Goal: Task Accomplishment & Management: Complete application form

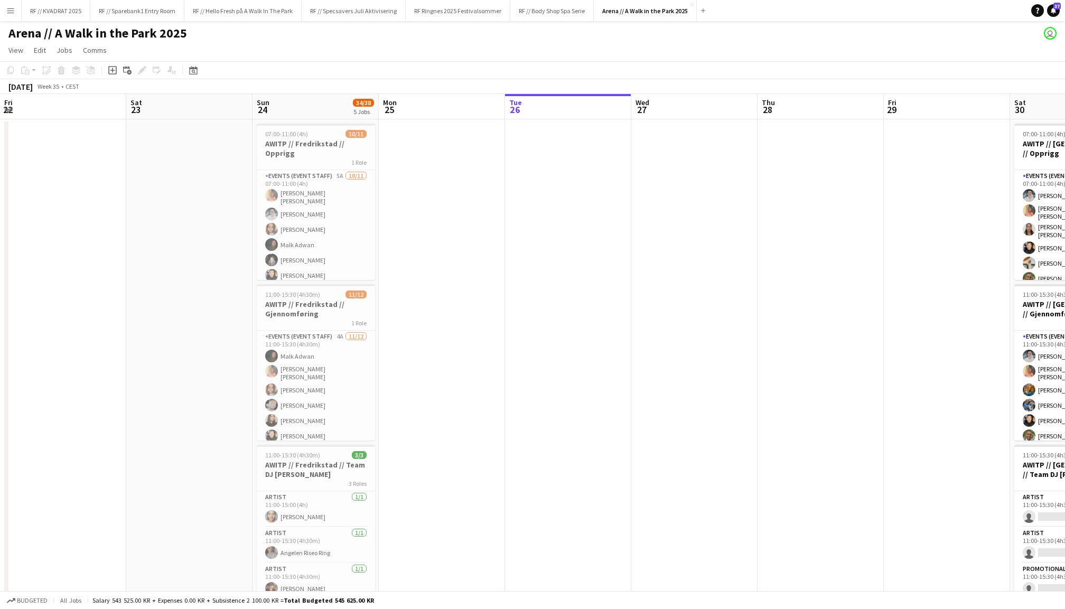
scroll to position [0, 450]
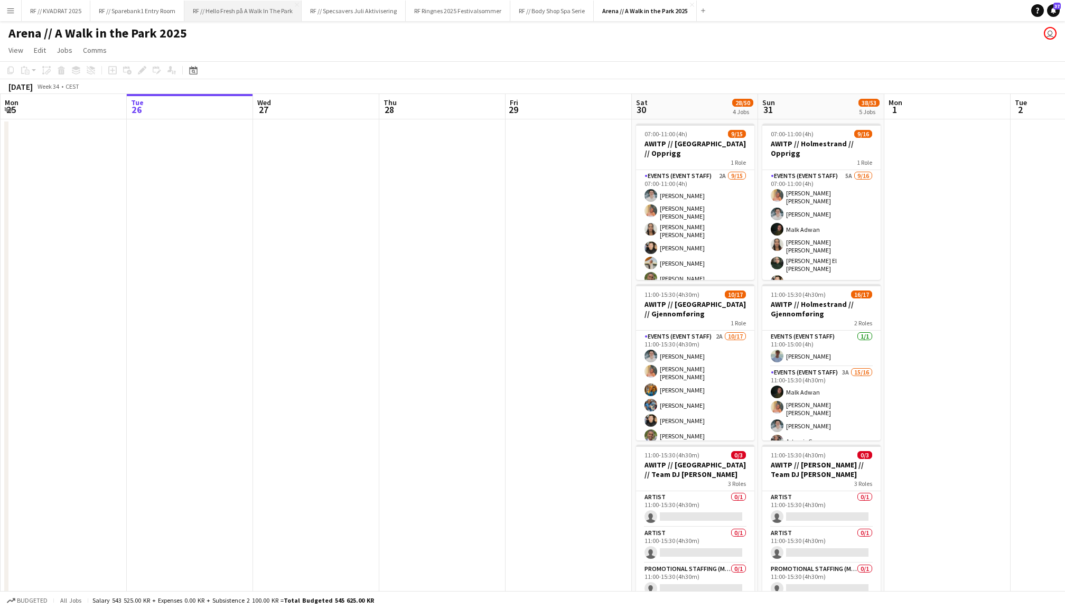
click at [224, 14] on button "RF // Hello Fresh på A Walk In The Park Close" at bounding box center [242, 11] width 117 height 21
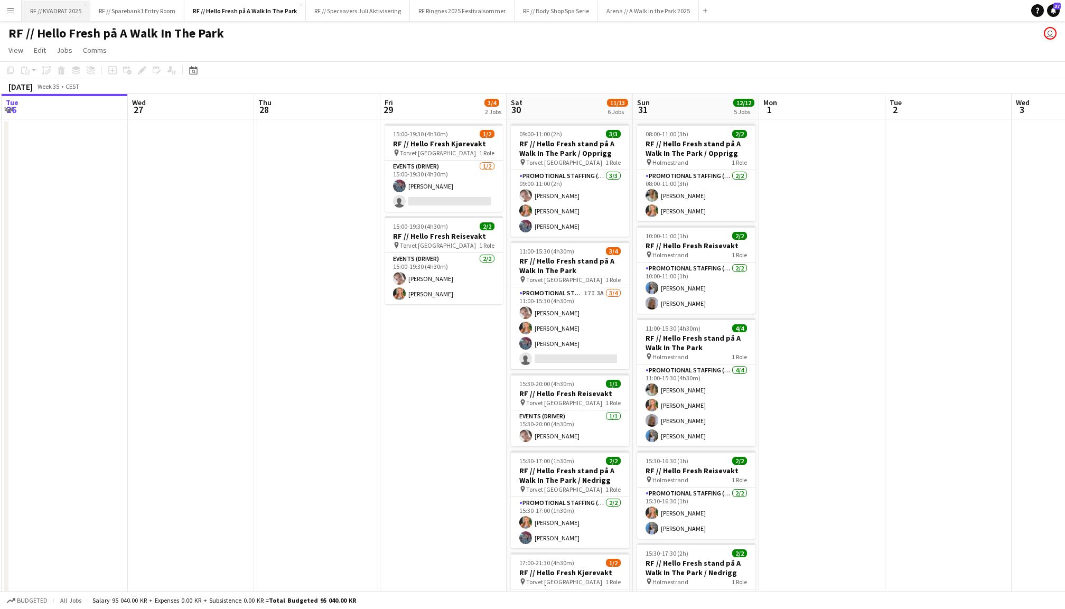
click at [64, 10] on button "RF // KVADRAT 2025 Close" at bounding box center [56, 11] width 69 height 21
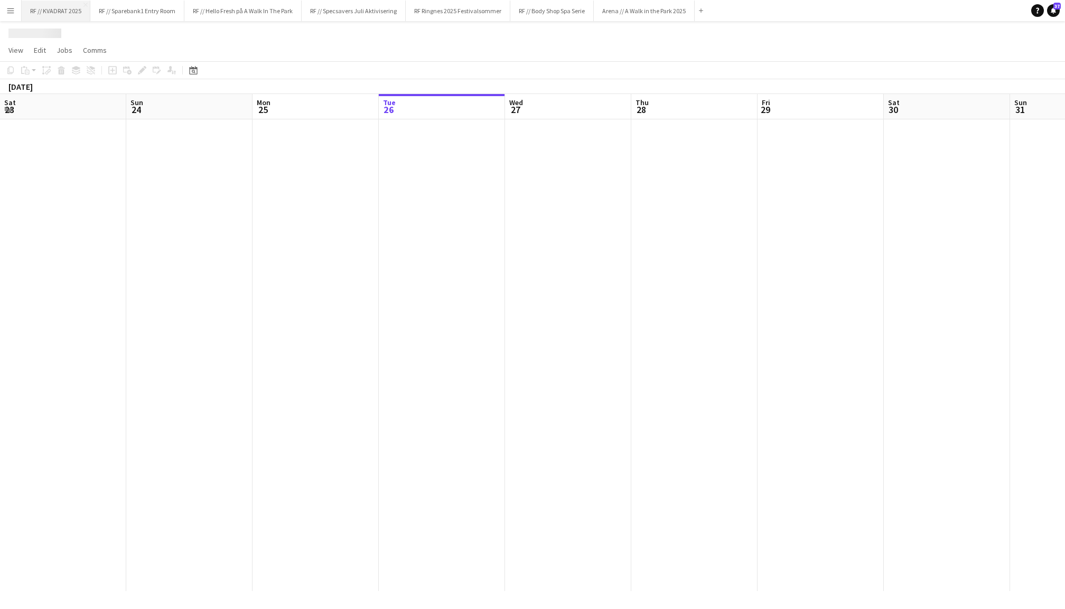
scroll to position [0, 252]
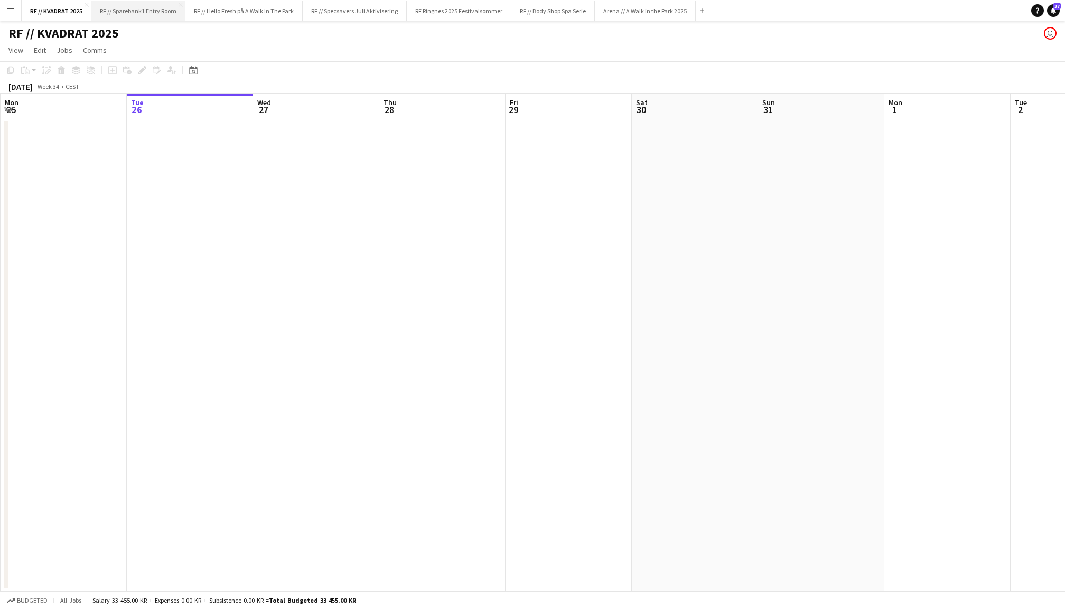
click at [135, 11] on button "RF // Sparebank1 Entry Room Close" at bounding box center [138, 11] width 94 height 21
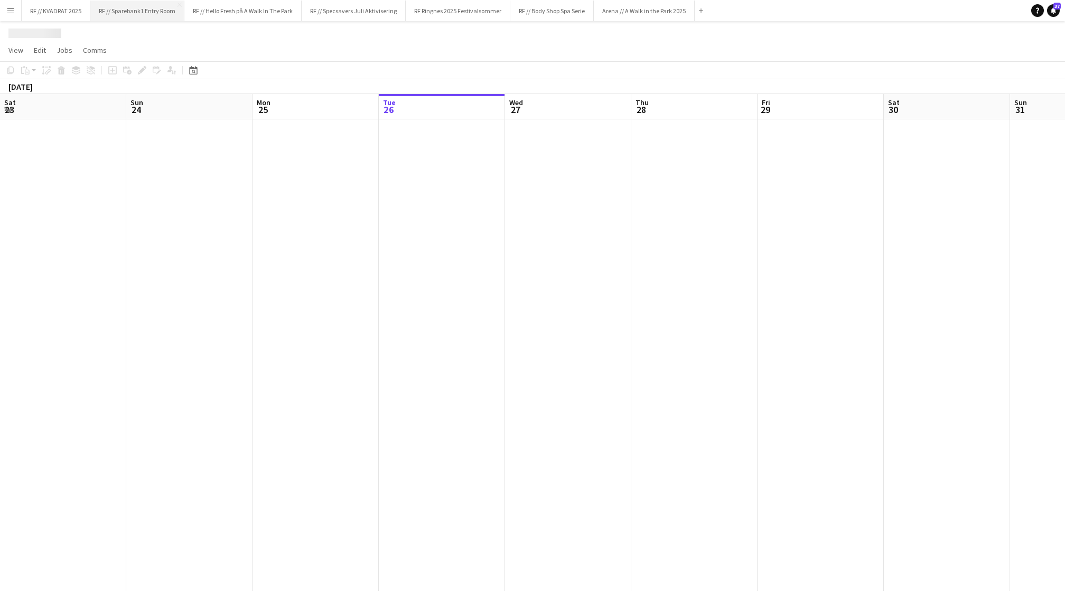
scroll to position [0, 252]
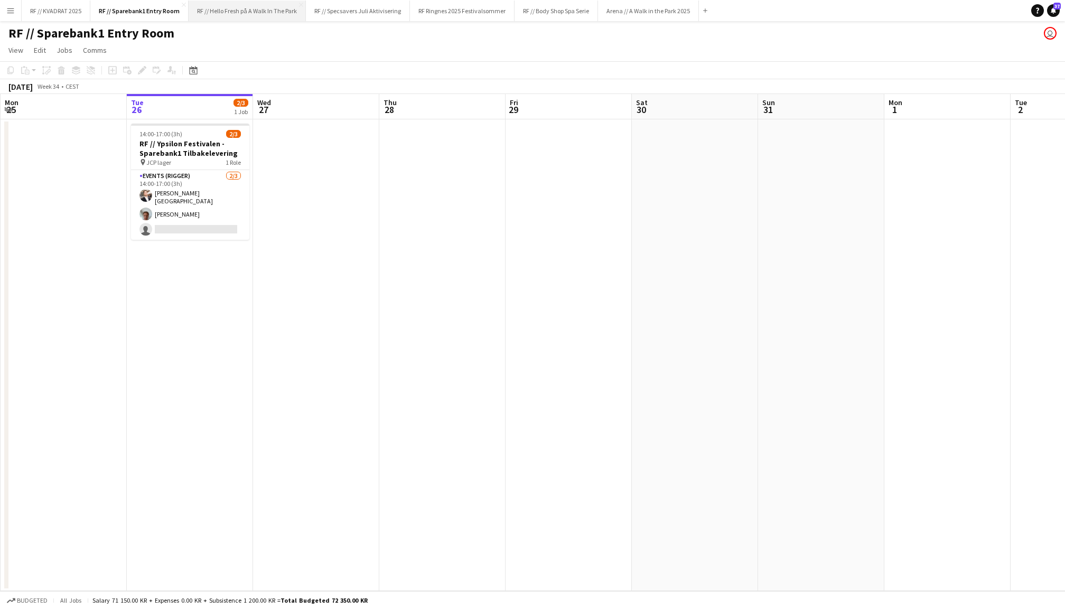
click at [241, 19] on button "RF // Hello Fresh på A Walk In The Park Close" at bounding box center [247, 11] width 117 height 21
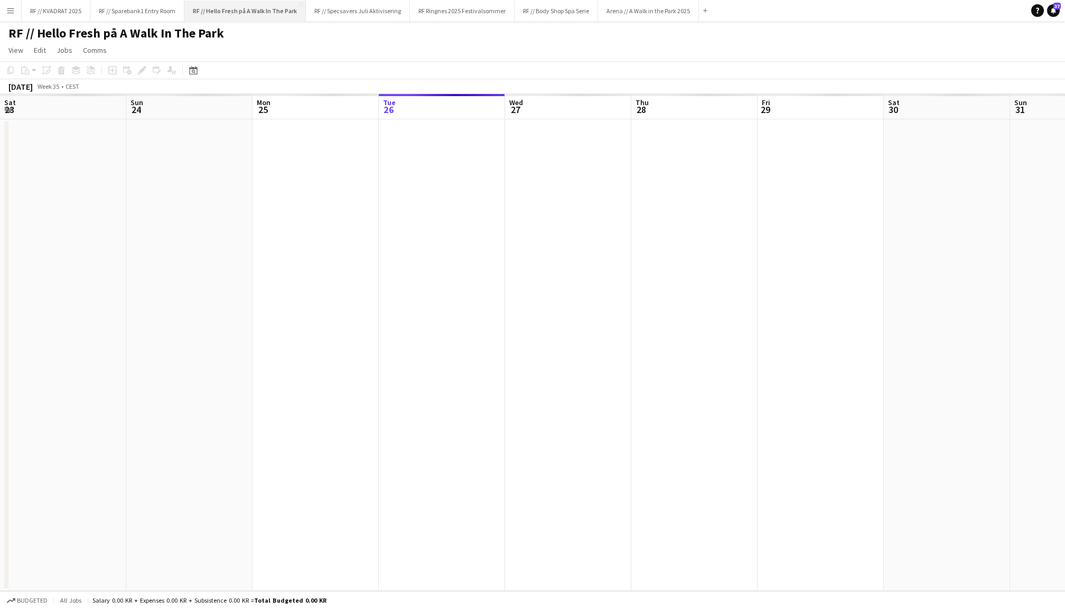
scroll to position [0, 252]
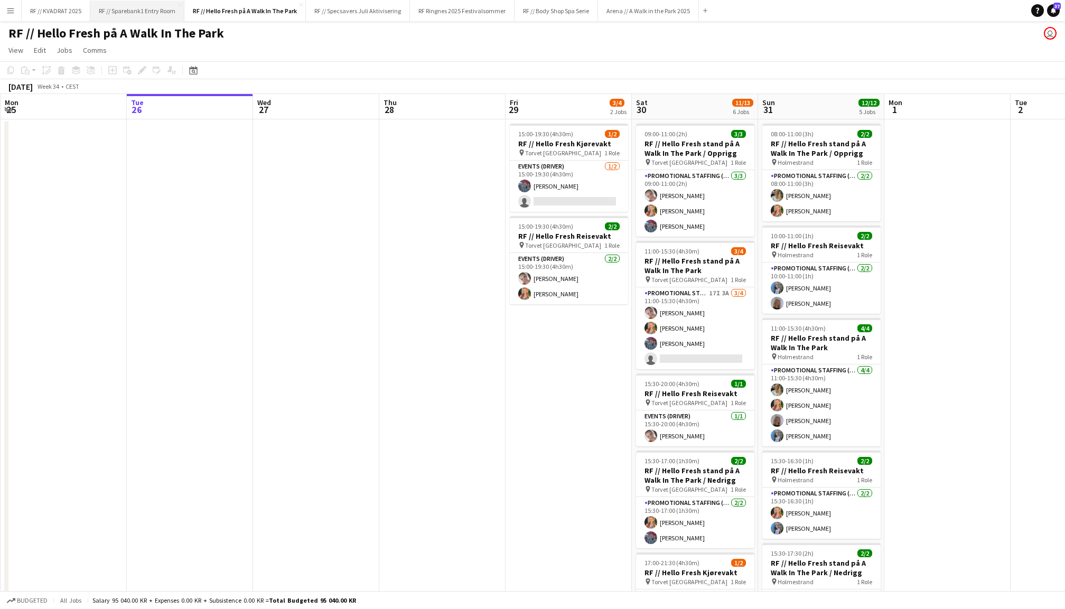
click at [153, 10] on button "RF // Sparebank1 Entry Room Close" at bounding box center [137, 11] width 94 height 21
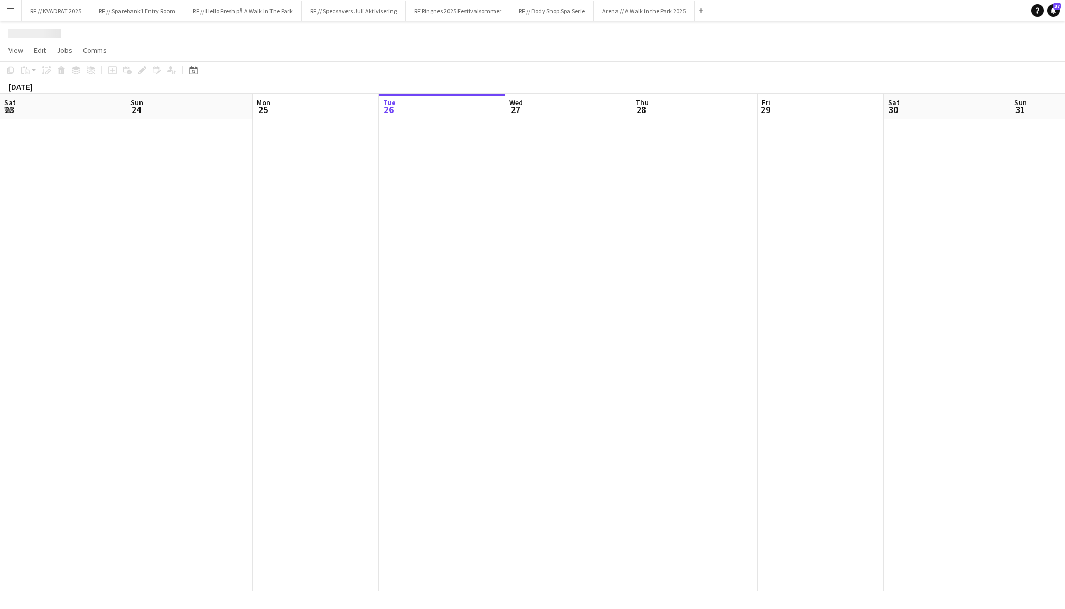
scroll to position [0, 252]
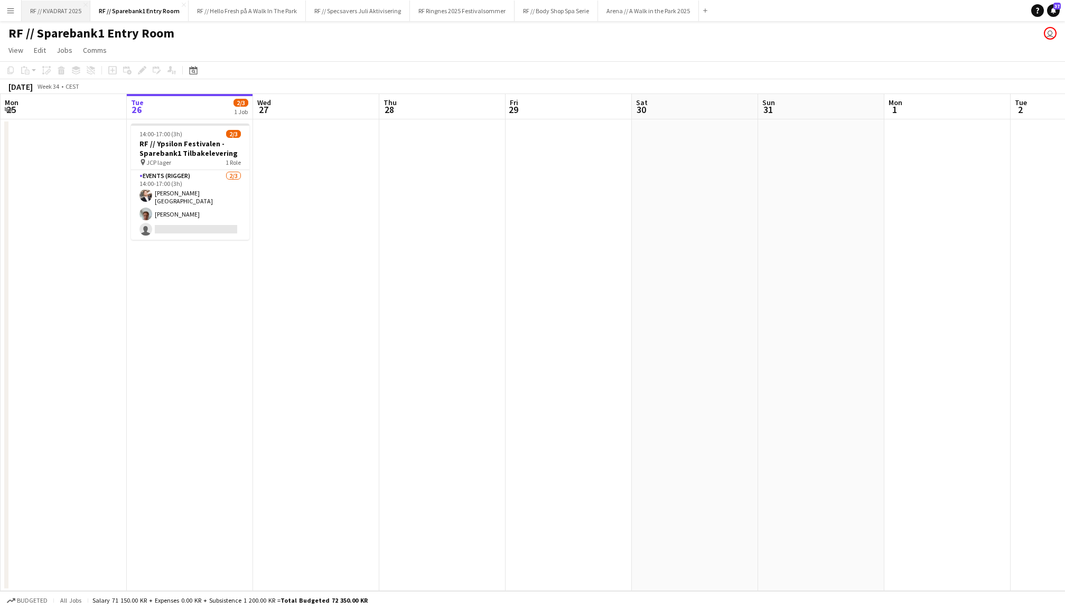
click at [66, 11] on button "RF // KVADRAT 2025 Close" at bounding box center [56, 11] width 69 height 21
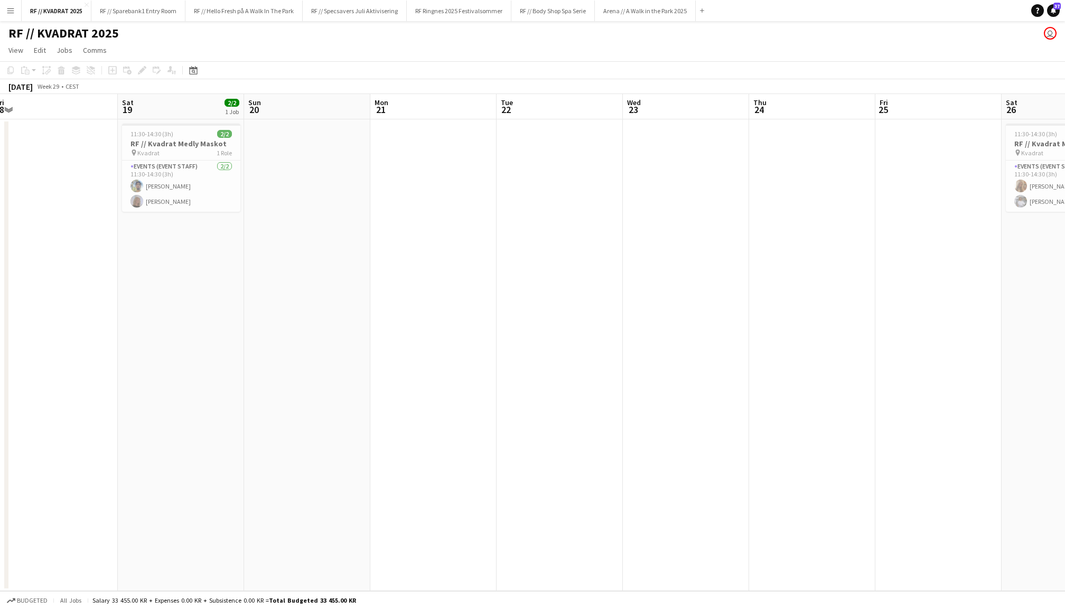
scroll to position [0, 227]
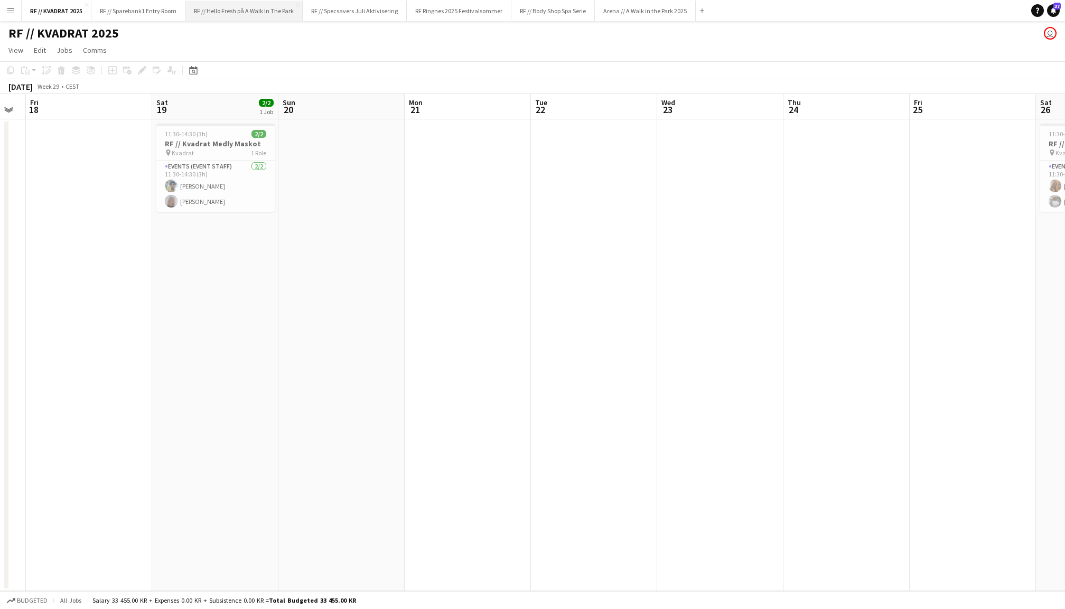
click at [236, 16] on button "RF // Hello Fresh på A Walk In The Park Close" at bounding box center [243, 11] width 117 height 21
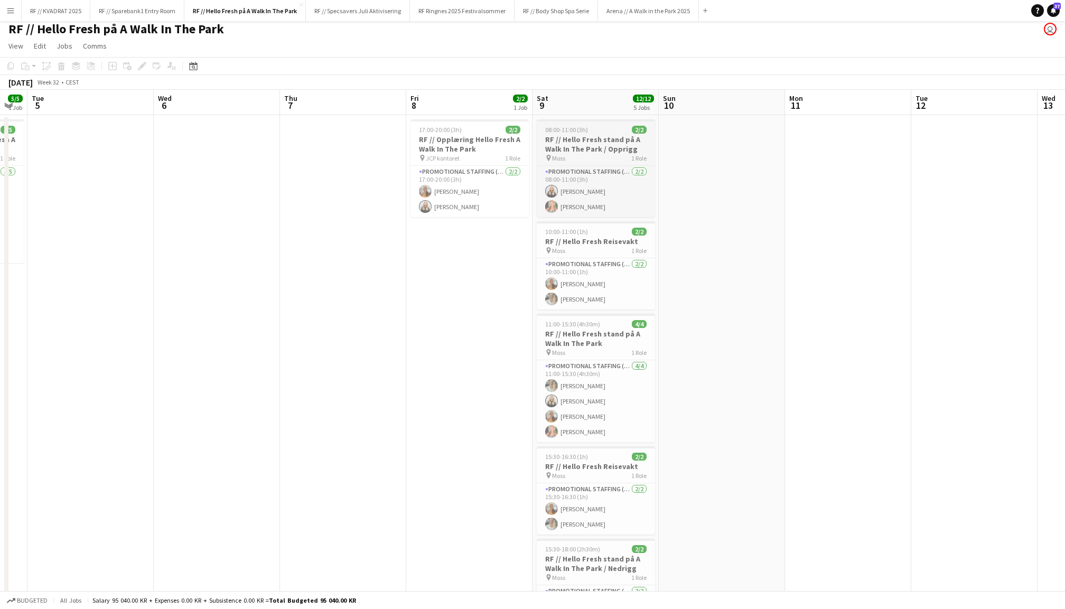
scroll to position [0, 351]
click at [580, 145] on h3 "RF // Hello Fresh stand på A Walk In The Park / Opprigg" at bounding box center [596, 144] width 118 height 19
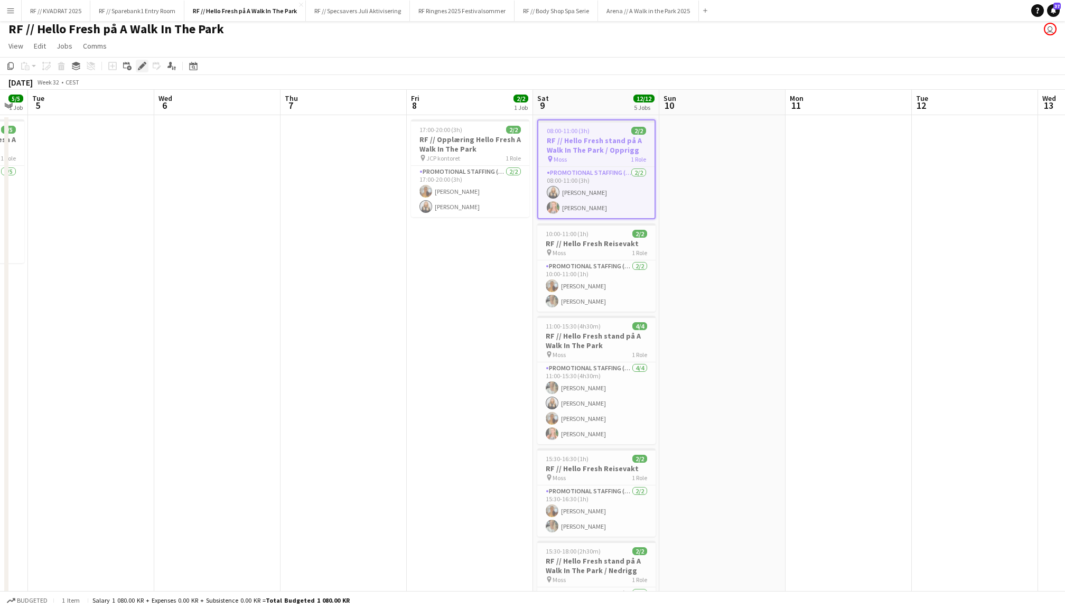
click at [142, 62] on icon "Edit" at bounding box center [142, 66] width 8 height 8
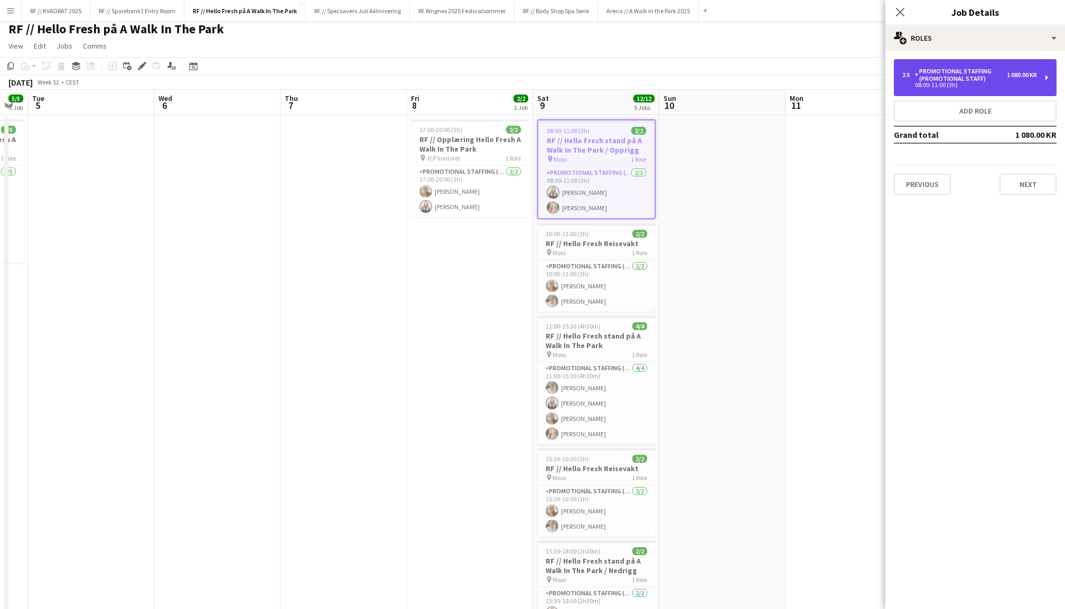
click at [947, 74] on div "Promotional Staffing (Promotional Staff)" at bounding box center [961, 75] width 92 height 15
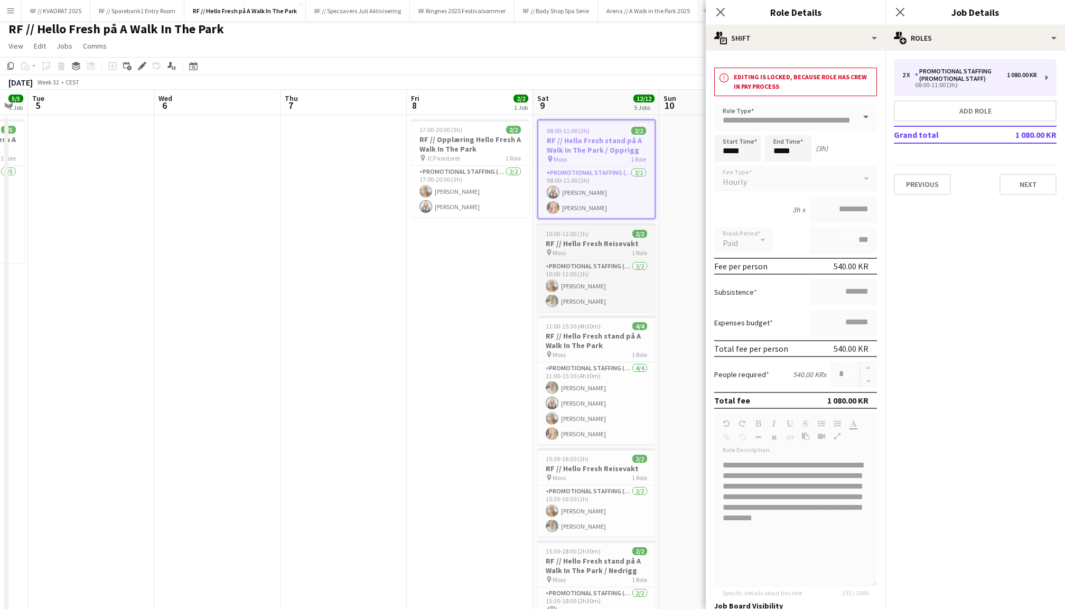
click at [601, 235] on div "10:00-11:00 (1h) 2/2" at bounding box center [596, 234] width 118 height 8
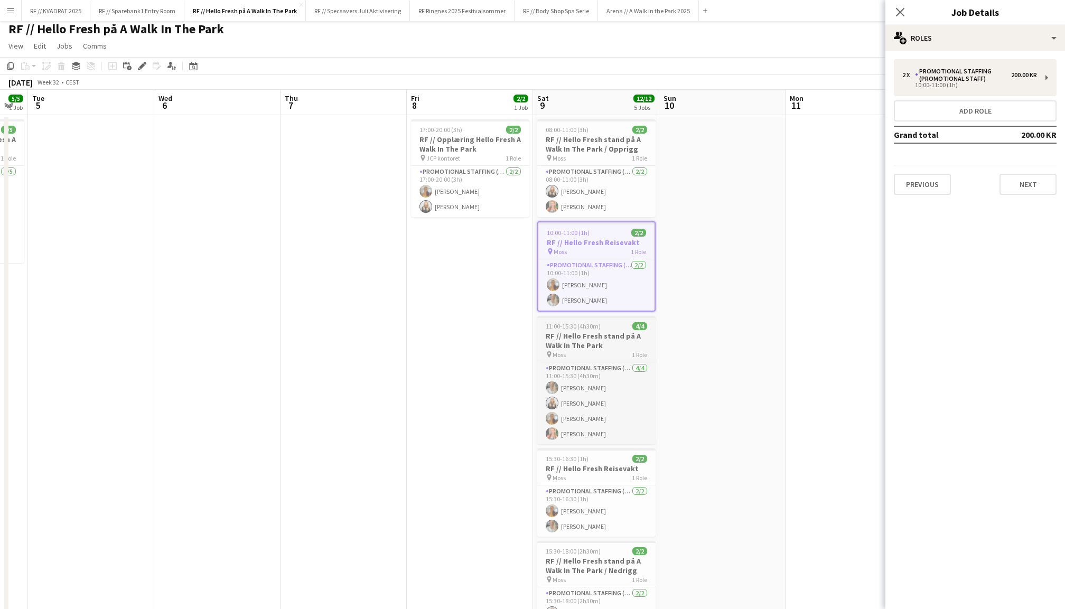
click at [596, 328] on span "11:00-15:30 (4h30m)" at bounding box center [573, 326] width 55 height 8
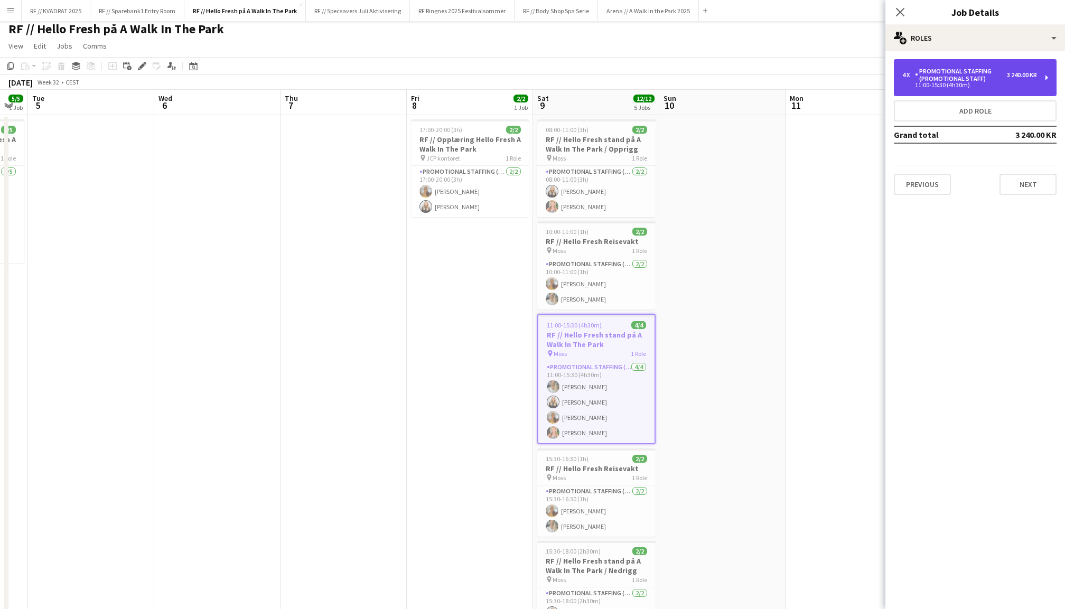
click at [950, 62] on div "4 x Promotional Staffing (Promotional Staff) 3 240.00 KR 11:00-15:30 (4h30m)" at bounding box center [975, 77] width 163 height 37
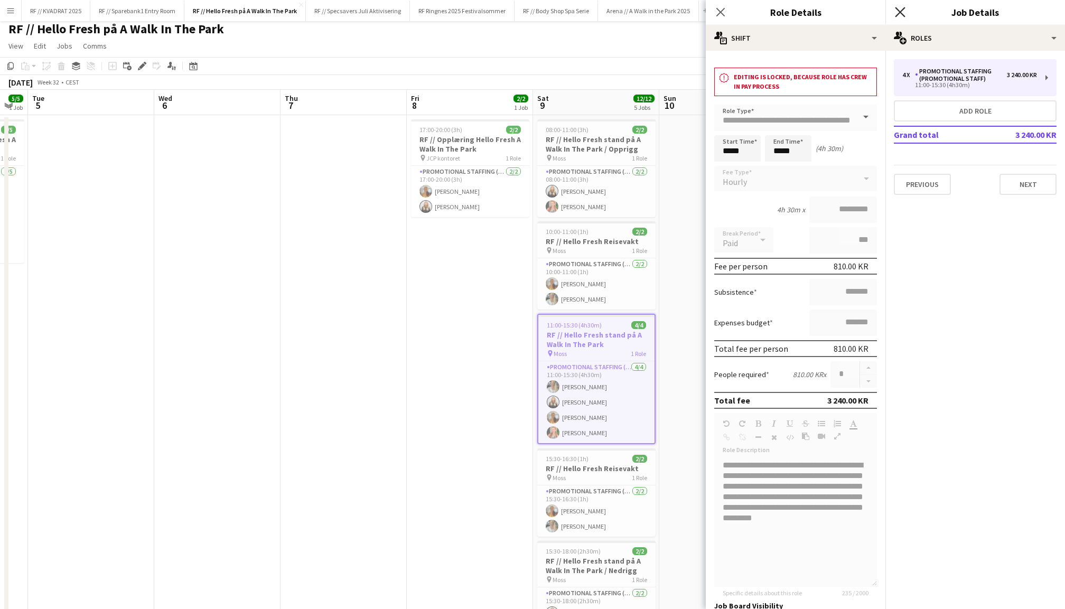
click at [899, 7] on icon "Close pop-in" at bounding box center [900, 12] width 10 height 10
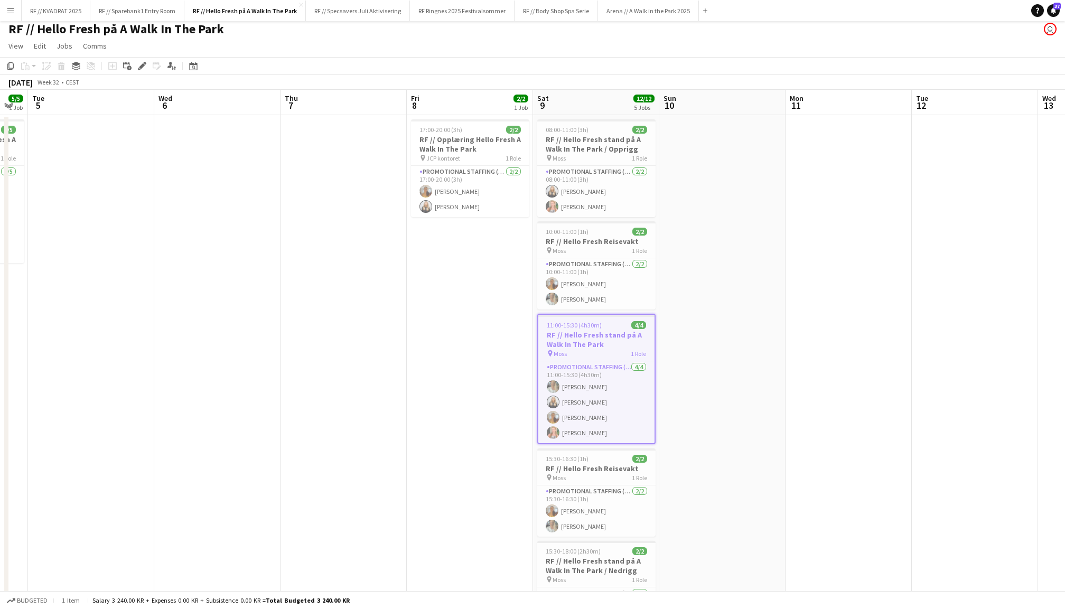
click at [749, 294] on app-date-cell at bounding box center [722, 441] width 126 height 653
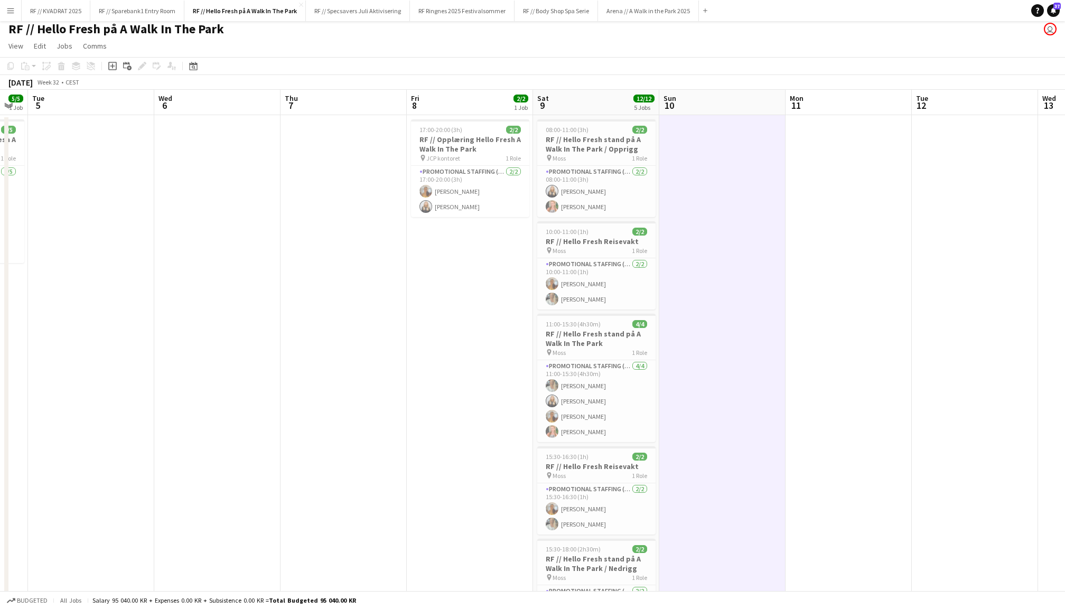
click at [832, 284] on app-date-cell at bounding box center [849, 441] width 126 height 653
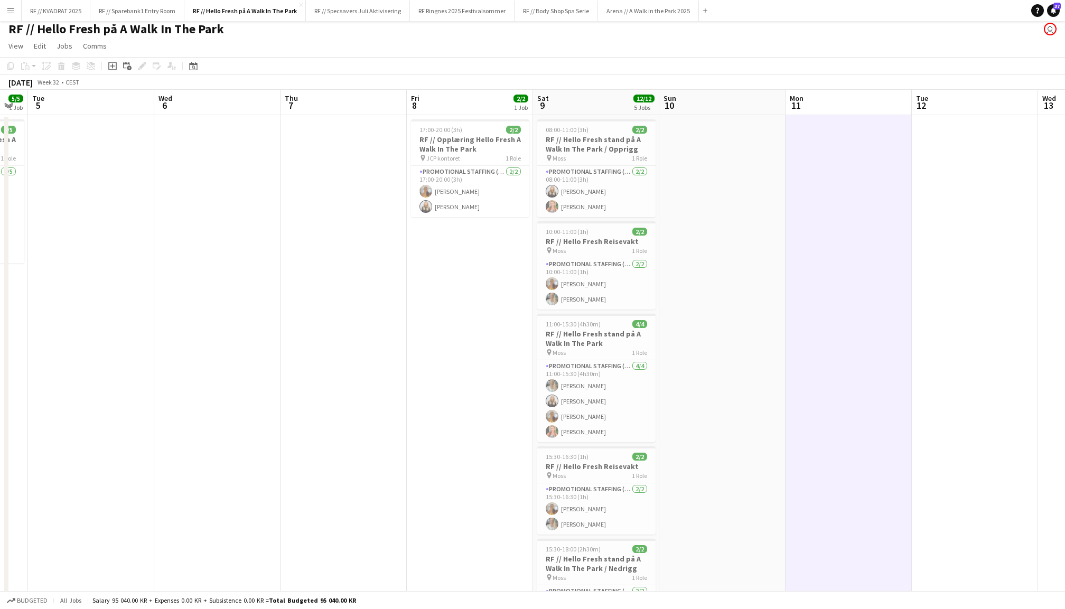
click at [765, 285] on app-date-cell at bounding box center [722, 441] width 126 height 653
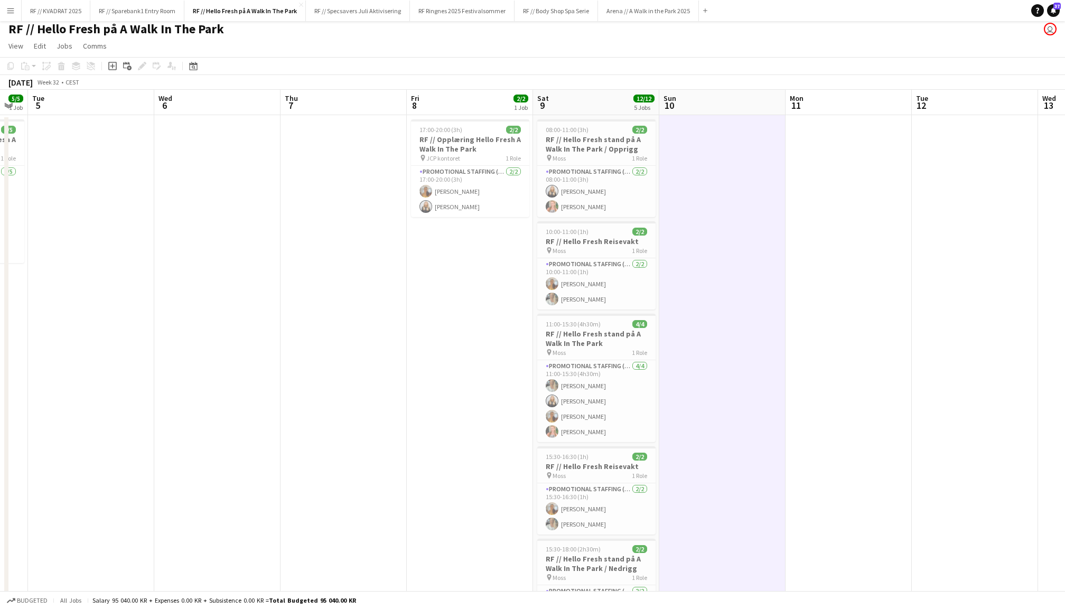
click at [842, 274] on app-date-cell at bounding box center [849, 441] width 126 height 653
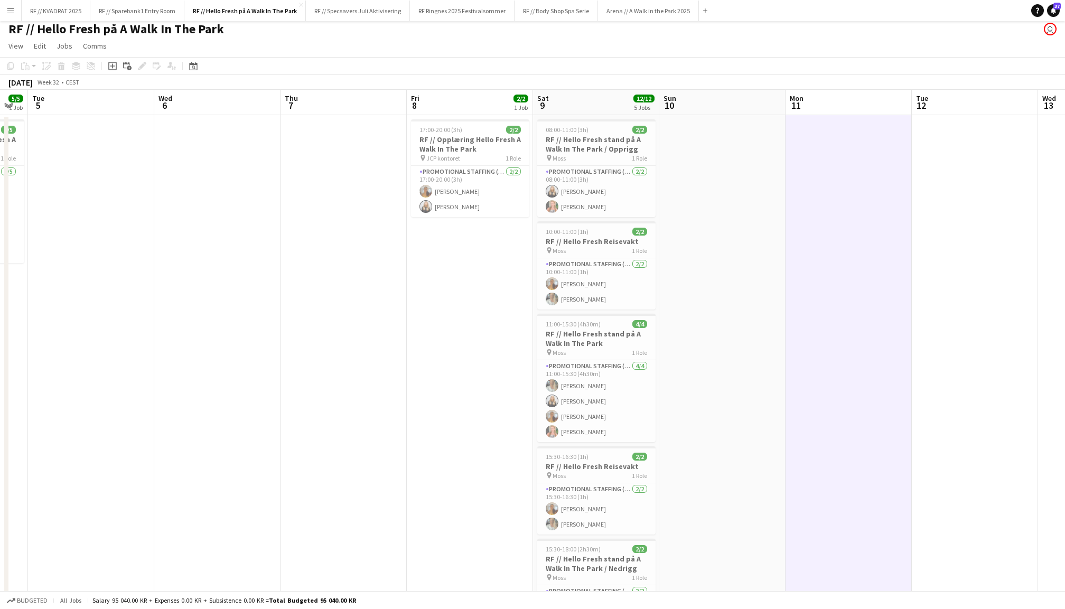
click at [732, 265] on app-date-cell at bounding box center [722, 441] width 126 height 653
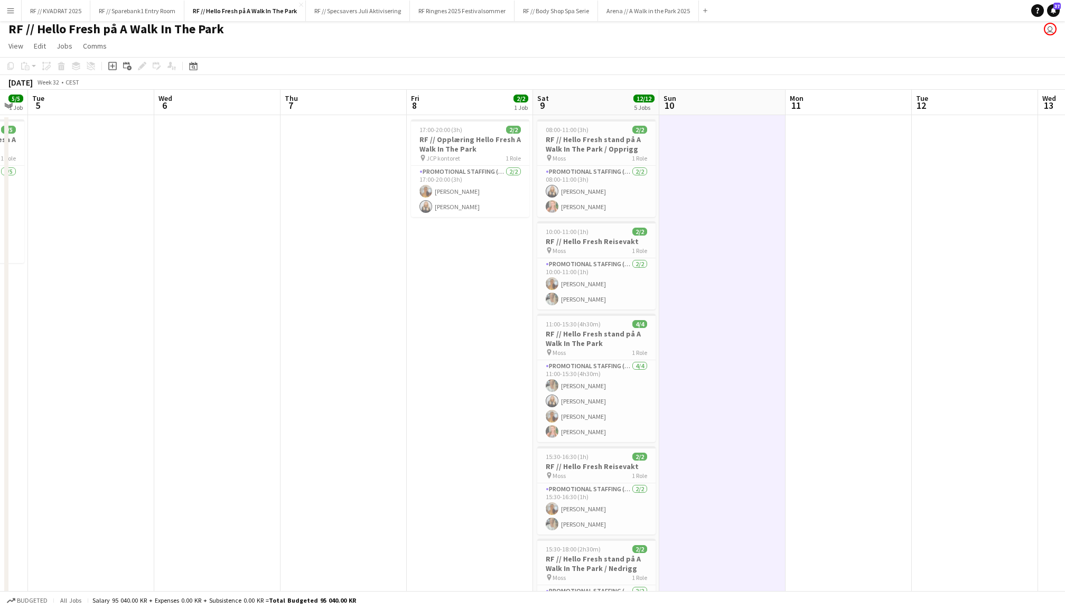
scroll to position [0, 350]
click at [871, 256] on app-date-cell at bounding box center [850, 441] width 126 height 653
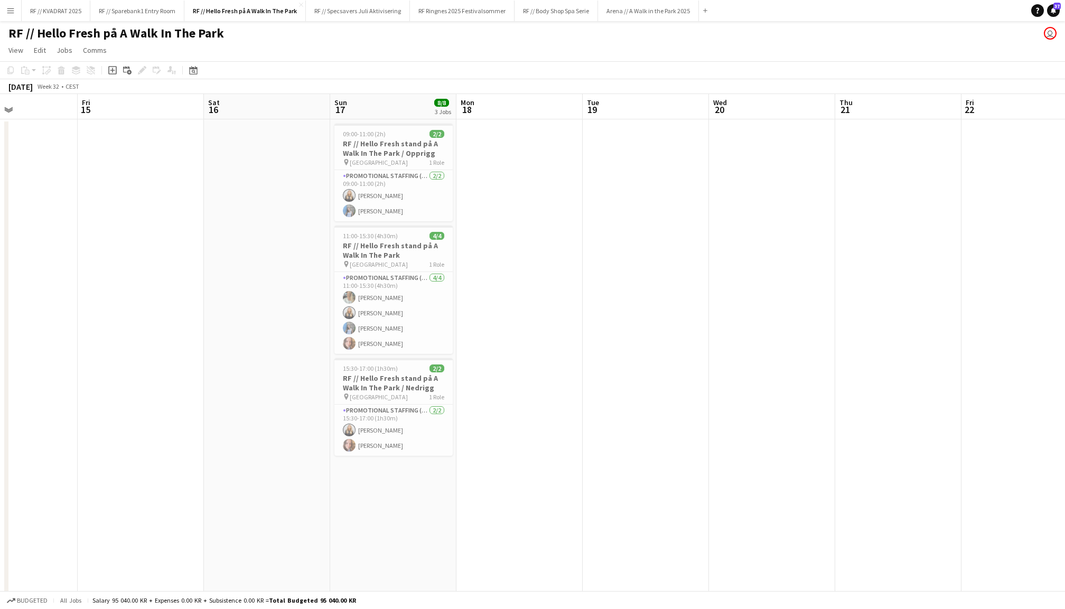
scroll to position [0, 438]
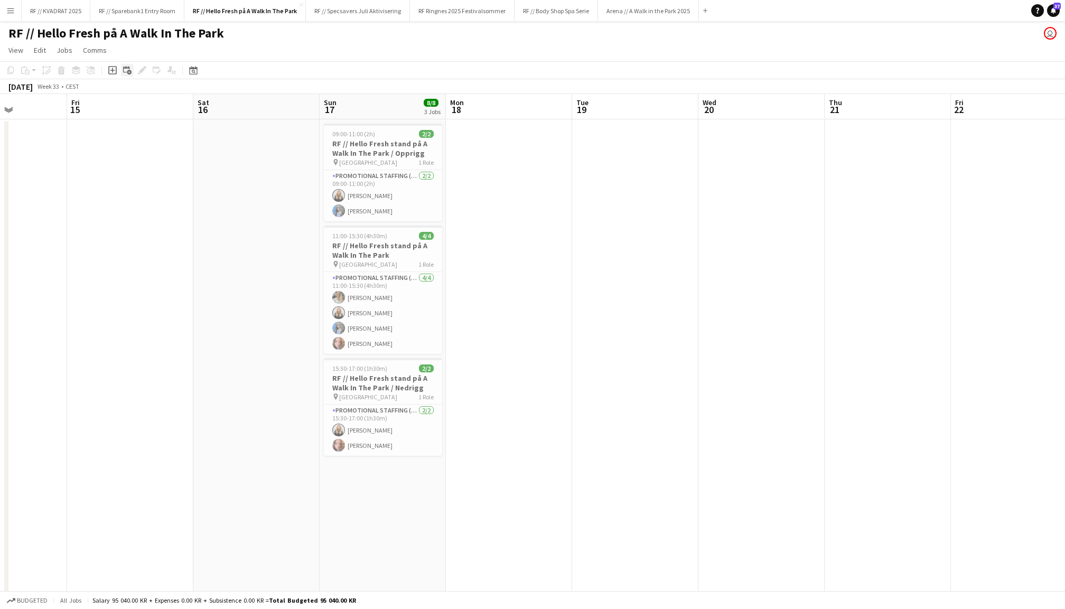
click at [128, 71] on icon at bounding box center [129, 72] width 5 height 5
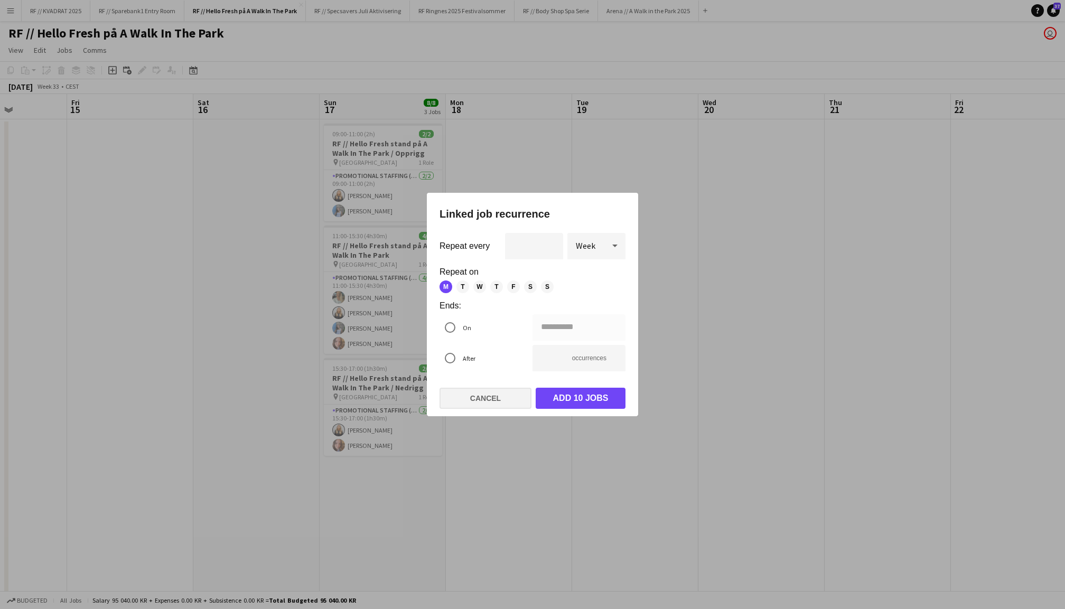
click at [484, 398] on button "Cancel" at bounding box center [486, 398] width 92 height 21
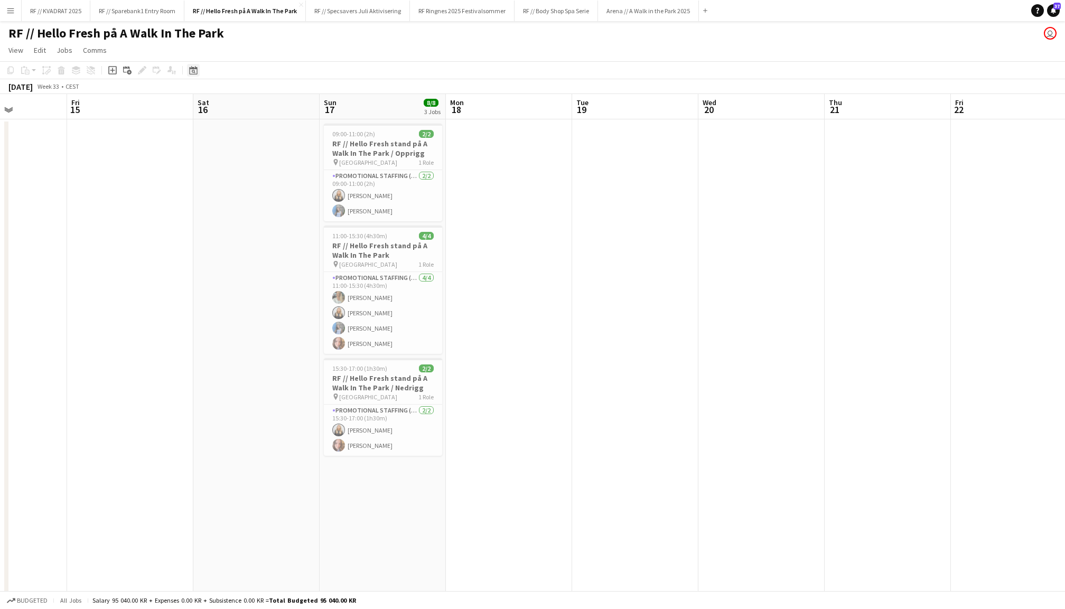
click at [193, 69] on icon "Date picker" at bounding box center [193, 70] width 8 height 8
click at [260, 102] on span "Previous month" at bounding box center [257, 107] width 21 height 21
click at [199, 159] on span "2" at bounding box center [195, 164] width 13 height 13
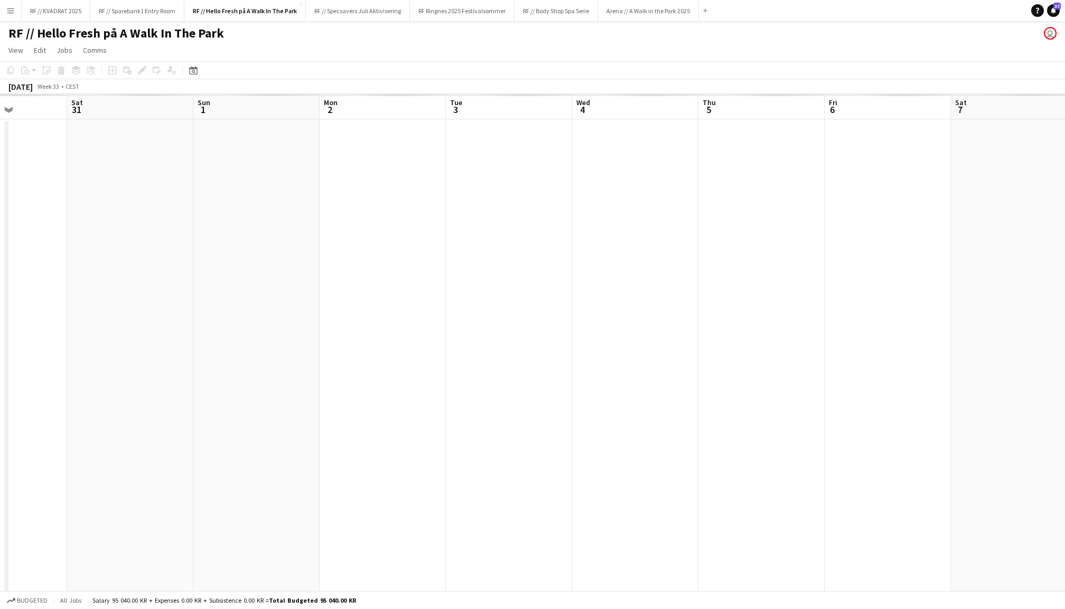
scroll to position [0, 362]
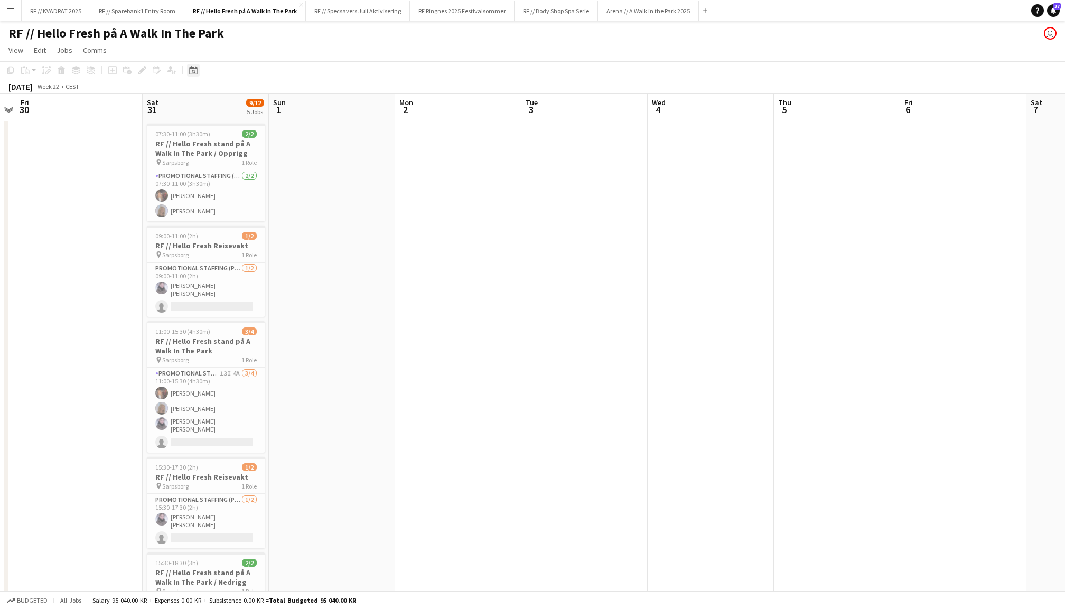
click at [197, 66] on icon "Date picker" at bounding box center [193, 70] width 8 height 8
click at [278, 105] on span "Next month" at bounding box center [278, 107] width 21 height 21
click at [273, 234] on button "[DATE]" at bounding box center [268, 236] width 31 height 17
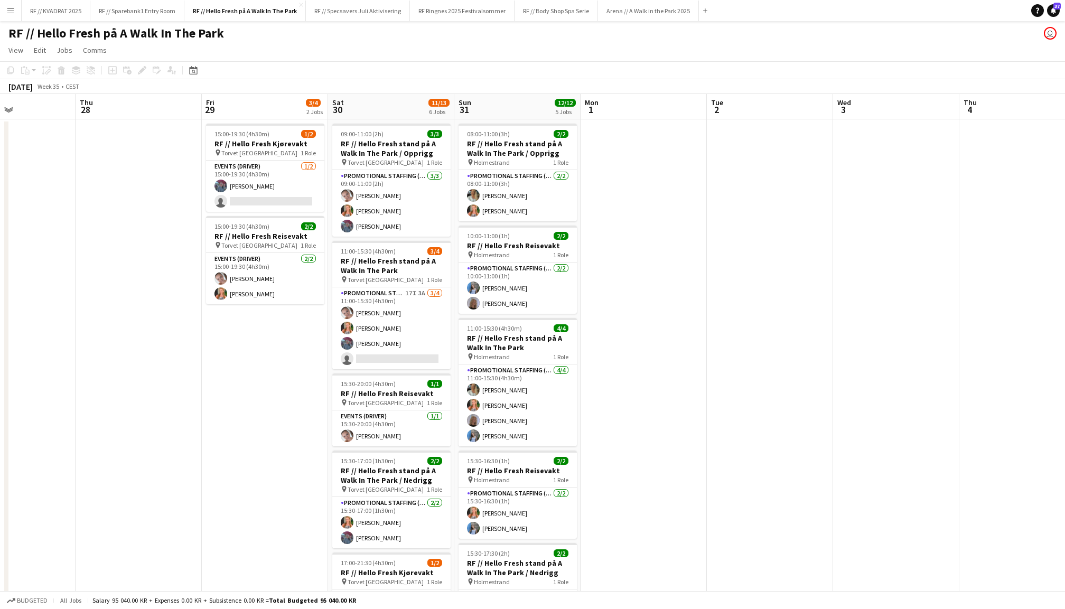
scroll to position [0, 0]
click at [132, 15] on button "RF // Sparebank1 Entry Room Close" at bounding box center [137, 11] width 94 height 21
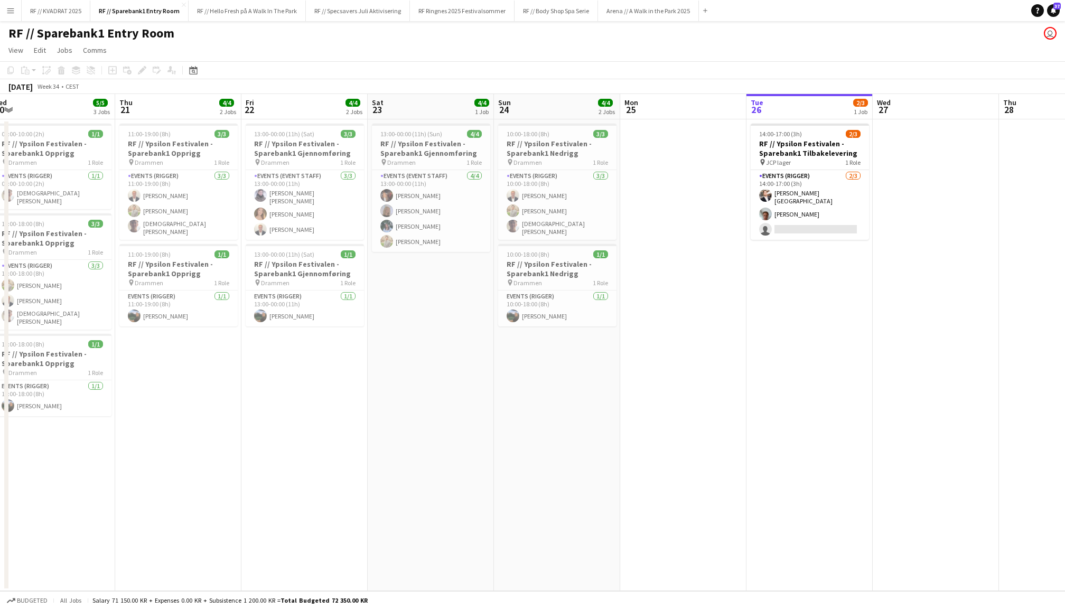
scroll to position [0, 451]
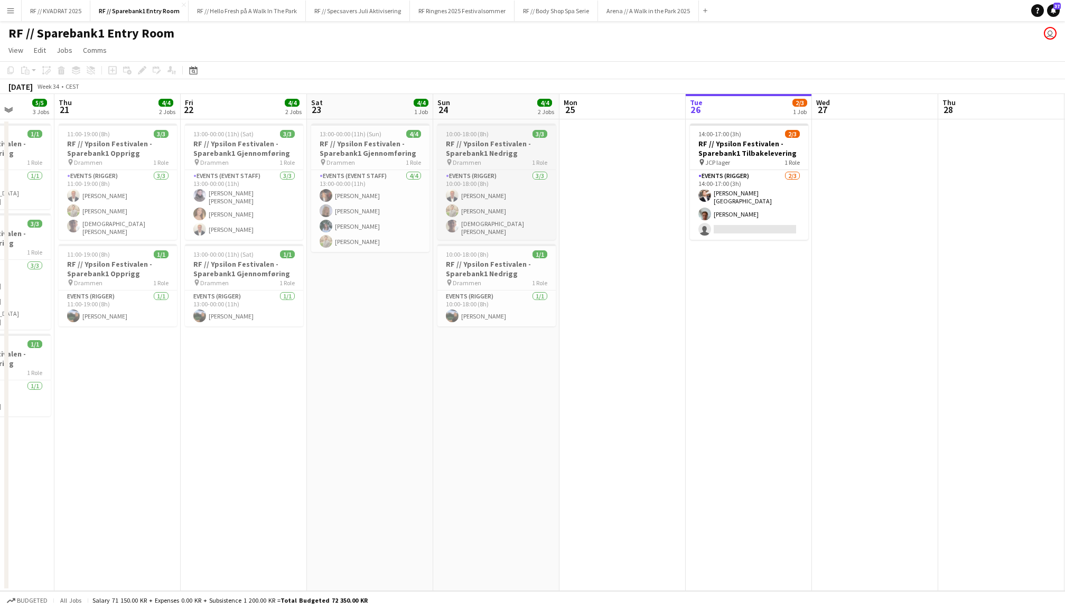
click at [486, 132] on span "10:00-18:00 (8h)" at bounding box center [467, 134] width 43 height 8
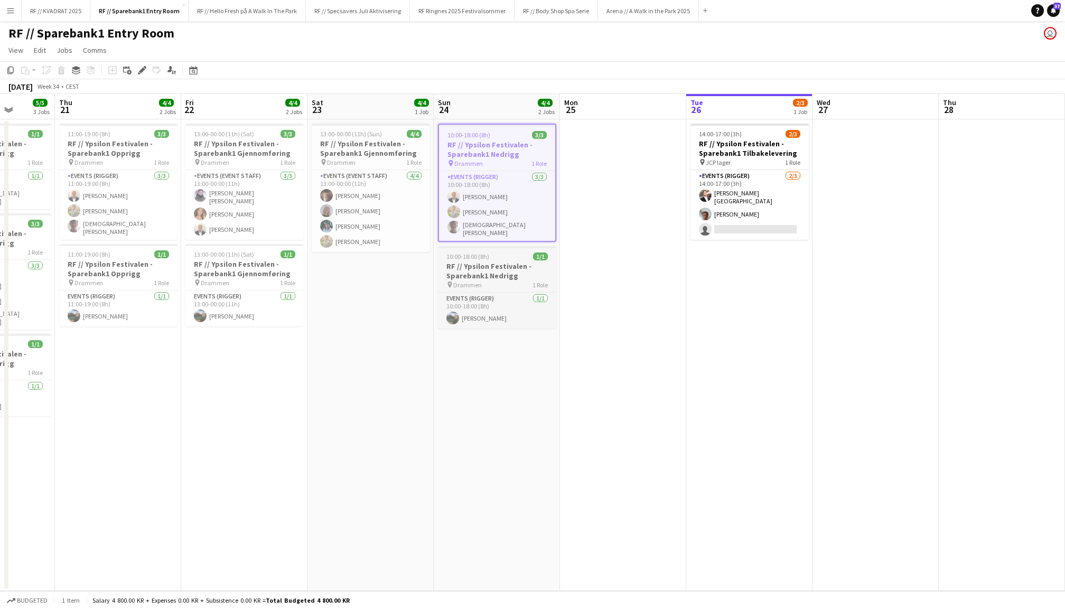
click at [505, 256] on div "10:00-18:00 (8h) 1/1" at bounding box center [497, 257] width 118 height 8
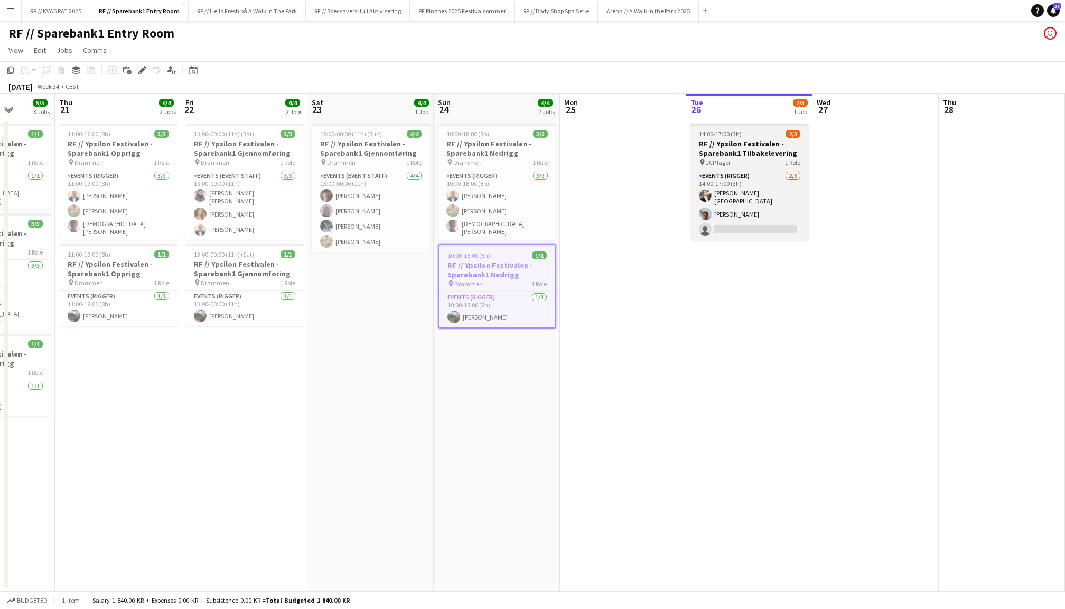
click at [759, 148] on h3 "RF // Ypsilon Festivalen - Sparebank1 Tilbakelevering" at bounding box center [750, 148] width 118 height 19
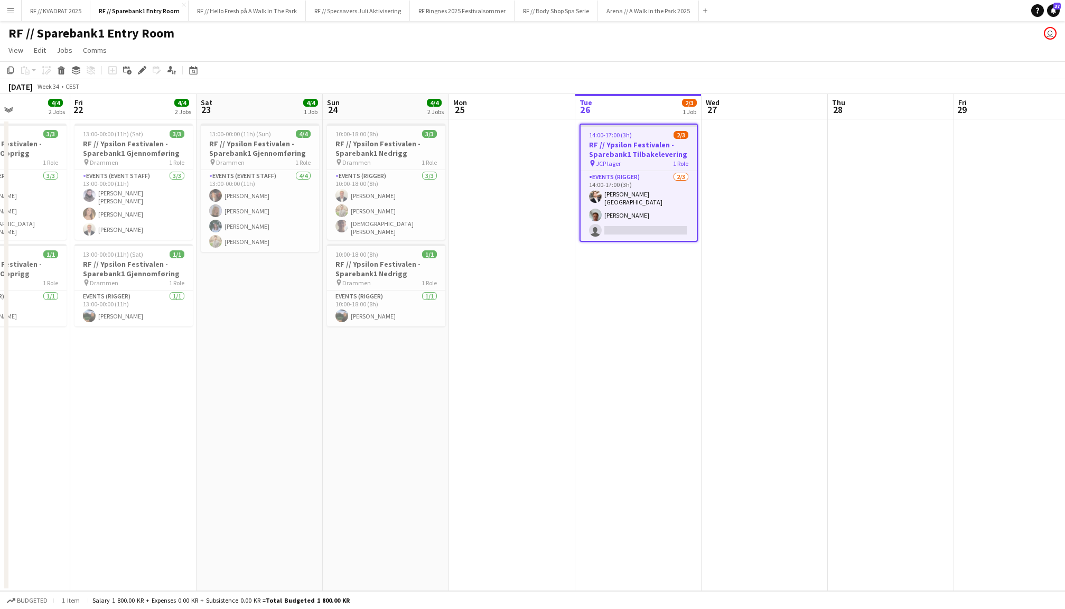
scroll to position [0, 318]
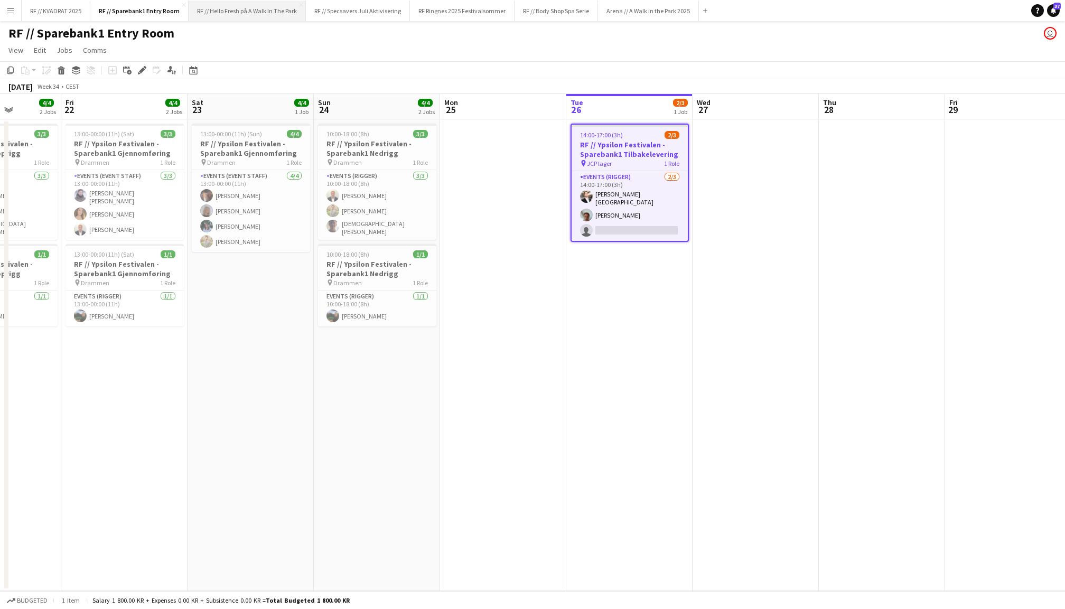
click at [239, 14] on button "RF // Hello Fresh på A Walk In The Park Close" at bounding box center [247, 11] width 117 height 21
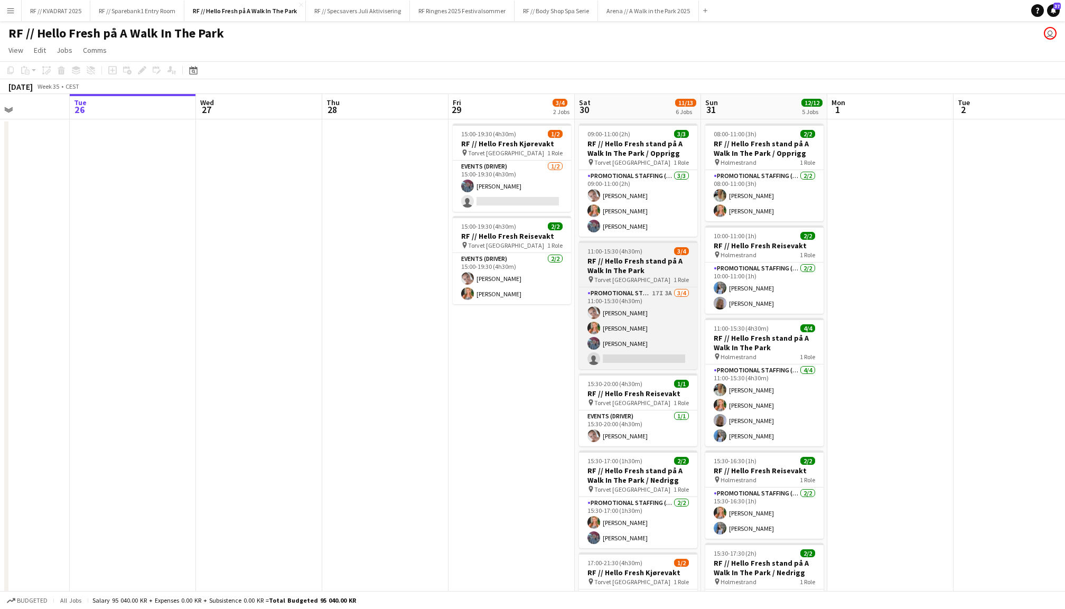
scroll to position [0, 265]
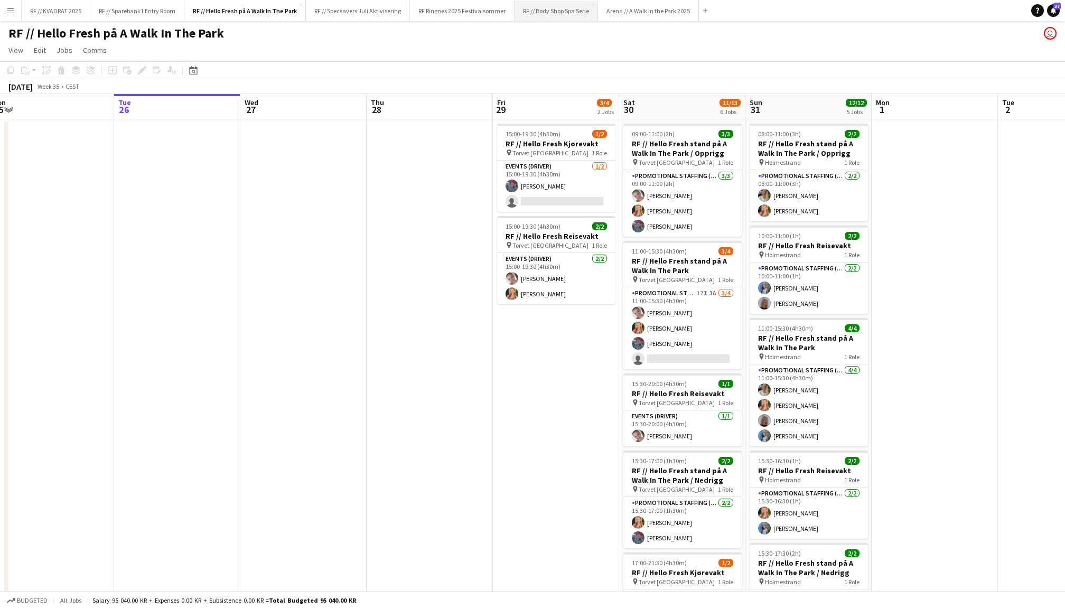
click at [576, 11] on button "RF // Body Shop Spa Serie Close" at bounding box center [556, 11] width 83 height 21
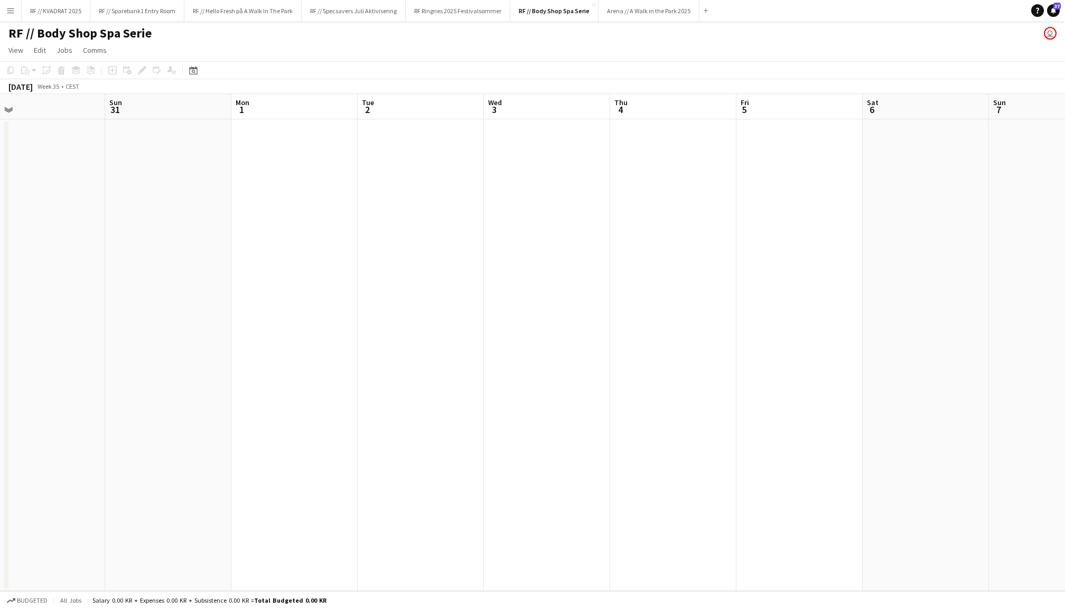
scroll to position [0, 435]
click at [620, 168] on app-date-cell at bounding box center [638, 355] width 126 height 472
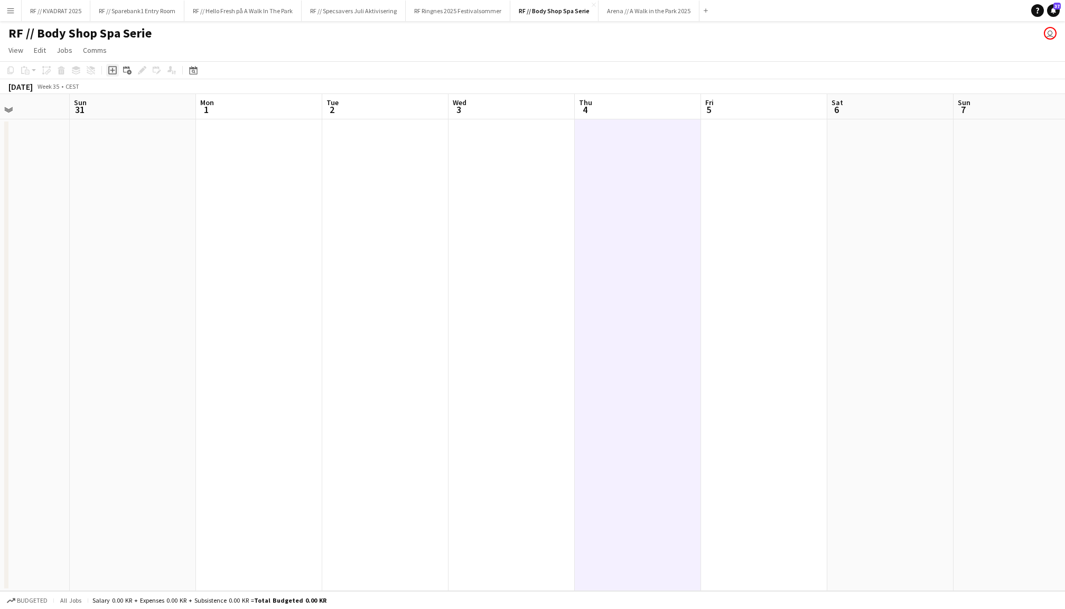
click at [115, 68] on icon "Add job" at bounding box center [112, 70] width 8 height 8
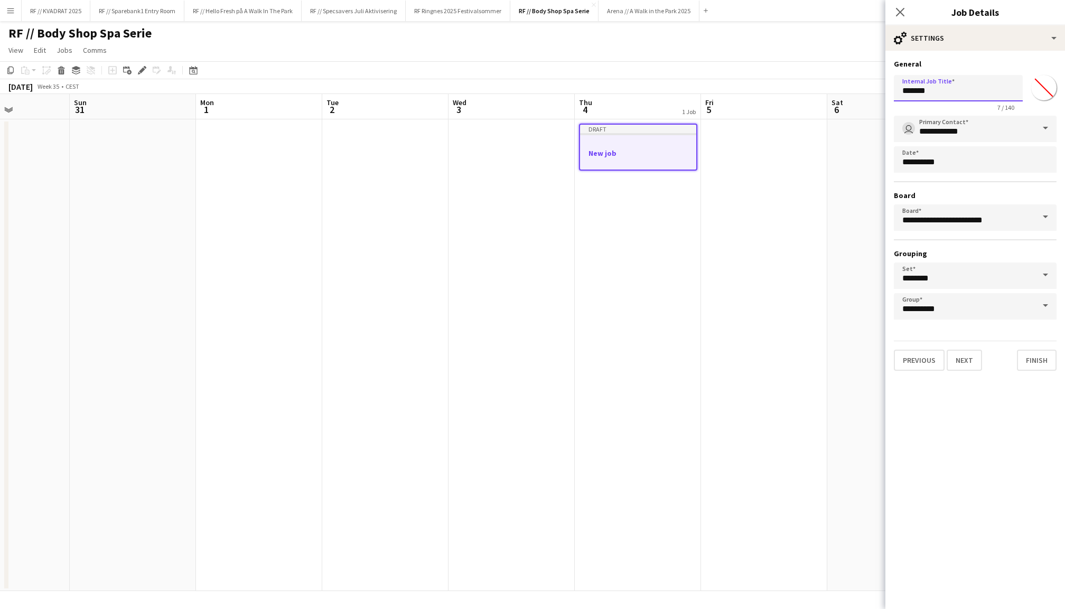
drag, startPoint x: 932, startPoint y: 93, endPoint x: 899, endPoint y: 89, distance: 34.1
click at [899, 89] on input "*******" at bounding box center [958, 88] width 129 height 26
type input "*"
type input "**********"
click at [964, 357] on button "Next" at bounding box center [964, 360] width 35 height 21
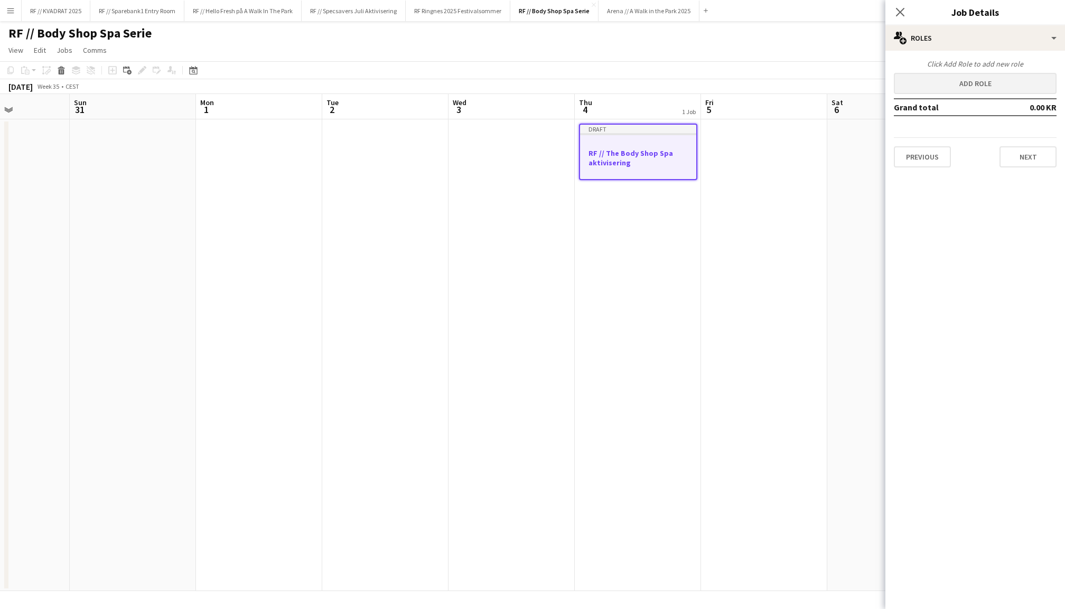
click at [966, 79] on button "Add role" at bounding box center [975, 83] width 163 height 21
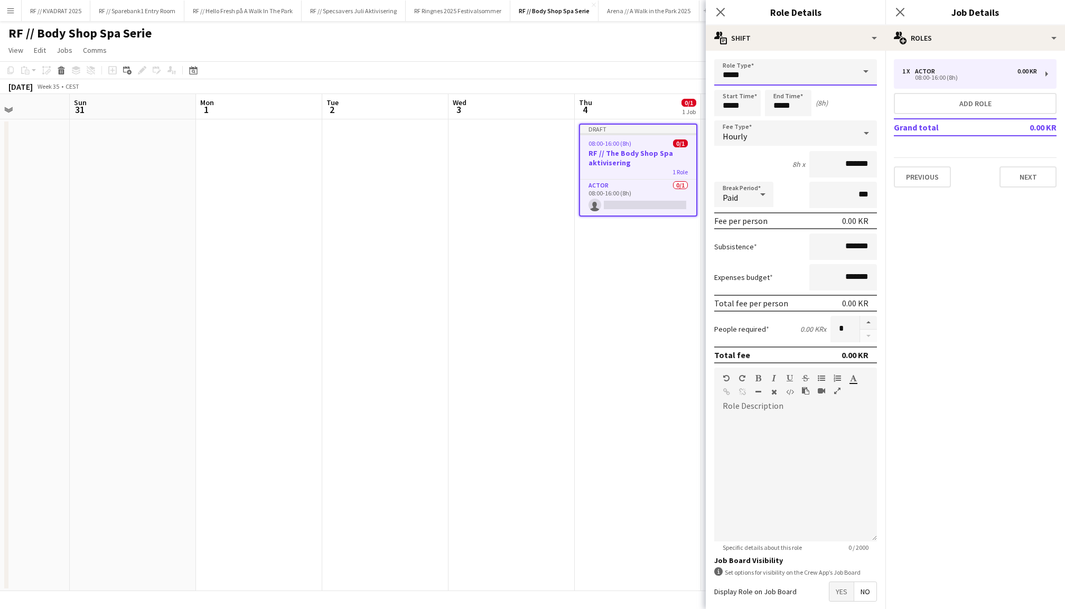
click at [844, 77] on input "*****" at bounding box center [795, 72] width 163 height 26
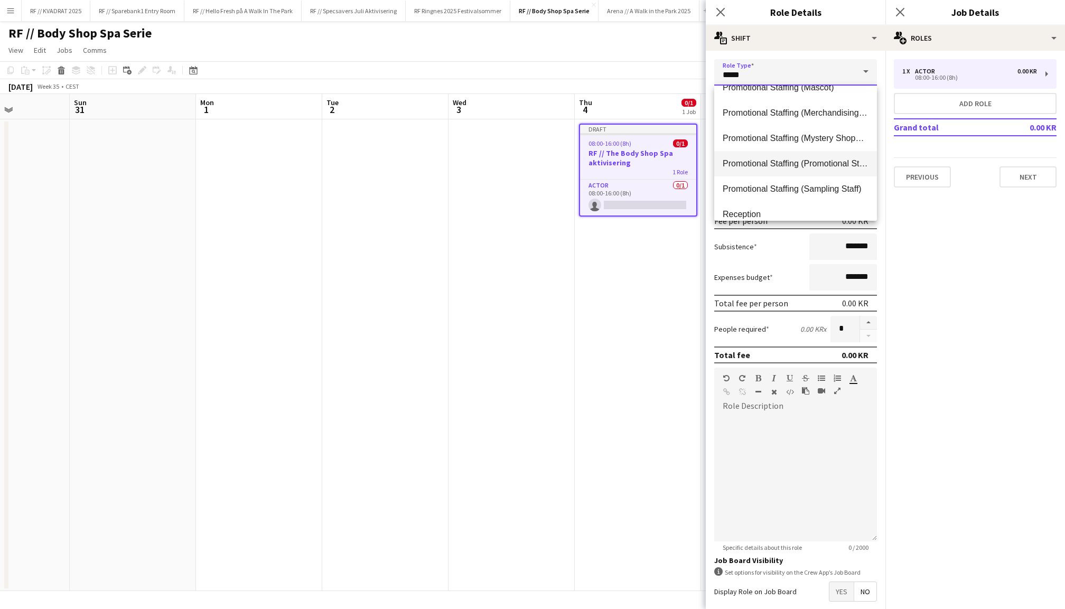
scroll to position [701, 0]
click at [806, 174] on mat-option "Promotional Staffing (Promotional Staff)" at bounding box center [795, 162] width 163 height 25
type input "**********"
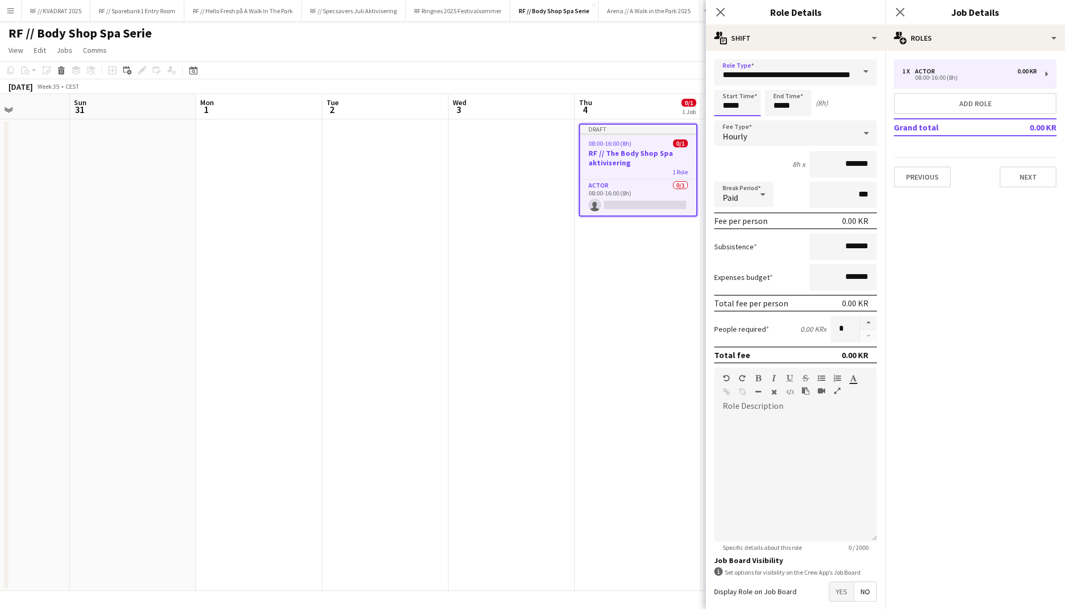
click at [726, 104] on input "*****" at bounding box center [737, 103] width 46 height 26
click at [725, 87] on div at bounding box center [726, 84] width 21 height 11
type input "*****"
click at [725, 87] on div at bounding box center [726, 84] width 21 height 11
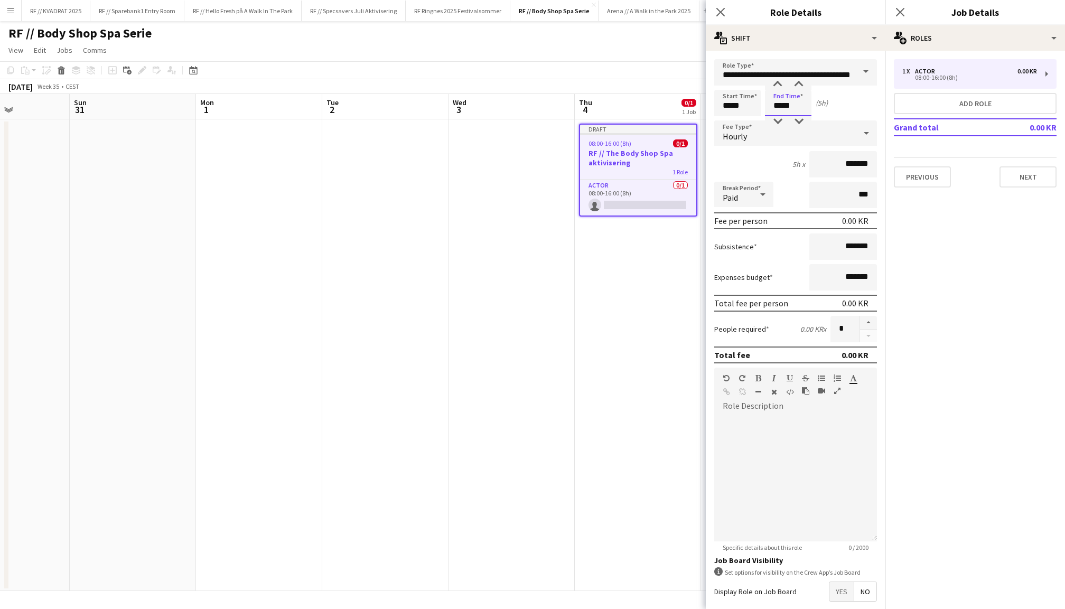
click at [779, 104] on input "*****" at bounding box center [788, 103] width 46 height 26
click at [780, 85] on div at bounding box center [777, 84] width 21 height 11
type input "*****"
click at [780, 85] on div at bounding box center [777, 84] width 21 height 11
click at [730, 102] on input "*****" at bounding box center [737, 103] width 46 height 26
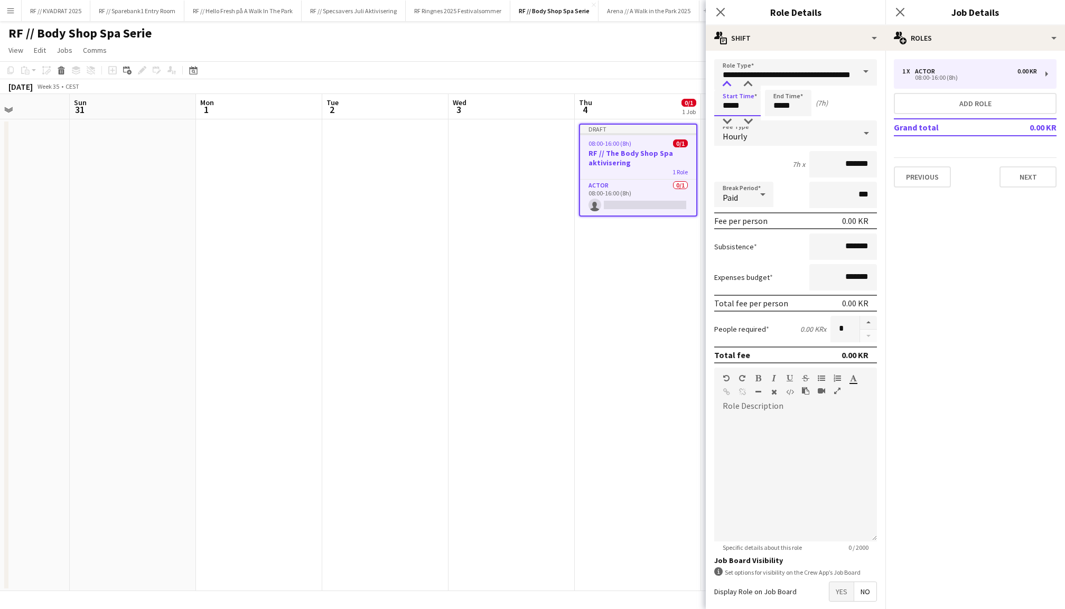
type input "*****"
click at [727, 89] on div at bounding box center [726, 84] width 21 height 11
click at [857, 99] on div "Start Time ***** End Time ***** (6h)" at bounding box center [795, 103] width 163 height 26
click at [775, 108] on input "*****" at bounding box center [788, 103] width 46 height 26
click at [801, 85] on div at bounding box center [798, 84] width 21 height 11
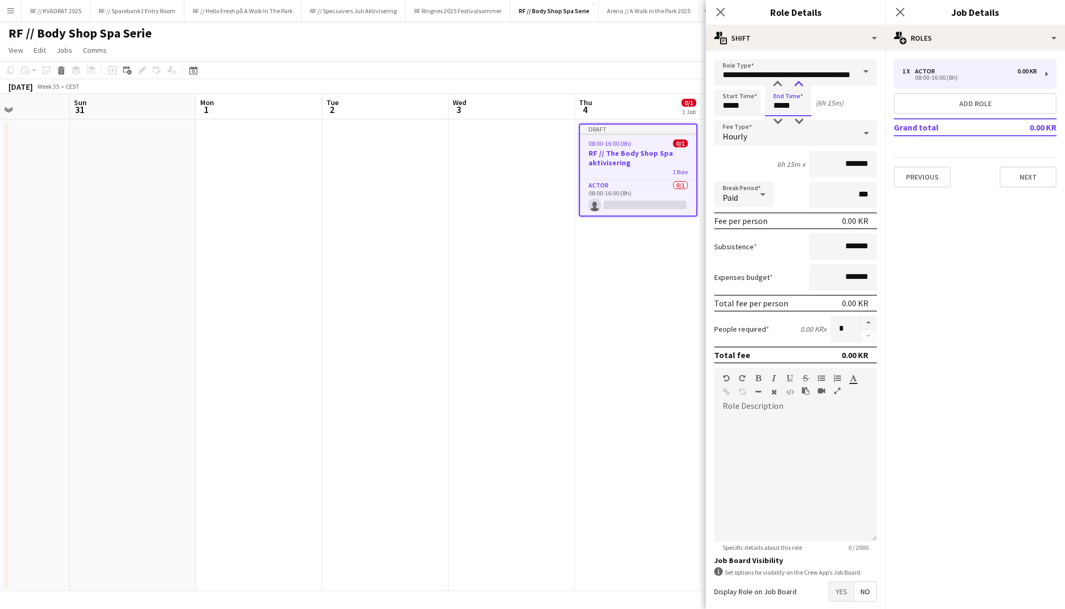
type input "*****"
click at [801, 85] on div at bounding box center [798, 84] width 21 height 11
click at [735, 104] on input "*****" at bounding box center [737, 103] width 46 height 26
click at [742, 83] on div at bounding box center [748, 84] width 21 height 11
type input "*****"
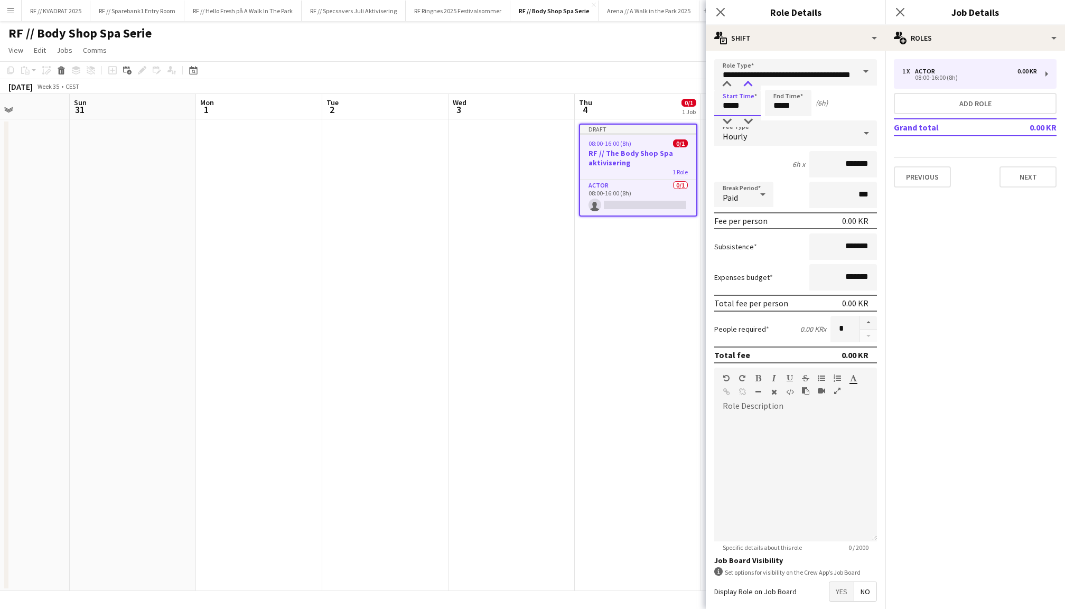
click at [742, 83] on div at bounding box center [748, 84] width 21 height 11
click at [862, 102] on div "Start Time ***** End Time ***** (6h)" at bounding box center [795, 103] width 163 height 26
click at [797, 106] on input "*****" at bounding box center [788, 103] width 46 height 26
click at [797, 119] on div at bounding box center [798, 121] width 21 height 11
type input "*****"
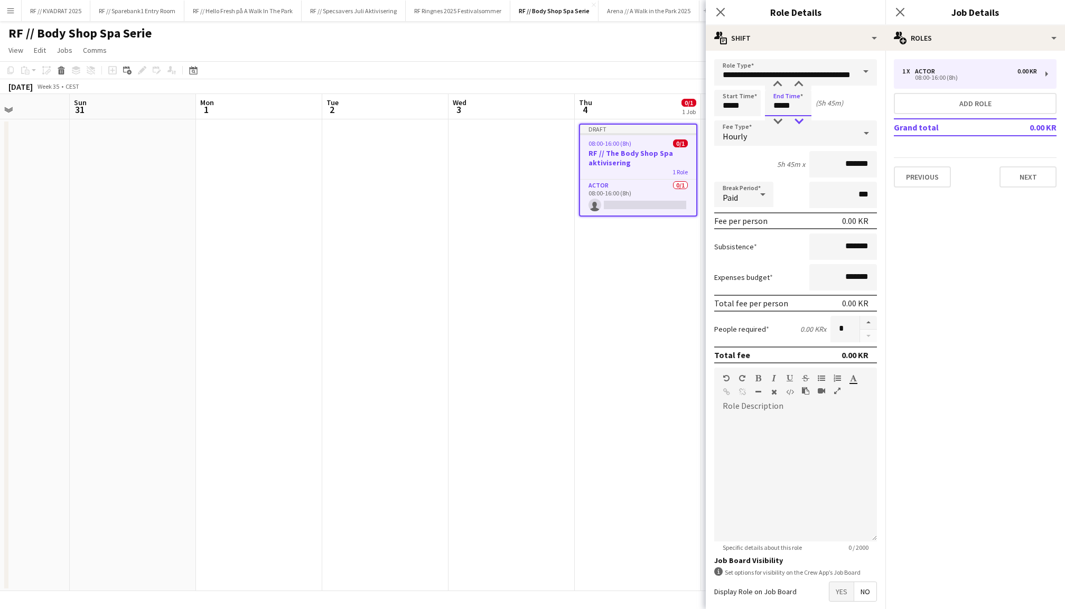
click at [797, 119] on div at bounding box center [798, 121] width 21 height 11
click at [742, 100] on input "*****" at bounding box center [737, 103] width 46 height 26
click at [743, 121] on div at bounding box center [748, 121] width 21 height 11
type input "*****"
click at [743, 121] on div at bounding box center [748, 121] width 21 height 11
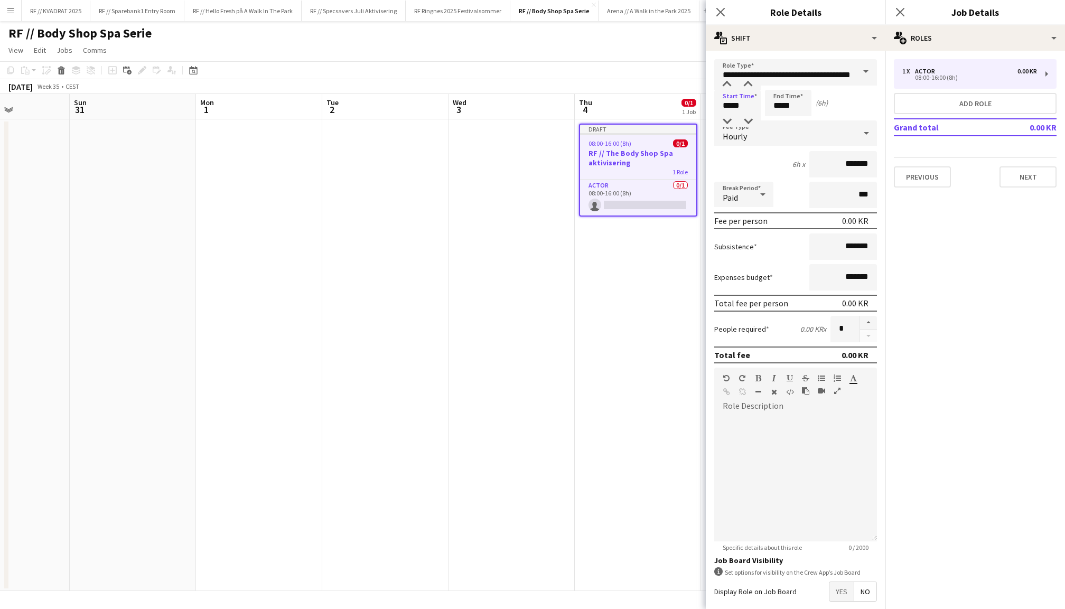
click at [845, 110] on div "Start Time ***** End Time ***** (6h)" at bounding box center [795, 103] width 163 height 26
click at [831, 164] on input "*******" at bounding box center [843, 164] width 68 height 26
type input "*********"
click at [878, 225] on form "**********" at bounding box center [796, 360] width 180 height 602
click at [848, 198] on input "***" at bounding box center [843, 195] width 68 height 26
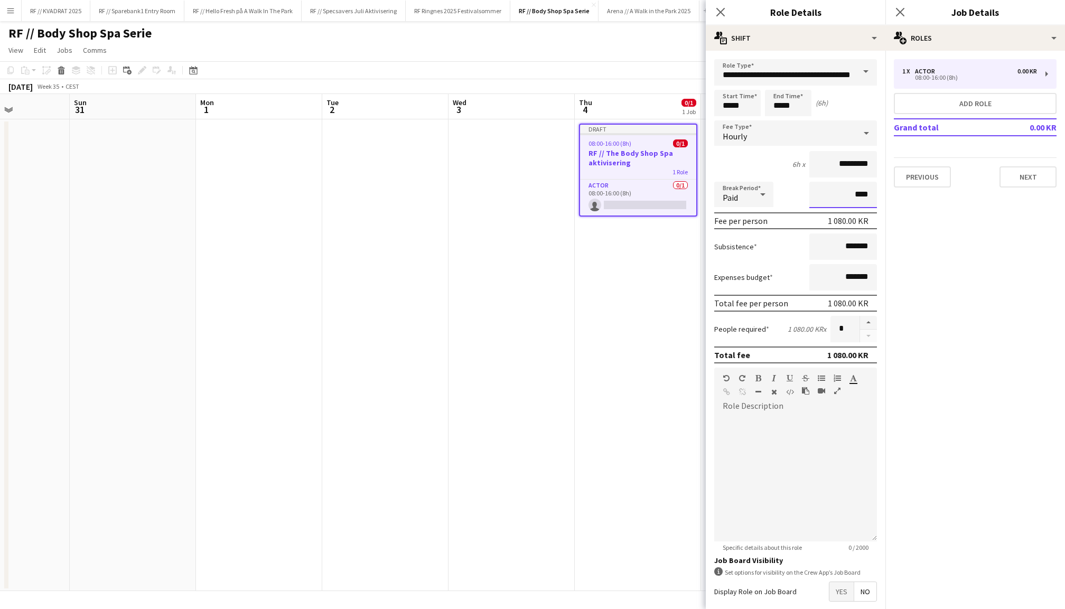
type input "****"
click at [882, 207] on form "**********" at bounding box center [796, 360] width 180 height 602
click at [870, 324] on button "button" at bounding box center [868, 323] width 17 height 14
type input "*"
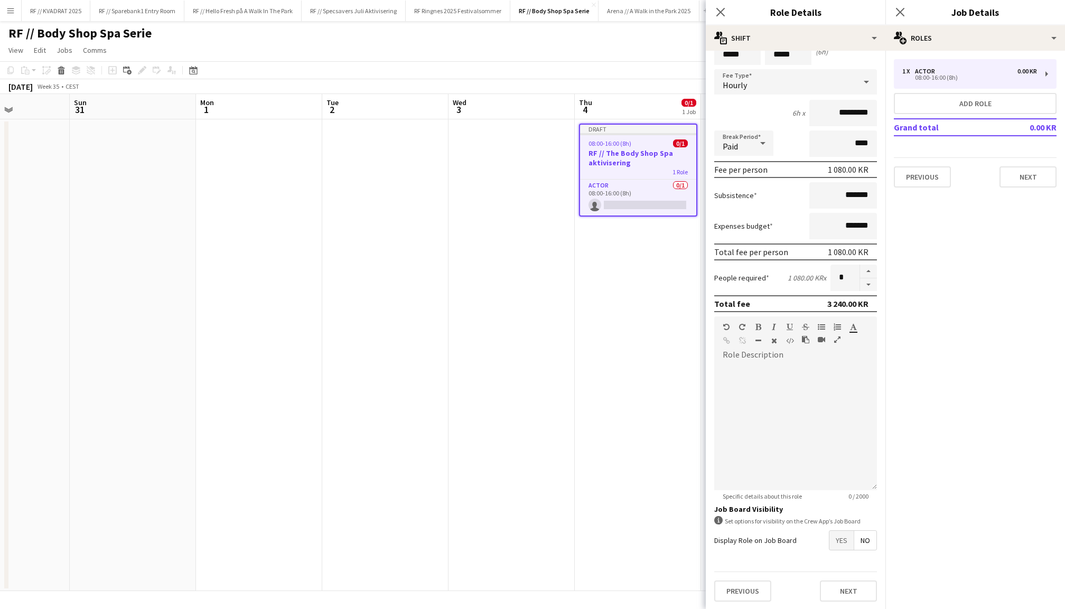
scroll to position [0, 0]
click at [838, 542] on span "Yes" at bounding box center [841, 540] width 24 height 19
click at [838, 561] on span "Yes" at bounding box center [841, 563] width 24 height 19
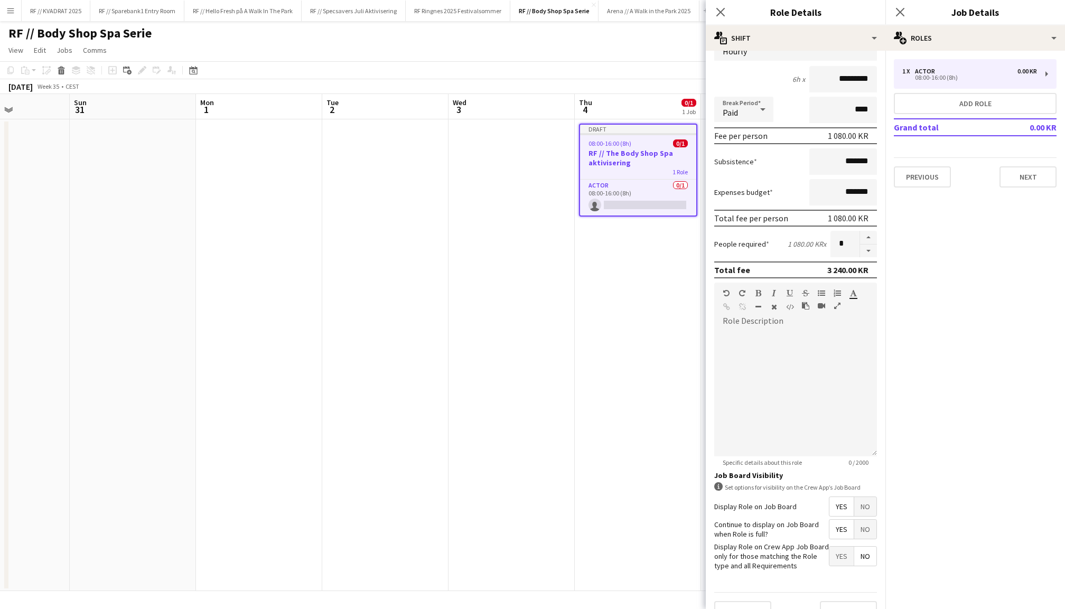
scroll to position [104, 0]
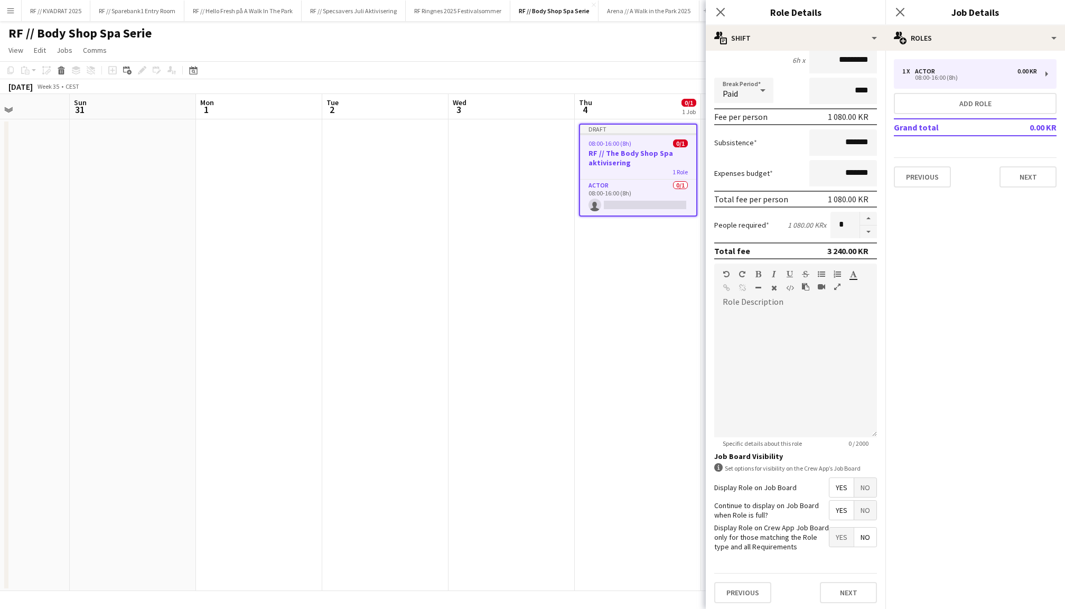
drag, startPoint x: 743, startPoint y: 528, endPoint x: 787, endPoint y: 545, distance: 47.5
click at [787, 545] on label "Display Role on Crew App Job Board only for those matching the Role type and al…" at bounding box center [771, 537] width 115 height 29
drag, startPoint x: 751, startPoint y: 538, endPoint x: 799, endPoint y: 544, distance: 49.0
click at [799, 544] on label "Display Role on Crew App Job Board only for those matching the Role type and al…" at bounding box center [771, 537] width 115 height 29
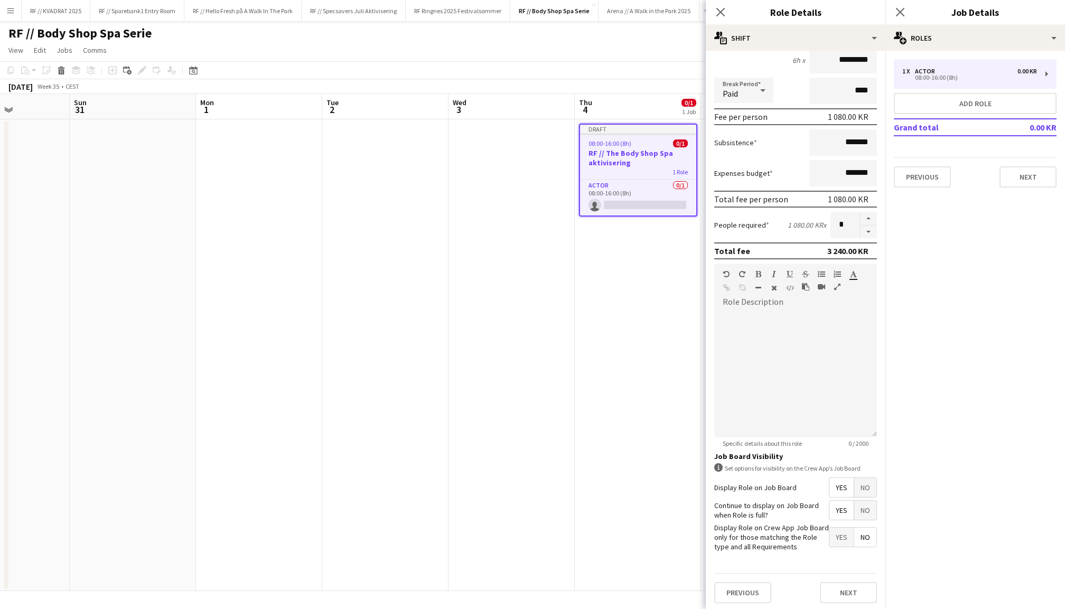
click at [799, 544] on label "Display Role on Crew App Job Board only for those matching the Role type and al…" at bounding box center [771, 537] width 115 height 29
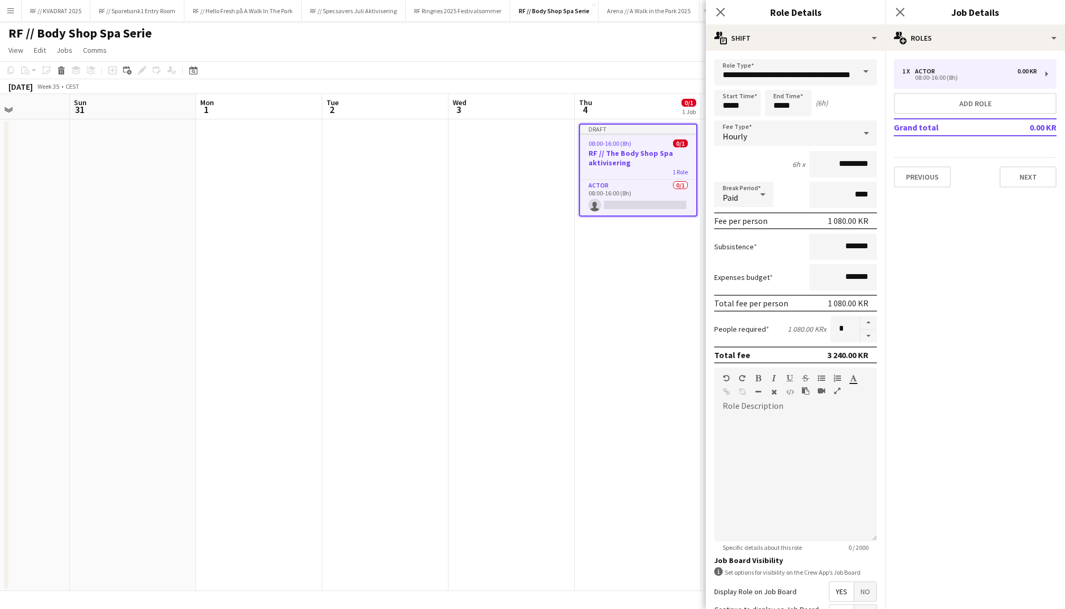
scroll to position [0, 0]
click at [783, 429] on div at bounding box center [795, 478] width 163 height 127
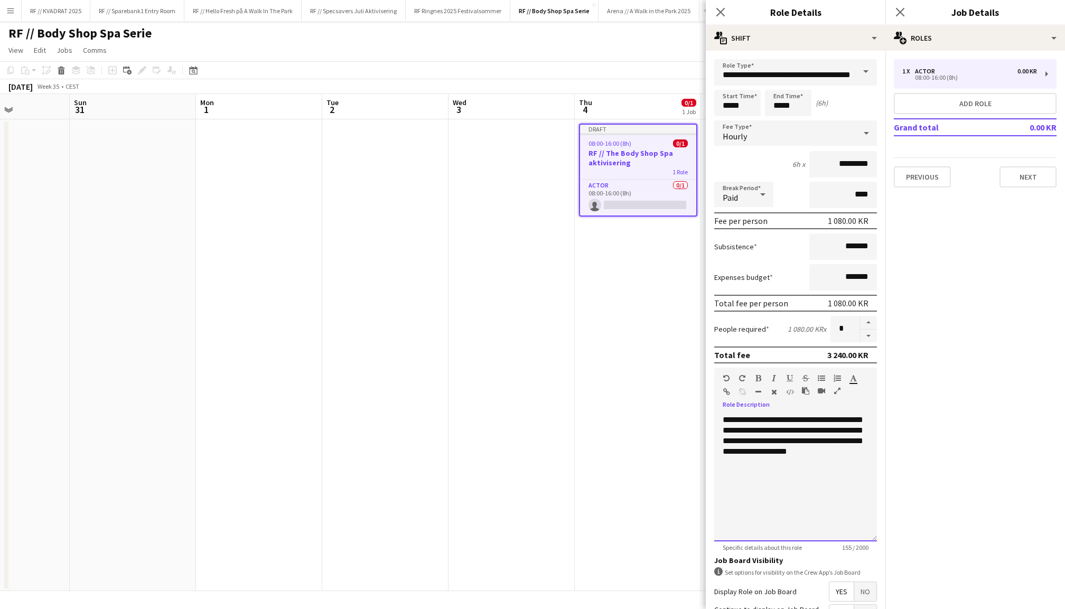
drag, startPoint x: 865, startPoint y: 453, endPoint x: 702, endPoint y: 412, distance: 168.8
click at [702, 412] on body "Menu Boards Boards Boards All jobs Status Workforce Workforce My Workforce Recr…" at bounding box center [532, 304] width 1065 height 609
copy div "**********"
click at [865, 452] on div "**********" at bounding box center [795, 478] width 163 height 127
drag, startPoint x: 865, startPoint y: 452, endPoint x: 720, endPoint y: 415, distance: 150.6
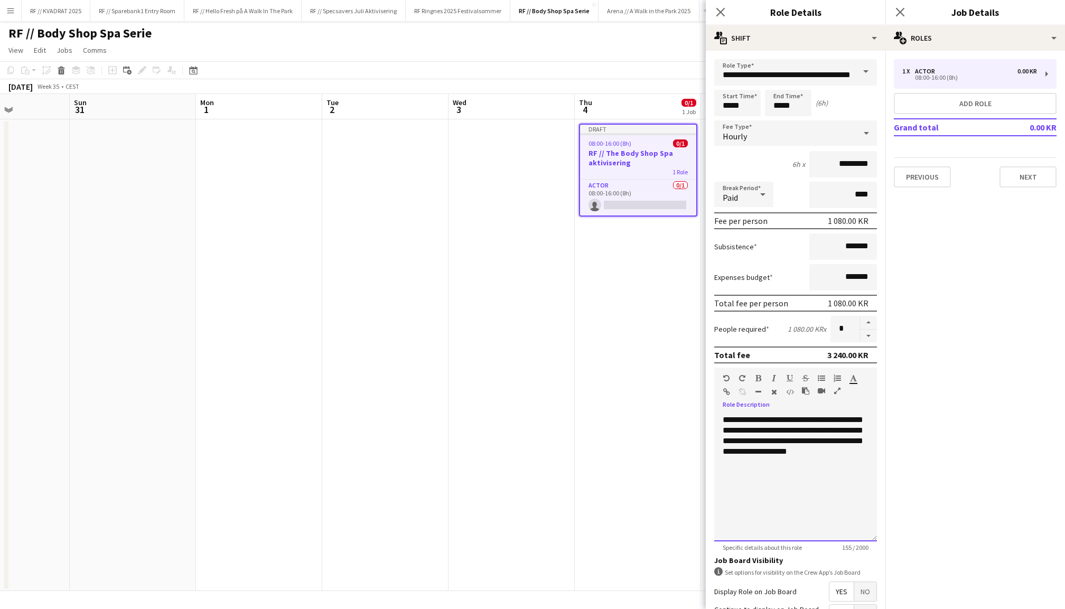
click at [720, 415] on div "**********" at bounding box center [795, 478] width 163 height 127
copy div "**********"
click at [872, 455] on div "**********" at bounding box center [795, 478] width 163 height 127
click at [1038, 181] on button "Next" at bounding box center [1028, 176] width 57 height 21
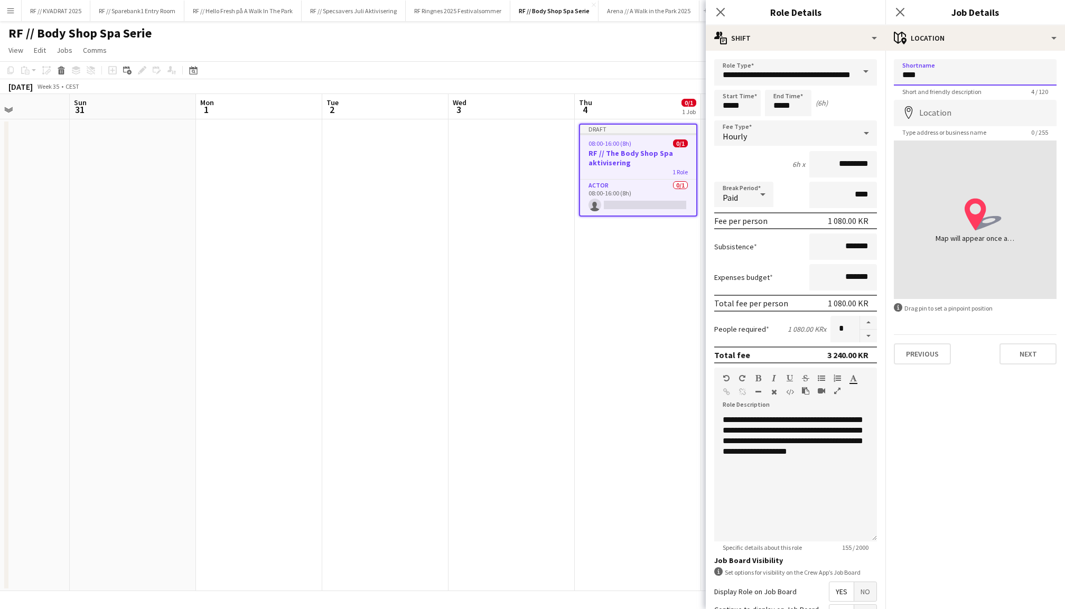
type input "****"
type input "*"
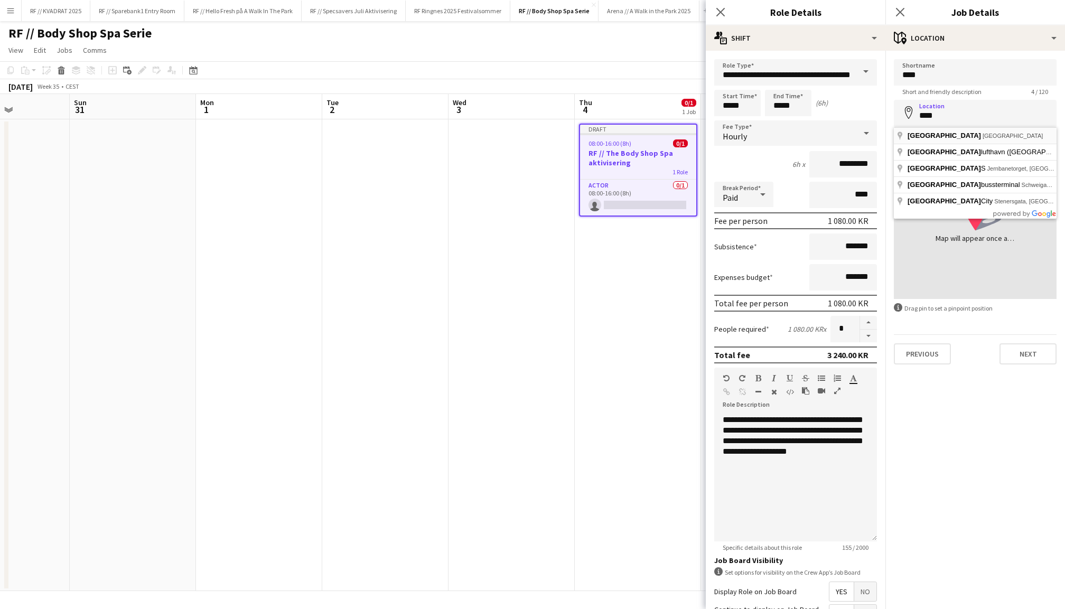
type input "**********"
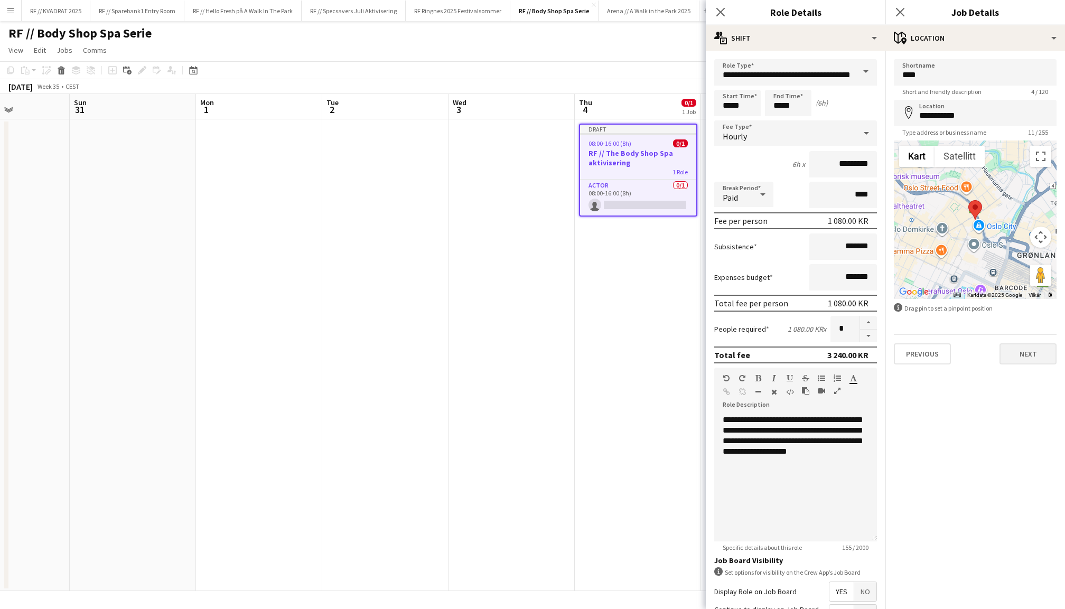
click at [1022, 354] on button "Next" at bounding box center [1028, 353] width 57 height 21
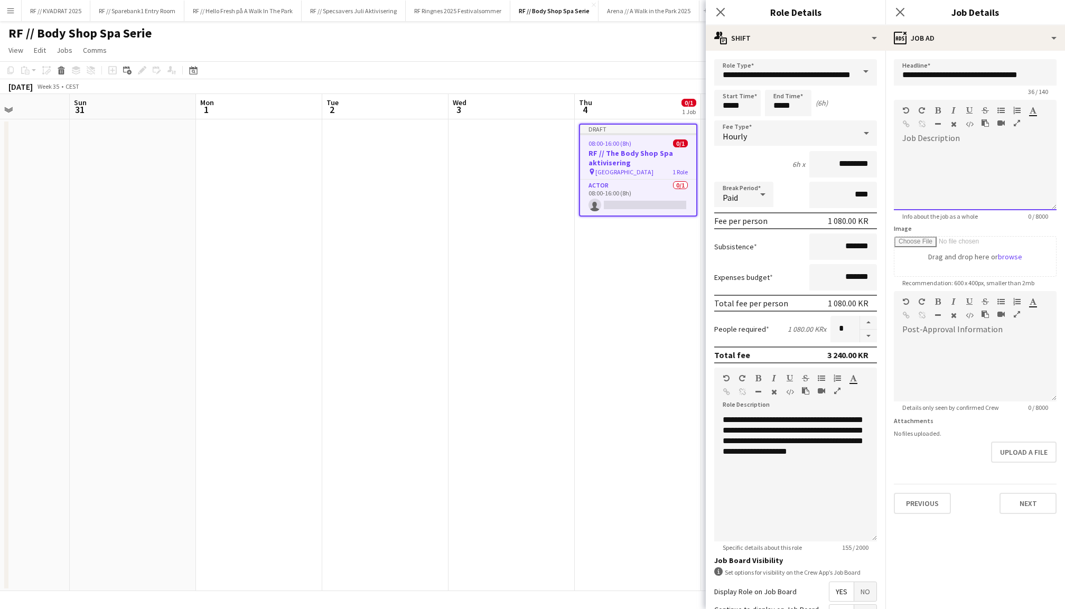
click at [935, 143] on div at bounding box center [975, 174] width 163 height 71
paste div
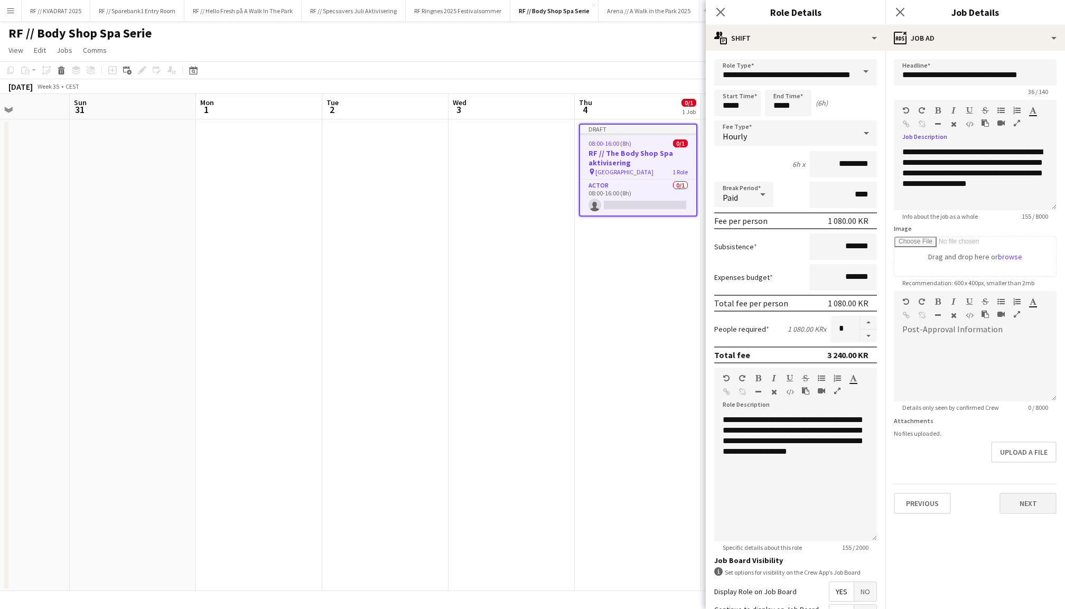
click at [1022, 507] on button "Next" at bounding box center [1028, 503] width 57 height 21
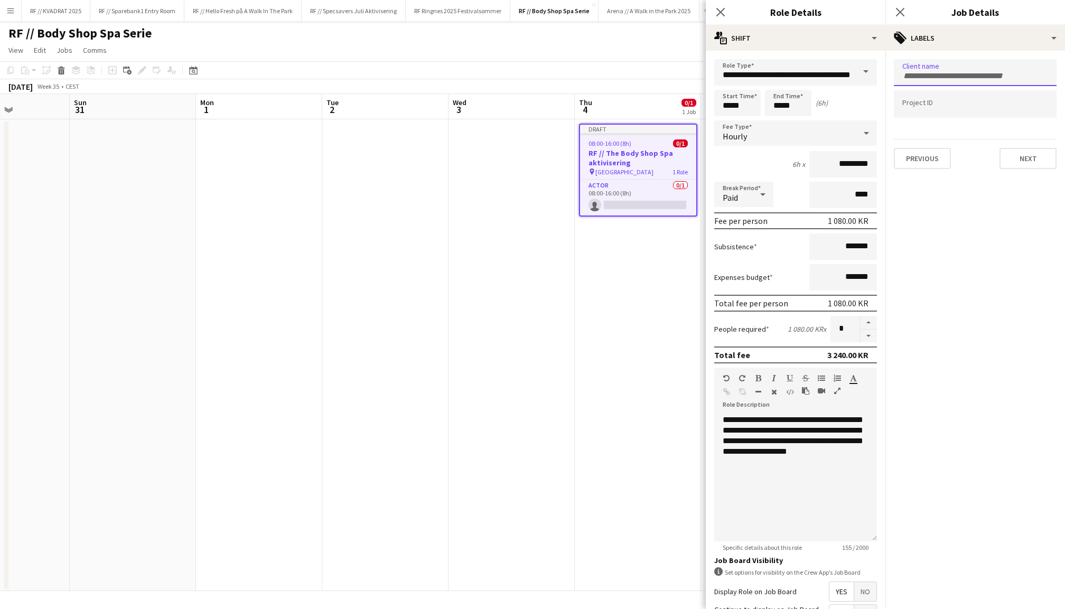
click at [935, 73] on input "Type to search client labels..." at bounding box center [975, 76] width 146 height 10
type input "**********"
type input "*"
click at [972, 181] on div at bounding box center [975, 304] width 180 height 609
click at [1018, 157] on button "Next" at bounding box center [1028, 158] width 57 height 21
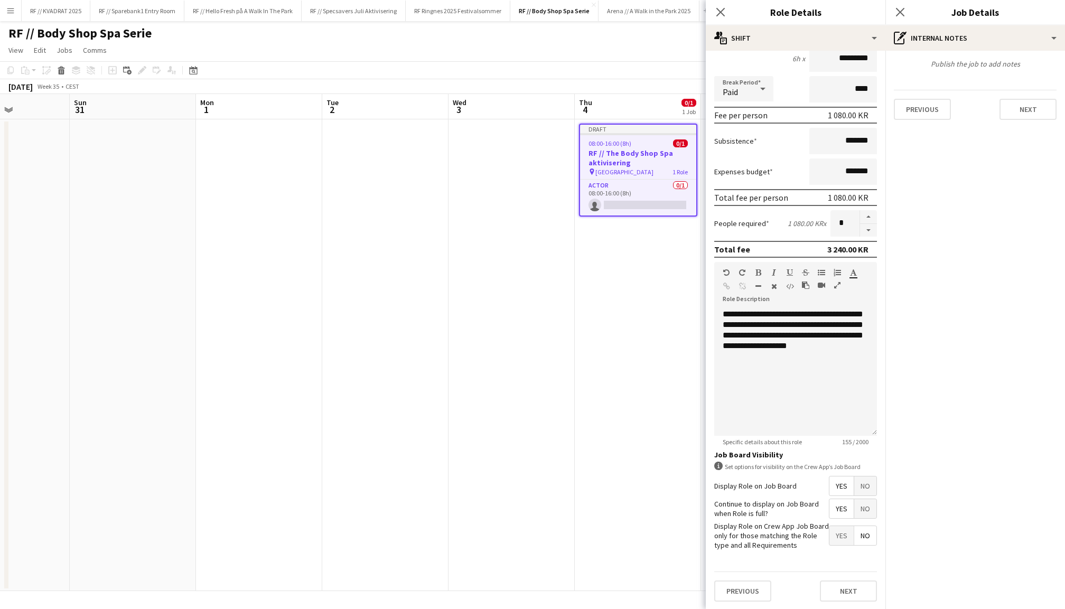
scroll to position [105, 0]
click at [846, 584] on button "Next" at bounding box center [848, 592] width 57 height 21
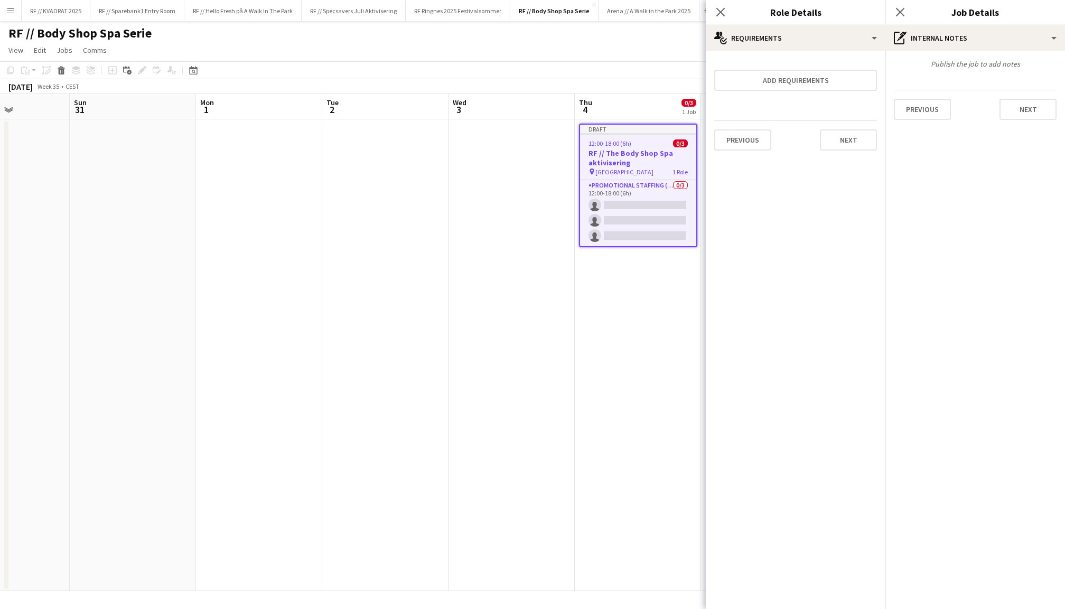
scroll to position [0, 0]
click at [848, 139] on button "Next" at bounding box center [848, 139] width 57 height 21
click at [855, 137] on button "Finish" at bounding box center [857, 141] width 40 height 21
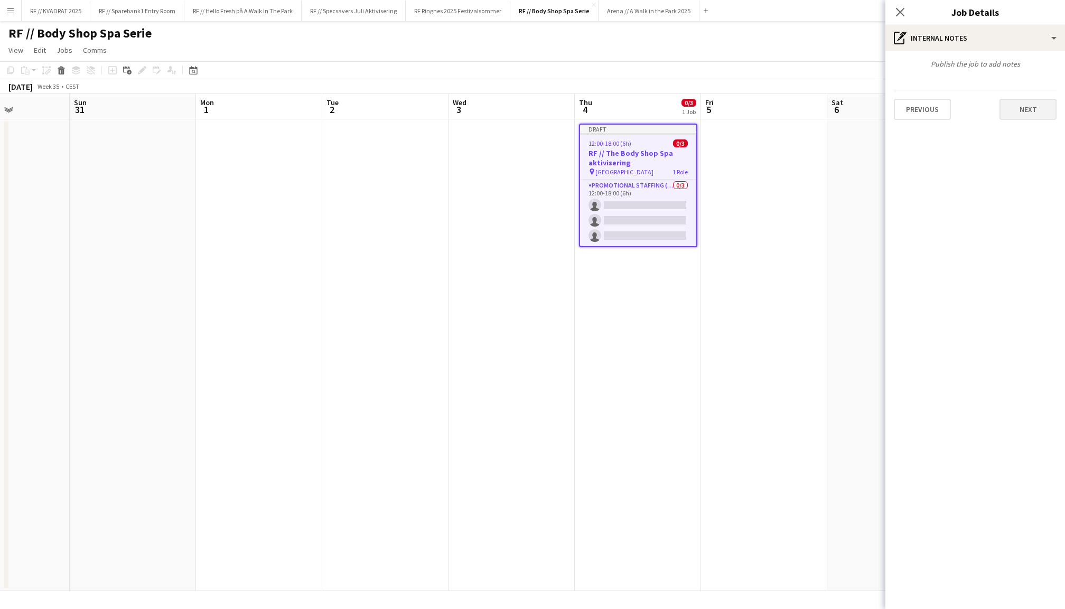
click at [1028, 110] on button "Next" at bounding box center [1028, 109] width 57 height 21
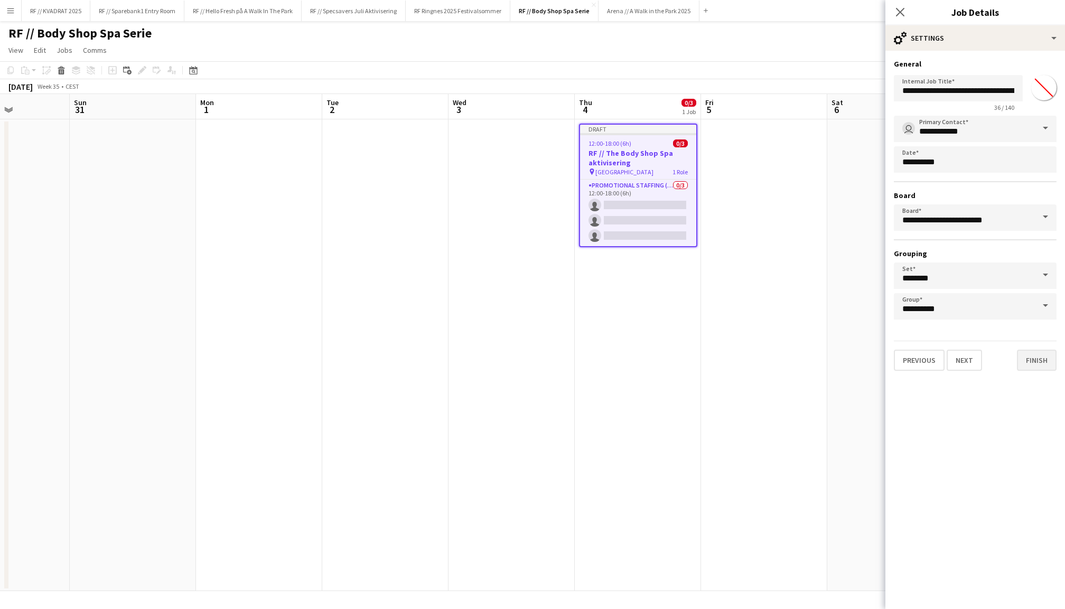
click at [1046, 362] on button "Finish" at bounding box center [1037, 360] width 40 height 21
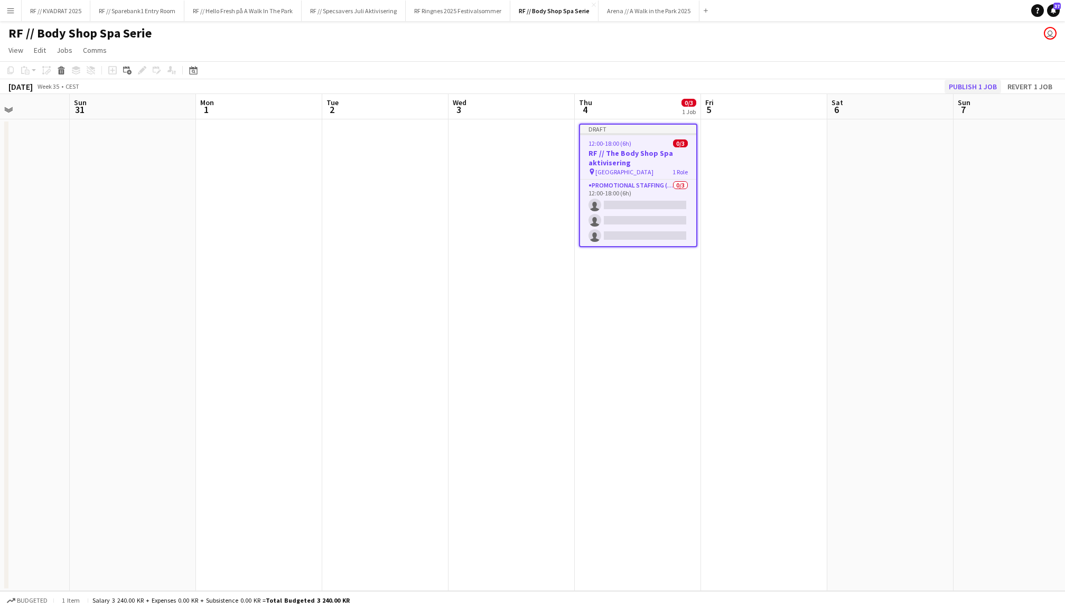
click at [963, 83] on button "Publish 1 job" at bounding box center [973, 87] width 57 height 14
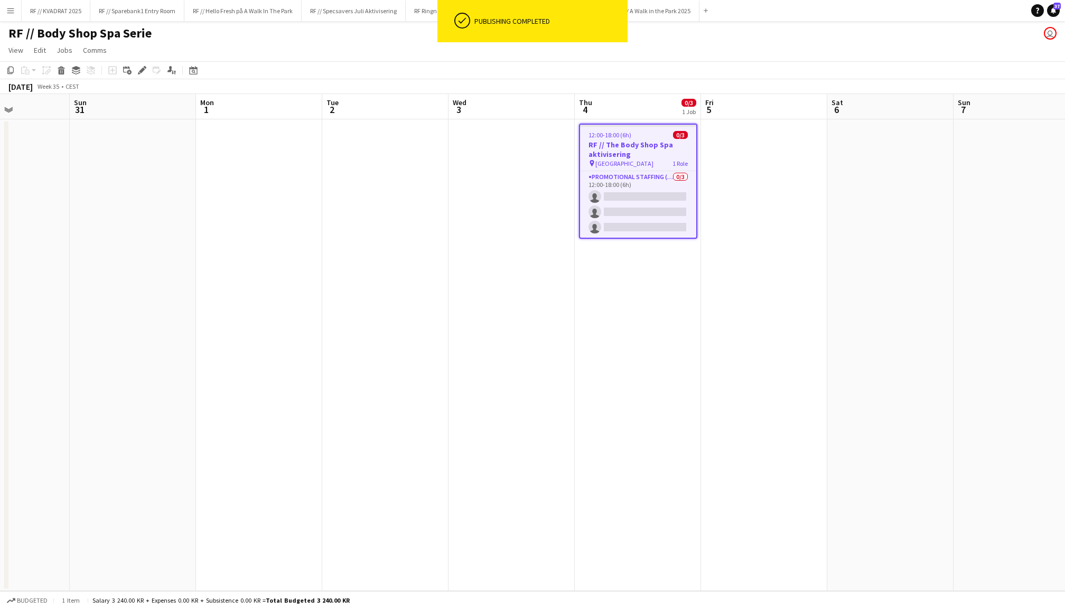
click at [783, 197] on app-date-cell at bounding box center [764, 355] width 126 height 472
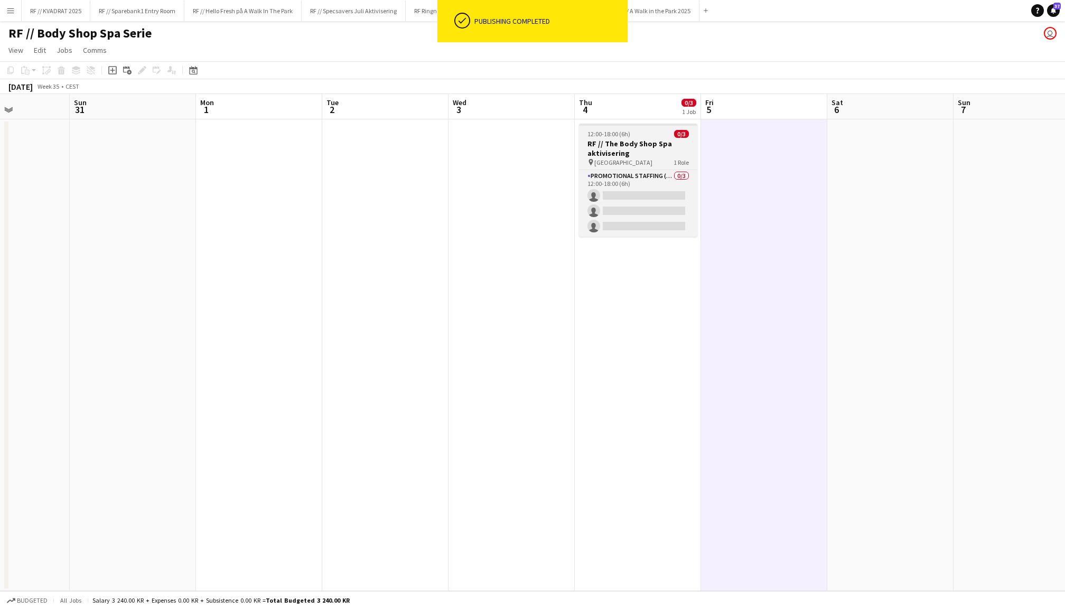
click at [649, 140] on h3 "RF // The Body Shop Spa aktivisering" at bounding box center [638, 148] width 118 height 19
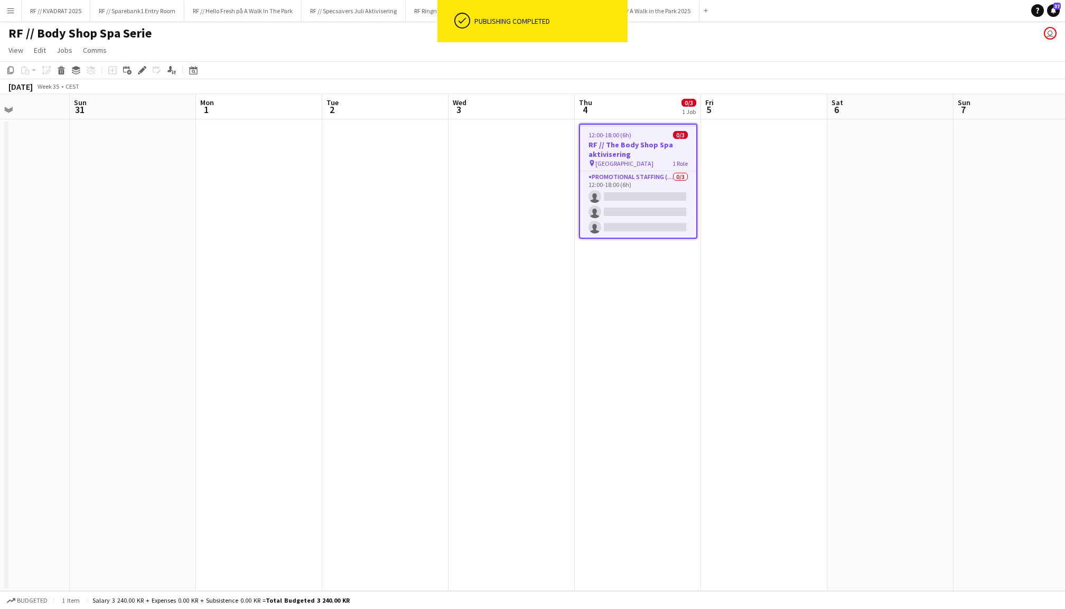
click at [740, 160] on app-date-cell at bounding box center [764, 355] width 126 height 472
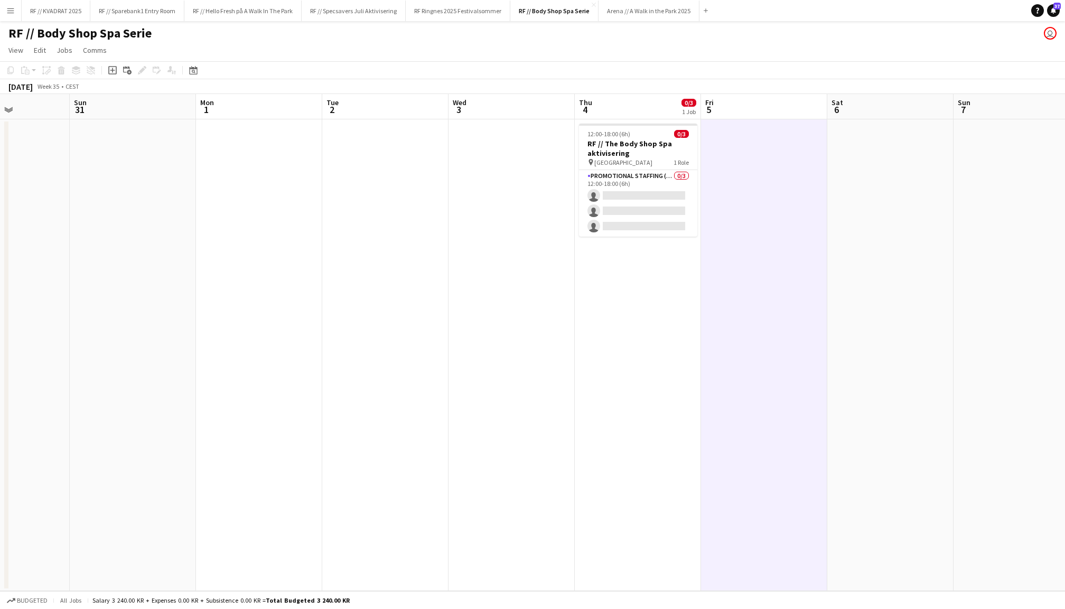
click at [918, 206] on app-date-cell at bounding box center [890, 355] width 126 height 472
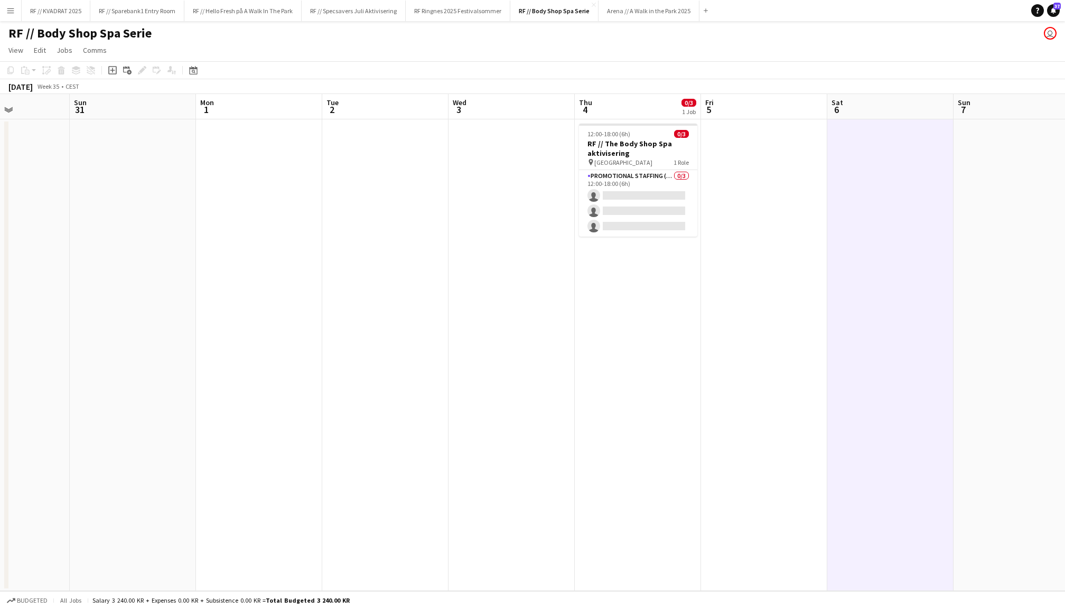
click at [778, 201] on app-date-cell at bounding box center [764, 355] width 126 height 472
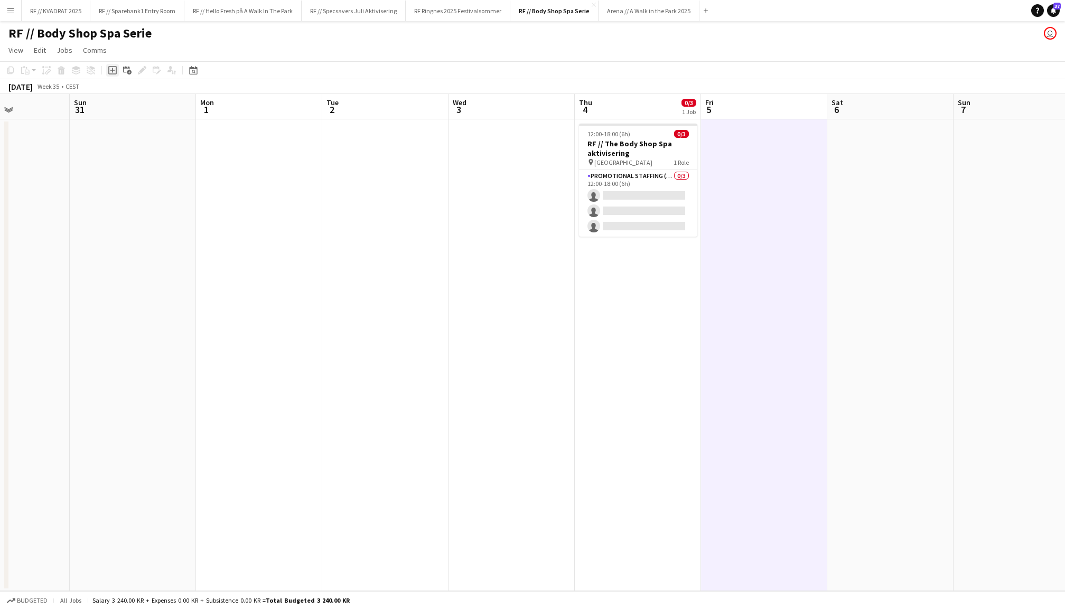
click at [111, 70] on icon at bounding box center [112, 70] width 5 height 5
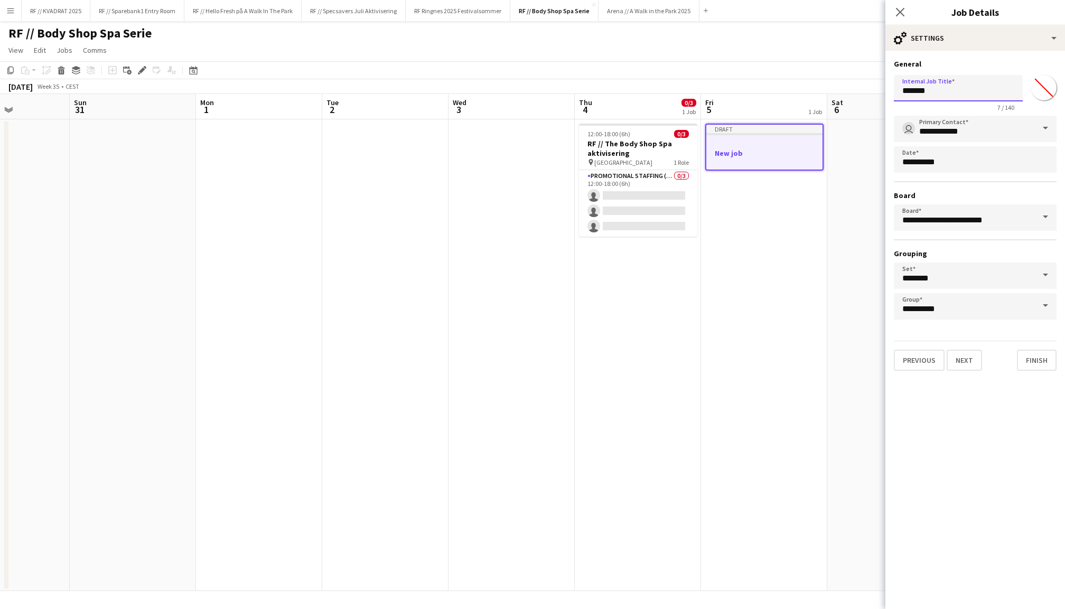
click at [937, 93] on input "*******" at bounding box center [958, 88] width 129 height 26
type input "*"
type input "**********"
click at [974, 354] on button "Next" at bounding box center [964, 360] width 35 height 21
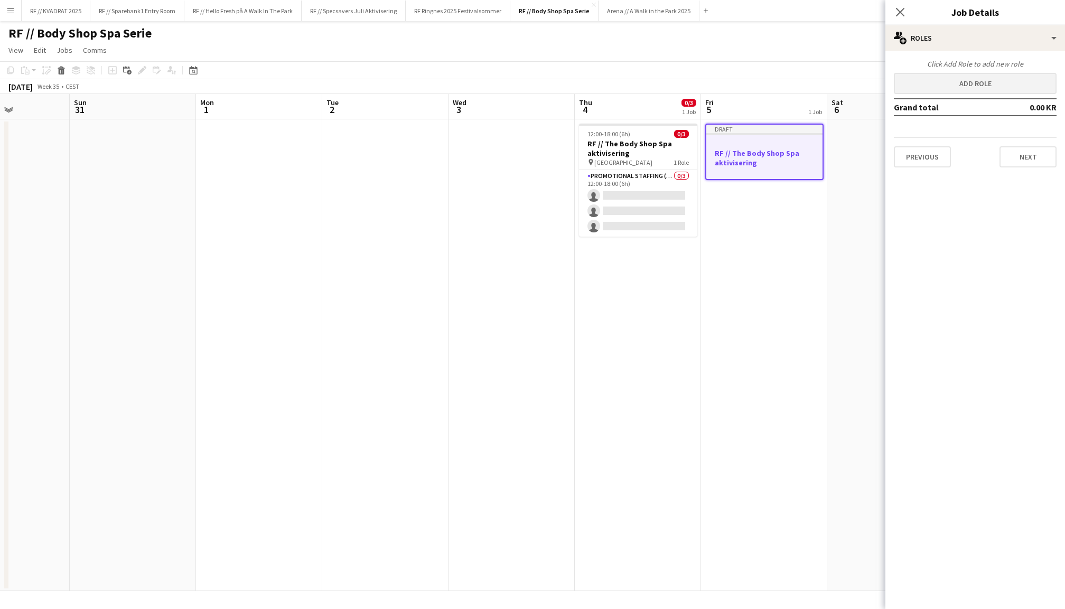
click at [975, 87] on button "Add role" at bounding box center [975, 83] width 163 height 21
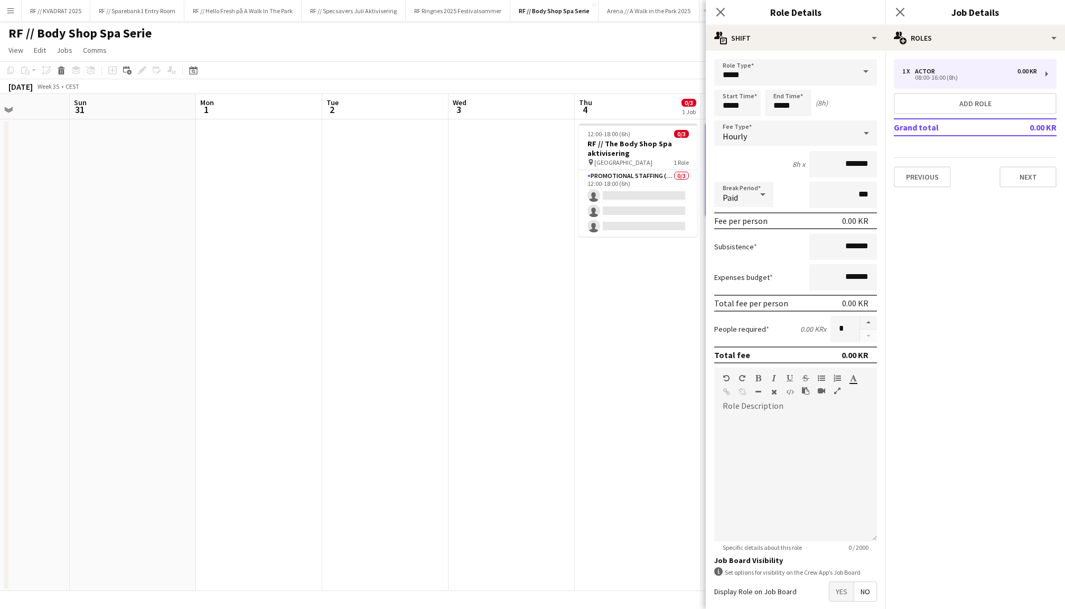
click at [860, 63] on span at bounding box center [866, 71] width 22 height 25
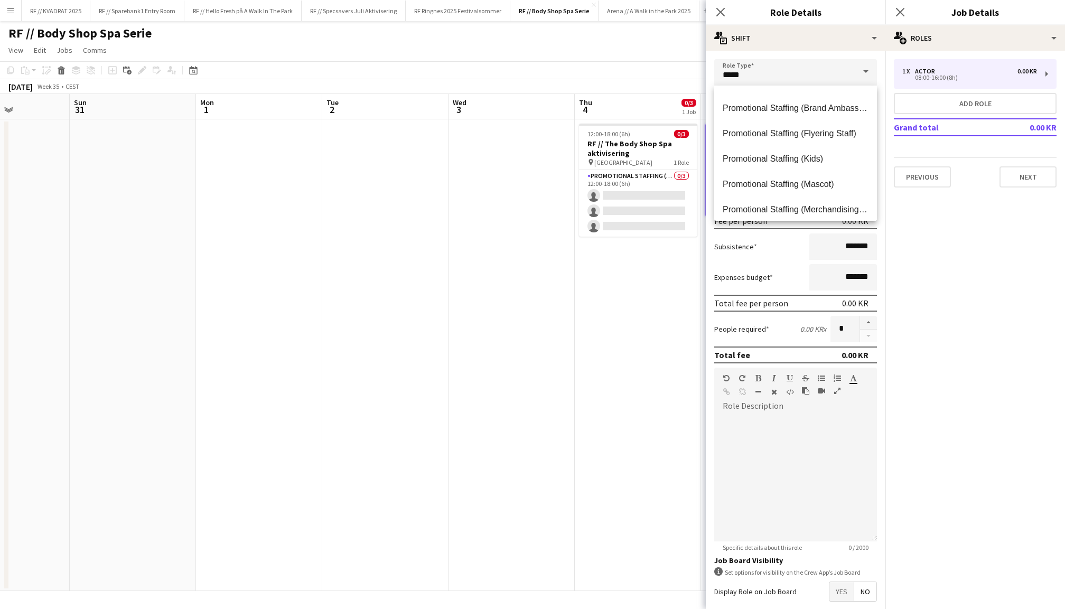
scroll to position [691, 0]
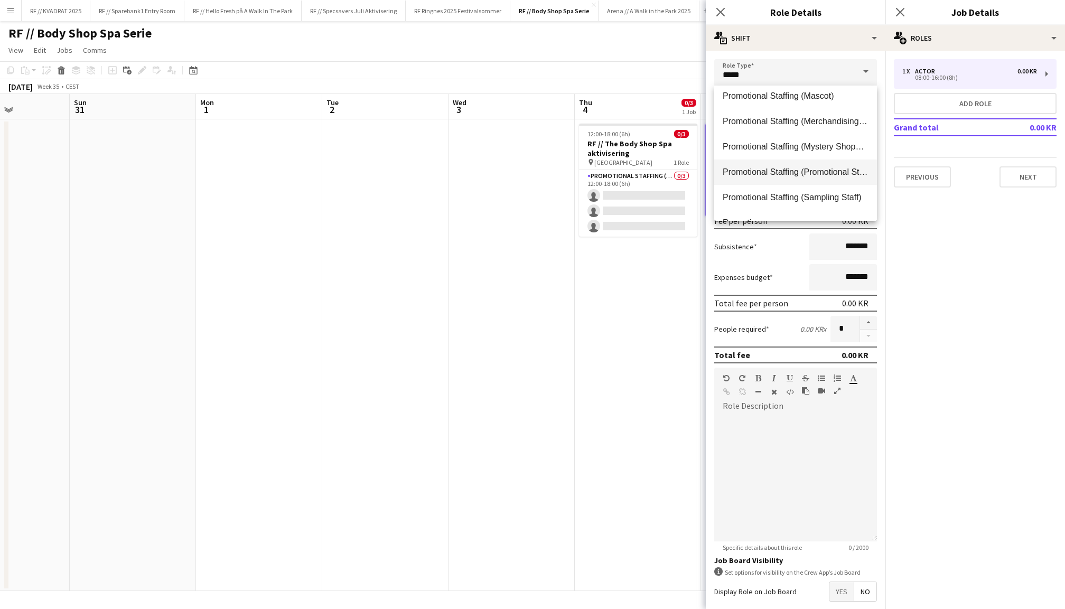
click at [789, 167] on mat-option "Promotional Staffing (Promotional Staff)" at bounding box center [795, 172] width 163 height 25
type input "**********"
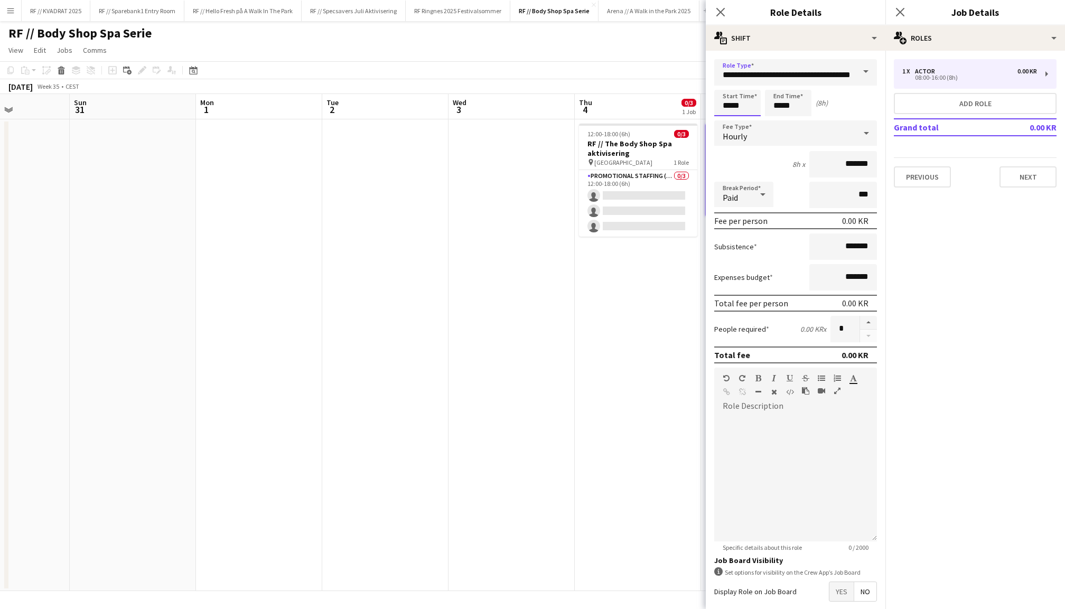
click at [742, 108] on input "*****" at bounding box center [737, 103] width 46 height 26
click at [730, 106] on input "*****" at bounding box center [737, 103] width 46 height 26
type input "*****"
click at [782, 106] on input "*****" at bounding box center [788, 103] width 46 height 26
type input "*****"
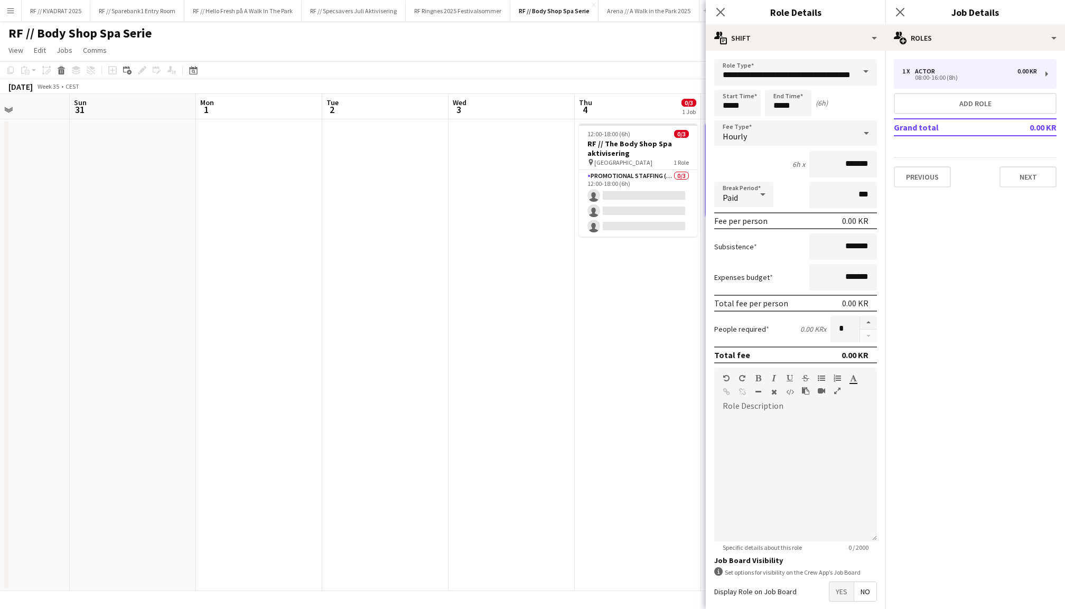
click at [766, 156] on div "6h x *******" at bounding box center [795, 164] width 163 height 26
click at [822, 165] on input "*******" at bounding box center [843, 164] width 68 height 26
click at [847, 167] on input "*******" at bounding box center [843, 164] width 68 height 26
type input "****"
type input "******"
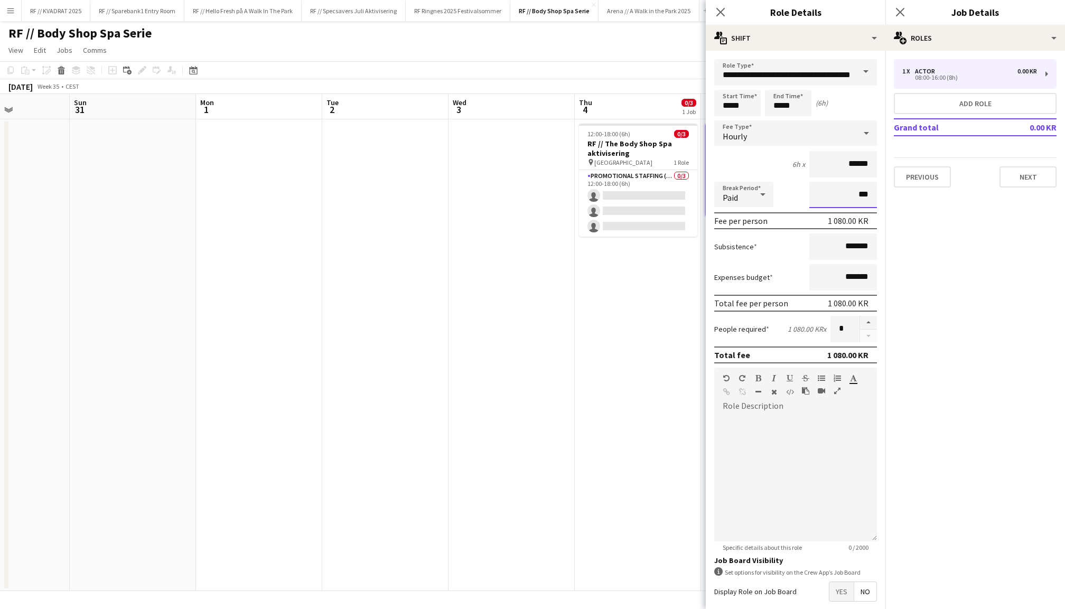
click at [843, 197] on input "***" at bounding box center [843, 195] width 68 height 26
type input "****"
click at [791, 200] on div "Break Period Paid ****" at bounding box center [795, 195] width 163 height 26
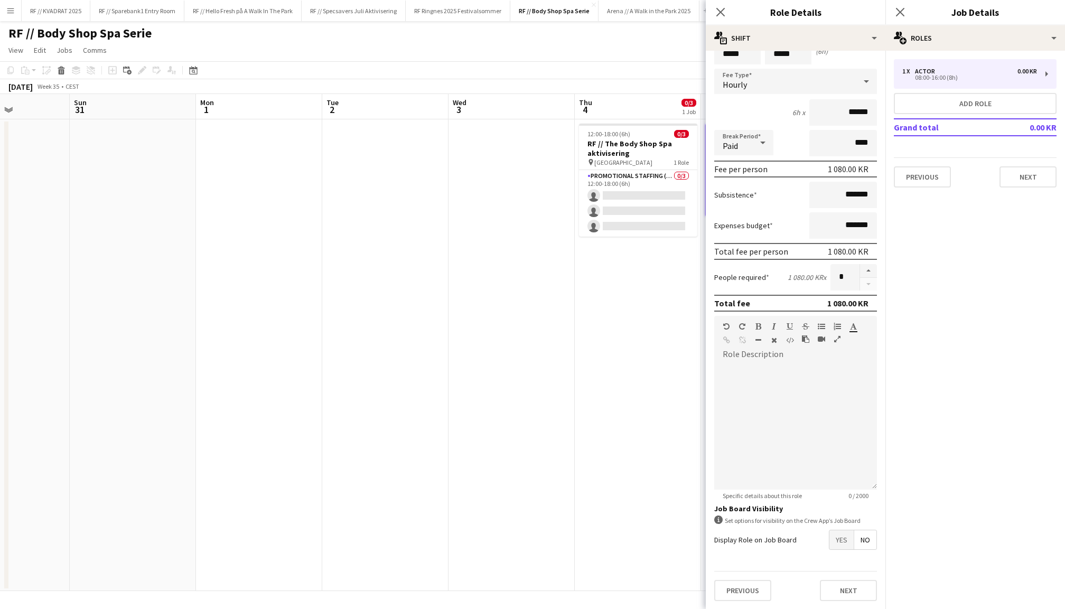
scroll to position [51, 0]
click at [765, 366] on div at bounding box center [795, 426] width 163 height 127
paste div
click at [834, 535] on span "Yes" at bounding box center [841, 540] width 24 height 19
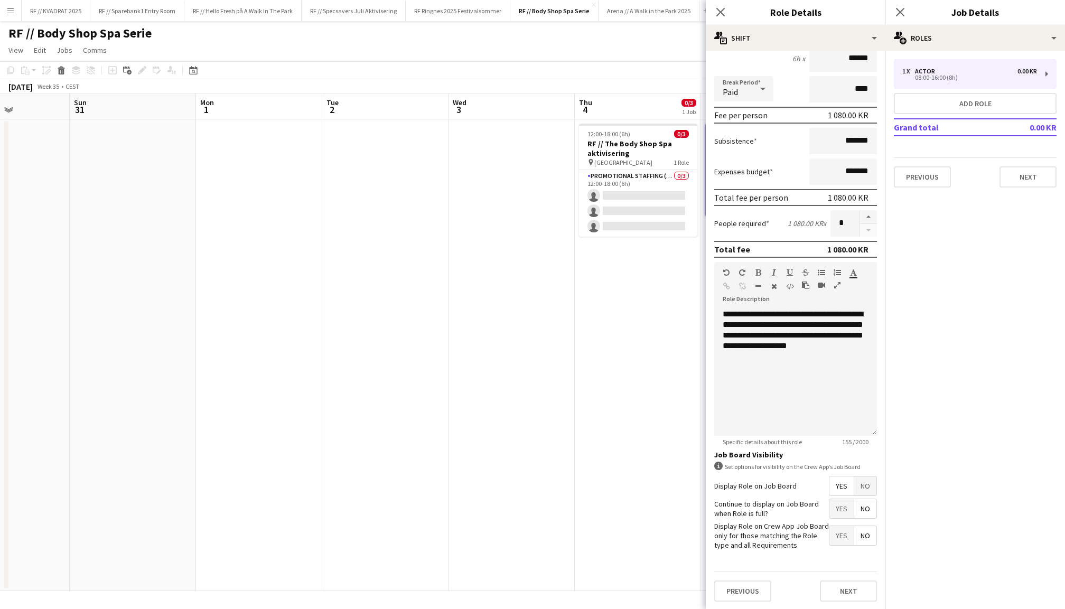
scroll to position [105, 0]
click at [839, 510] on span "Yes" at bounding box center [841, 509] width 24 height 19
click at [870, 217] on button "button" at bounding box center [868, 218] width 17 height 14
type input "*"
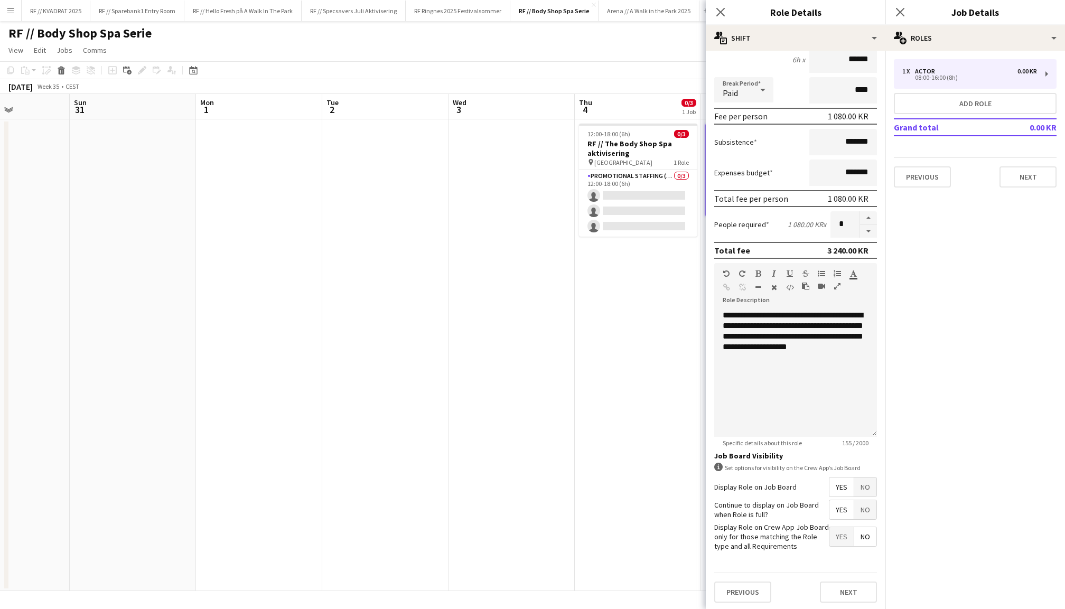
scroll to position [0, 0]
click at [840, 592] on button "Next" at bounding box center [848, 592] width 57 height 21
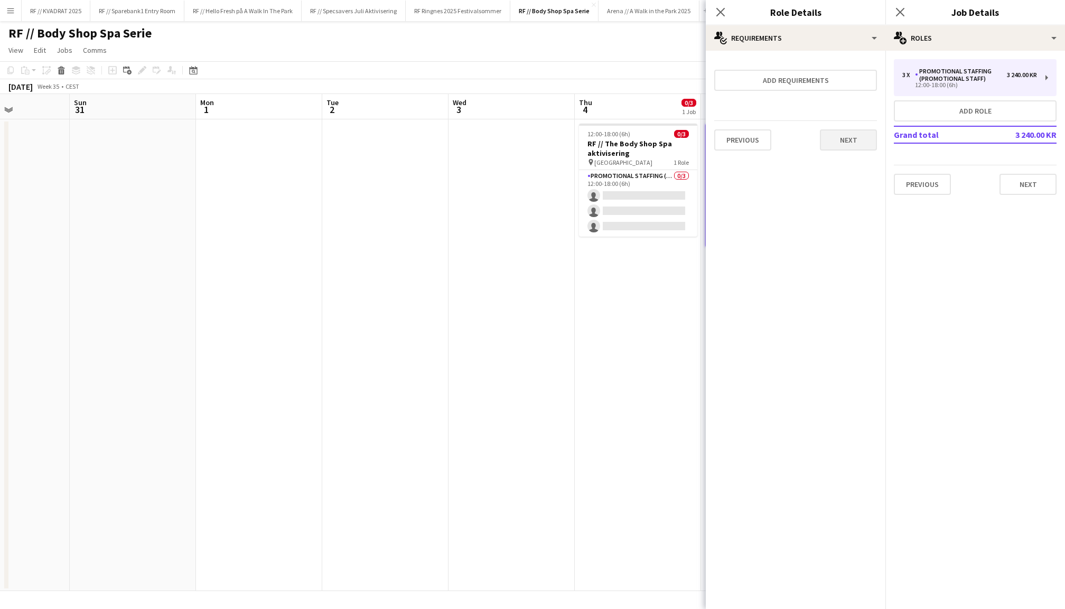
click at [848, 143] on button "Next" at bounding box center [848, 139] width 57 height 21
click at [848, 143] on button "Finish" at bounding box center [857, 141] width 40 height 21
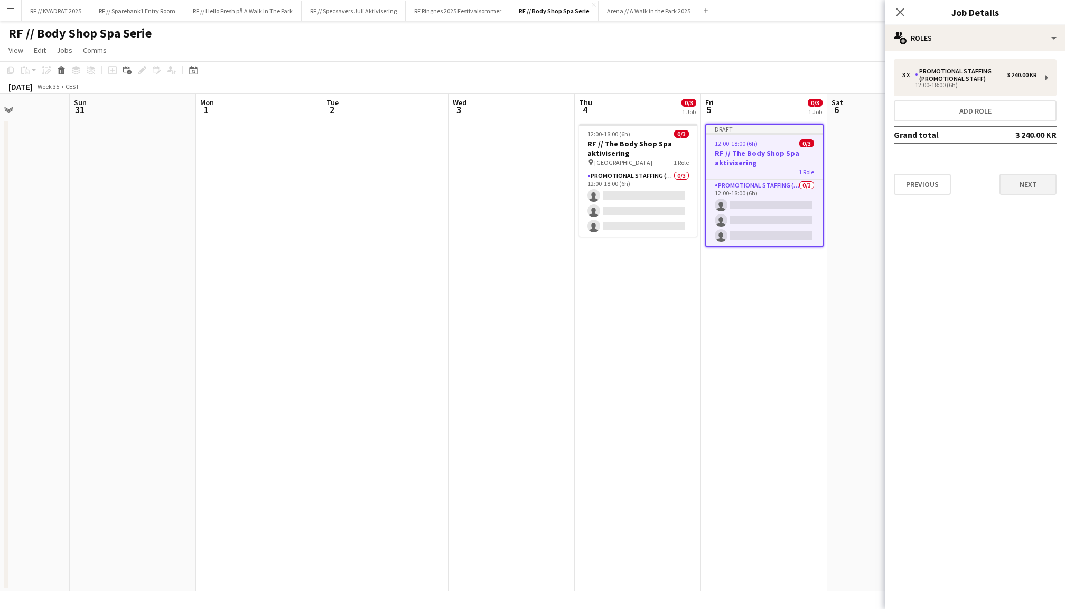
click at [1014, 180] on button "Next" at bounding box center [1028, 184] width 57 height 21
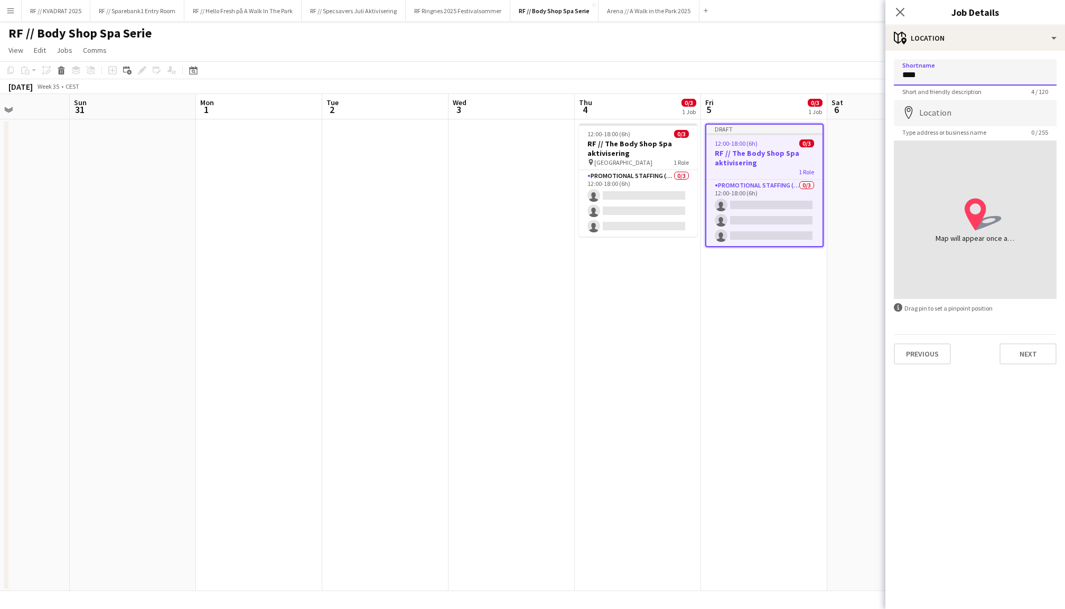
type input "****"
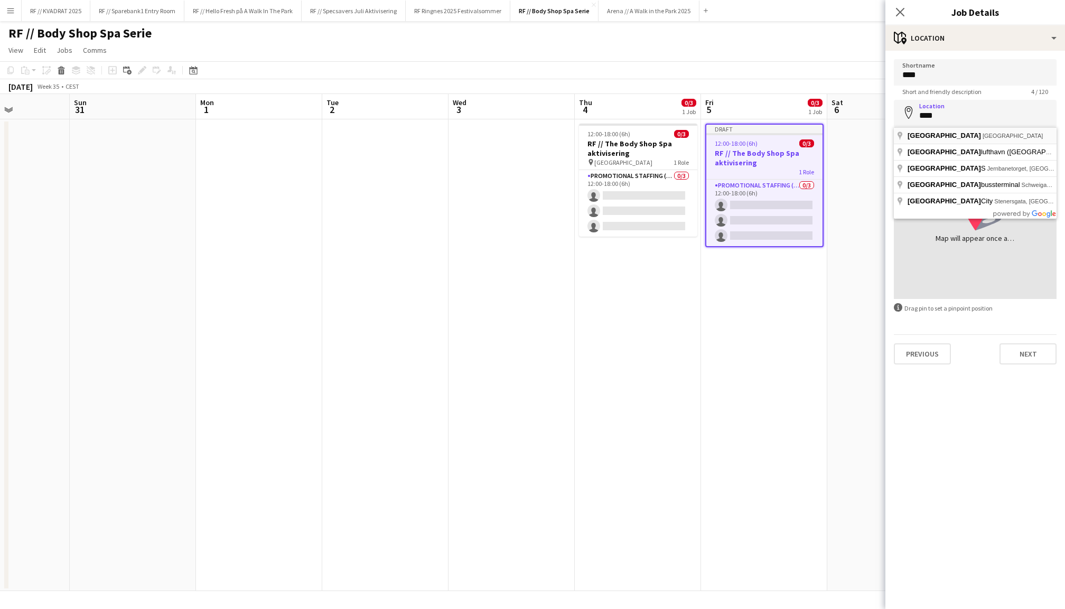
type input "**********"
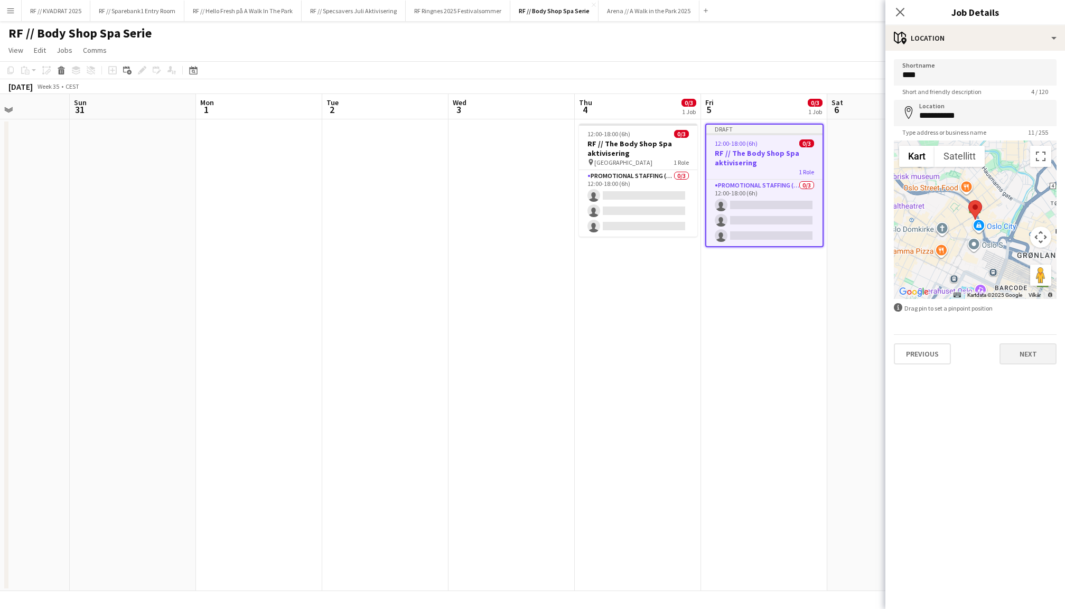
click at [1015, 350] on button "Next" at bounding box center [1028, 353] width 57 height 21
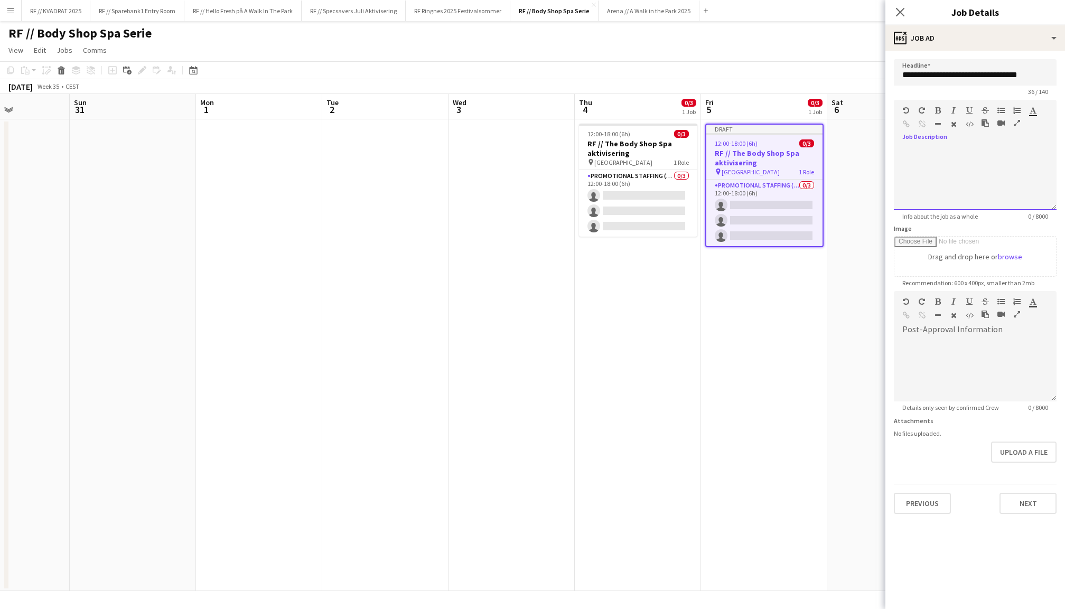
click at [928, 149] on div at bounding box center [975, 178] width 163 height 63
paste div
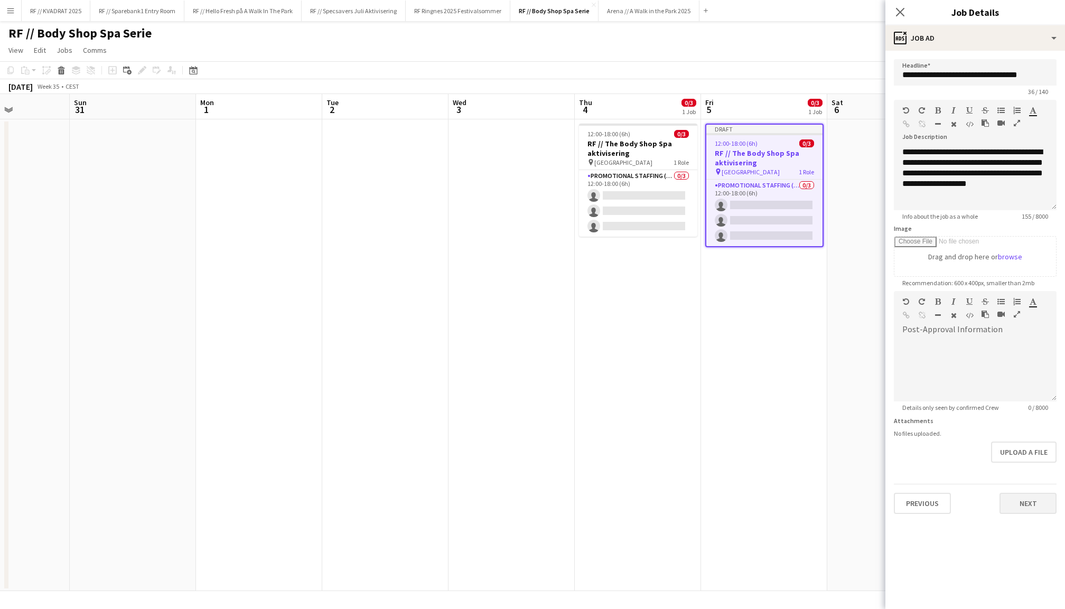
click at [1025, 501] on button "Next" at bounding box center [1028, 503] width 57 height 21
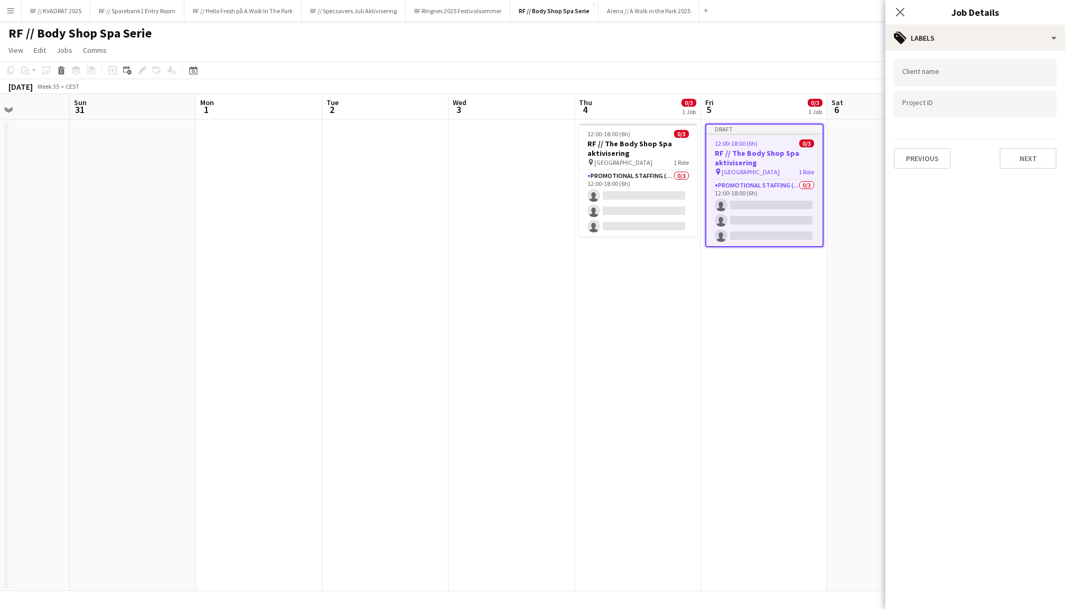
click at [911, 72] on input "Type to search client labels..." at bounding box center [975, 73] width 146 height 10
type input "**********"
click at [918, 102] on div "The Body Shop" at bounding box center [975, 104] width 163 height 25
click at [1029, 164] on button "Next" at bounding box center [1028, 158] width 57 height 21
type input "*******"
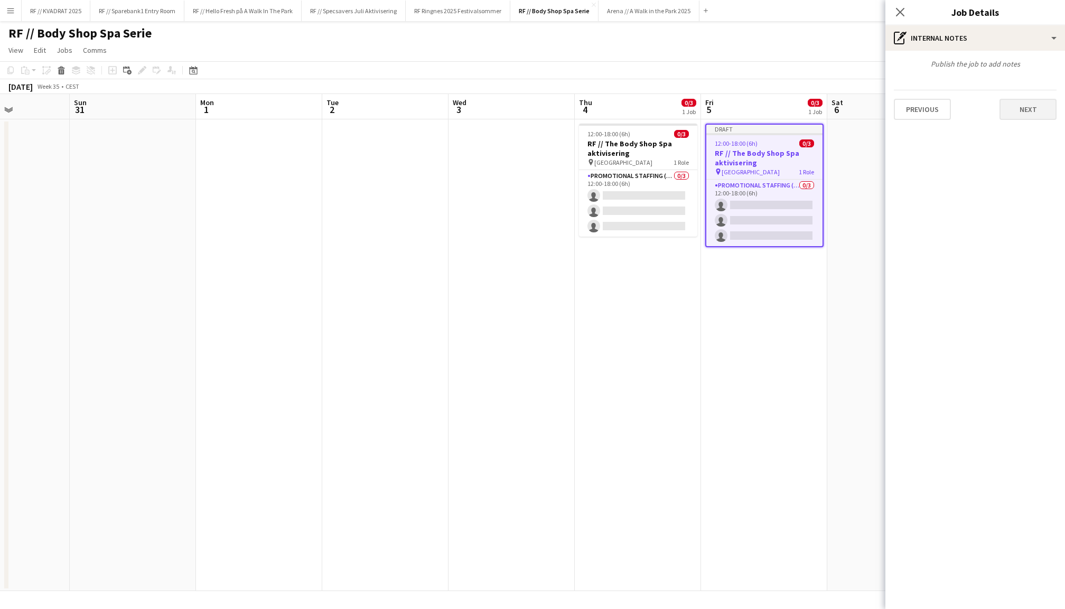
click at [1028, 111] on button "Next" at bounding box center [1028, 109] width 57 height 21
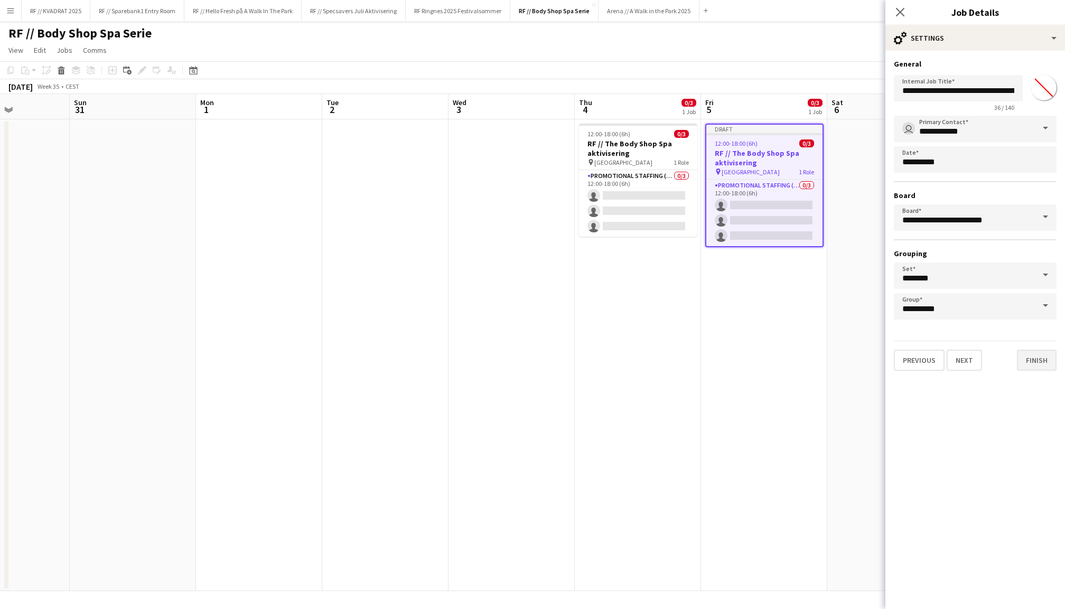
click at [1042, 354] on button "Finish" at bounding box center [1037, 360] width 40 height 21
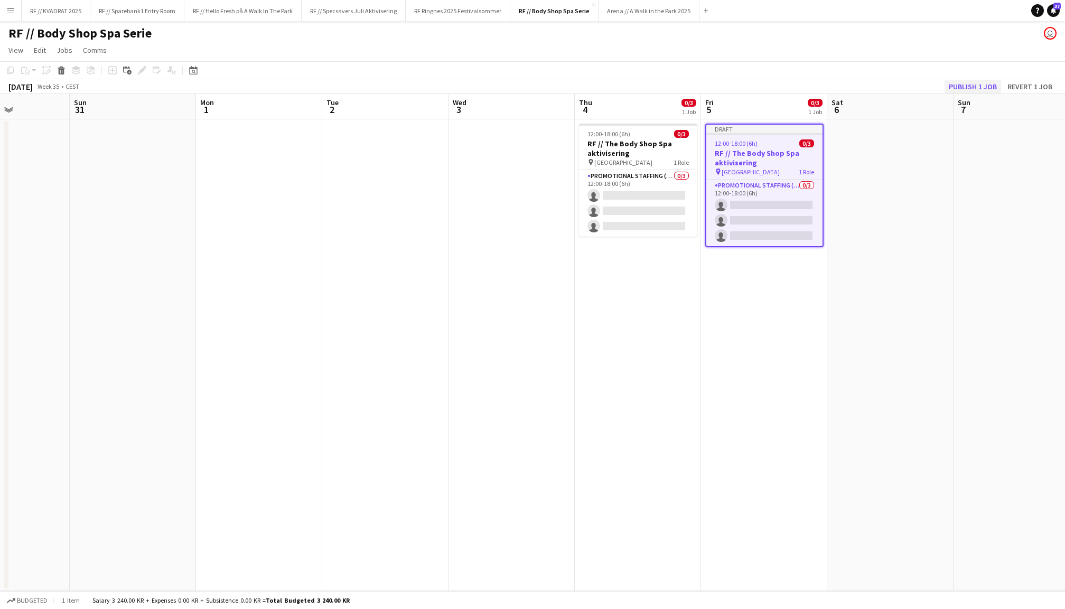
click at [976, 86] on button "Publish 1 job" at bounding box center [973, 87] width 57 height 14
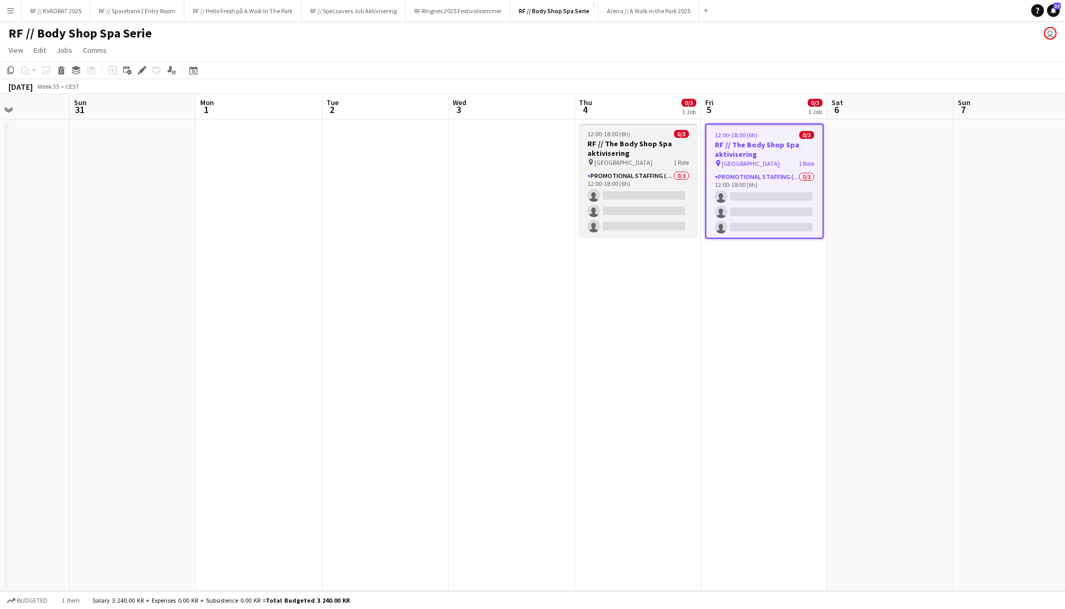
click at [624, 152] on h3 "RF // The Body Shop Spa aktivisering" at bounding box center [638, 148] width 118 height 19
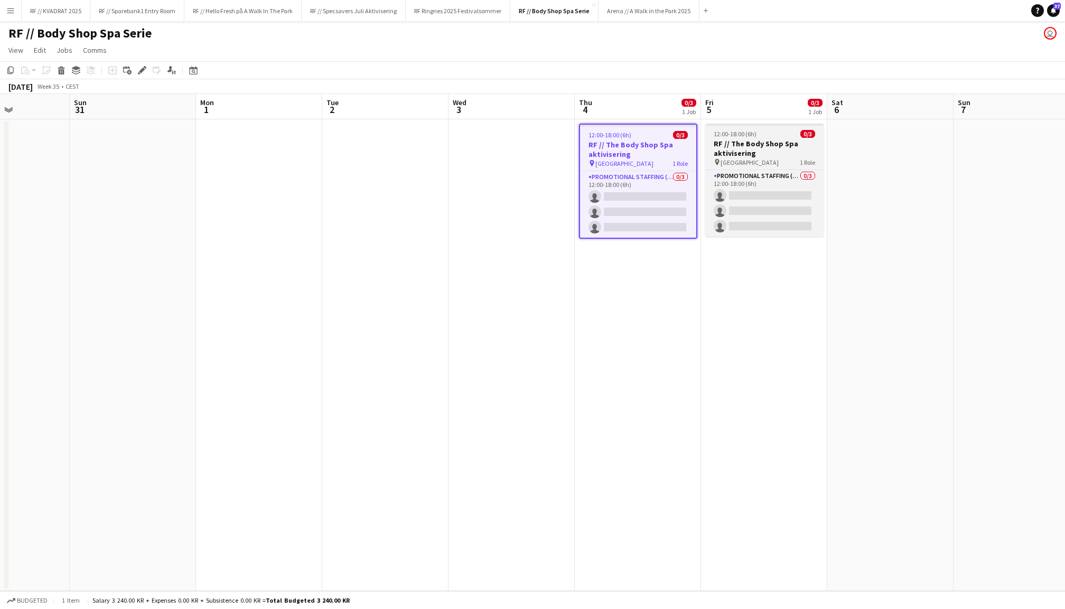
click at [774, 158] on div "pin Oslo 1 Role" at bounding box center [764, 162] width 118 height 8
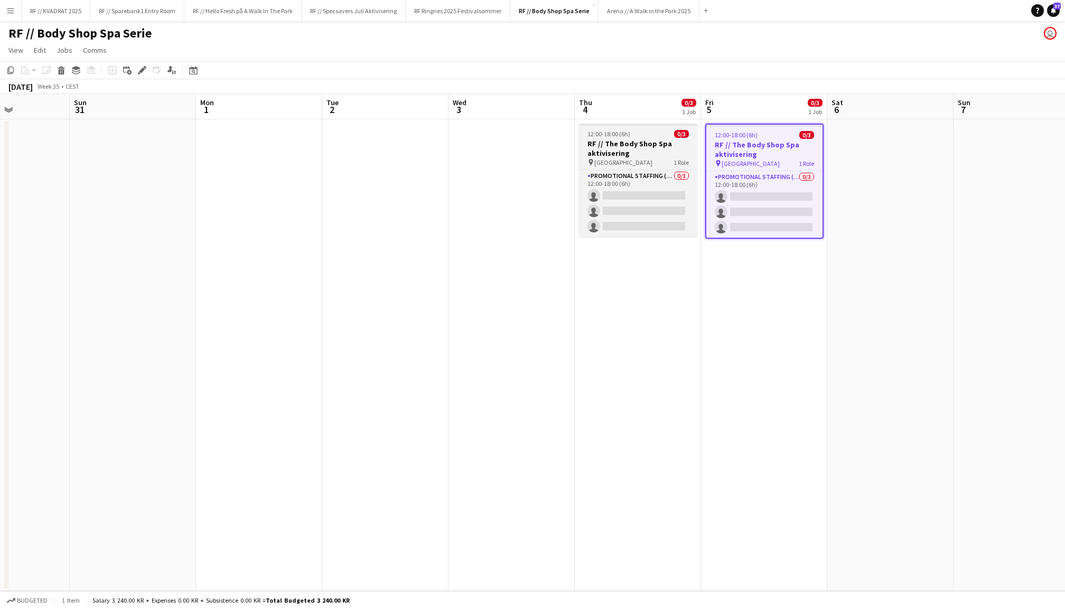
click at [675, 148] on h3 "RF // The Body Shop Spa aktivisering" at bounding box center [638, 148] width 118 height 19
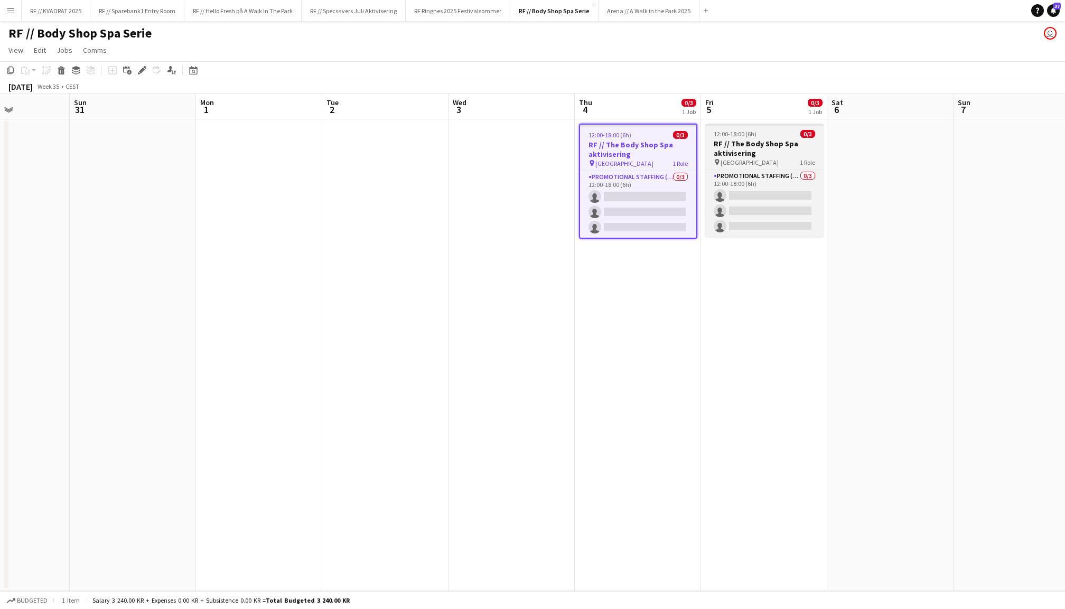
click at [736, 153] on h3 "RF // The Body Shop Spa aktivisering" at bounding box center [764, 148] width 118 height 19
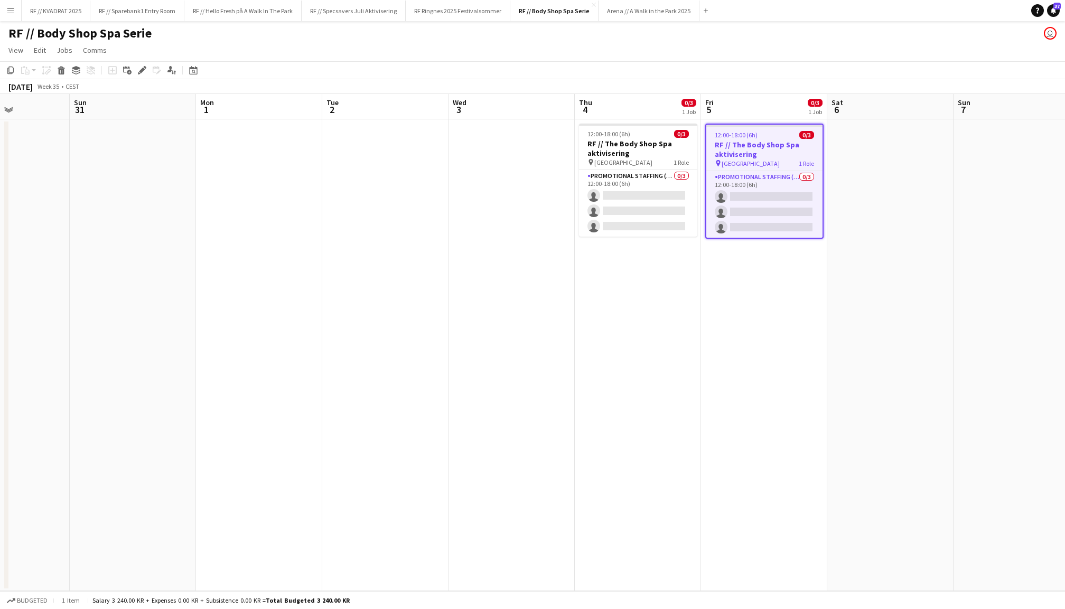
click at [887, 184] on app-date-cell at bounding box center [890, 355] width 126 height 472
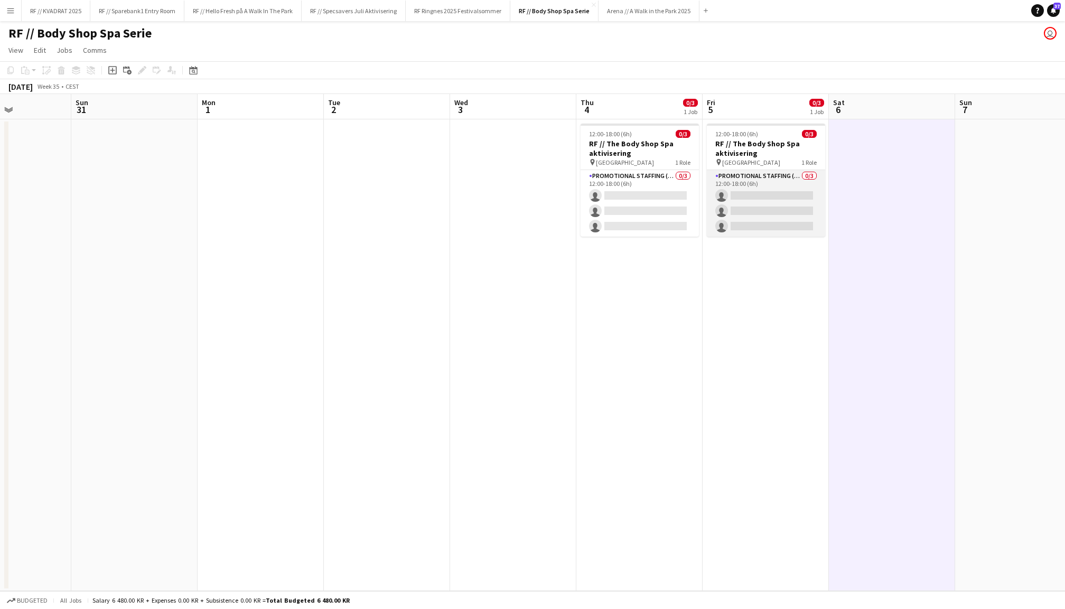
scroll to position [0, 433]
click at [780, 174] on app-card-role "Promotional Staffing (Promotional Staff) 0/3 12:00-18:00 (6h) single-neutral-ac…" at bounding box center [766, 203] width 118 height 67
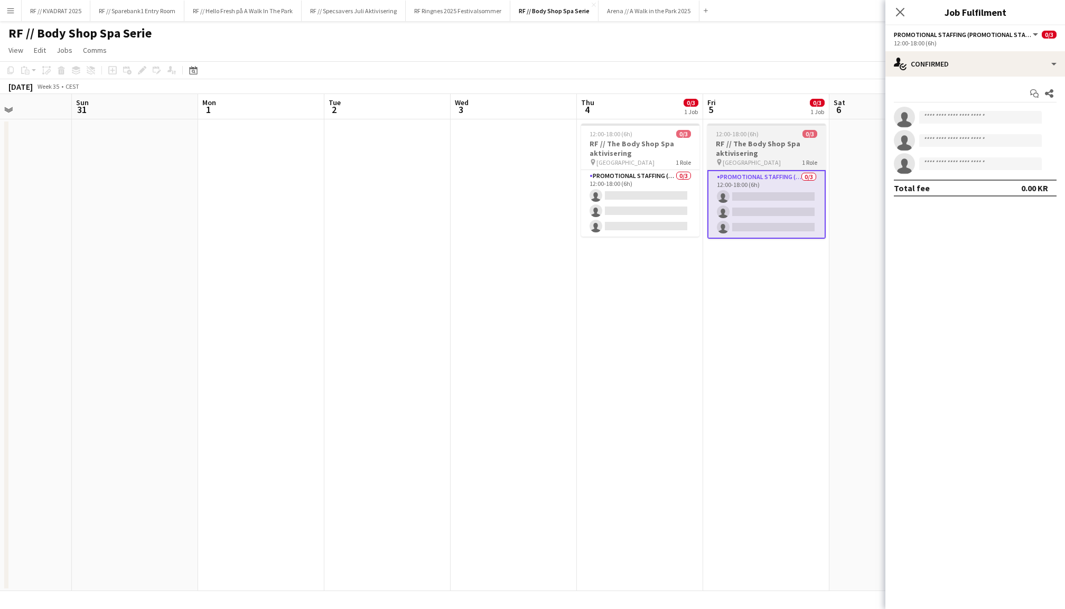
click at [734, 148] on h3 "RF // The Body Shop Spa aktivisering" at bounding box center [766, 148] width 118 height 19
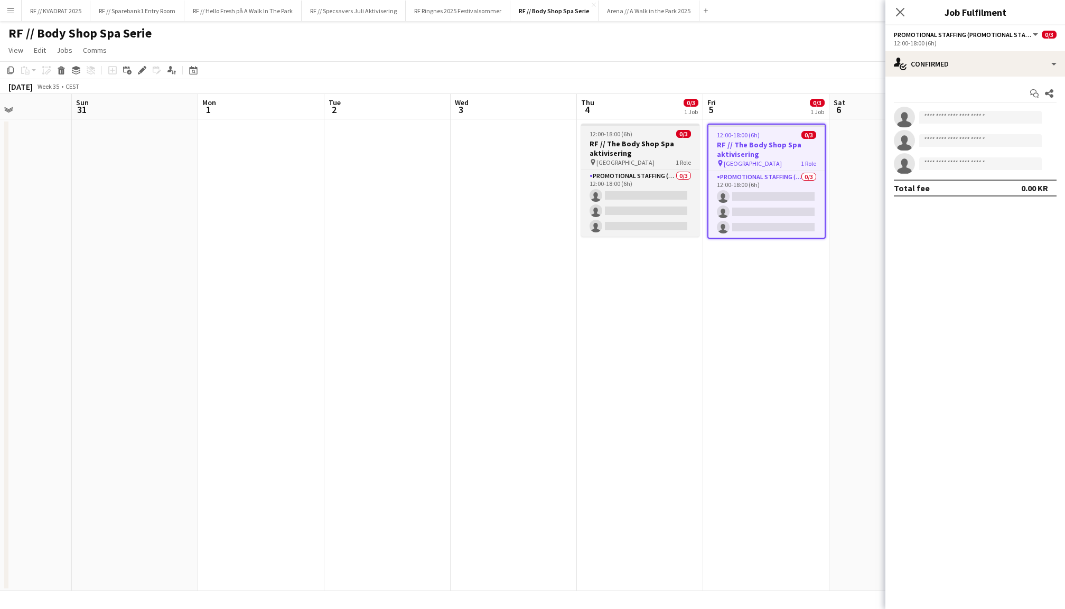
click at [649, 148] on h3 "RF // The Body Shop Spa aktivisering" at bounding box center [640, 148] width 118 height 19
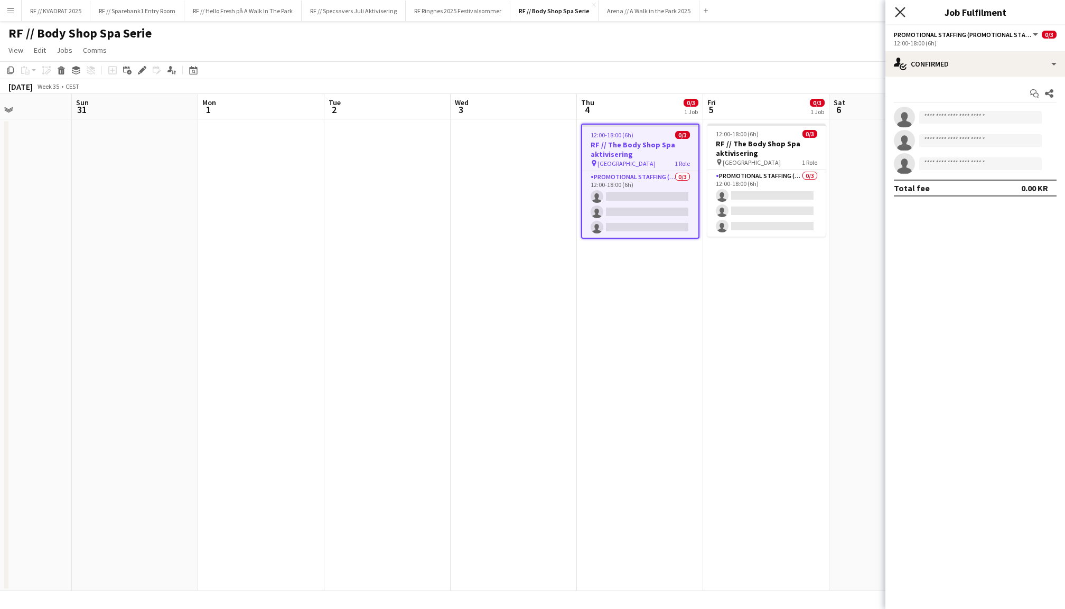
click at [897, 11] on icon "Close pop-in" at bounding box center [900, 12] width 10 height 10
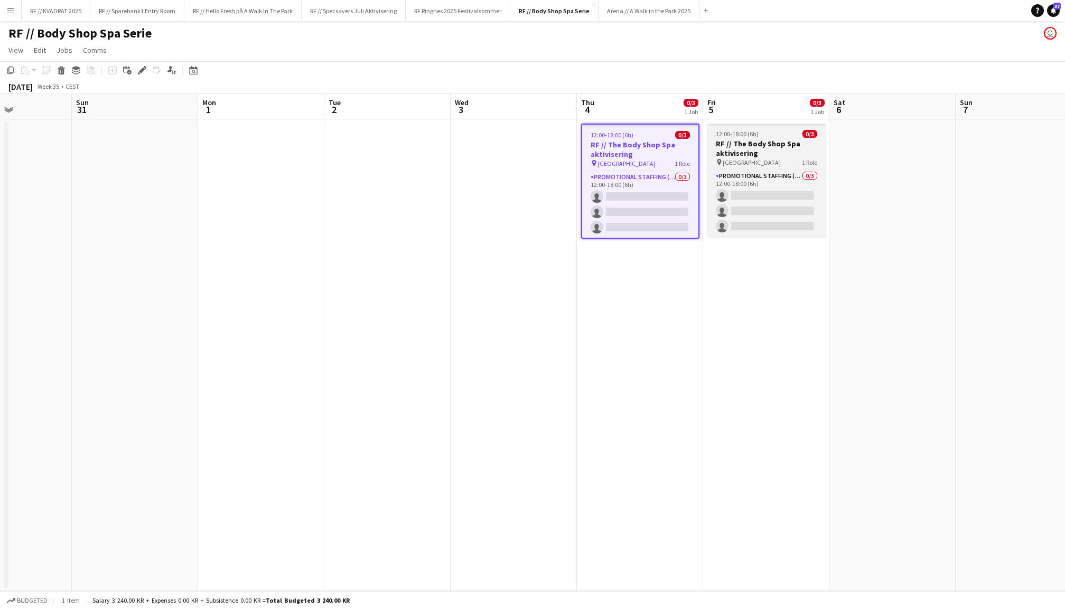
click at [733, 146] on h3 "RF // The Body Shop Spa aktivisering" at bounding box center [766, 148] width 118 height 19
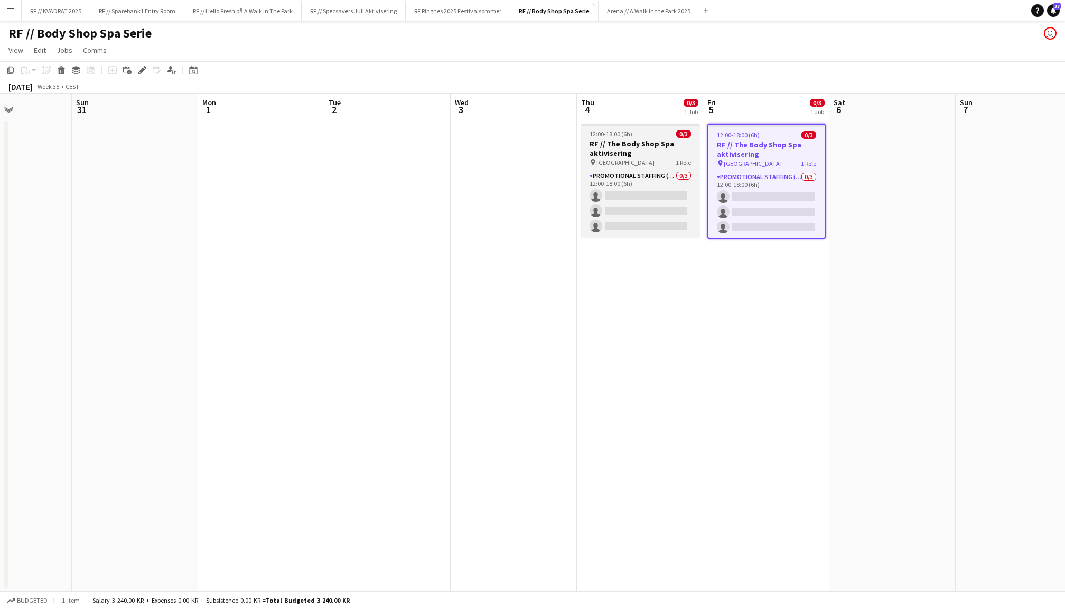
click at [666, 152] on h3 "RF // The Body Shop Spa aktivisering" at bounding box center [640, 148] width 118 height 19
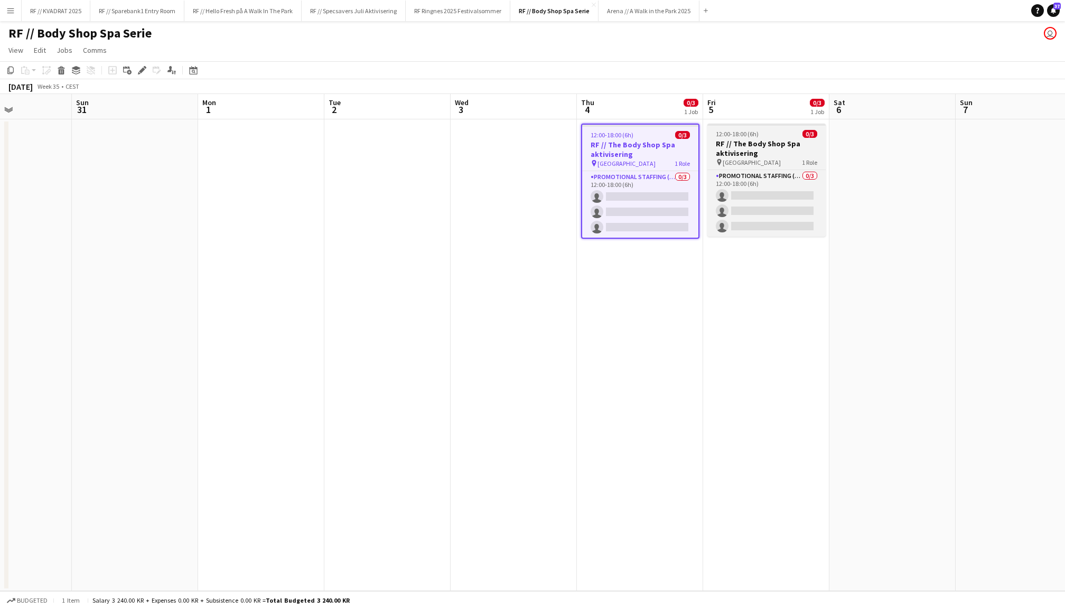
click at [755, 148] on h3 "RF // The Body Shop Spa aktivisering" at bounding box center [766, 148] width 118 height 19
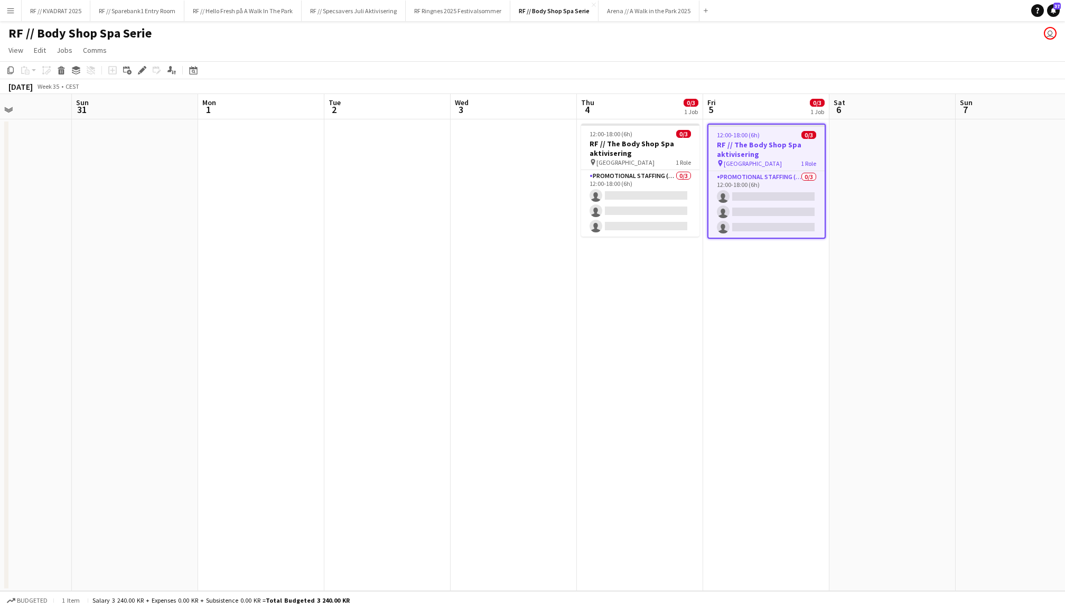
click at [850, 153] on app-date-cell at bounding box center [892, 355] width 126 height 472
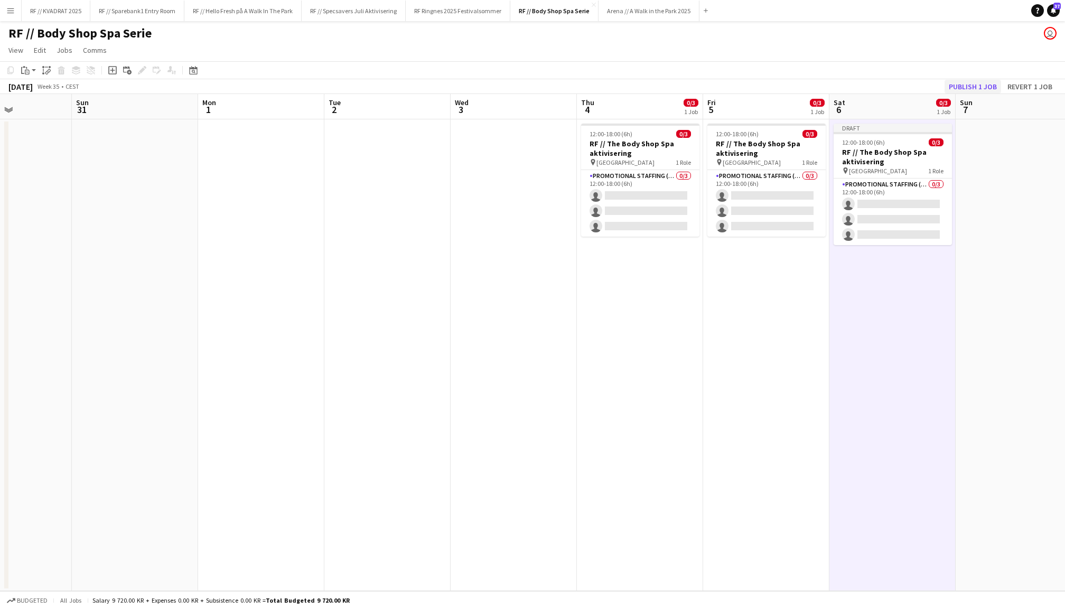
click at [980, 83] on button "Publish 1 job" at bounding box center [973, 87] width 57 height 14
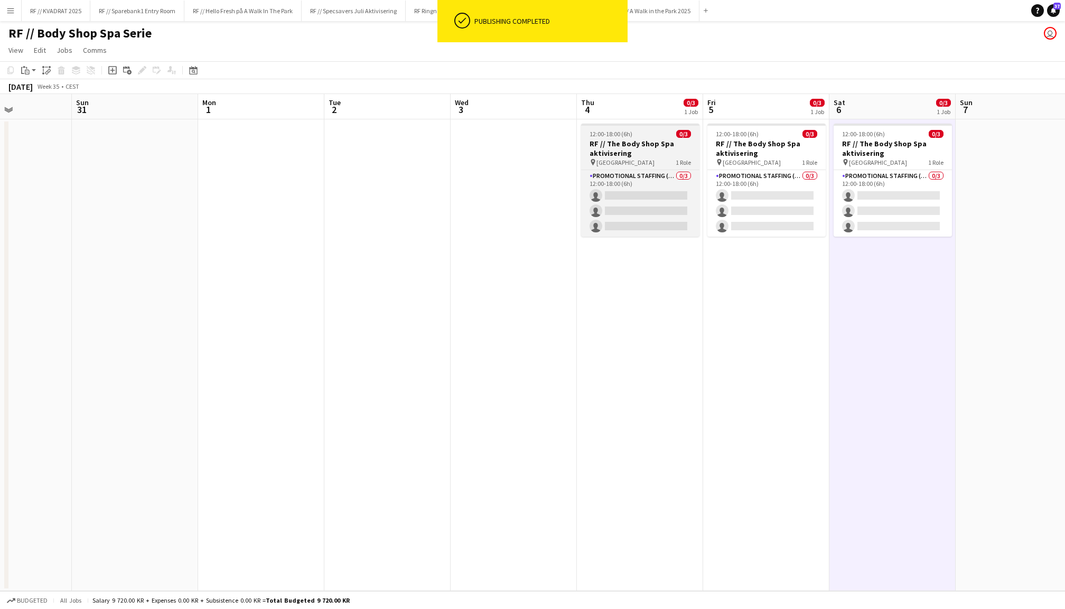
click at [654, 151] on h3 "RF // The Body Shop Spa aktivisering" at bounding box center [640, 148] width 118 height 19
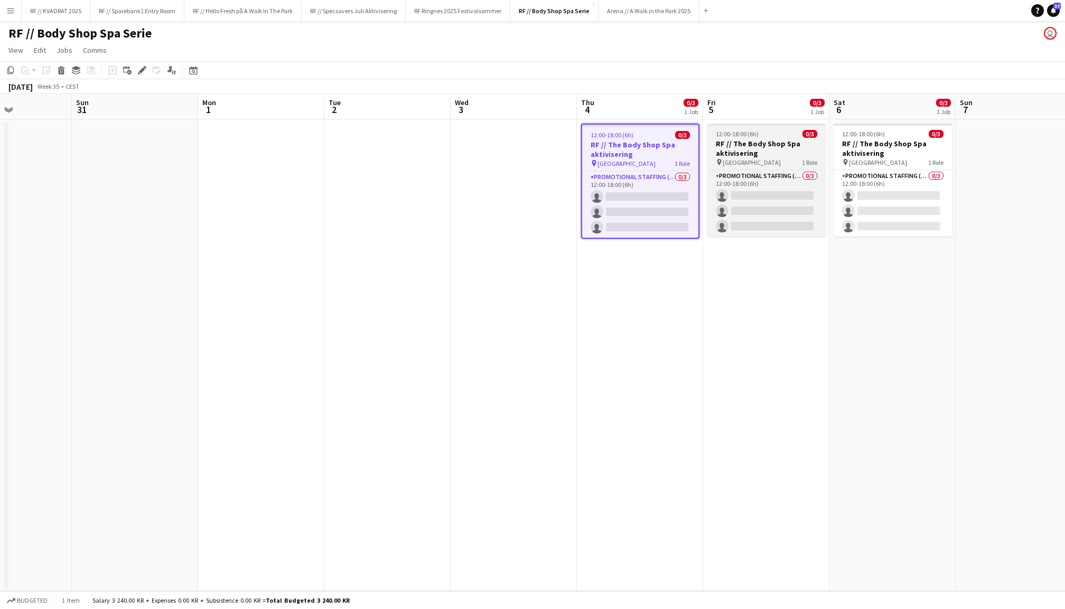
click at [740, 147] on h3 "RF // The Body Shop Spa aktivisering" at bounding box center [766, 148] width 118 height 19
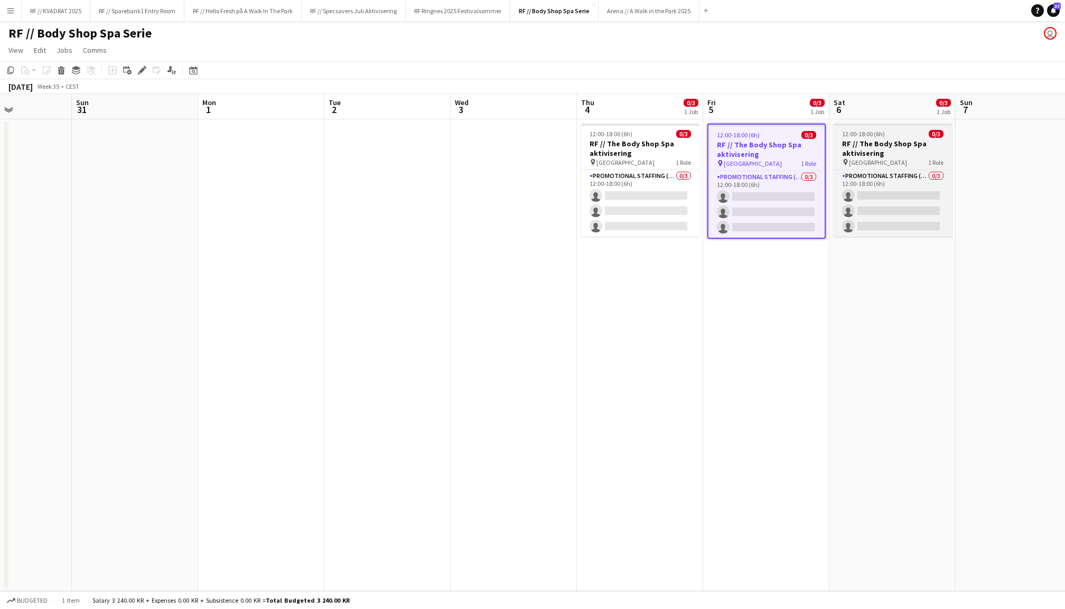
click at [890, 143] on h3 "RF // The Body Shop Spa aktivisering" at bounding box center [893, 148] width 118 height 19
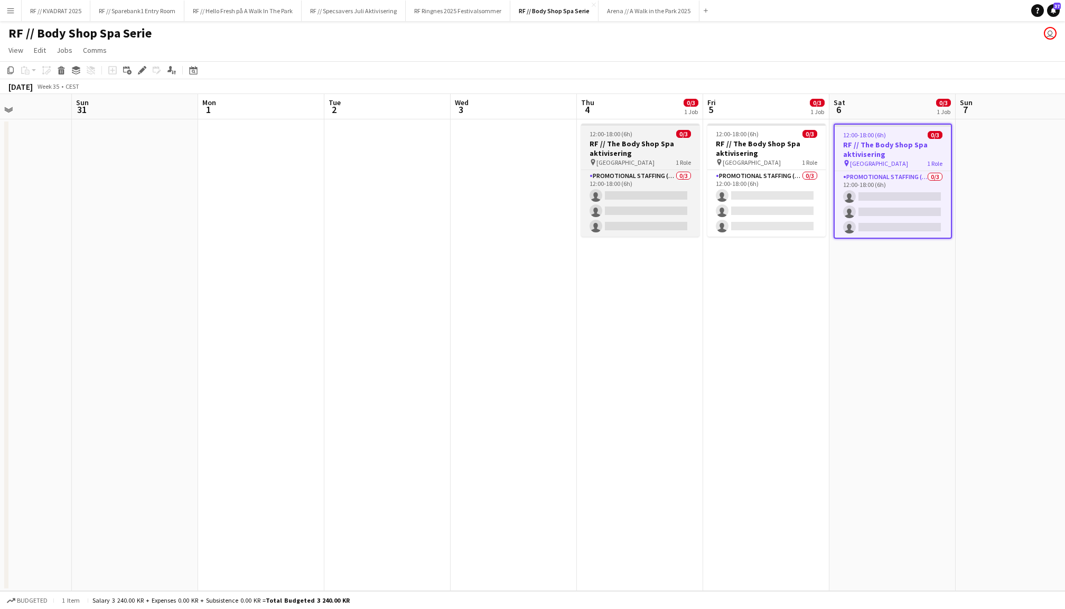
click at [639, 155] on h3 "RF // The Body Shop Spa aktivisering" at bounding box center [640, 148] width 118 height 19
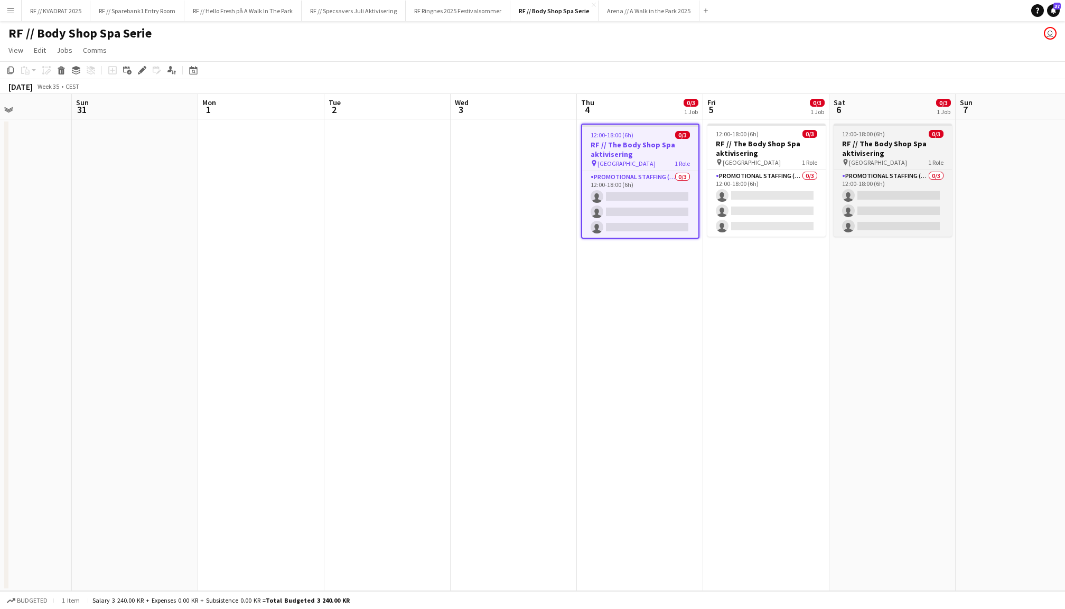
click at [907, 146] on h3 "RF // The Body Shop Spa aktivisering" at bounding box center [893, 148] width 118 height 19
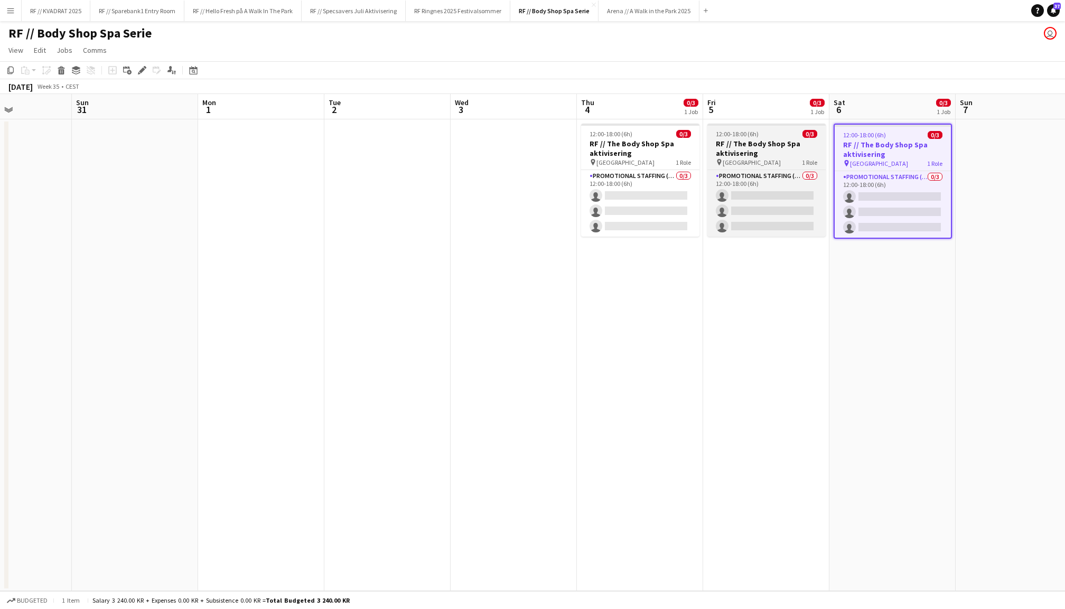
click at [775, 151] on h3 "RF // The Body Shop Spa aktivisering" at bounding box center [766, 148] width 118 height 19
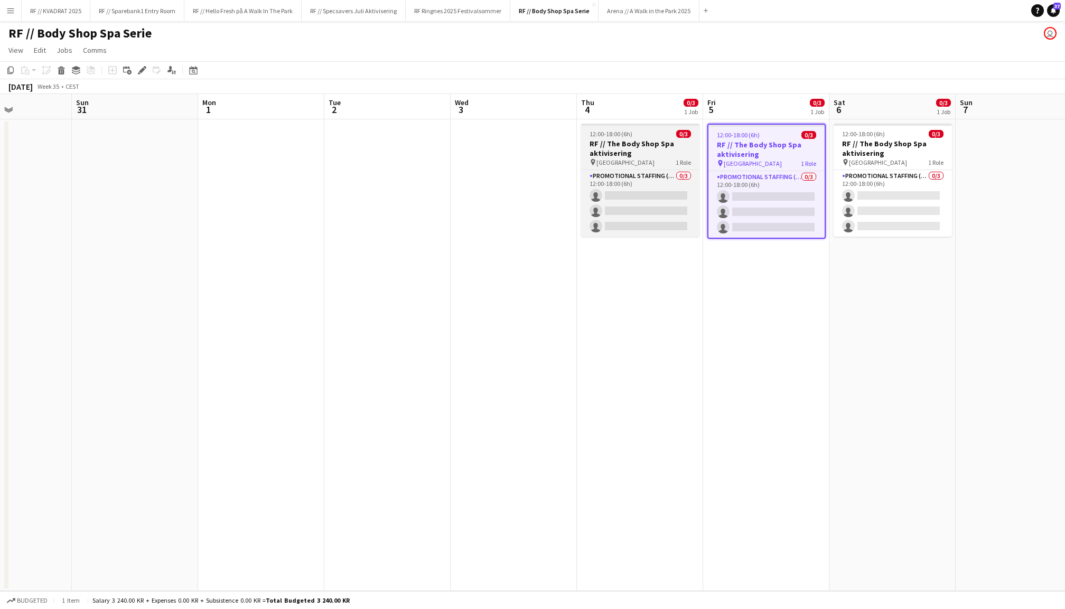
click at [664, 155] on h3 "RF // The Body Shop Spa aktivisering" at bounding box center [640, 148] width 118 height 19
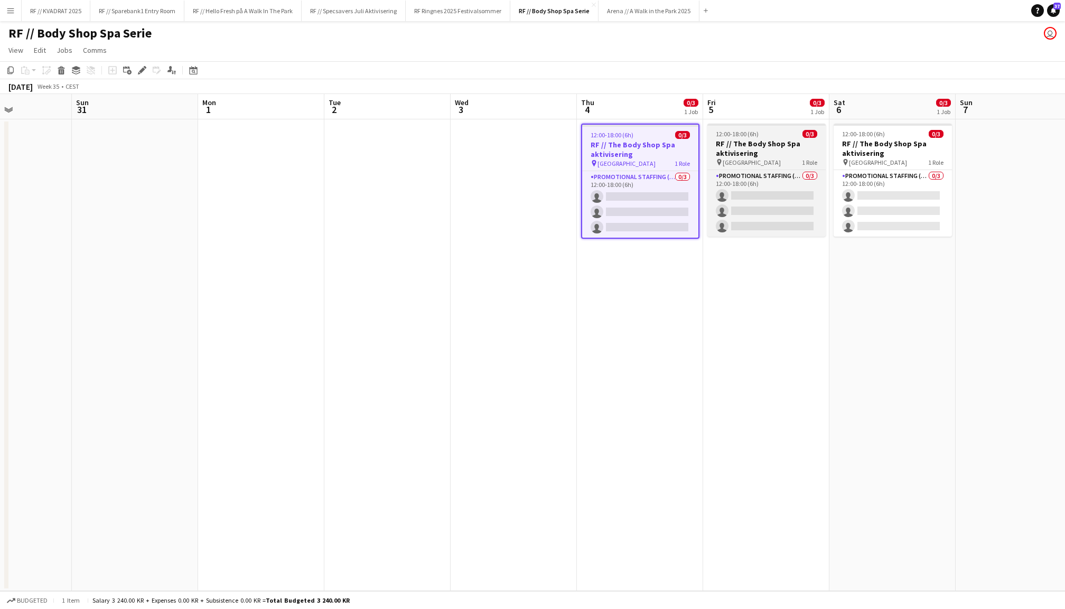
click at [787, 141] on h3 "RF // The Body Shop Spa aktivisering" at bounding box center [766, 148] width 118 height 19
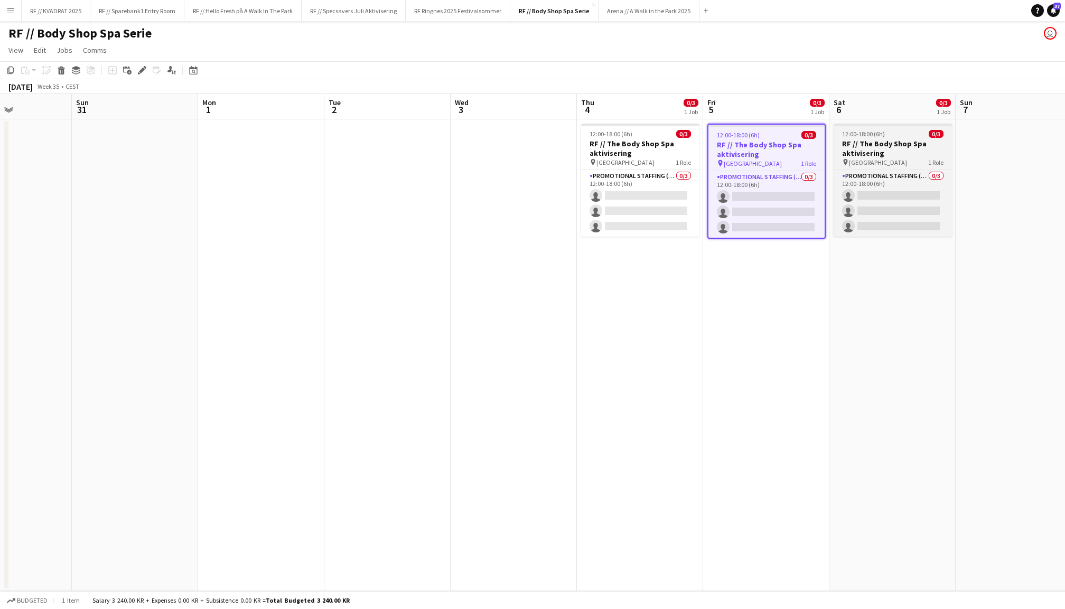
click at [875, 147] on h3 "RF // The Body Shop Spa aktivisering" at bounding box center [893, 148] width 118 height 19
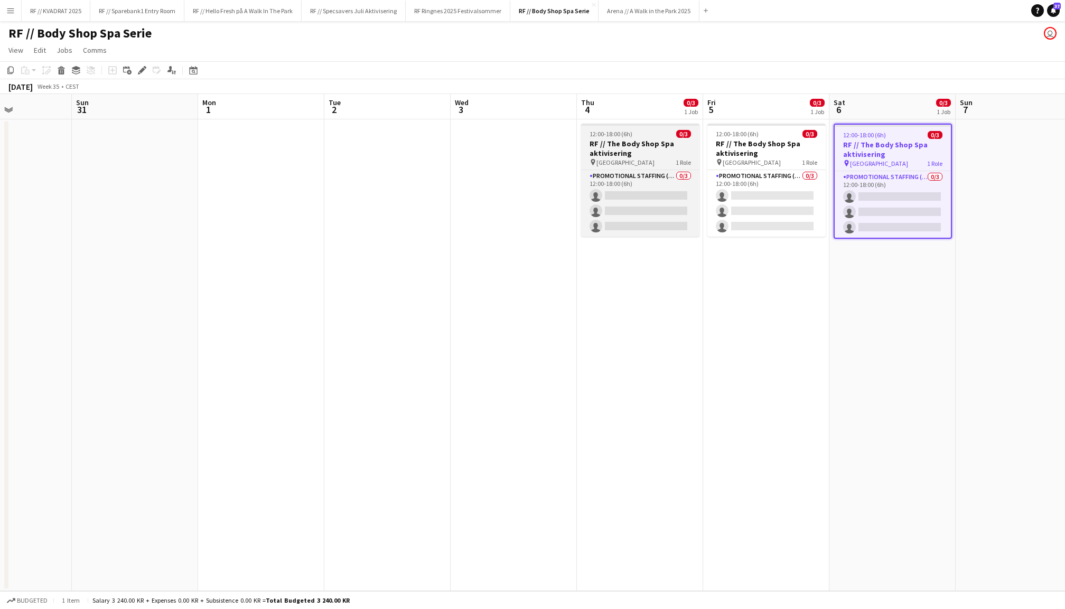
click at [642, 135] on div "12:00-18:00 (6h) 0/3" at bounding box center [640, 134] width 118 height 8
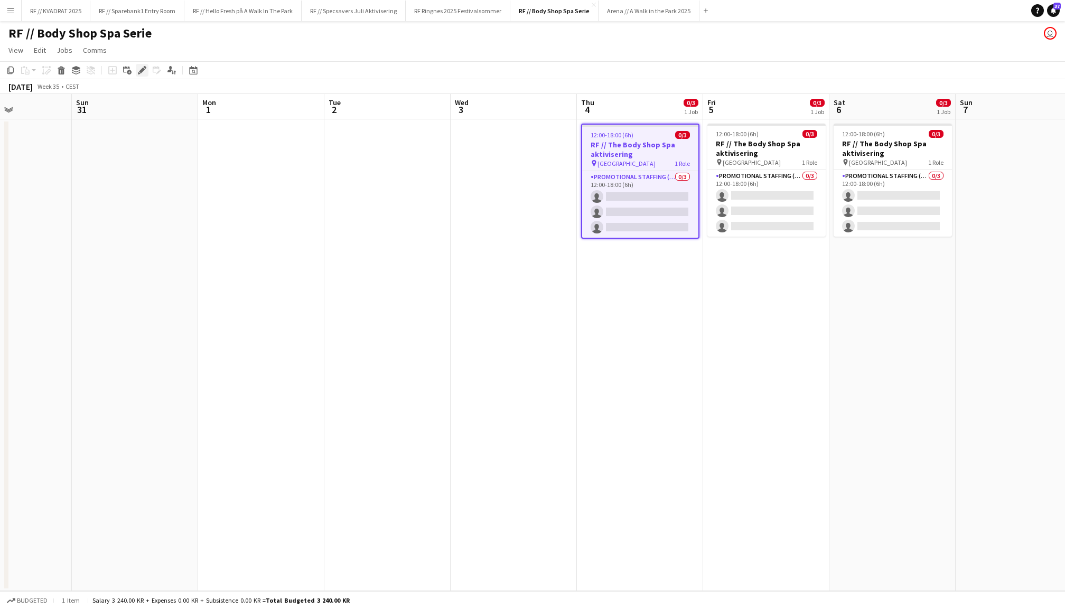
click at [142, 70] on icon at bounding box center [142, 71] width 6 height 6
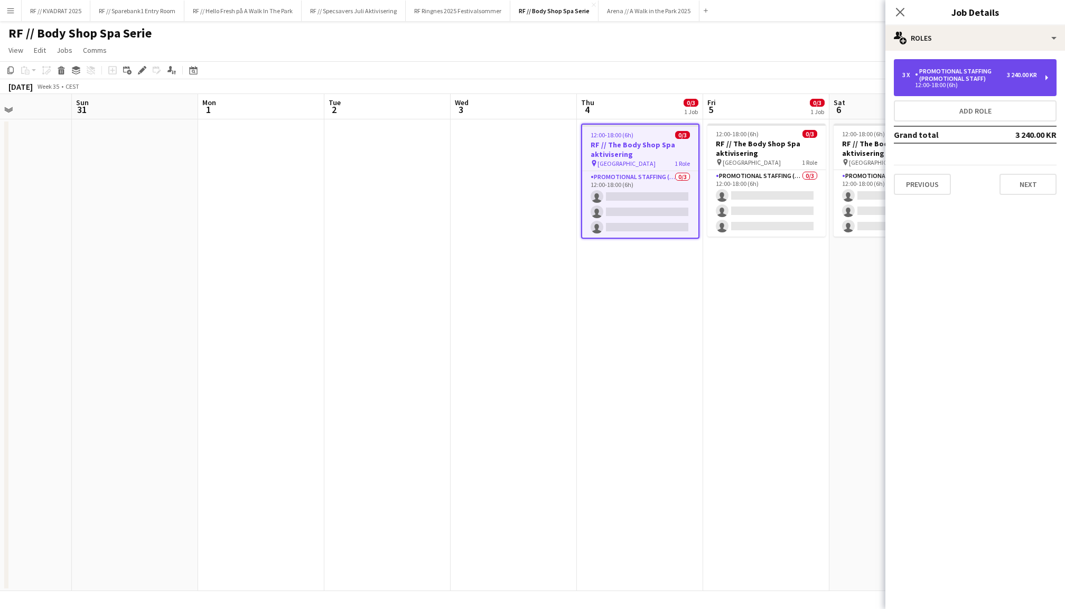
click at [947, 76] on div "Promotional Staffing (Promotional Staff)" at bounding box center [961, 75] width 92 height 15
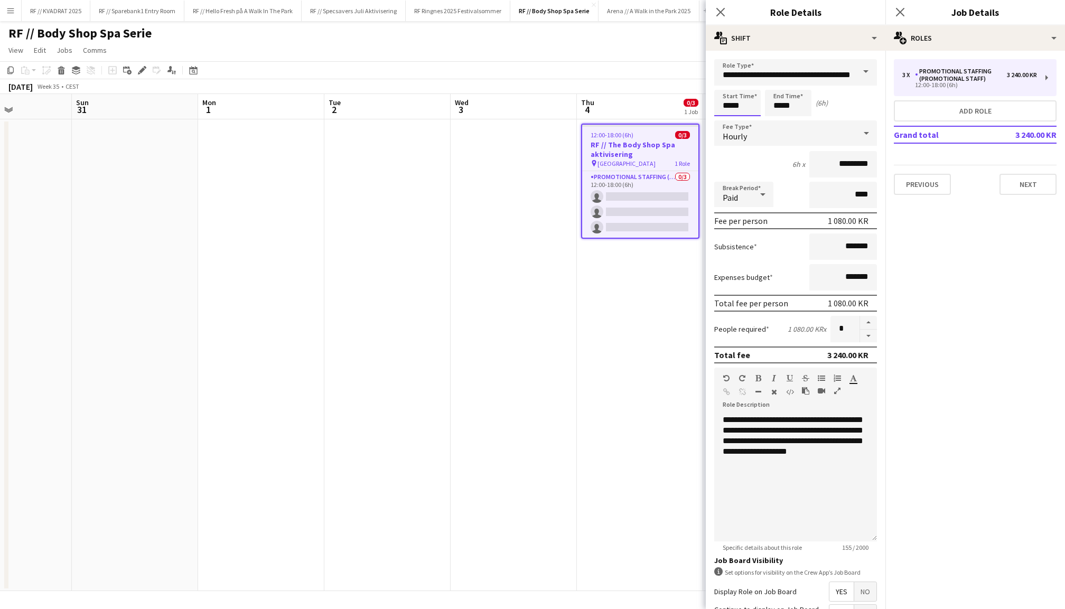
click at [724, 106] on input "*****" at bounding box center [737, 103] width 46 height 26
type input "*****"
click at [729, 85] on div at bounding box center [726, 84] width 21 height 11
click at [777, 110] on input "*****" at bounding box center [788, 103] width 46 height 26
click at [776, 89] on div at bounding box center [777, 84] width 21 height 11
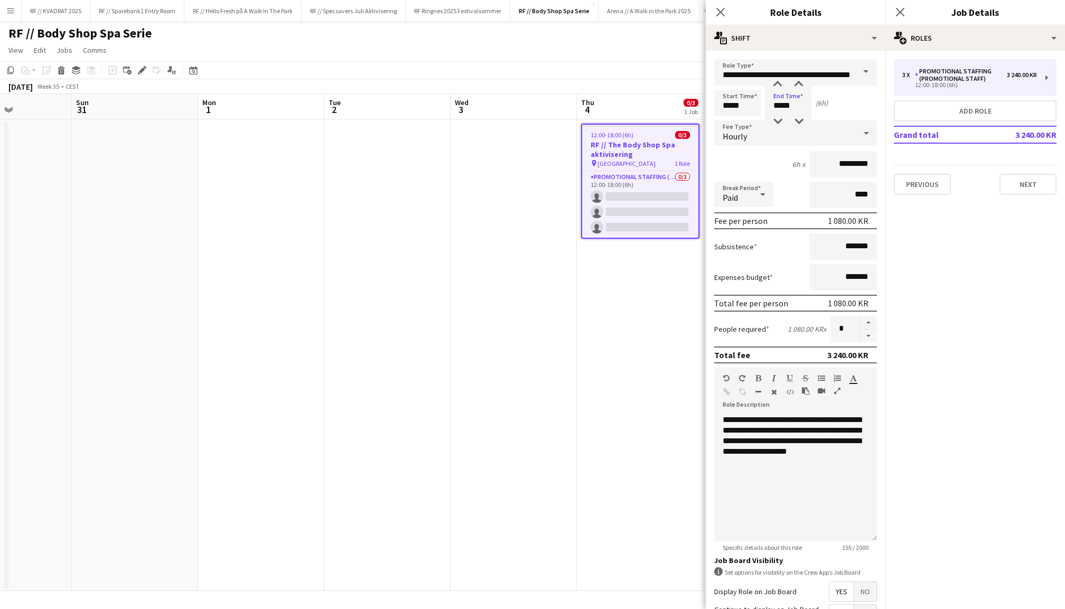
click at [780, 127] on div "Hourly" at bounding box center [785, 132] width 142 height 25
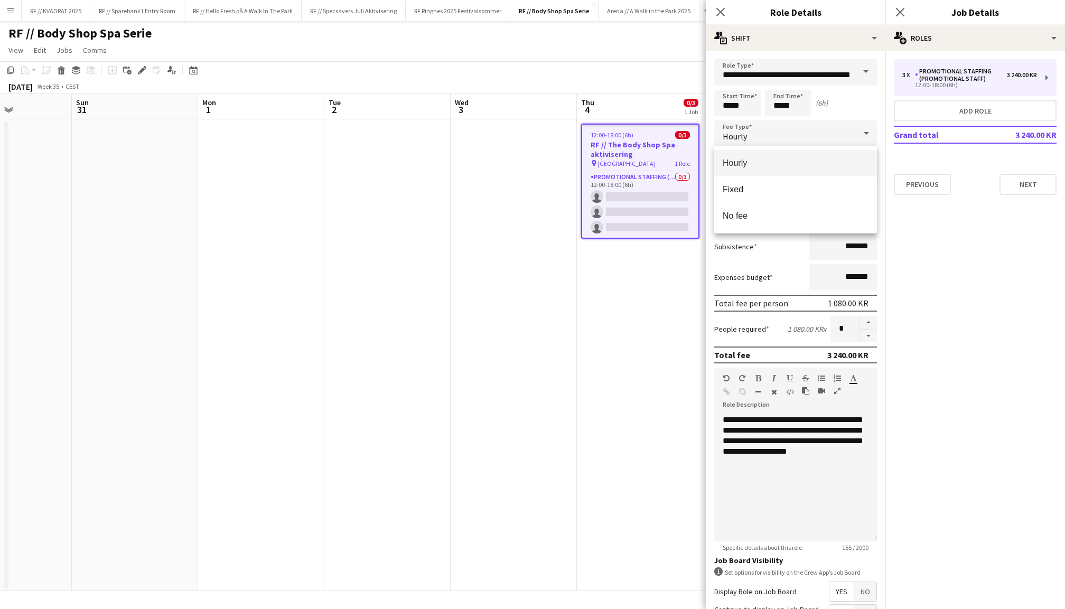
click at [763, 99] on div at bounding box center [532, 304] width 1065 height 609
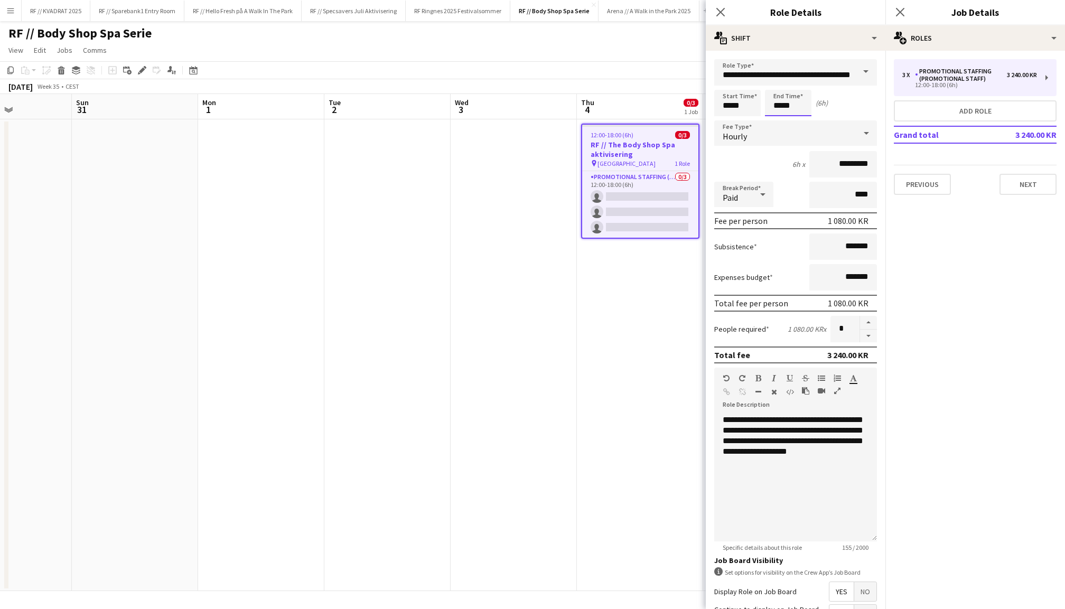
click at [772, 102] on input "*****" at bounding box center [788, 103] width 46 height 26
type input "*****"
click at [777, 120] on div at bounding box center [777, 121] width 21 height 11
click at [727, 101] on input "*****" at bounding box center [737, 103] width 46 height 26
type input "*****"
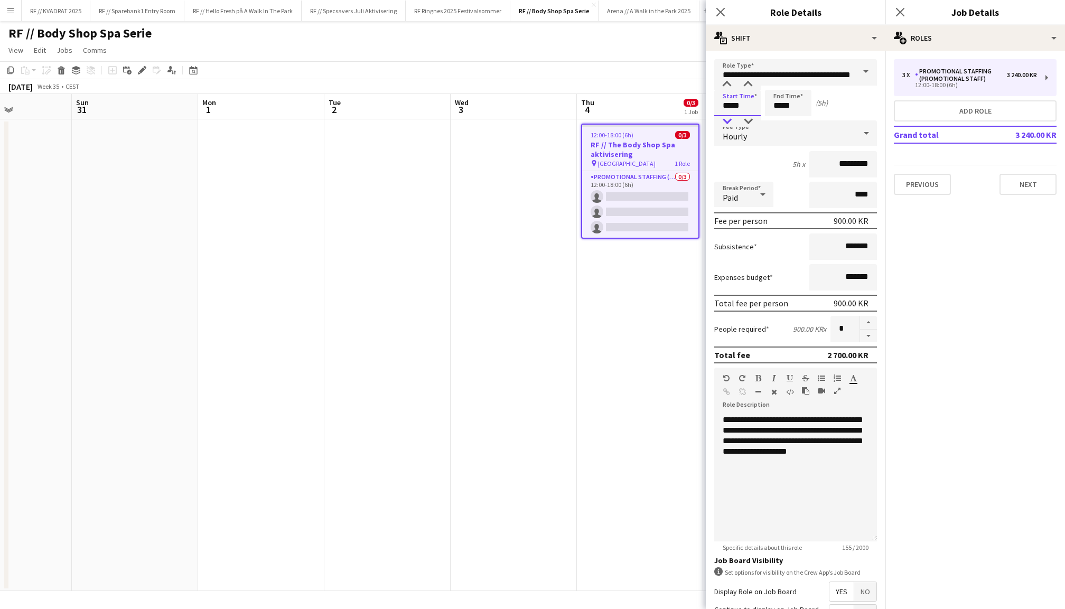
click at [728, 119] on div at bounding box center [726, 121] width 21 height 11
click at [921, 181] on button "Previous" at bounding box center [922, 184] width 57 height 21
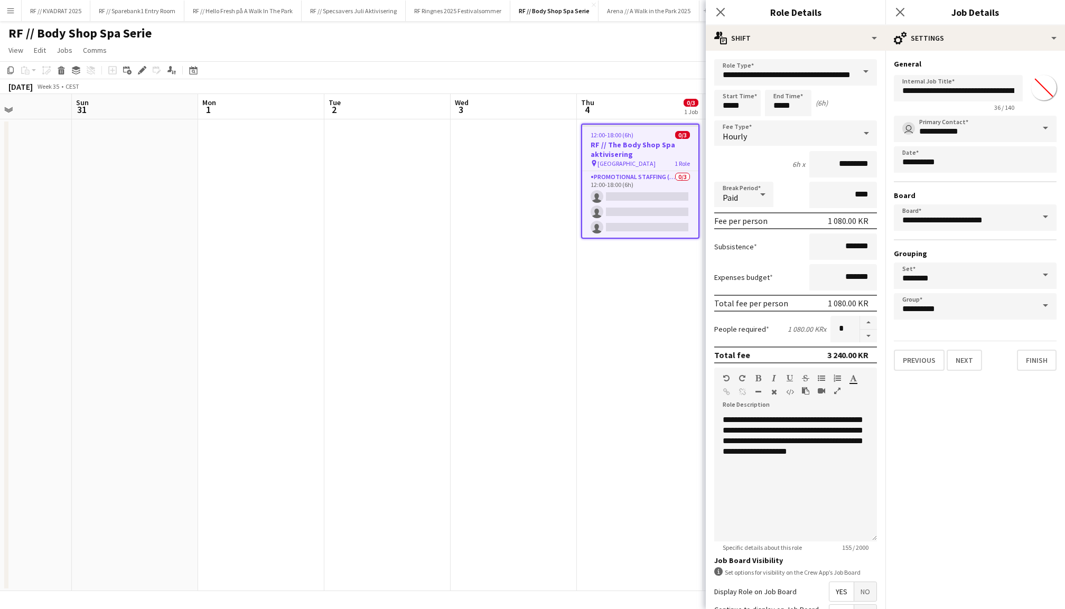
click at [1044, 127] on span at bounding box center [1045, 128] width 22 height 25
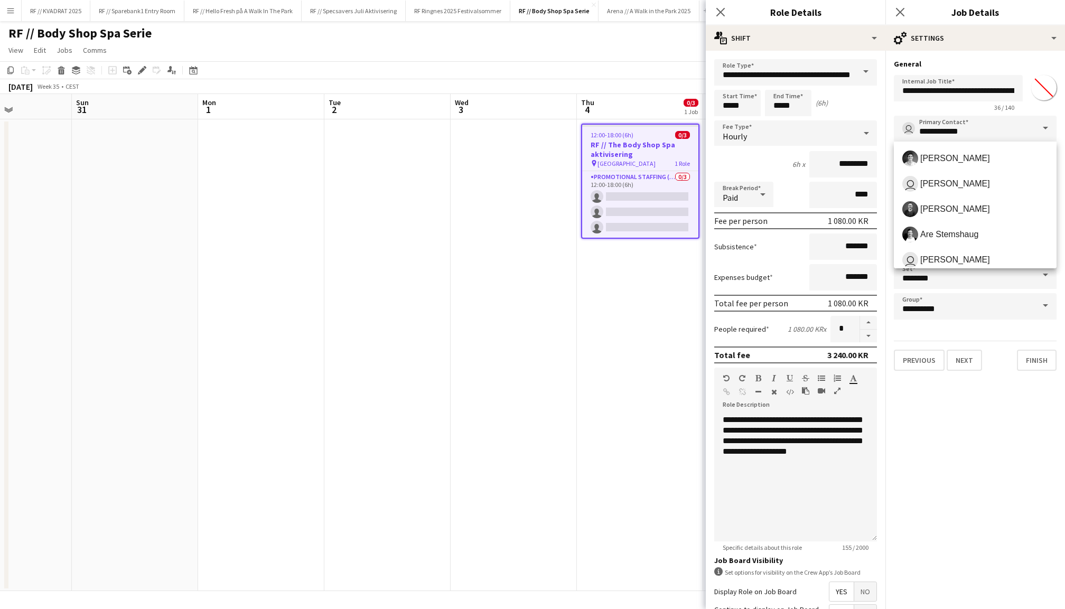
scroll to position [0, 0]
click at [1046, 130] on span at bounding box center [1045, 128] width 22 height 25
click at [1044, 125] on span at bounding box center [1045, 128] width 22 height 25
click at [905, 11] on icon "Close pop-in" at bounding box center [900, 12] width 10 height 10
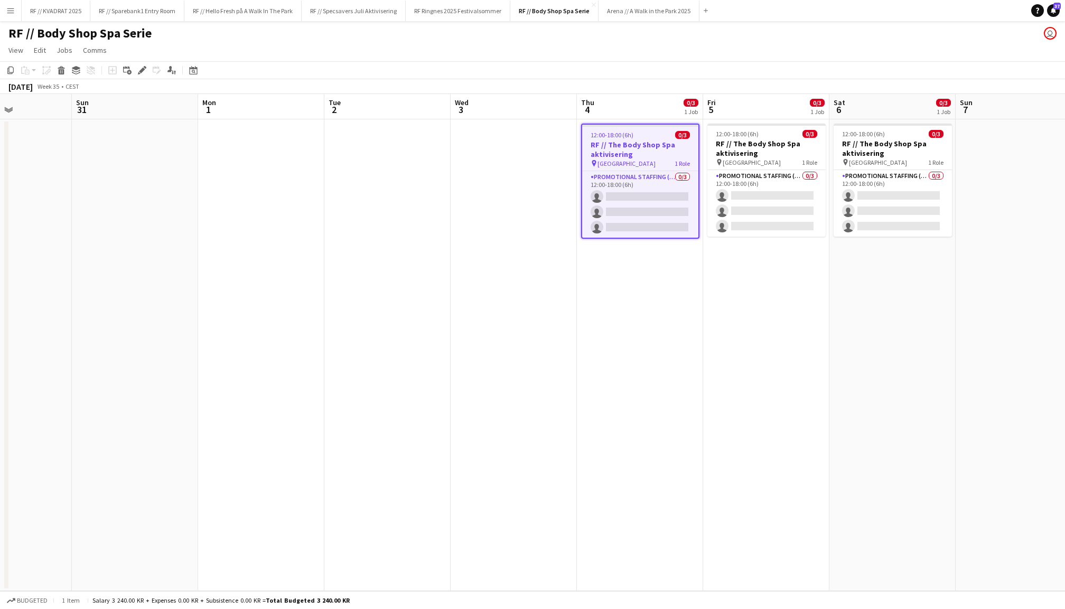
click at [996, 154] on app-date-cell at bounding box center [1019, 355] width 126 height 472
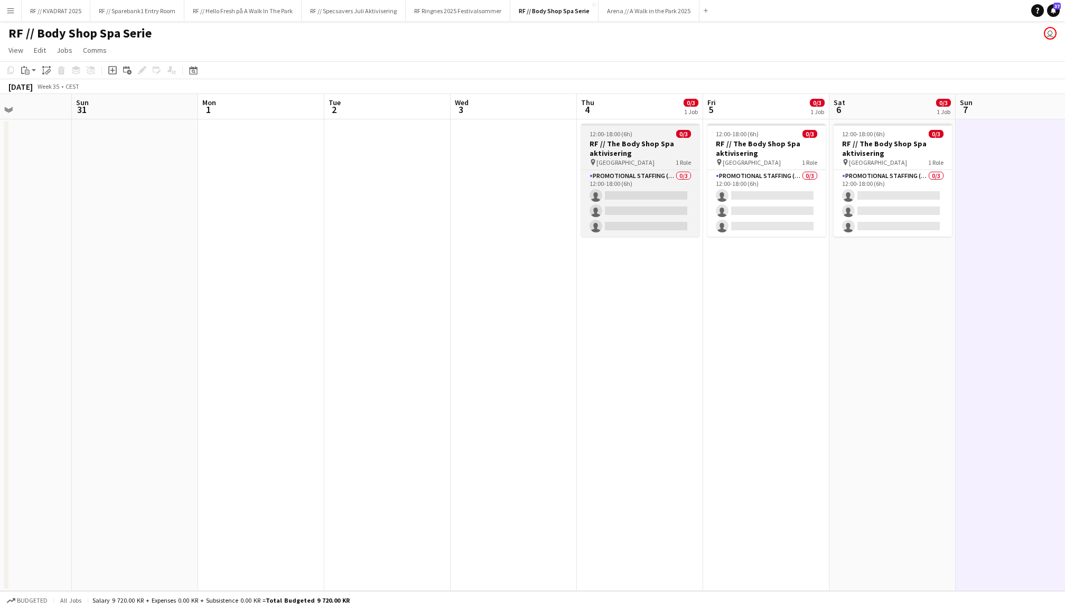
click at [666, 151] on h3 "RF // The Body Shop Spa aktivisering" at bounding box center [640, 148] width 118 height 19
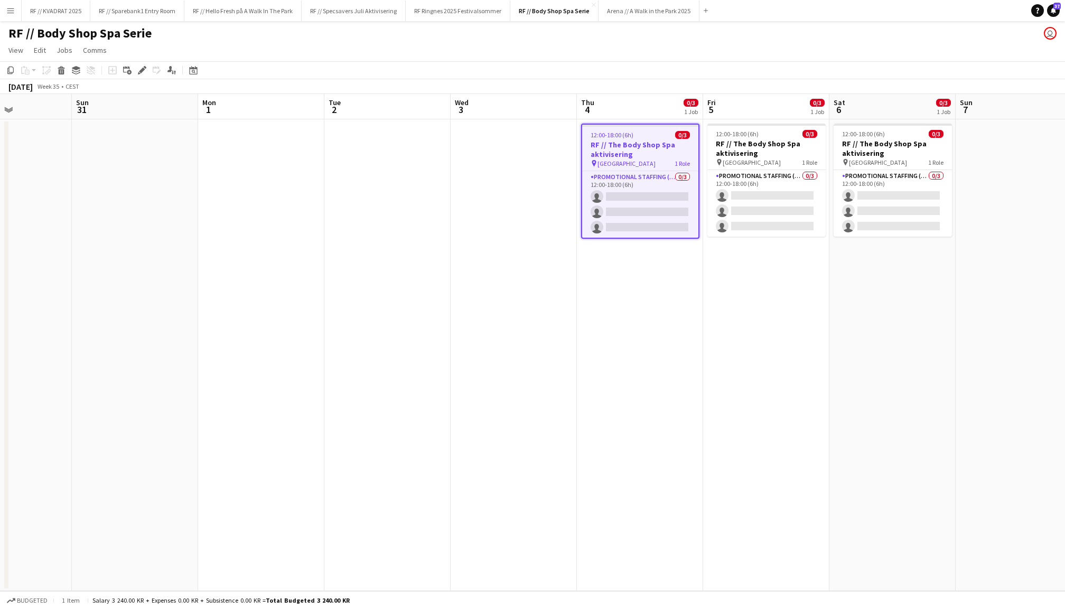
click at [683, 345] on app-date-cell "12:00-18:00 (6h) 0/3 RF // The Body Shop Spa aktivisering pin Oslo 1 Role Promo…" at bounding box center [640, 355] width 126 height 472
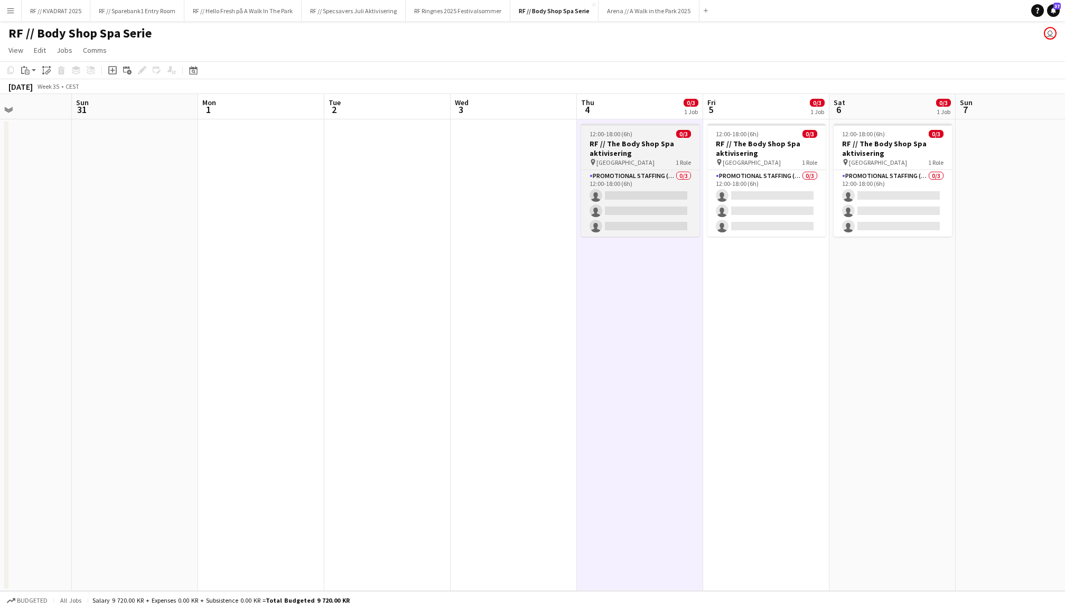
click at [639, 145] on h3 "RF // The Body Shop Spa aktivisering" at bounding box center [640, 148] width 118 height 19
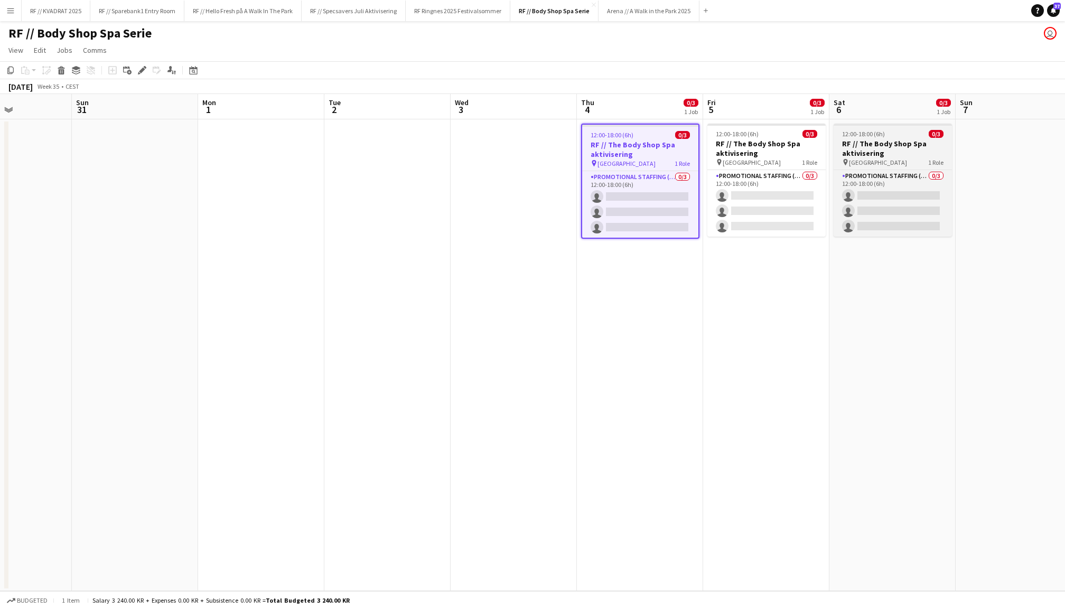
click at [859, 146] on h3 "RF // The Body Shop Spa aktivisering" at bounding box center [893, 148] width 118 height 19
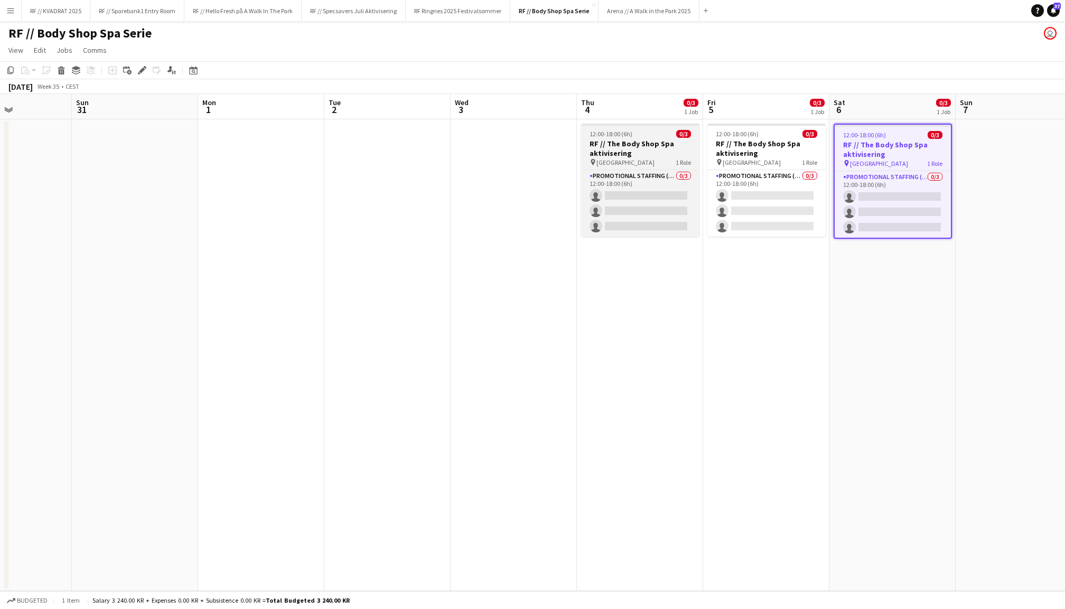
click at [657, 145] on h3 "RF // The Body Shop Spa aktivisering" at bounding box center [640, 148] width 118 height 19
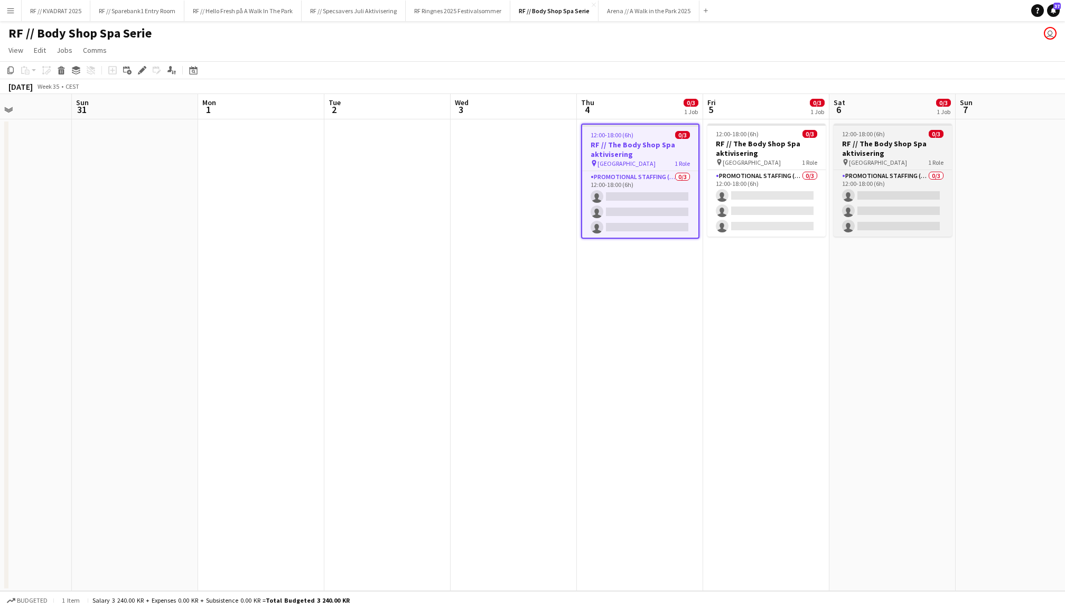
click at [894, 141] on h3 "RF // The Body Shop Spa aktivisering" at bounding box center [893, 148] width 118 height 19
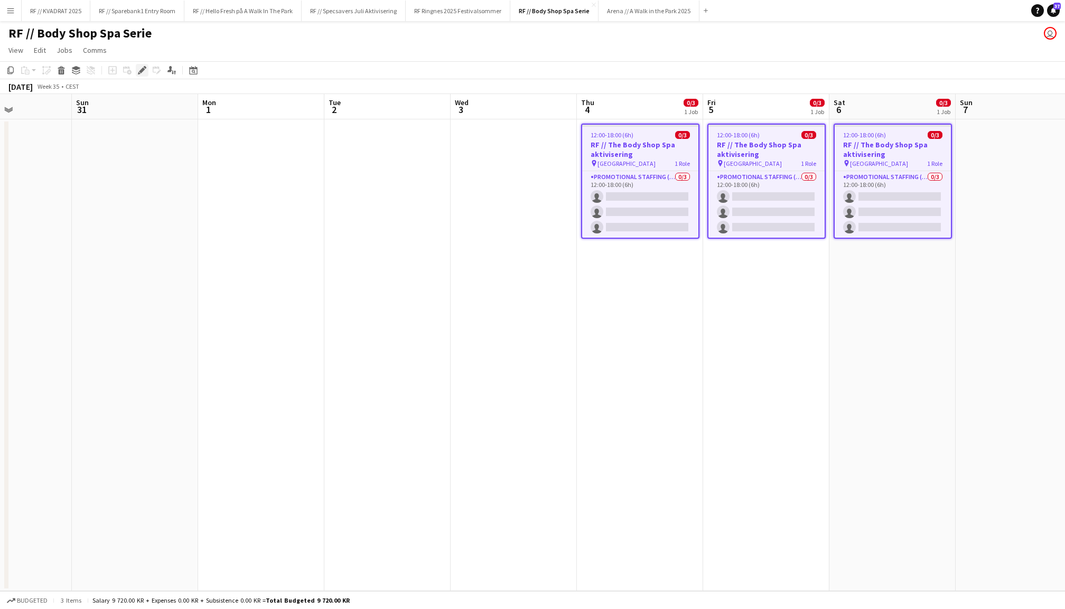
click at [141, 74] on icon "Edit" at bounding box center [142, 70] width 8 height 8
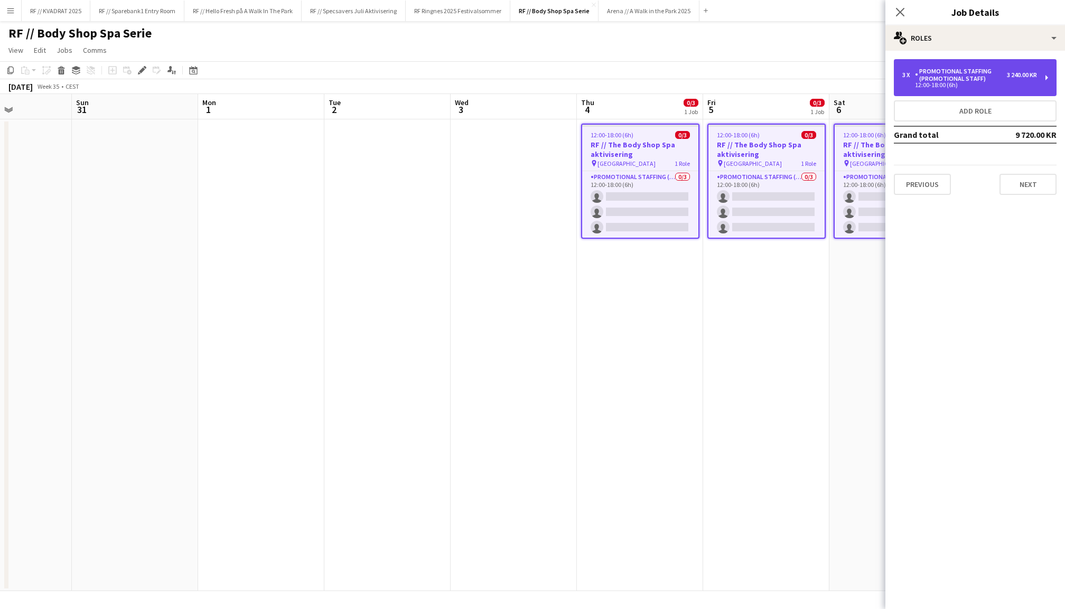
click at [964, 85] on div "12:00-18:00 (6h)" at bounding box center [969, 84] width 135 height 5
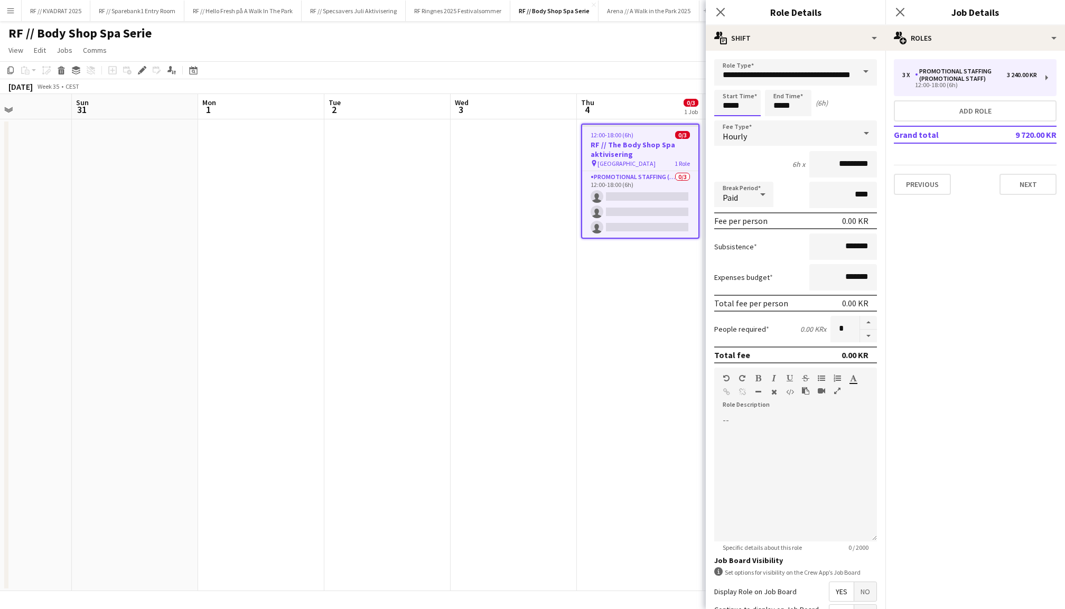
click at [731, 101] on input "*****" at bounding box center [737, 103] width 46 height 26
type input "*****"
click at [731, 88] on div at bounding box center [726, 84] width 21 height 11
click at [774, 106] on input "*****" at bounding box center [788, 103] width 46 height 26
type input "*****"
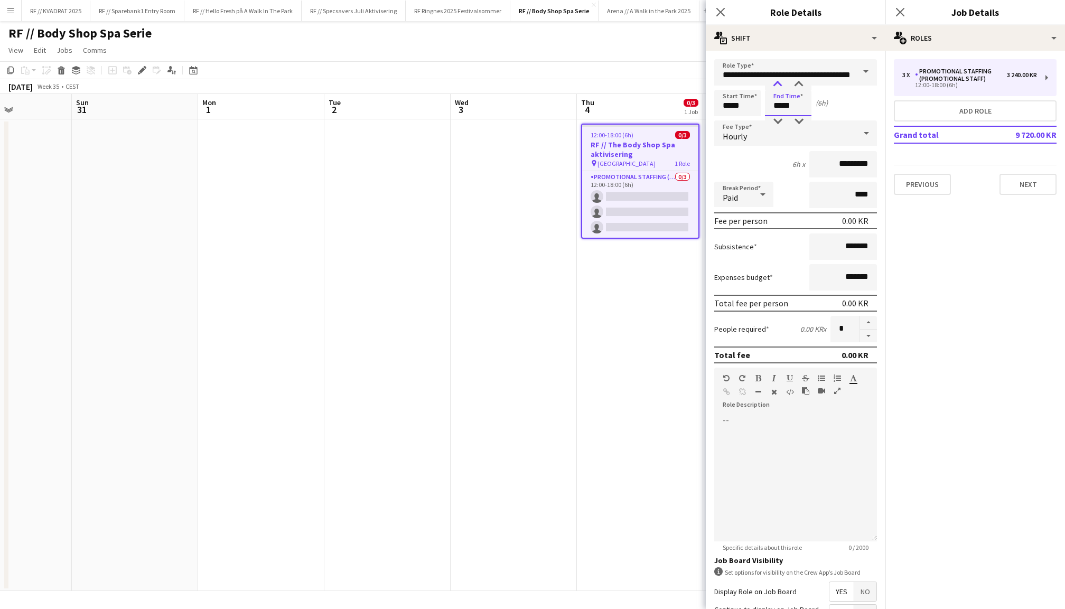
click at [773, 79] on div at bounding box center [777, 84] width 21 height 11
click at [900, 10] on icon "Close pop-in" at bounding box center [900, 12] width 10 height 10
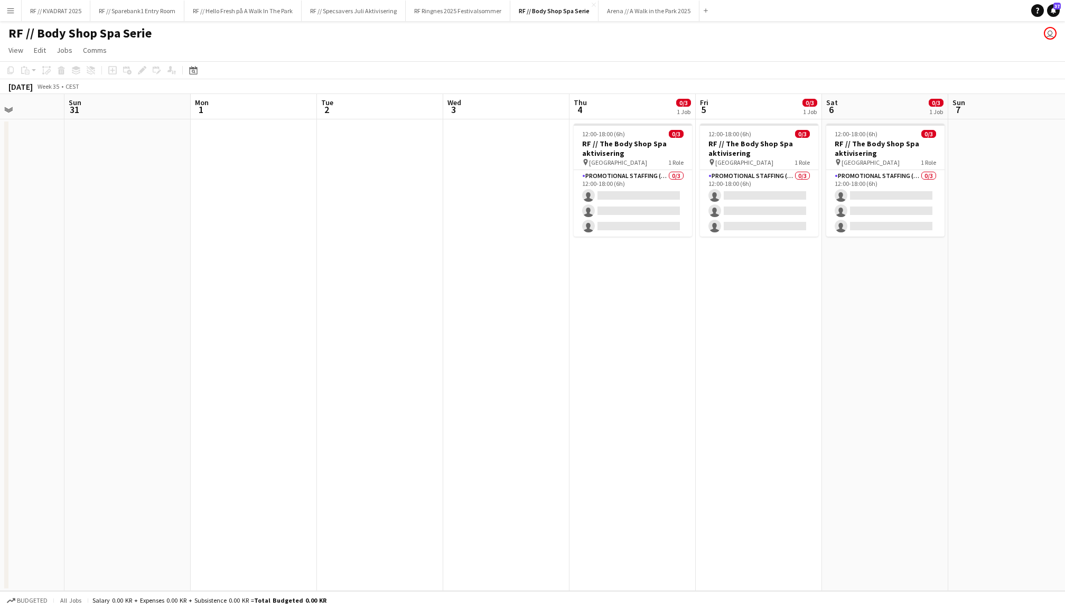
scroll to position [0, 450]
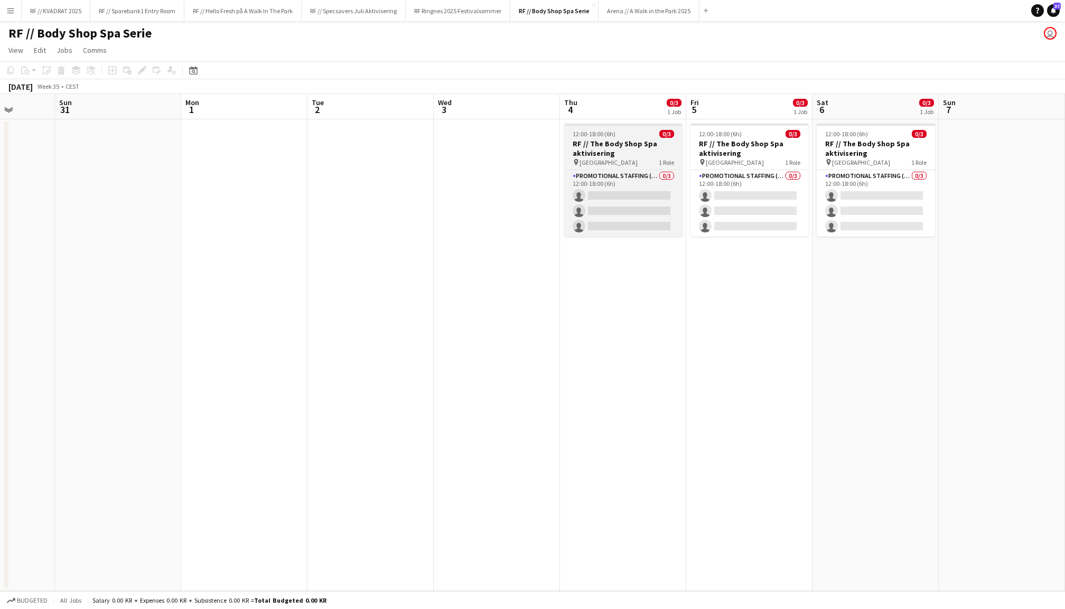
click at [611, 150] on h3 "RF // The Body Shop Spa aktivisering" at bounding box center [623, 148] width 118 height 19
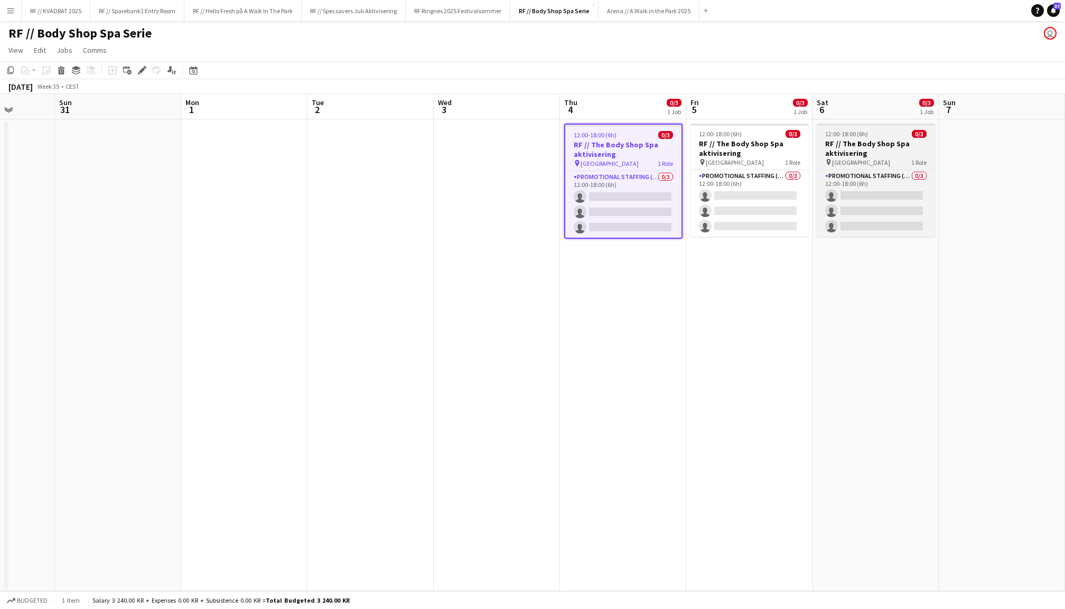
click at [871, 151] on h3 "RF // The Body Shop Spa aktivisering" at bounding box center [876, 148] width 118 height 19
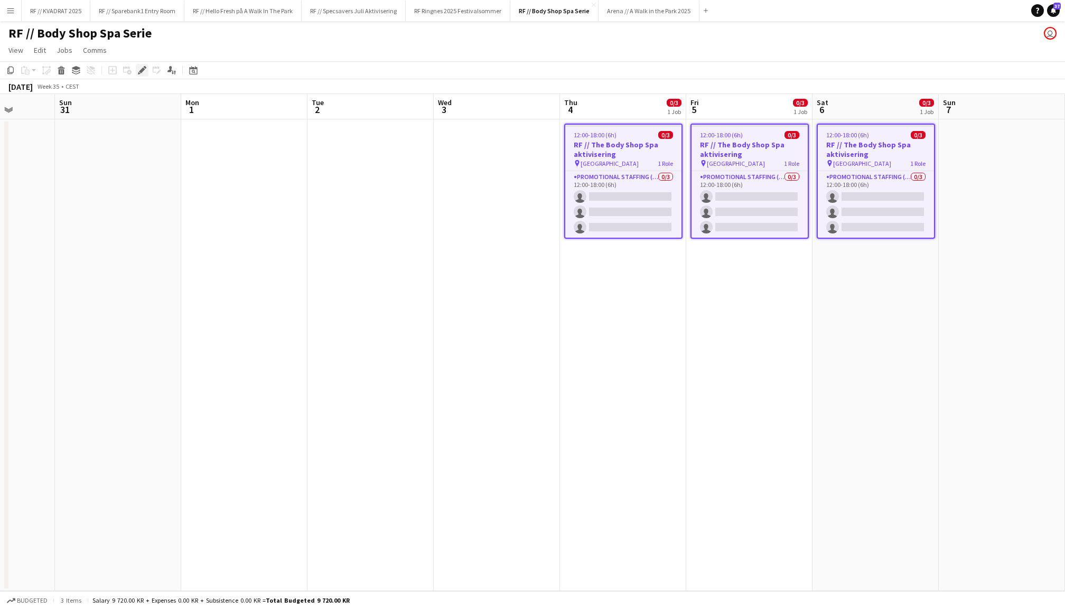
click at [144, 67] on icon "Edit" at bounding box center [142, 70] width 8 height 8
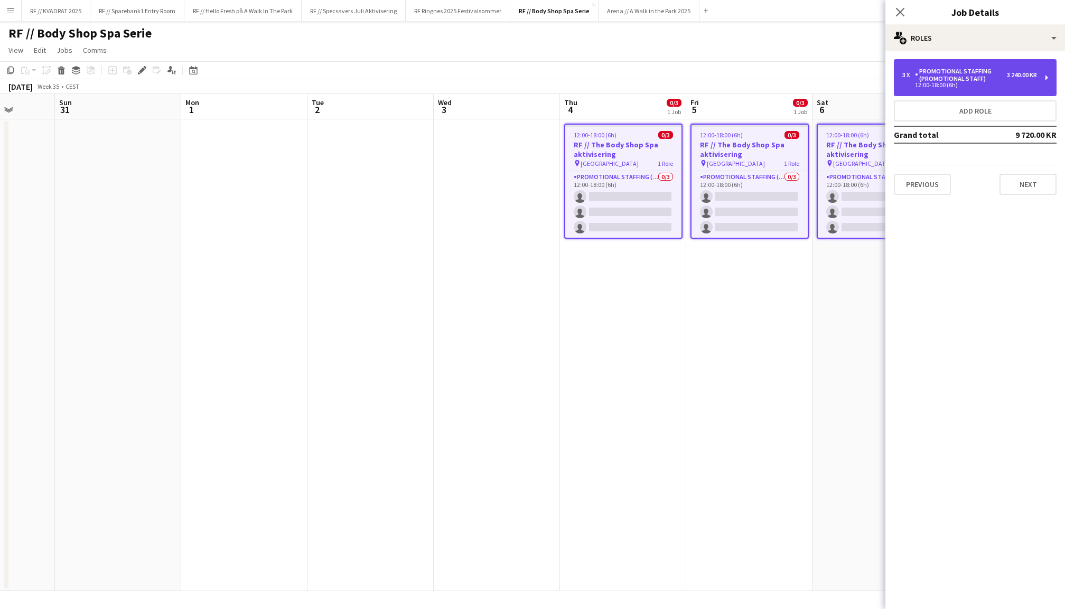
click at [926, 76] on div "Promotional Staffing (Promotional Staff)" at bounding box center [961, 75] width 92 height 15
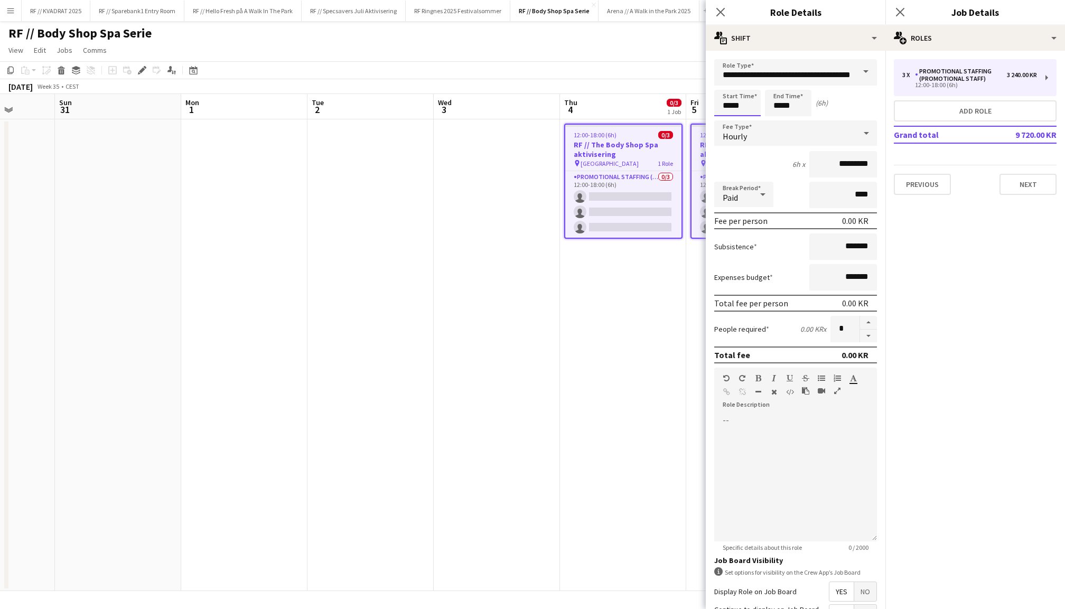
click at [738, 111] on input "*****" at bounding box center [737, 103] width 46 height 26
type input "*****"
click at [725, 88] on div at bounding box center [726, 84] width 21 height 11
click at [777, 106] on input "*****" at bounding box center [788, 103] width 46 height 26
type input "*****"
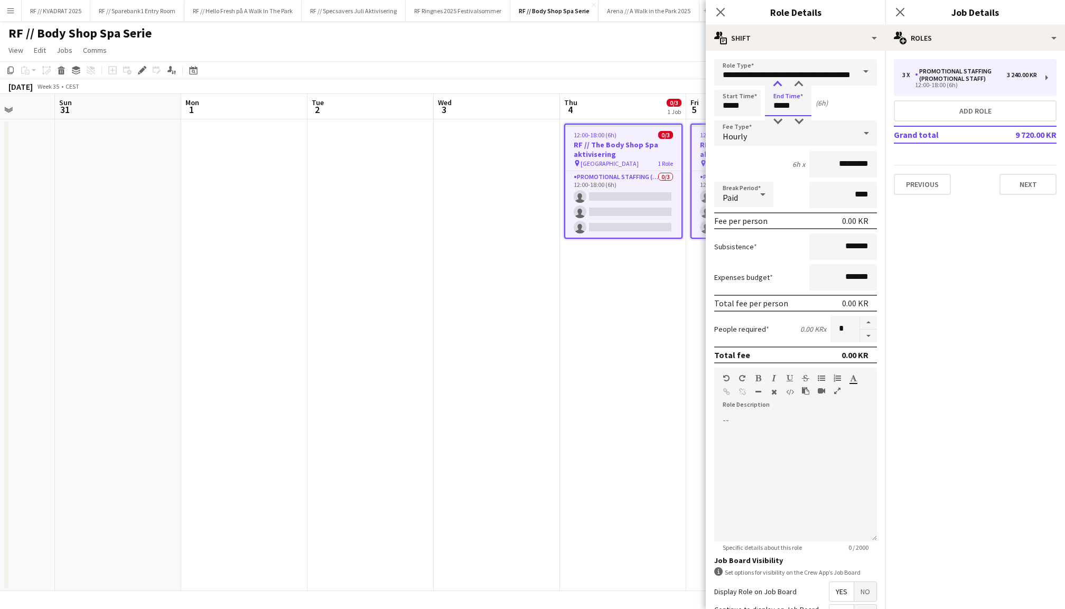
click at [777, 81] on div at bounding box center [777, 84] width 21 height 11
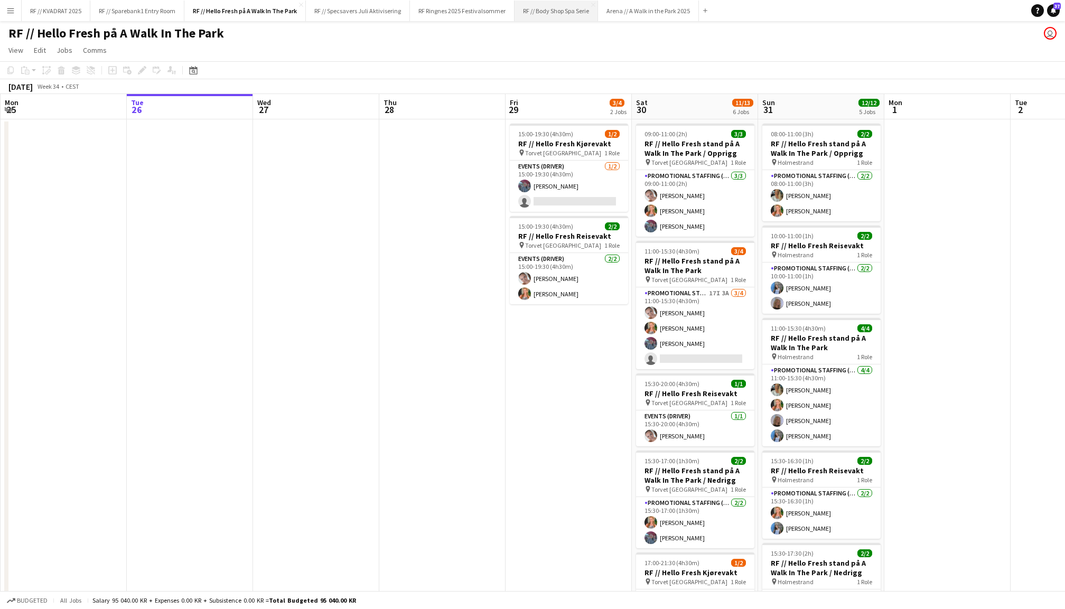
click at [548, 16] on button "RF // Body Shop Spa Serie Close" at bounding box center [556, 11] width 83 height 21
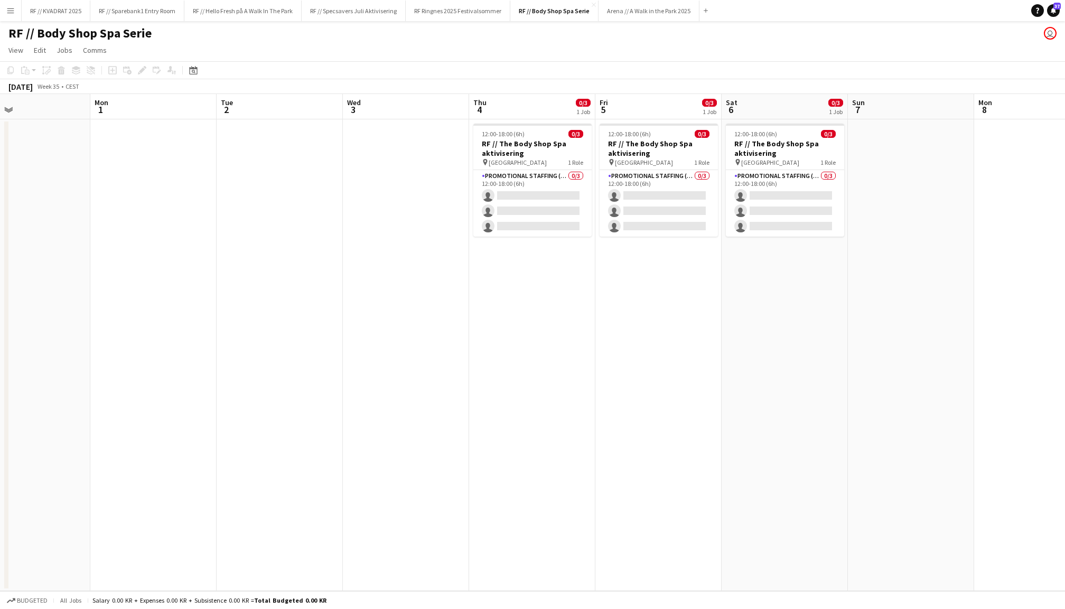
scroll to position [0, 436]
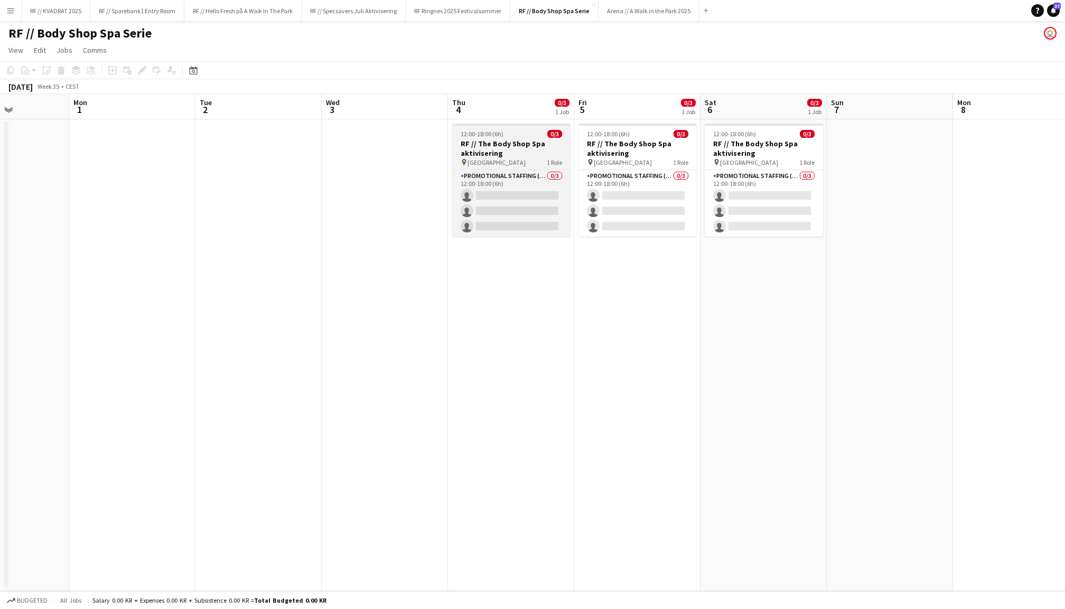
click at [478, 150] on h3 "RF // The Body Shop Spa aktivisering" at bounding box center [511, 148] width 118 height 19
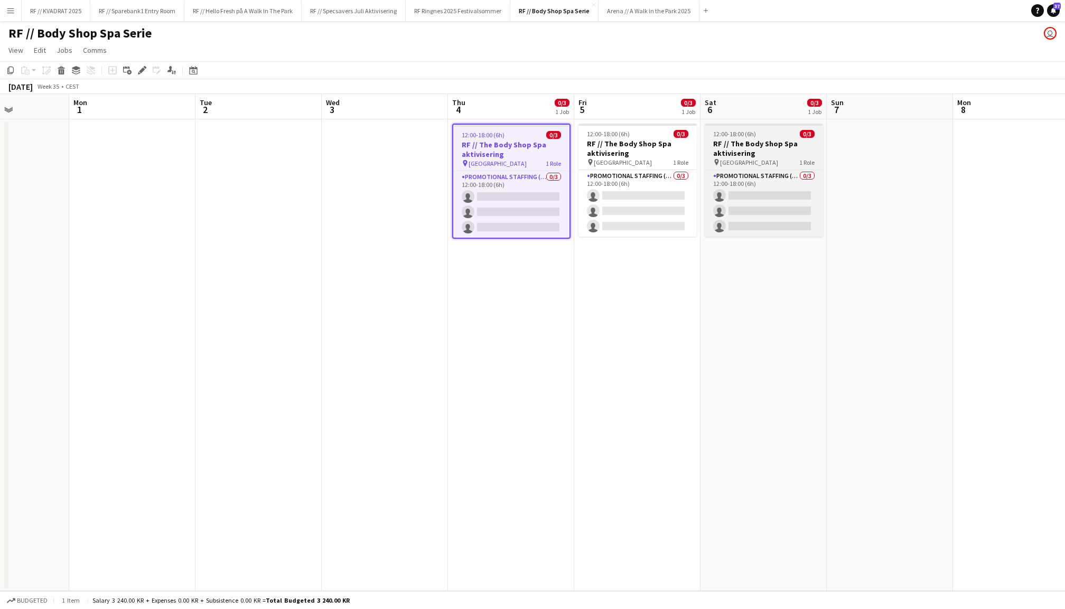
click at [772, 140] on h3 "RF // The Body Shop Spa aktivisering" at bounding box center [764, 148] width 118 height 19
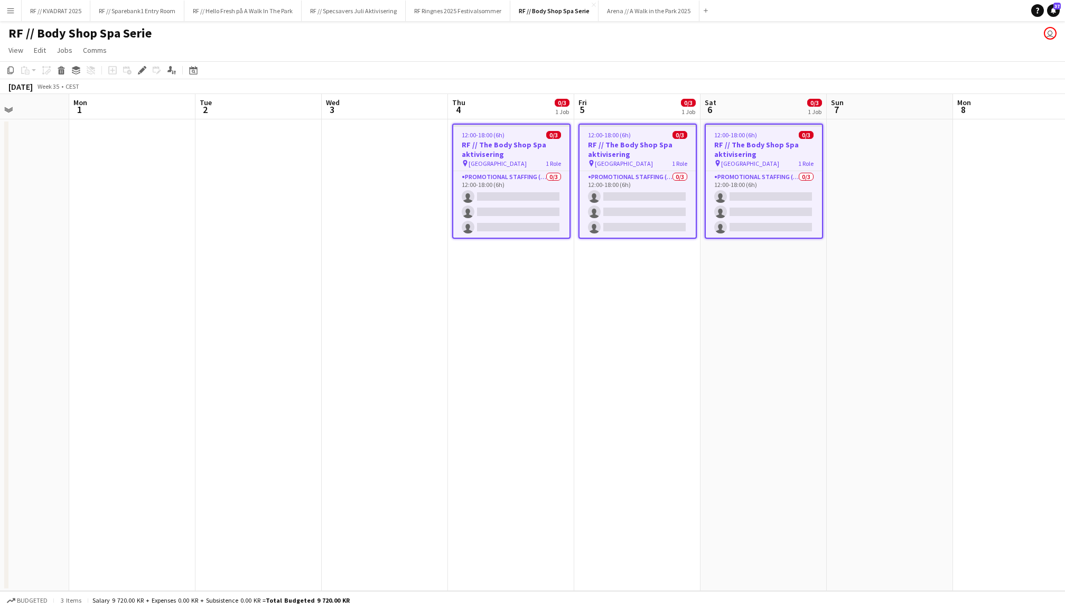
click at [897, 175] on app-date-cell at bounding box center [890, 355] width 126 height 472
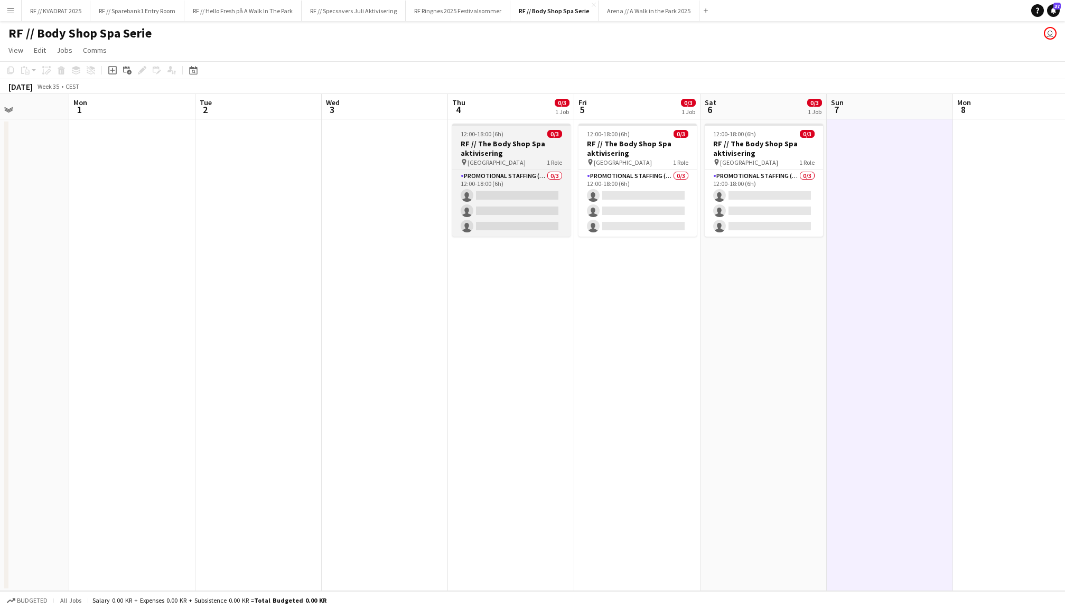
click at [489, 144] on h3 "RF // The Body Shop Spa aktivisering" at bounding box center [511, 148] width 118 height 19
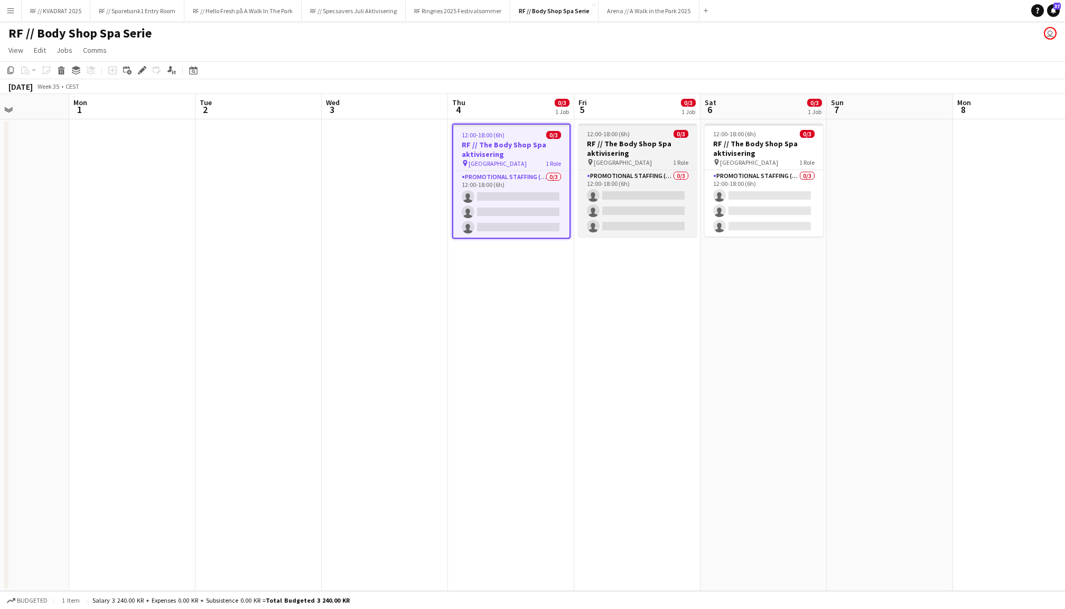
click at [618, 153] on h3 "RF // The Body Shop Spa aktivisering" at bounding box center [638, 148] width 118 height 19
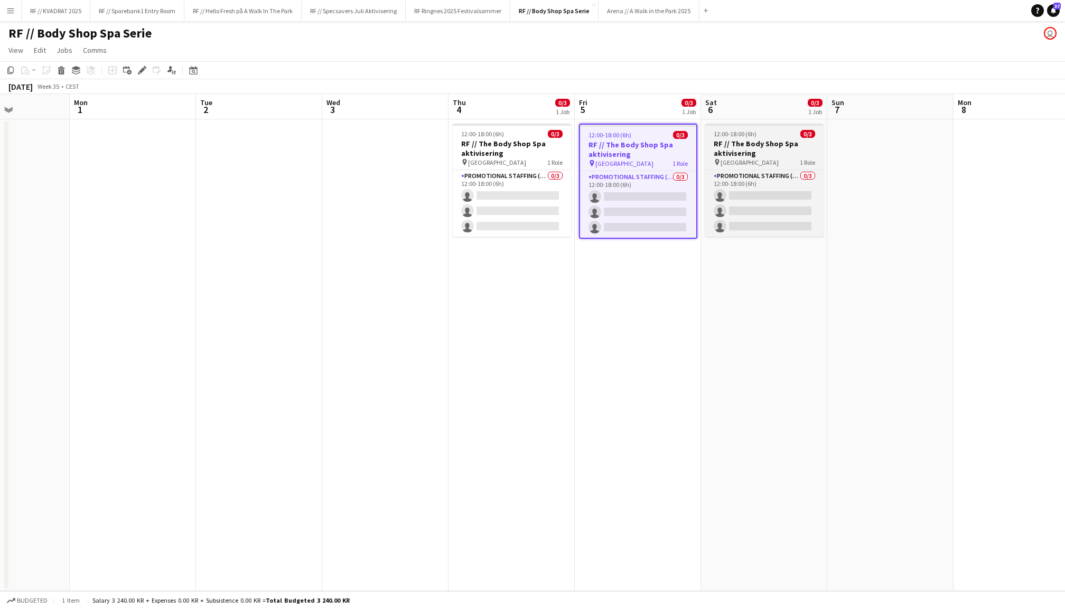
click at [744, 149] on h3 "RF // The Body Shop Spa aktivisering" at bounding box center [764, 148] width 118 height 19
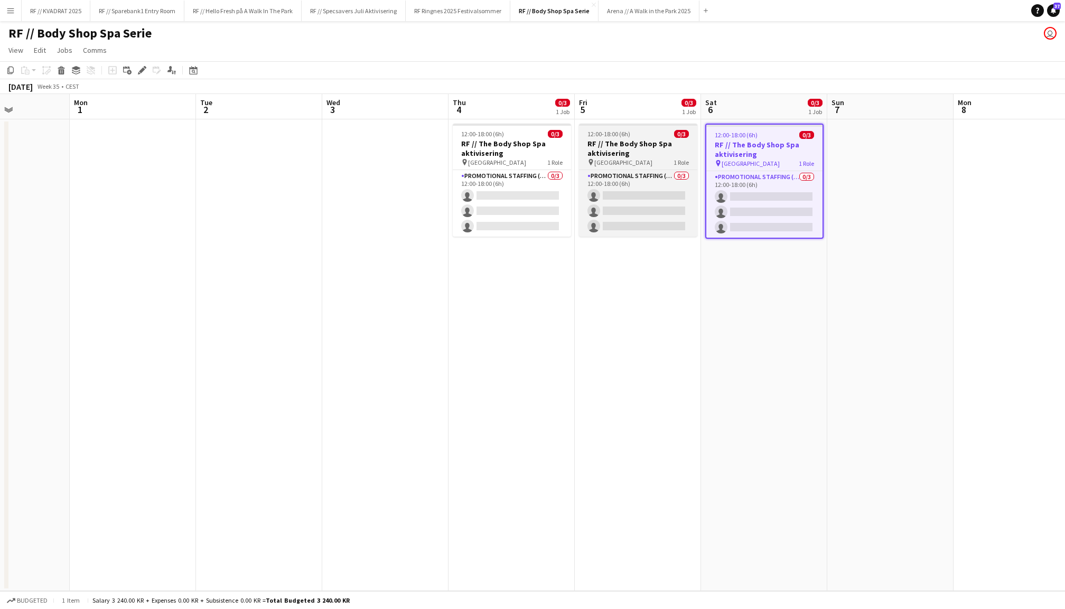
click at [633, 158] on div "pin Oslo 1 Role" at bounding box center [638, 162] width 118 height 8
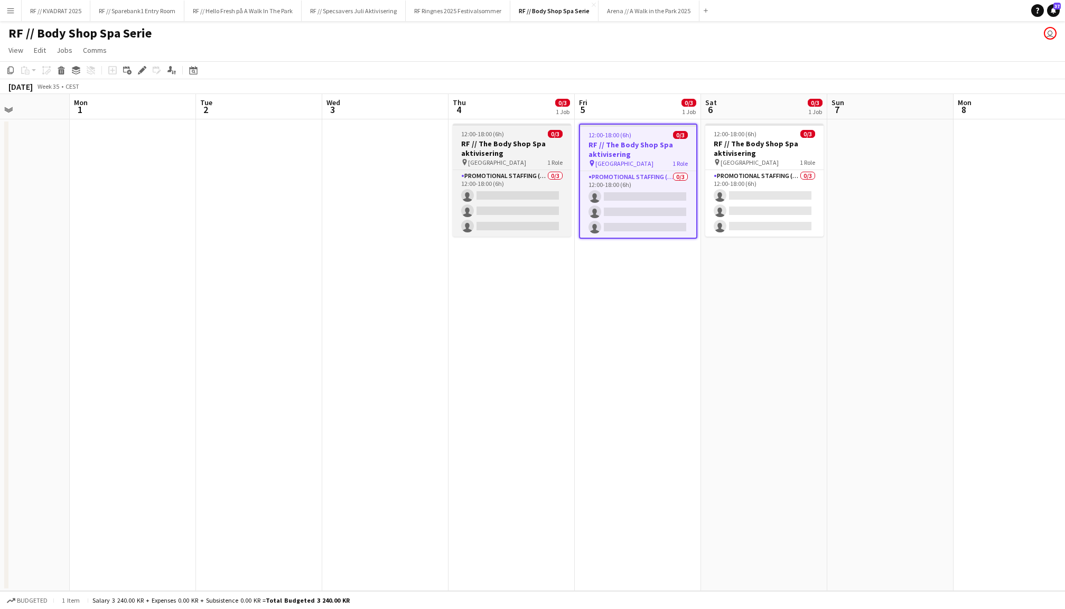
click at [539, 143] on h3 "RF // The Body Shop Spa aktivisering" at bounding box center [512, 148] width 118 height 19
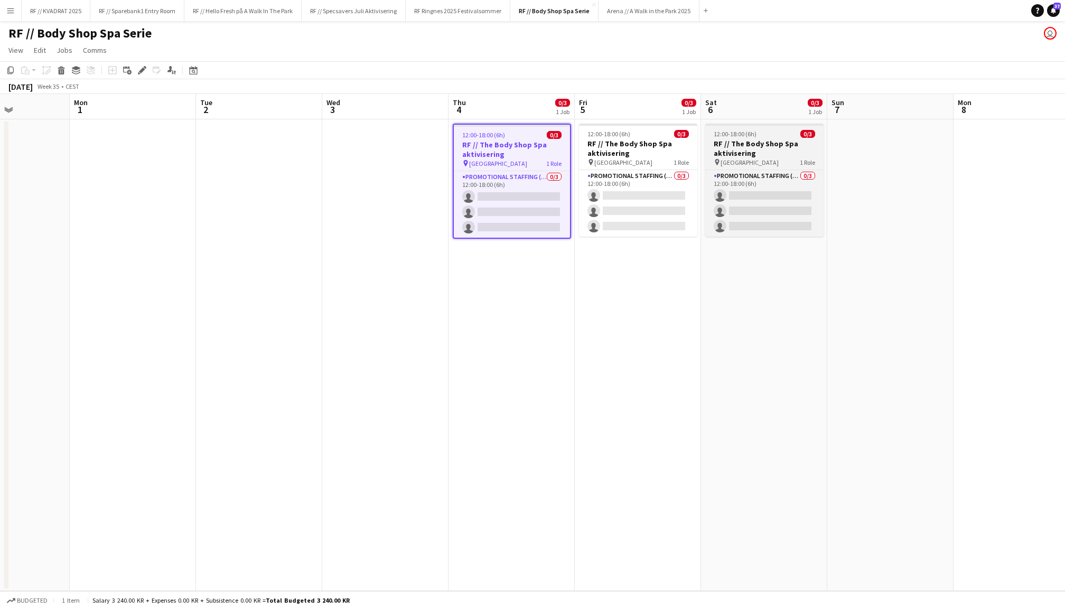
click at [777, 132] on div "12:00-18:00 (6h) 0/3" at bounding box center [764, 134] width 118 height 8
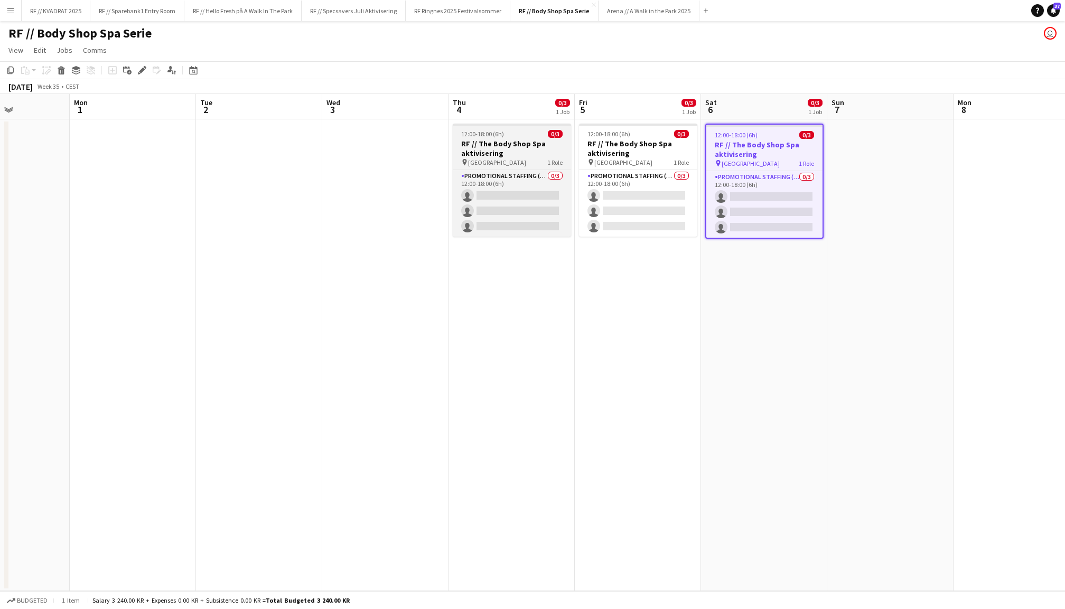
click at [477, 134] on span "12:00-18:00 (6h)" at bounding box center [482, 134] width 43 height 8
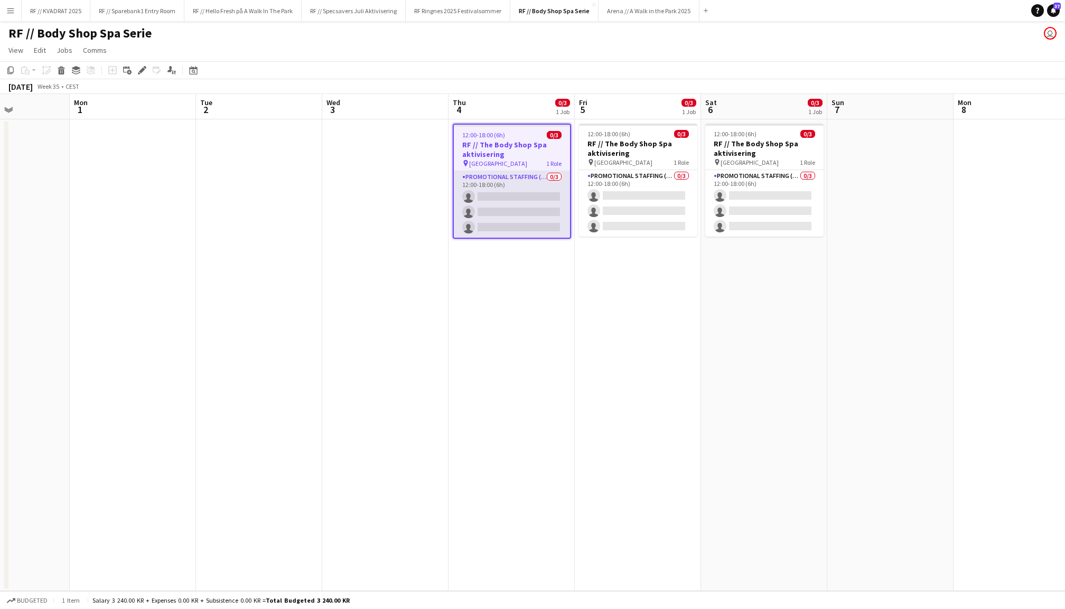
click at [504, 193] on app-card-role "Promotional Staffing (Promotional Staff) 0/3 12:00-18:00 (6h) single-neutral-ac…" at bounding box center [512, 204] width 116 height 67
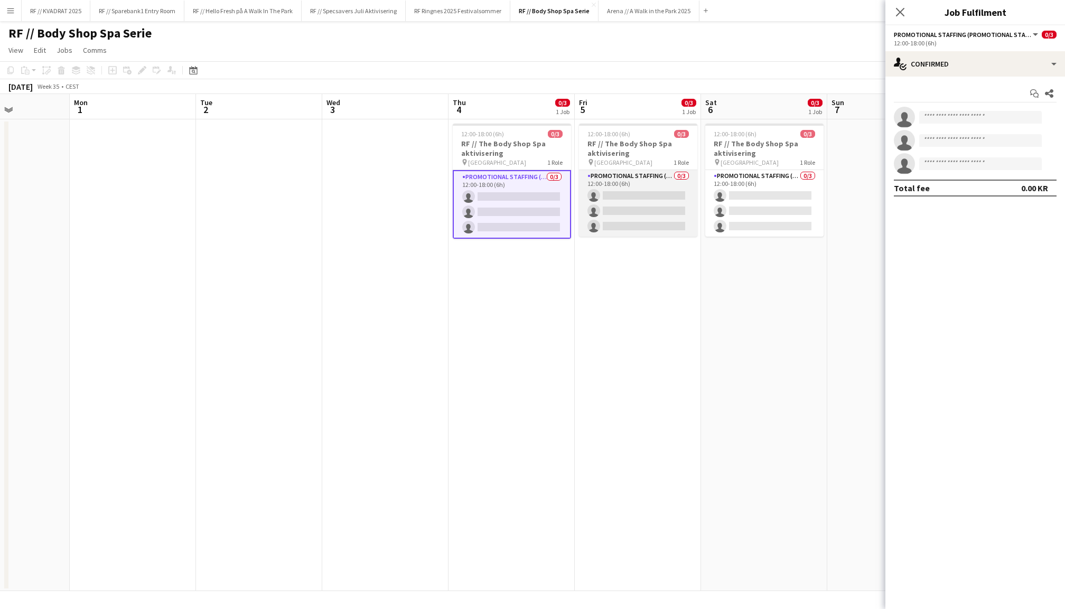
click at [653, 203] on app-card-role "Promotional Staffing (Promotional Staff) 0/3 12:00-18:00 (6h) single-neutral-ac…" at bounding box center [638, 203] width 118 height 67
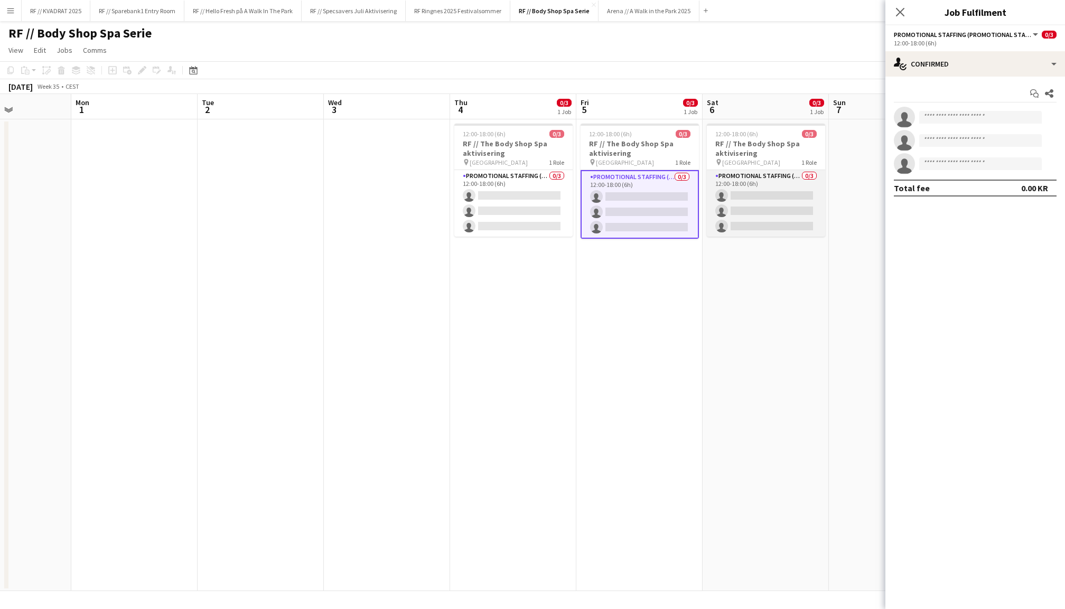
click at [759, 203] on app-card-role "Promotional Staffing (Promotional Staff) 0/3 12:00-18:00 (6h) single-neutral-ac…" at bounding box center [766, 203] width 118 height 67
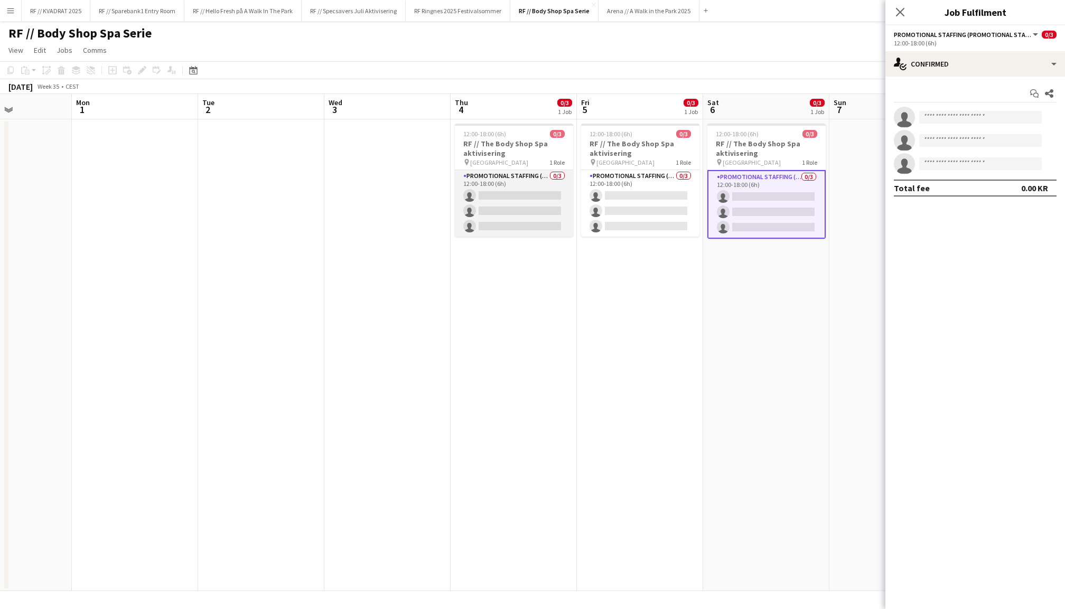
click at [510, 218] on app-card-role "Promotional Staffing (Promotional Staff) 0/3 12:00-18:00 (6h) single-neutral-ac…" at bounding box center [514, 203] width 118 height 67
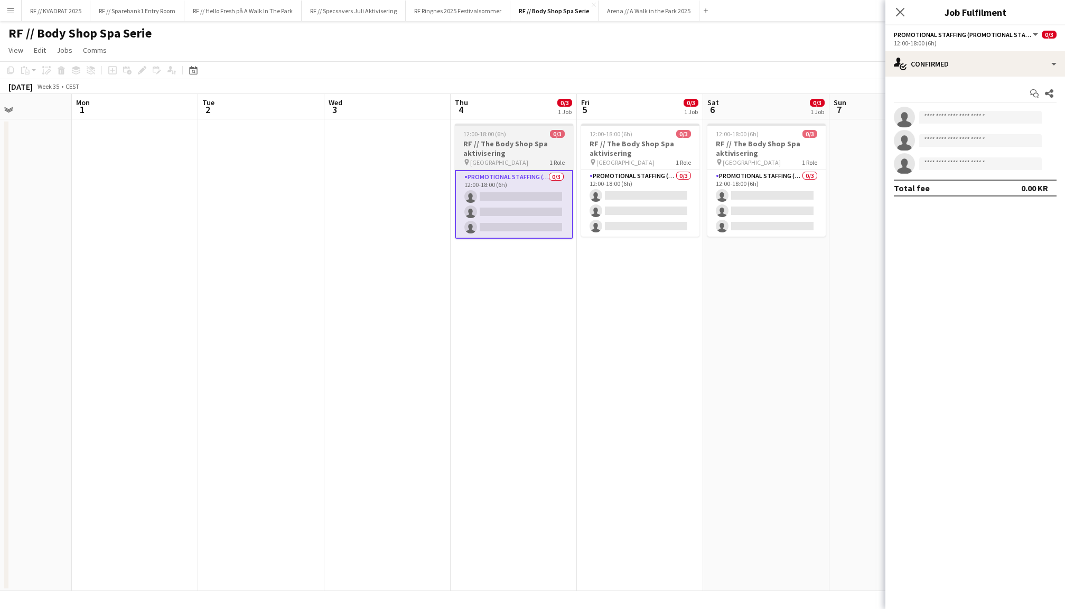
click at [518, 136] on div "12:00-18:00 (6h) 0/3" at bounding box center [514, 134] width 118 height 8
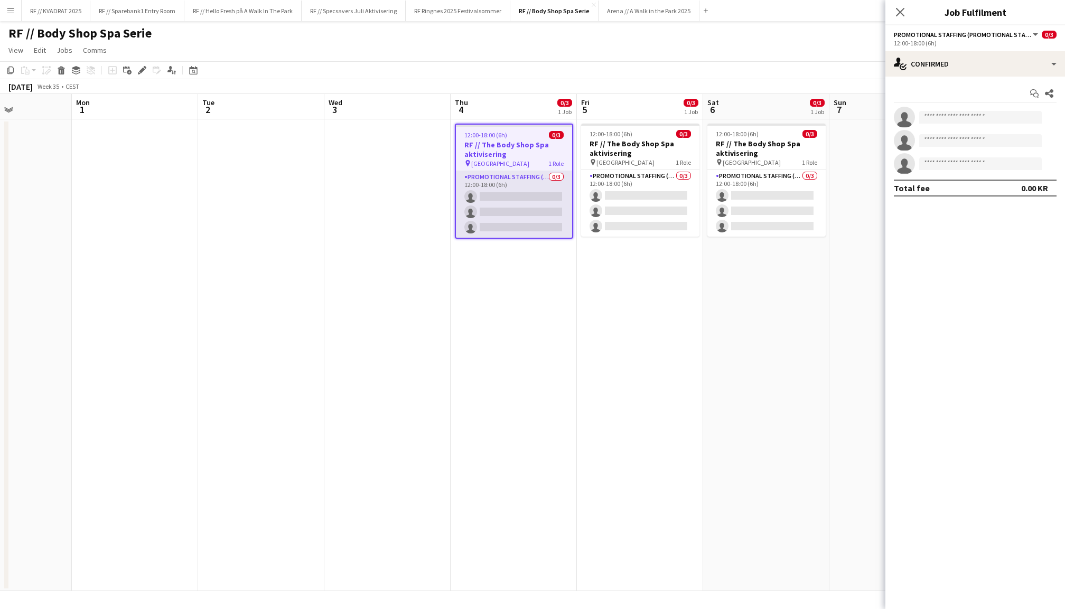
click at [521, 189] on app-card-role "Promotional Staffing (Promotional Staff) 0/3 12:00-18:00 (6h) single-neutral-ac…" at bounding box center [514, 204] width 116 height 67
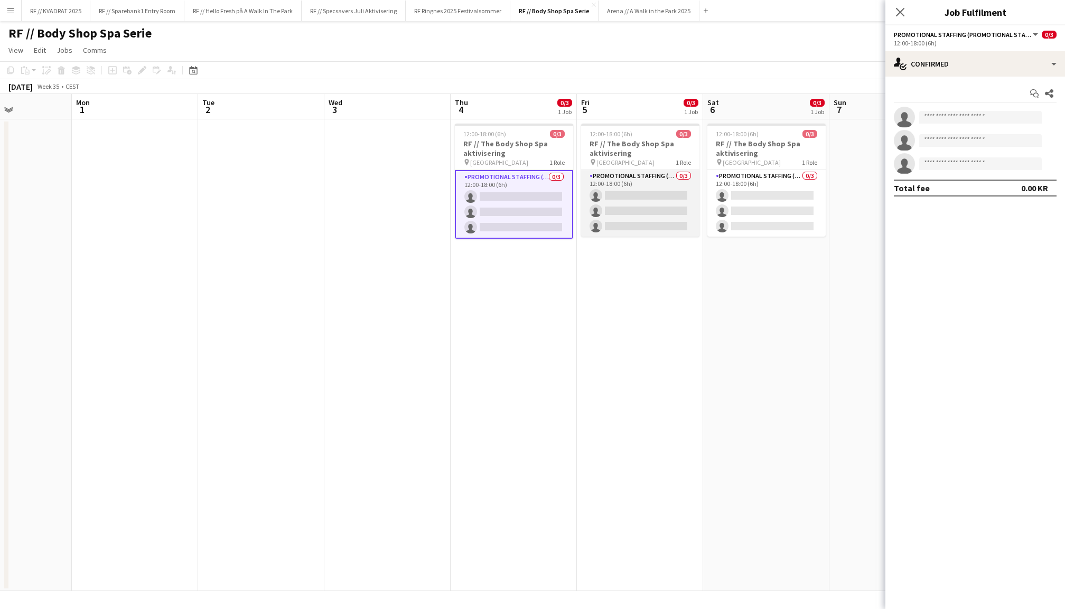
click at [649, 190] on app-card-role "Promotional Staffing (Promotional Staff) 0/3 12:00-18:00 (6h) single-neutral-ac…" at bounding box center [640, 203] width 118 height 67
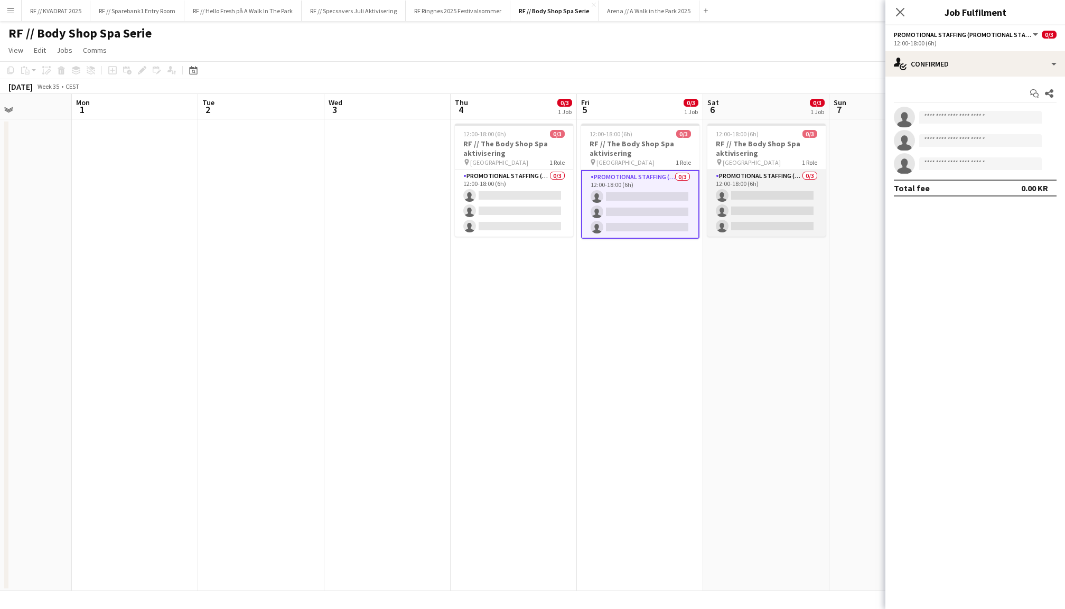
click at [763, 205] on app-card-role "Promotional Staffing (Promotional Staff) 0/3 12:00-18:00 (6h) single-neutral-ac…" at bounding box center [766, 203] width 118 height 67
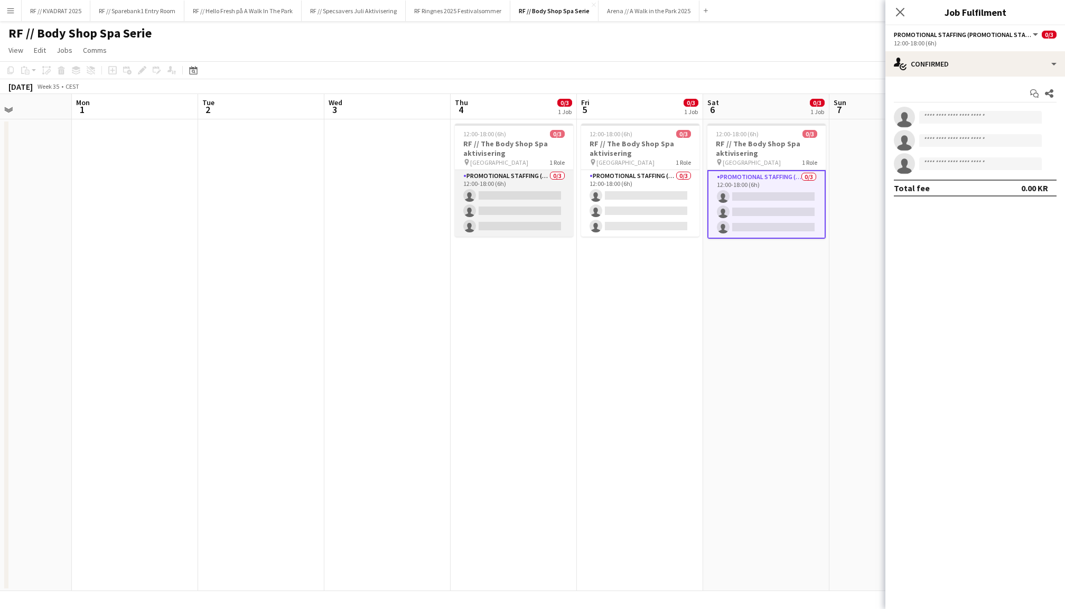
click at [510, 203] on app-card-role "Promotional Staffing (Promotional Staff) 0/3 12:00-18:00 (6h) single-neutral-ac…" at bounding box center [514, 203] width 118 height 67
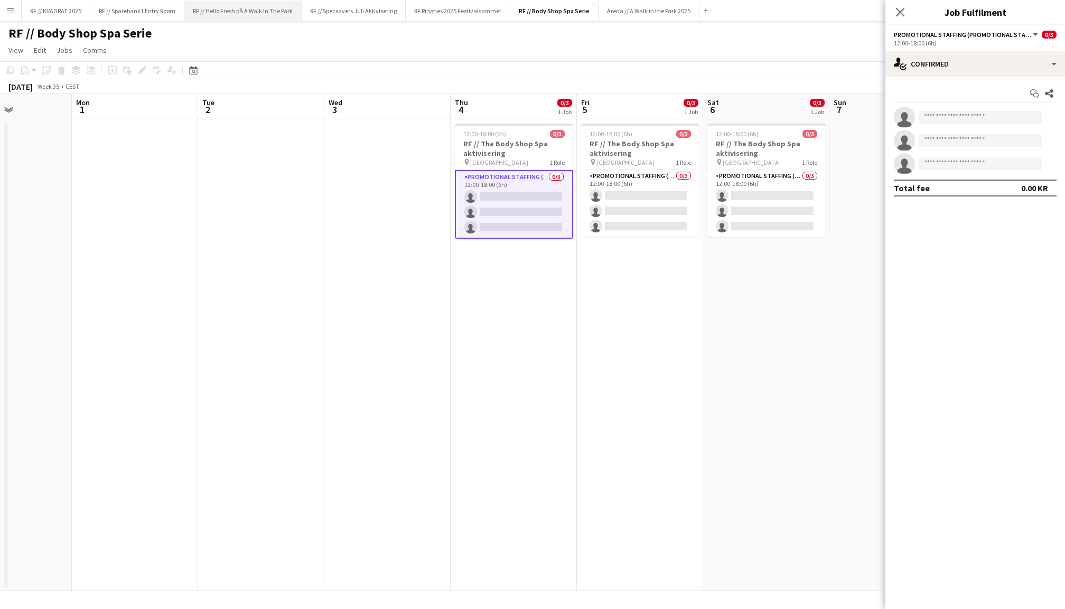
click at [275, 15] on button "RF // Hello Fresh på A Walk In The Park Close" at bounding box center [242, 11] width 117 height 21
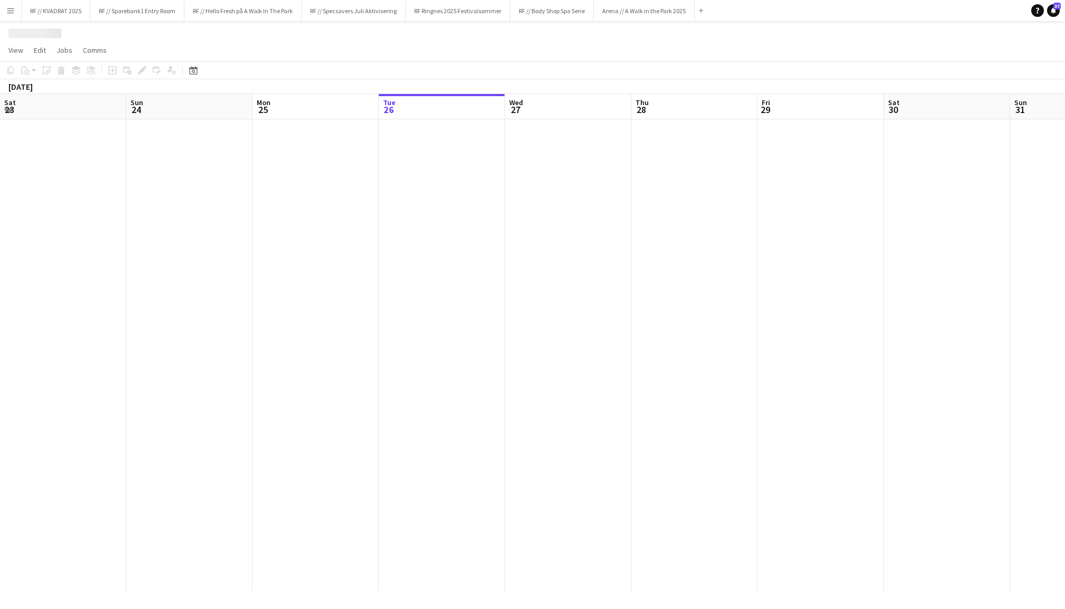
scroll to position [0, 252]
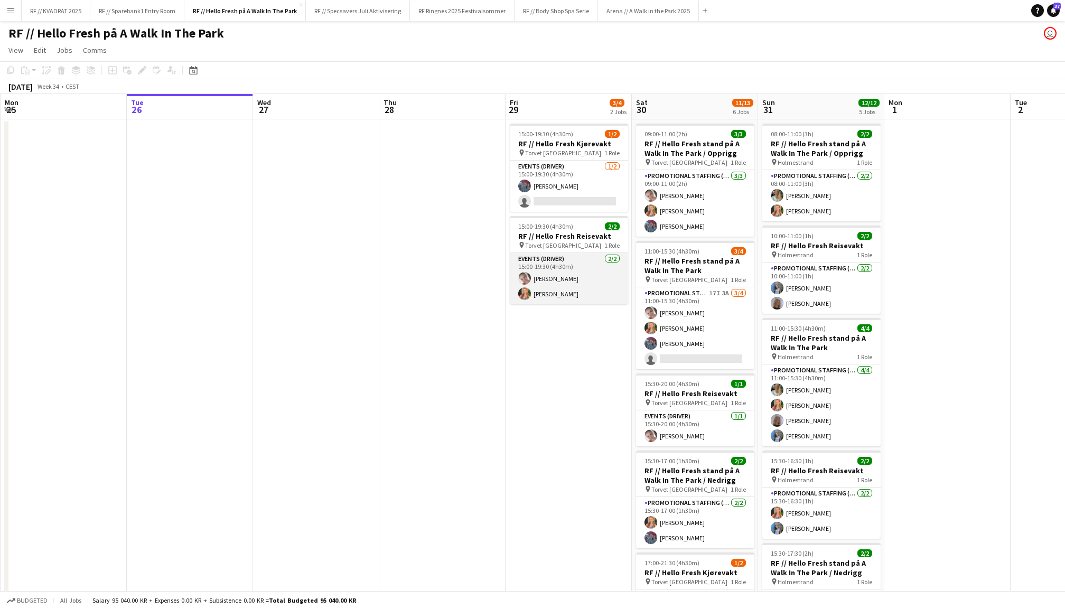
click at [563, 268] on app-card-role "Events (Driver) 2/2 15:00-19:30 (4h30m) Demi Dyke Helene Indrebø" at bounding box center [569, 278] width 118 height 51
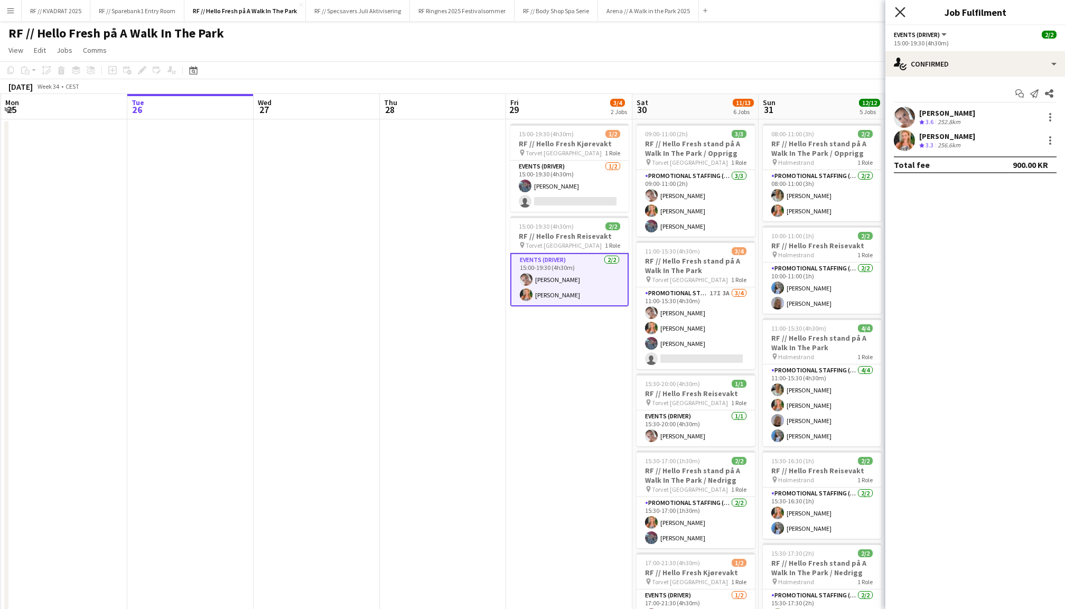
click at [898, 8] on icon "Close pop-in" at bounding box center [900, 12] width 10 height 10
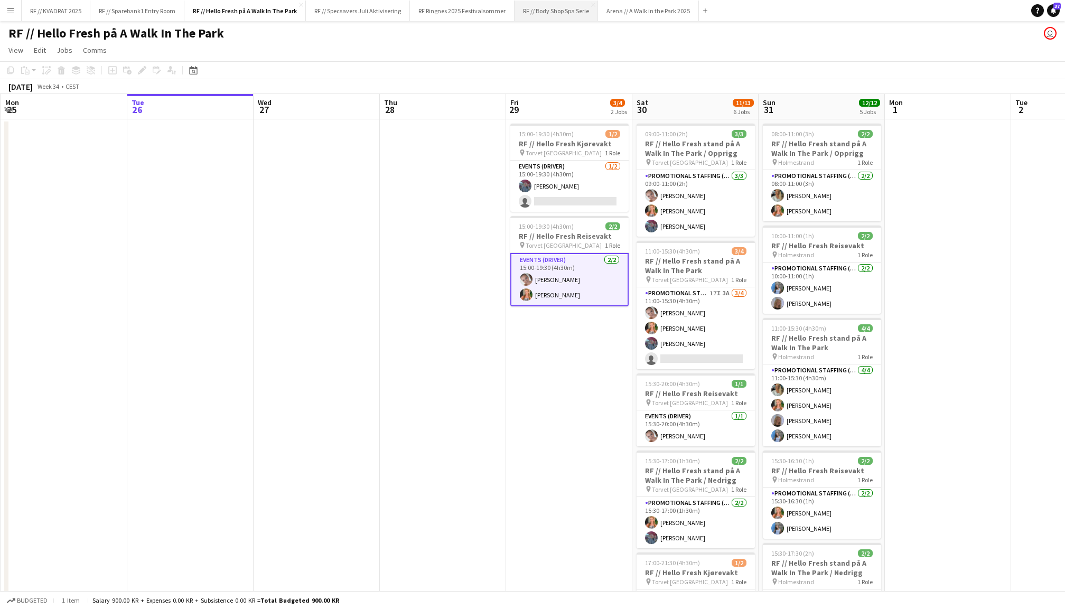
click at [531, 11] on button "RF // Body Shop Spa Serie Close" at bounding box center [556, 11] width 83 height 21
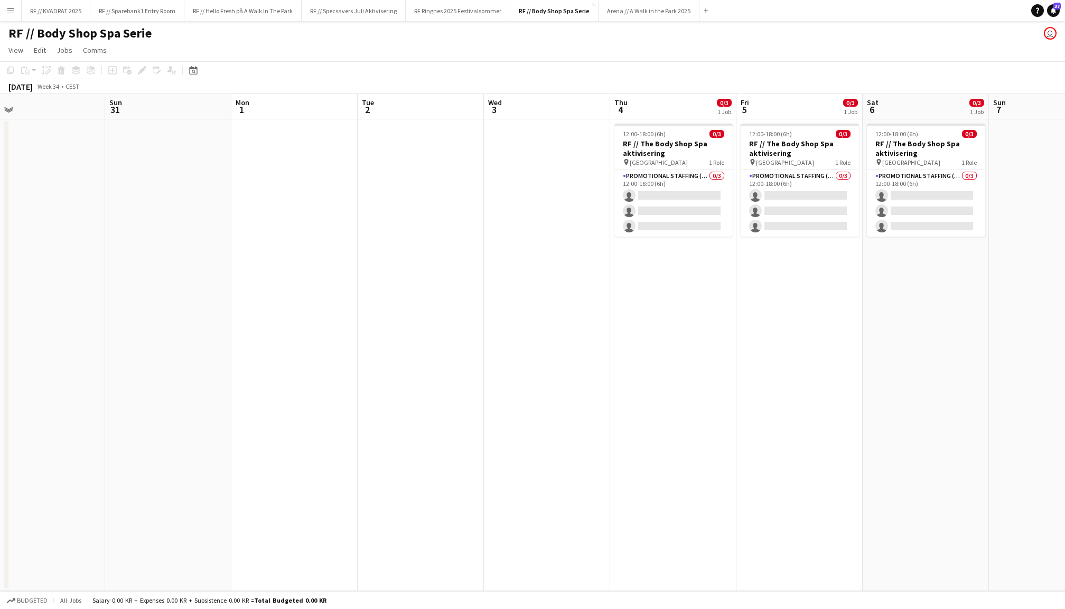
scroll to position [0, 436]
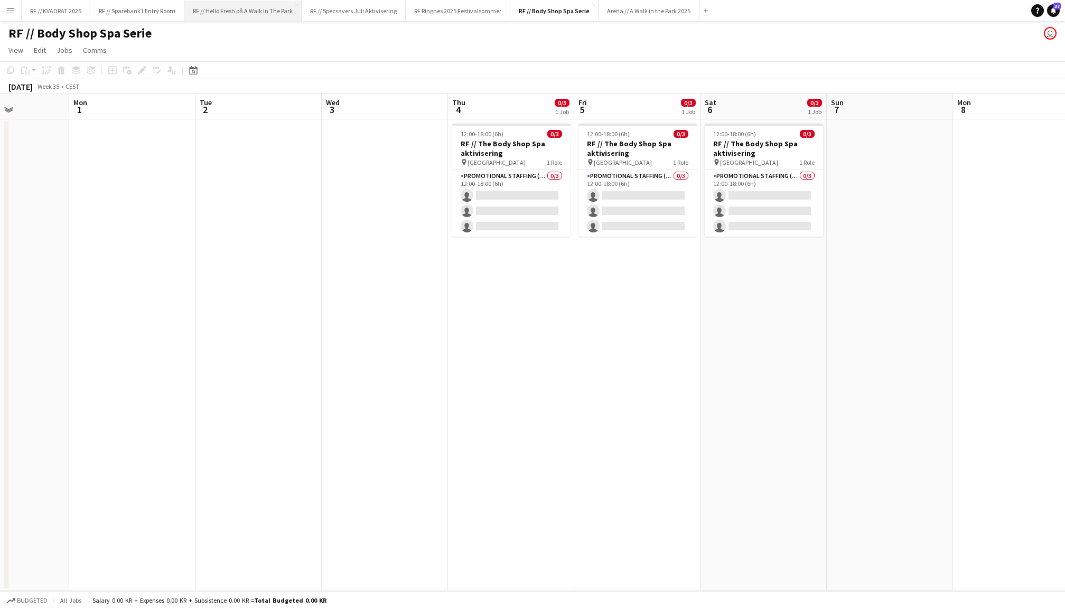
click at [218, 13] on button "RF // Hello Fresh på A Walk In The Park Close" at bounding box center [242, 11] width 117 height 21
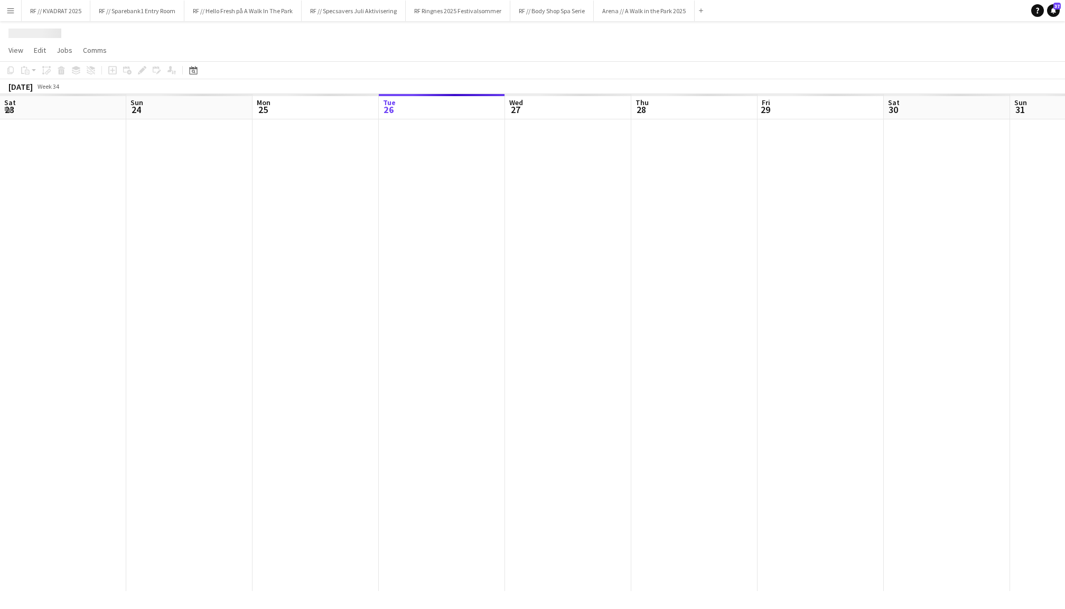
scroll to position [0, 252]
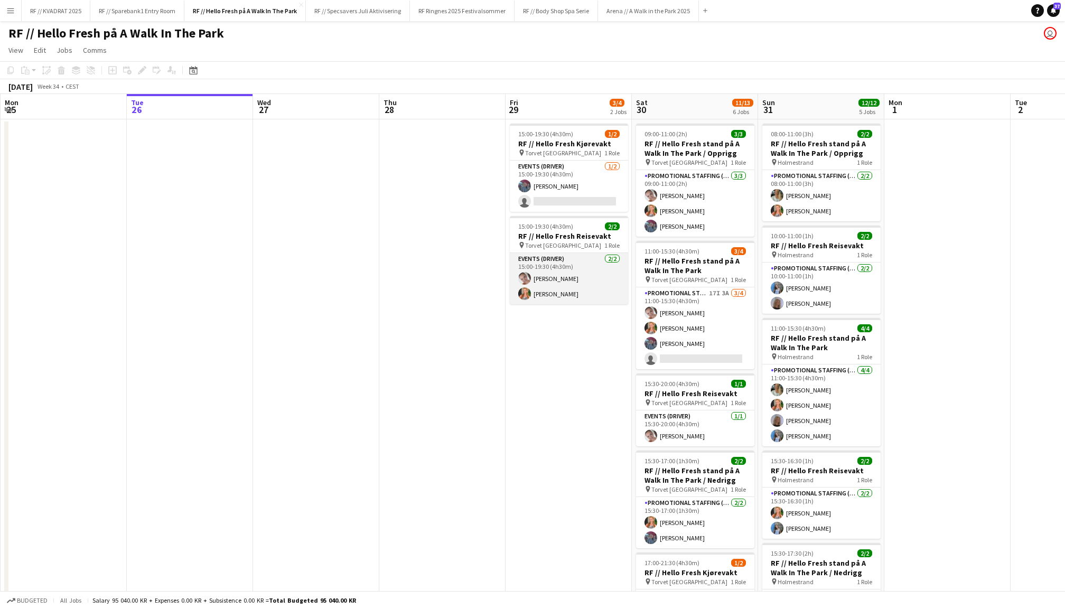
click at [557, 295] on app-card-role "Events (Driver) 2/2 15:00-19:30 (4h30m) Demi Dyke Helene Indrebø" at bounding box center [569, 278] width 118 height 51
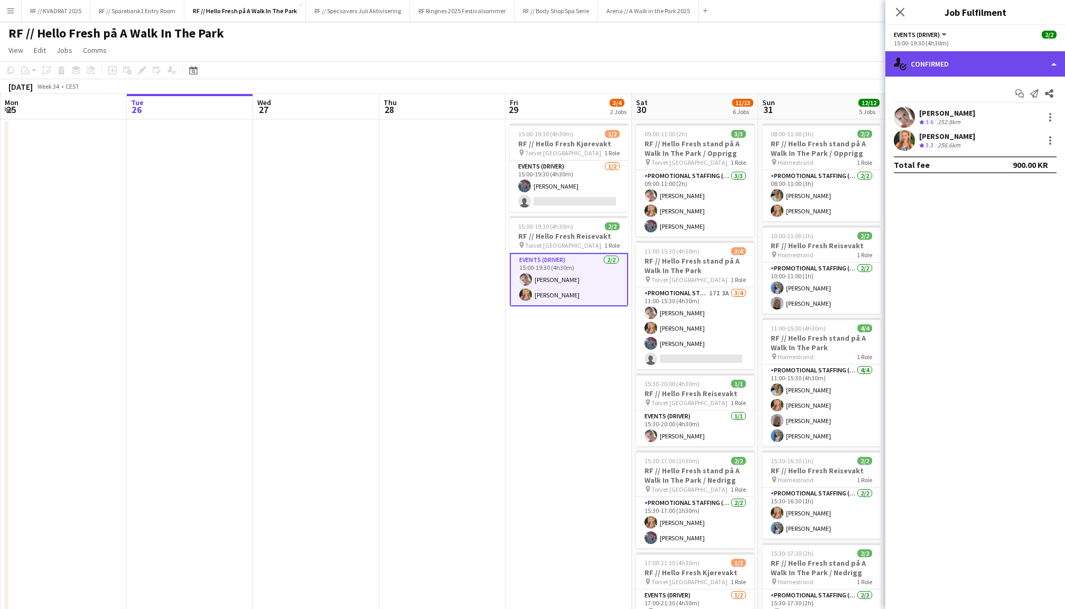
click at [974, 69] on div "single-neutral-actions-check-2 Confirmed" at bounding box center [975, 63] width 180 height 25
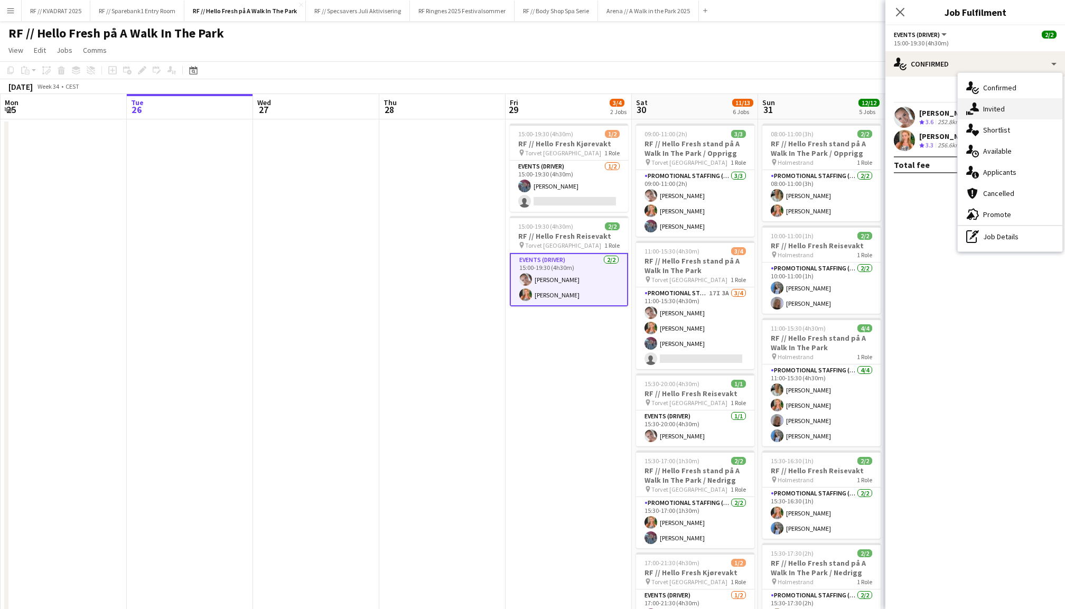
click at [993, 112] on div "single-neutral-actions-share-1 Invited" at bounding box center [1010, 108] width 105 height 21
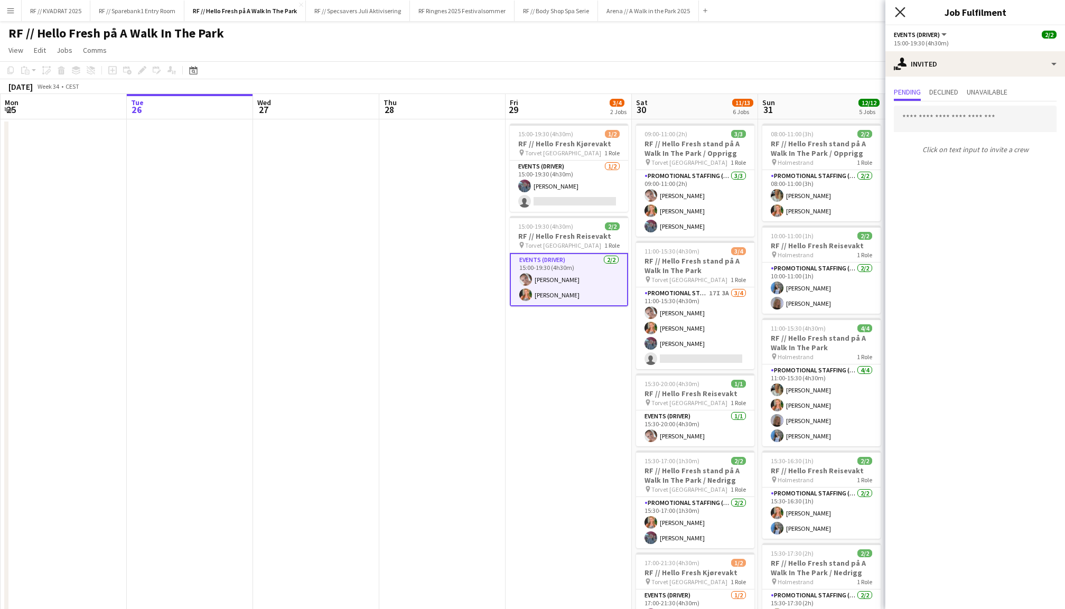
click at [902, 13] on icon "Close pop-in" at bounding box center [900, 12] width 10 height 10
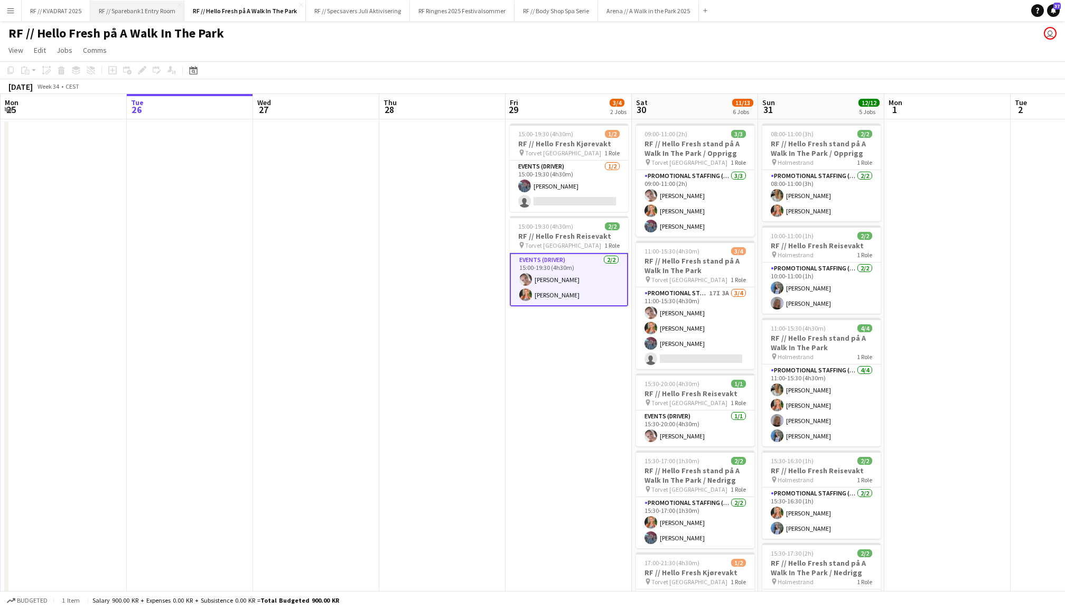
click at [124, 11] on button "RF // Sparebank1 Entry Room Close" at bounding box center [137, 11] width 94 height 21
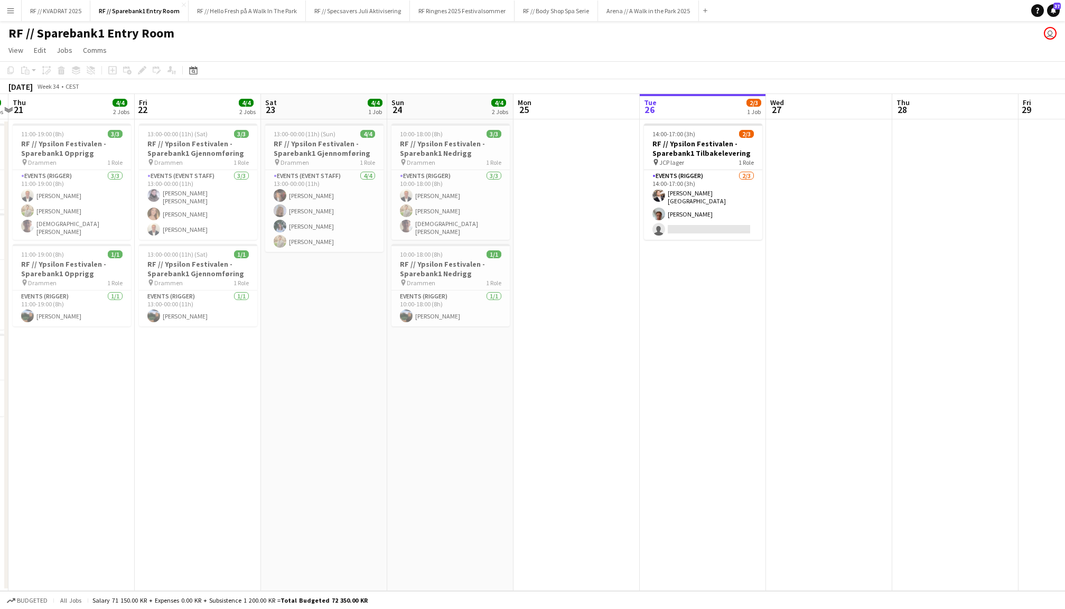
scroll to position [0, 370]
click at [704, 176] on app-card-role "Events (Rigger) 2/3 14:00-17:00 (3h) Hans Torstein Lærum Andreas Kjeldsberg sin…" at bounding box center [704, 205] width 118 height 70
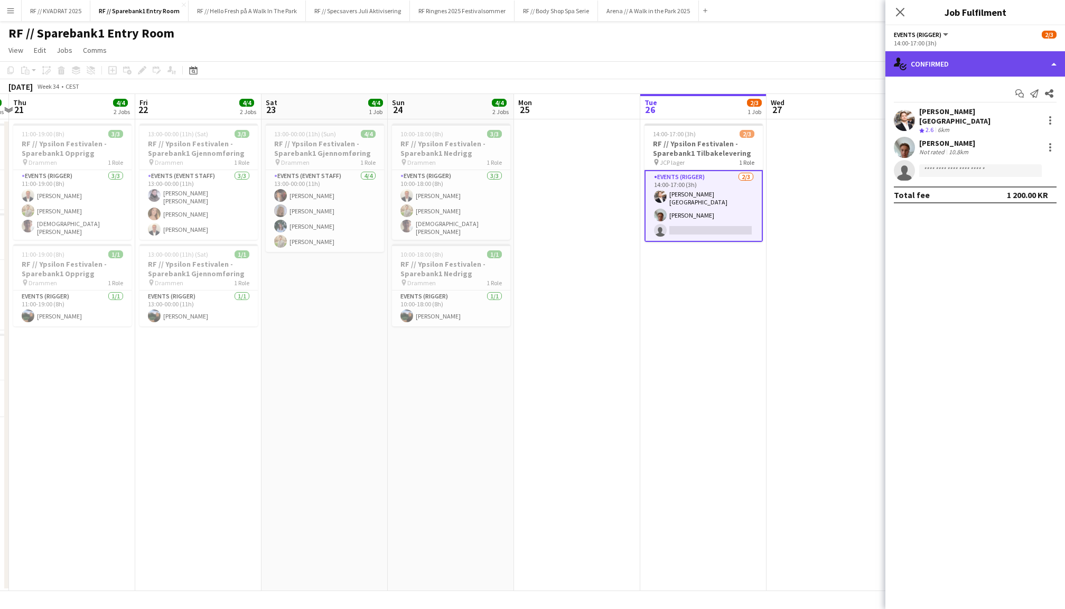
click at [937, 64] on div "single-neutral-actions-check-2 Confirmed" at bounding box center [975, 63] width 180 height 25
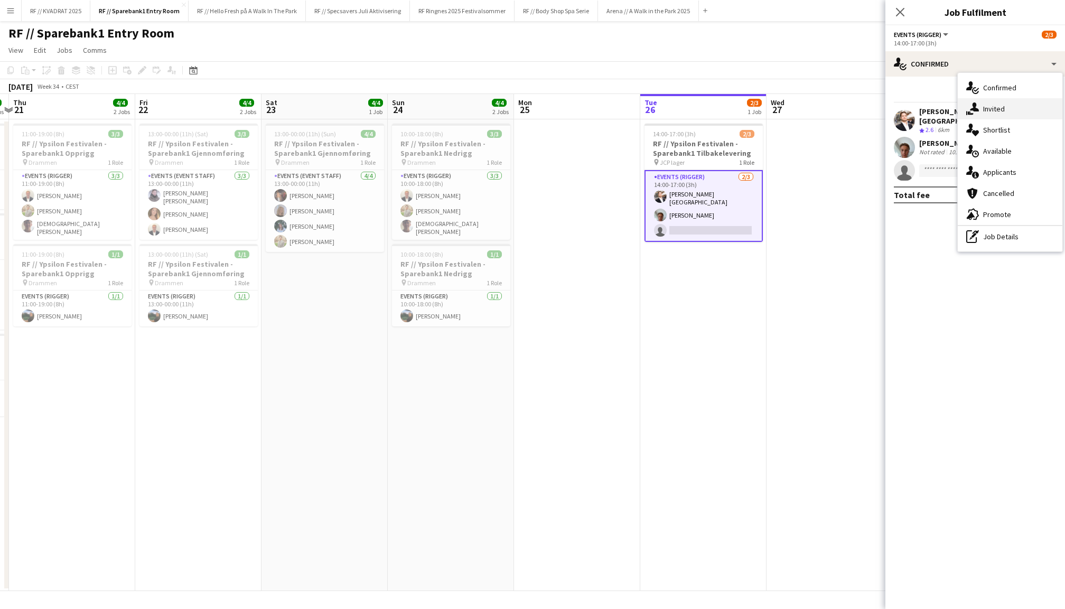
click at [993, 107] on div "single-neutral-actions-share-1 Invited" at bounding box center [1010, 108] width 105 height 21
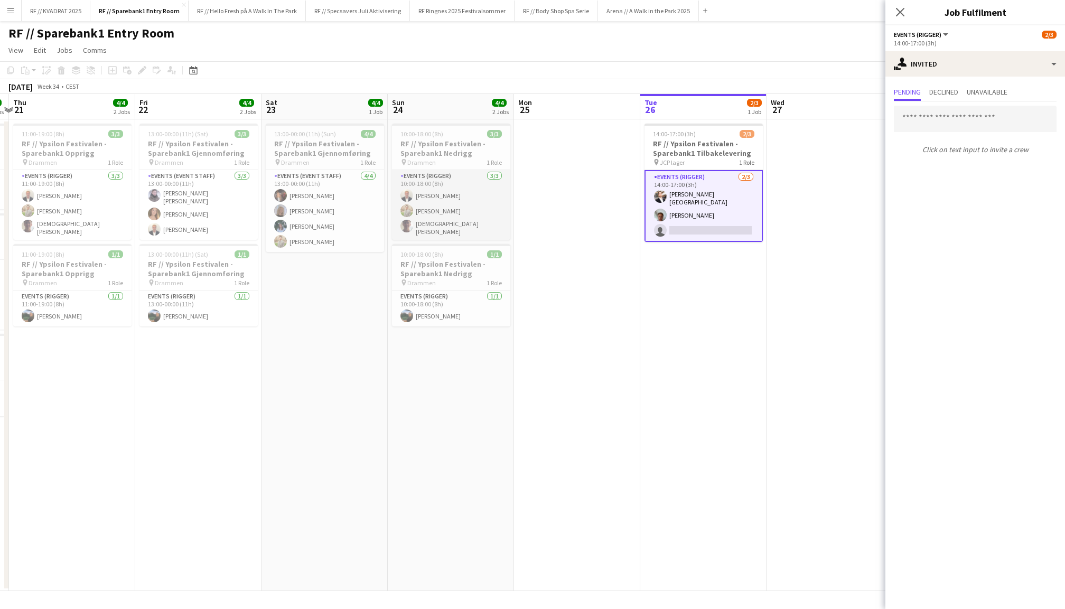
click at [431, 192] on app-card-role "Events (Rigger) 3/3 10:00-18:00 (8h) Henrik Jåsund Alex Øyen Christian Tohje" at bounding box center [451, 205] width 118 height 70
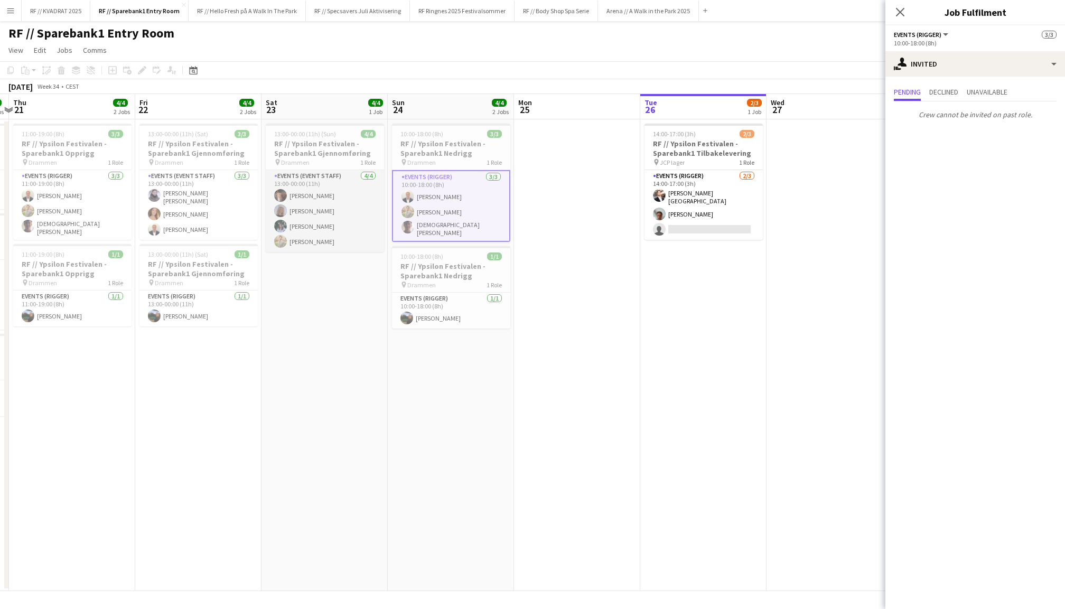
click at [316, 203] on app-card-role "Events (Event Staff) 4/4 13:00-00:00 (11h) Carla Broschè Maria Egeland Sara Myk…" at bounding box center [325, 211] width 118 height 82
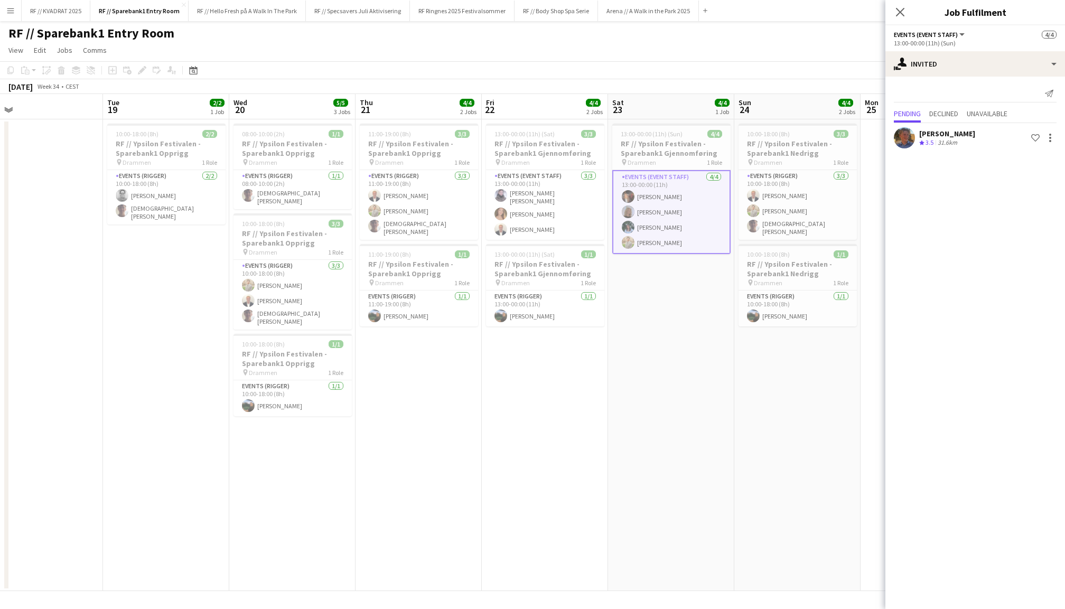
scroll to position [0, 264]
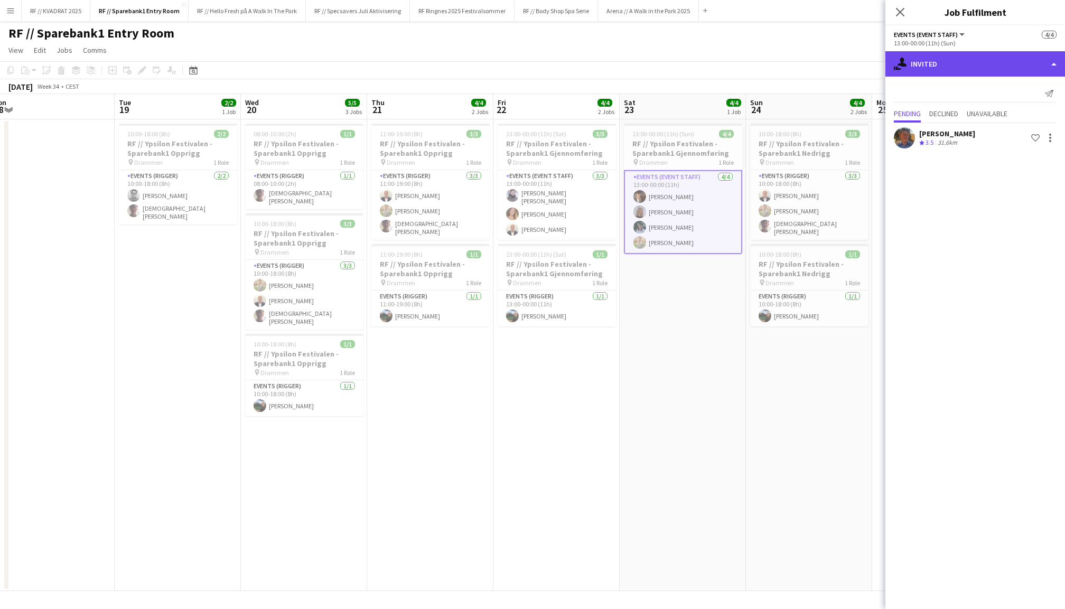
click at [967, 68] on div "single-neutral-actions-share-1 Invited" at bounding box center [975, 63] width 180 height 25
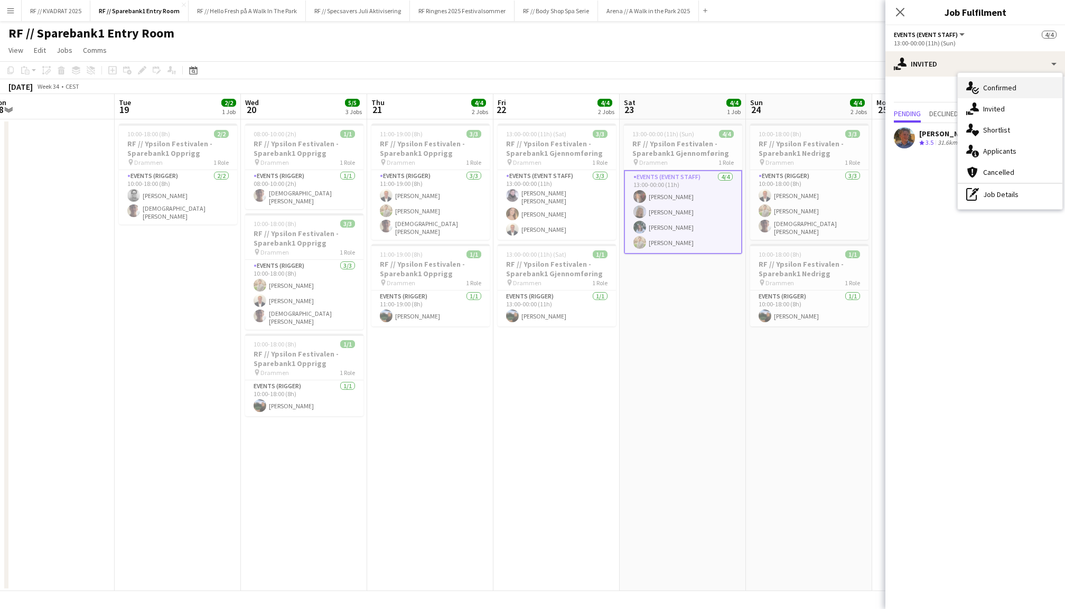
click at [998, 87] on div "single-neutral-actions-check-2 Confirmed" at bounding box center [1010, 87] width 105 height 21
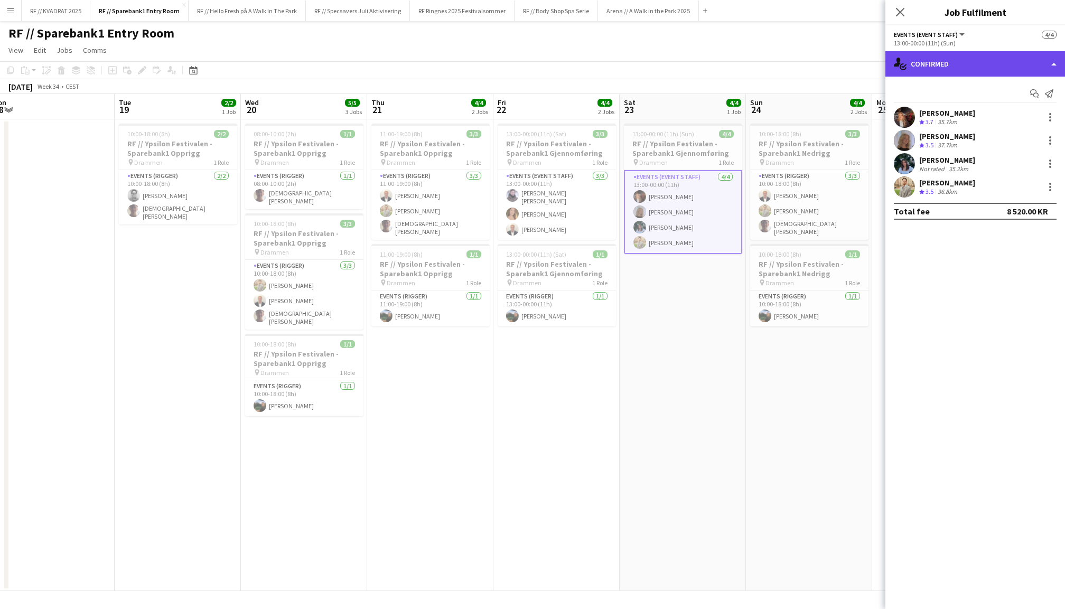
click at [947, 72] on div "single-neutral-actions-check-2 Confirmed" at bounding box center [975, 63] width 180 height 25
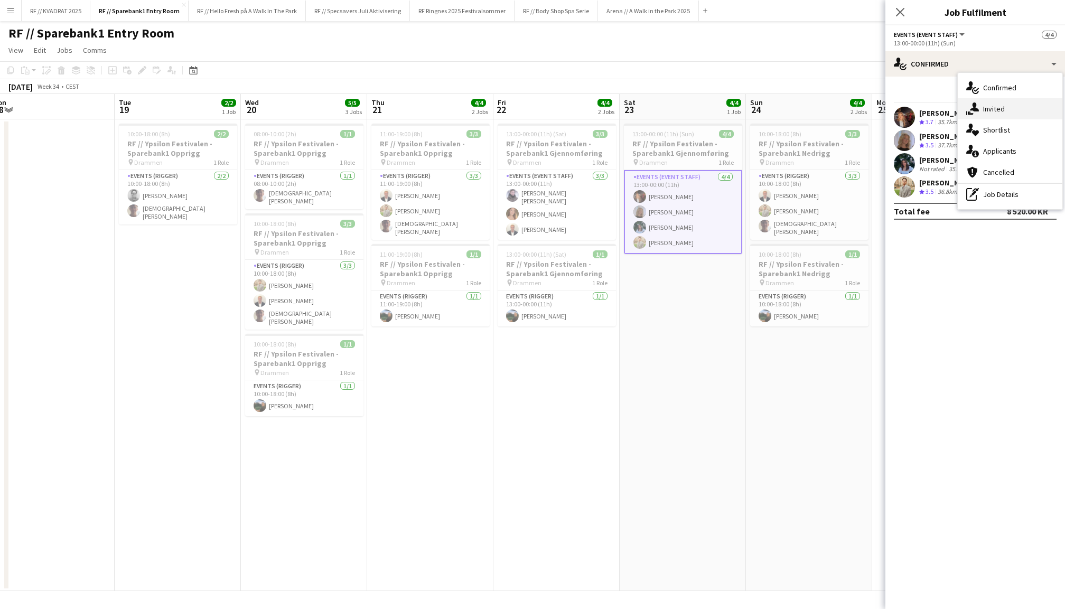
click at [989, 108] on div "single-neutral-actions-share-1 Invited" at bounding box center [1010, 108] width 105 height 21
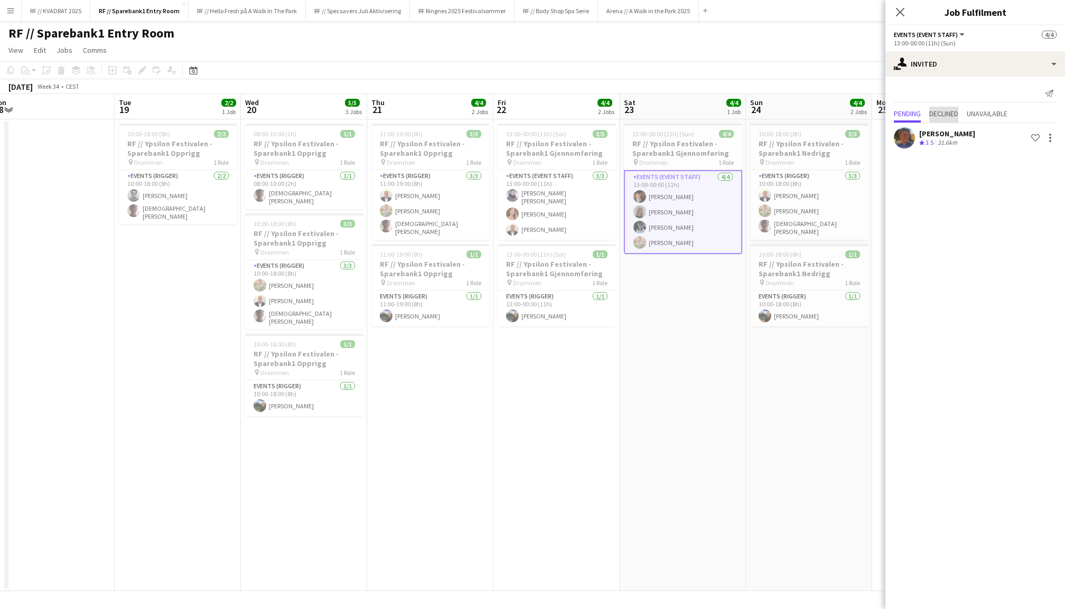
click at [950, 110] on span "Declined" at bounding box center [943, 113] width 29 height 7
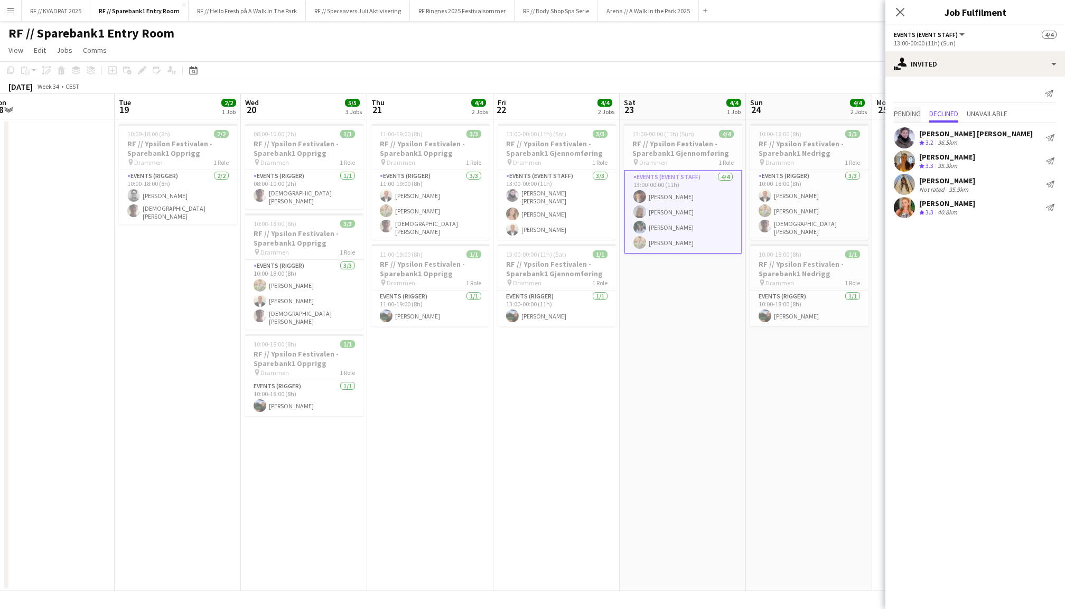
click at [913, 111] on span "Pending" at bounding box center [907, 113] width 27 height 7
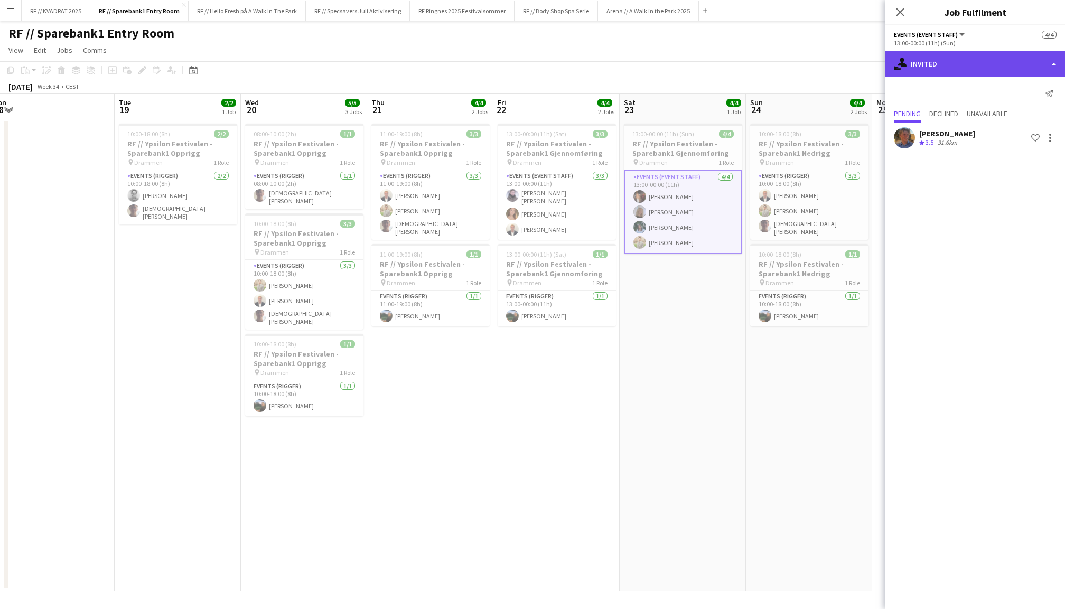
click at [966, 68] on div "single-neutral-actions-share-1 Invited" at bounding box center [975, 63] width 180 height 25
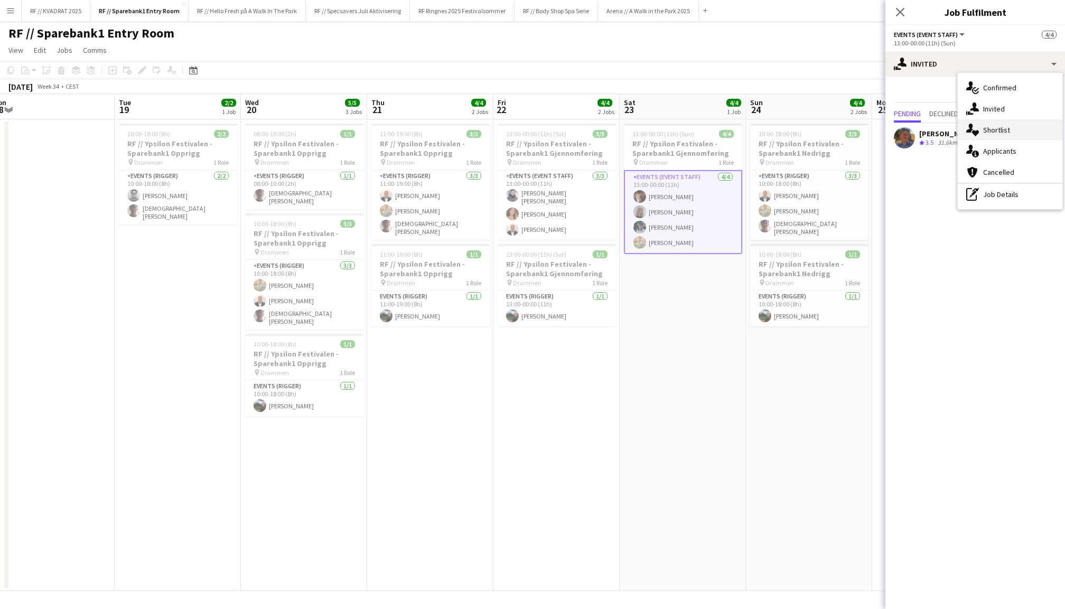
click at [978, 129] on icon "single-neutral-actions-heart" at bounding box center [972, 130] width 13 height 13
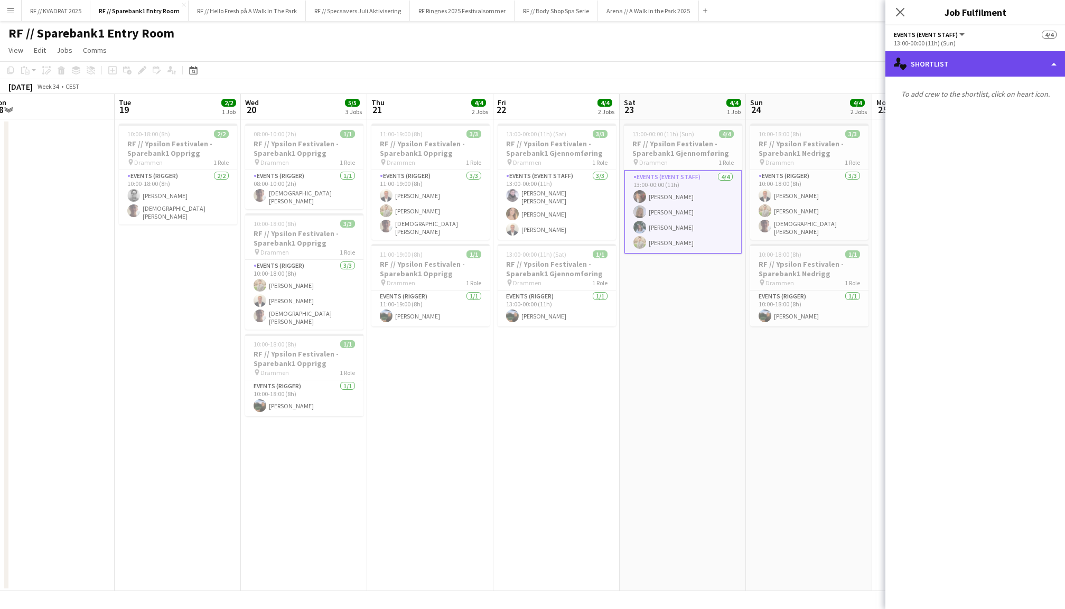
click at [952, 62] on div "single-neutral-actions-heart Shortlist" at bounding box center [975, 63] width 180 height 25
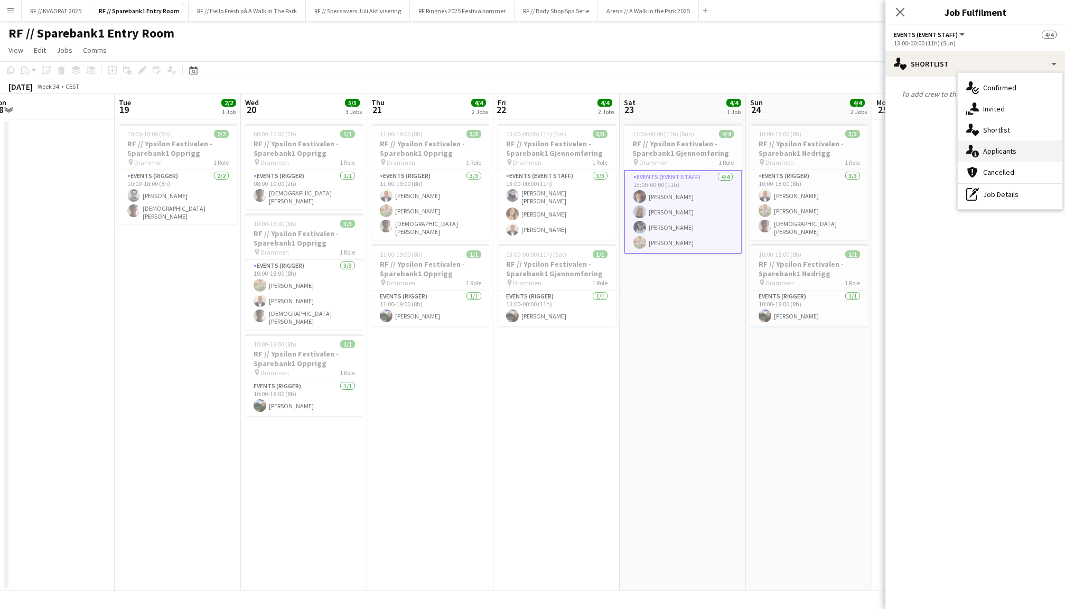
click at [995, 155] on div "single-neutral-actions-information Applicants" at bounding box center [1010, 151] width 105 height 21
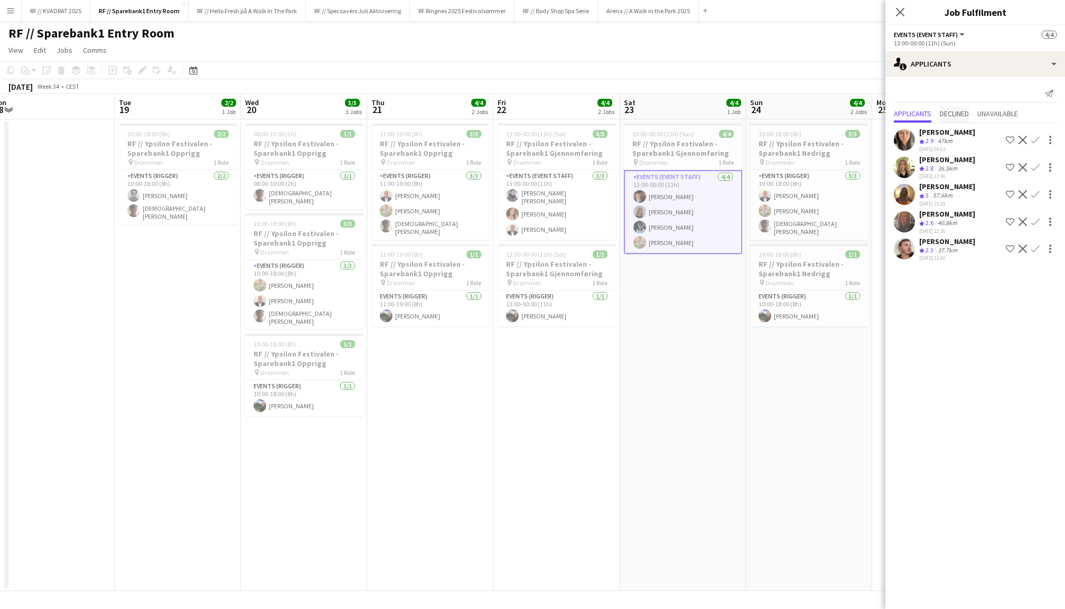
click at [959, 110] on span "Declined" at bounding box center [954, 113] width 29 height 7
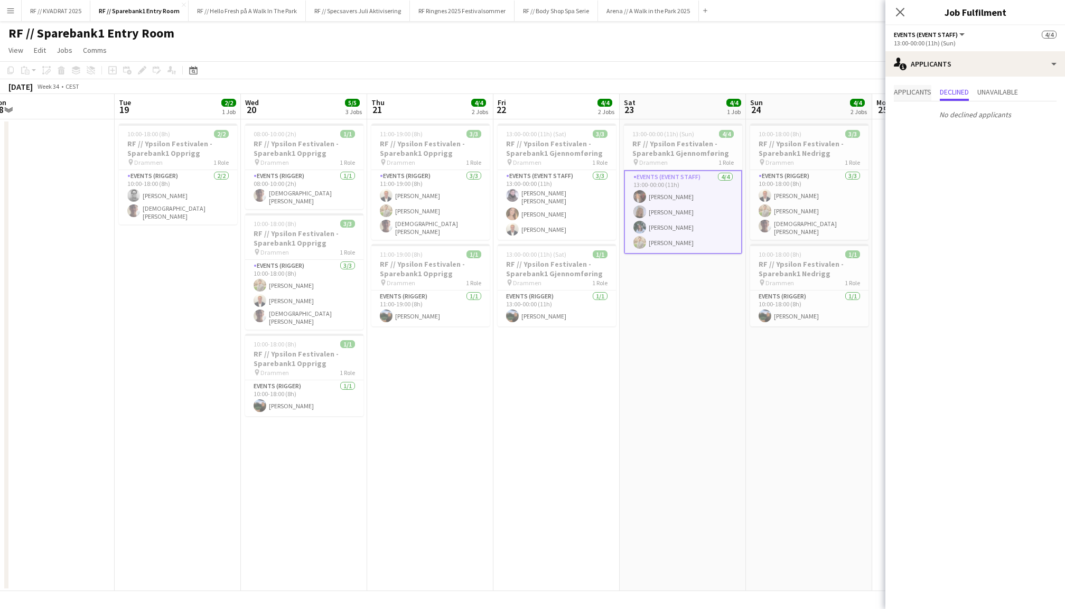
click at [911, 96] on span "Applicants" at bounding box center [913, 93] width 38 height 16
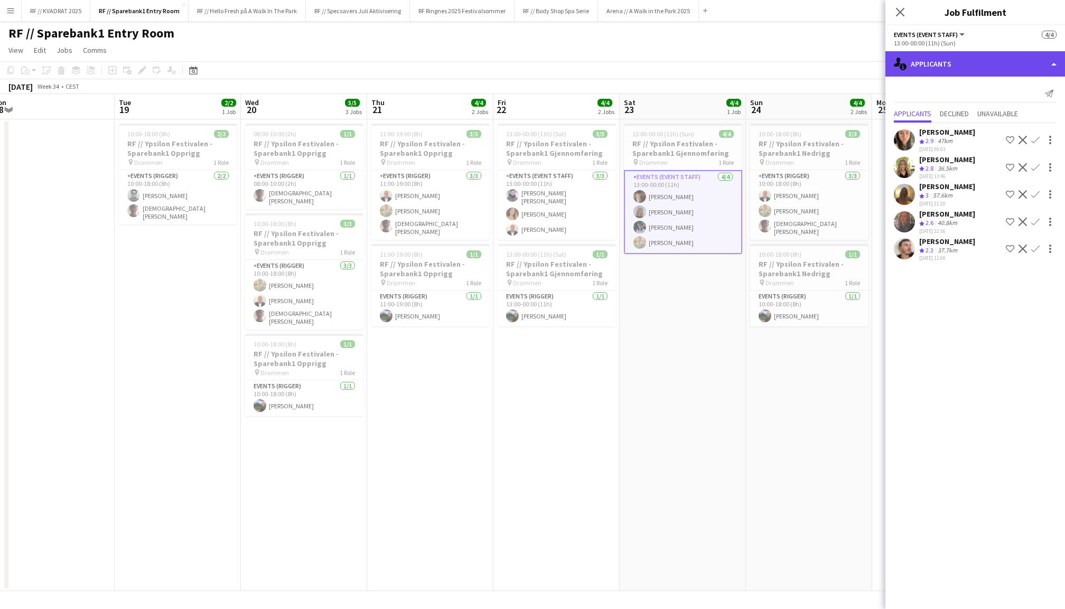
click at [994, 55] on div "single-neutral-actions-information Applicants" at bounding box center [975, 63] width 180 height 25
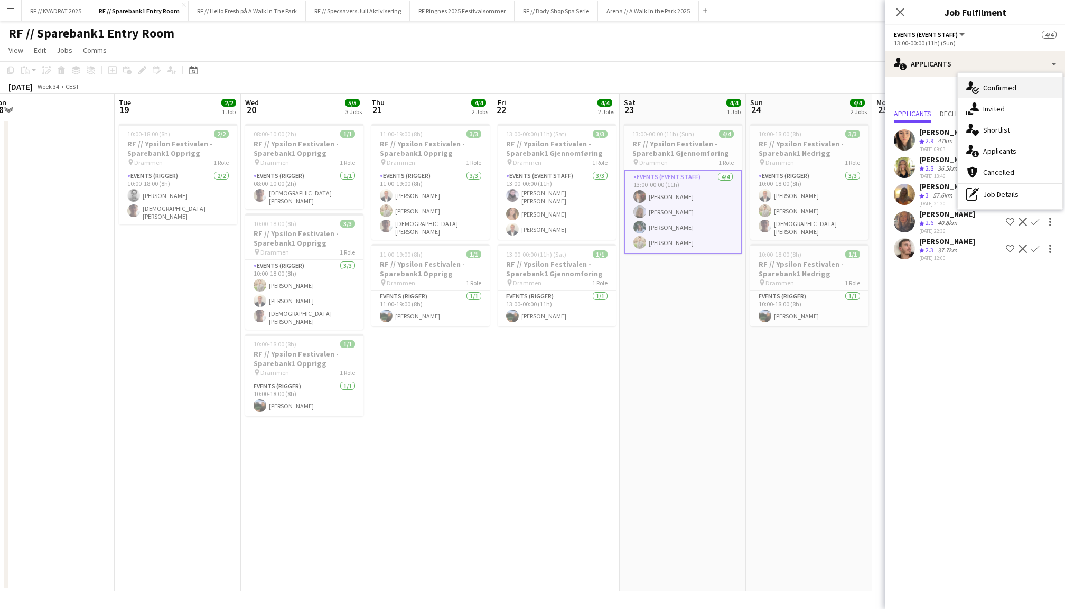
click at [1009, 80] on div "single-neutral-actions-check-2 Confirmed" at bounding box center [1010, 87] width 105 height 21
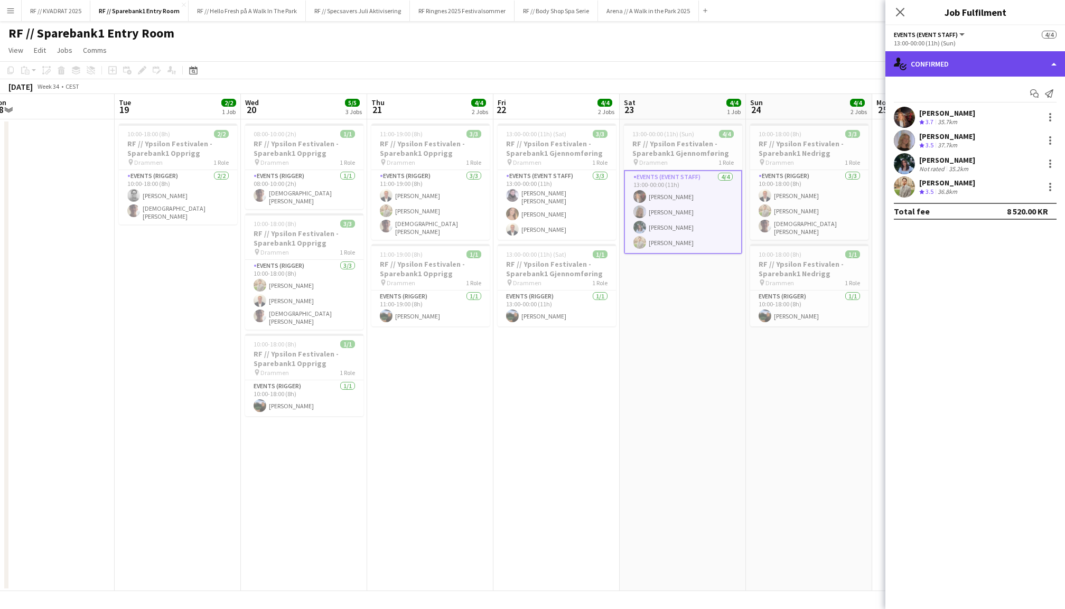
click at [943, 64] on div "single-neutral-actions-check-2 Confirmed" at bounding box center [975, 63] width 180 height 25
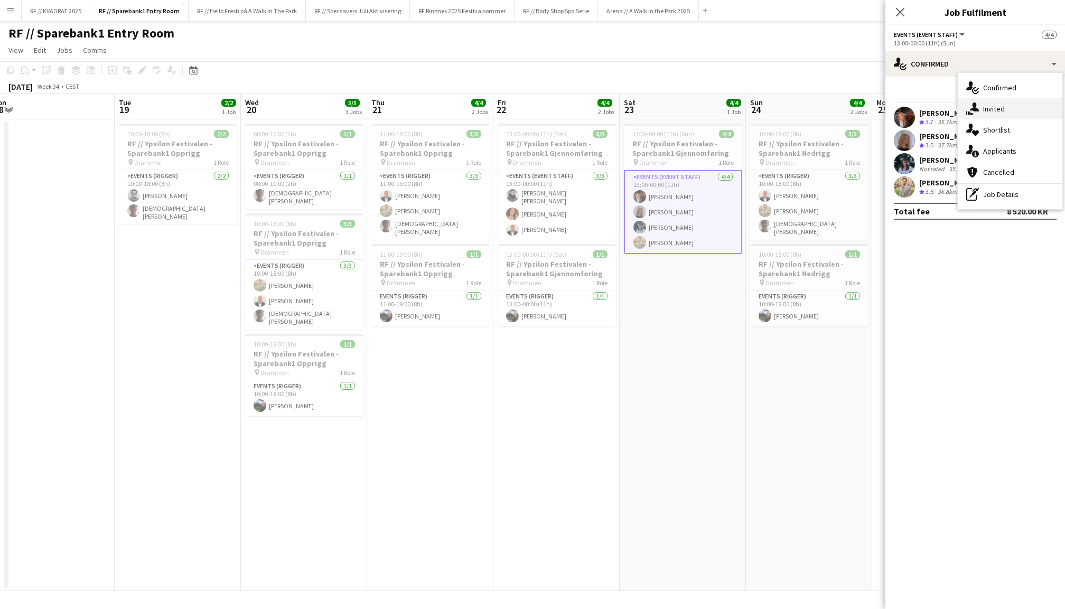
click at [1012, 113] on div "single-neutral-actions-share-1 Invited" at bounding box center [1010, 108] width 105 height 21
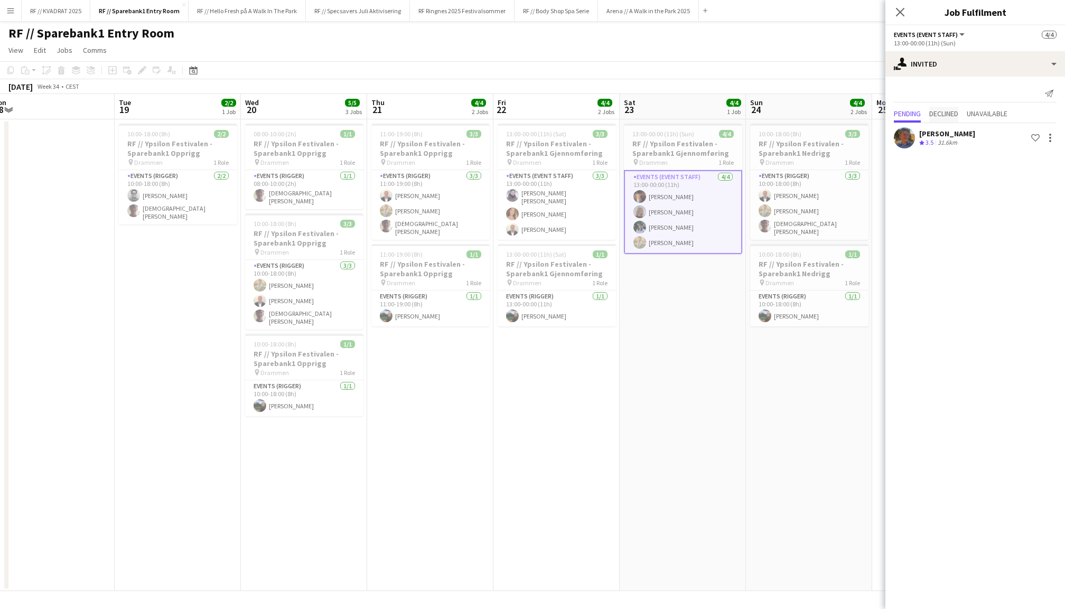
click at [948, 115] on span "Declined" at bounding box center [943, 113] width 29 height 7
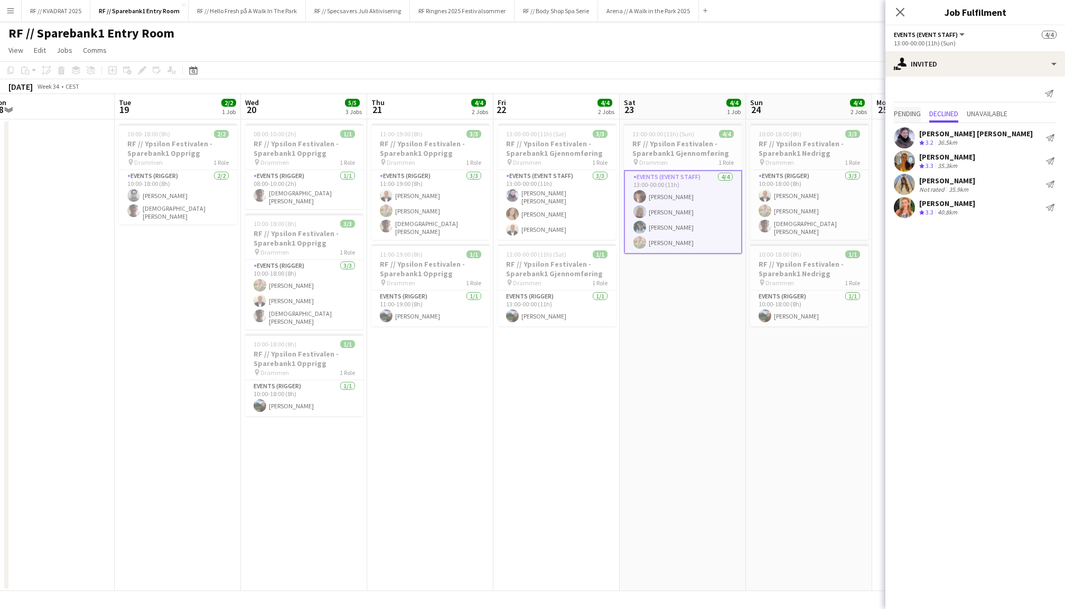
click at [914, 115] on span "Pending" at bounding box center [907, 113] width 27 height 7
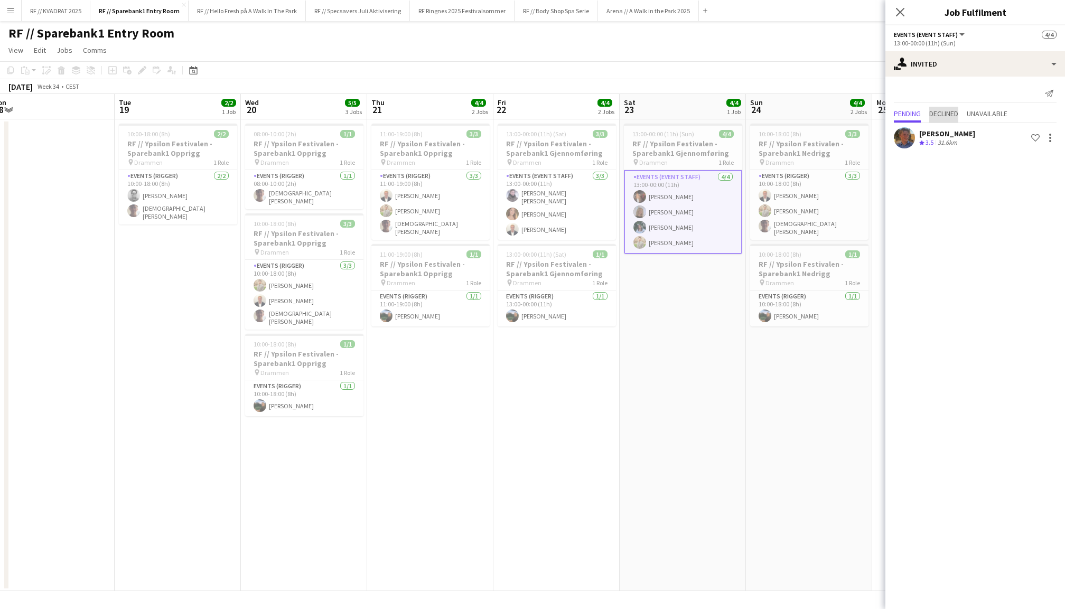
click at [939, 115] on span "Declined" at bounding box center [943, 113] width 29 height 7
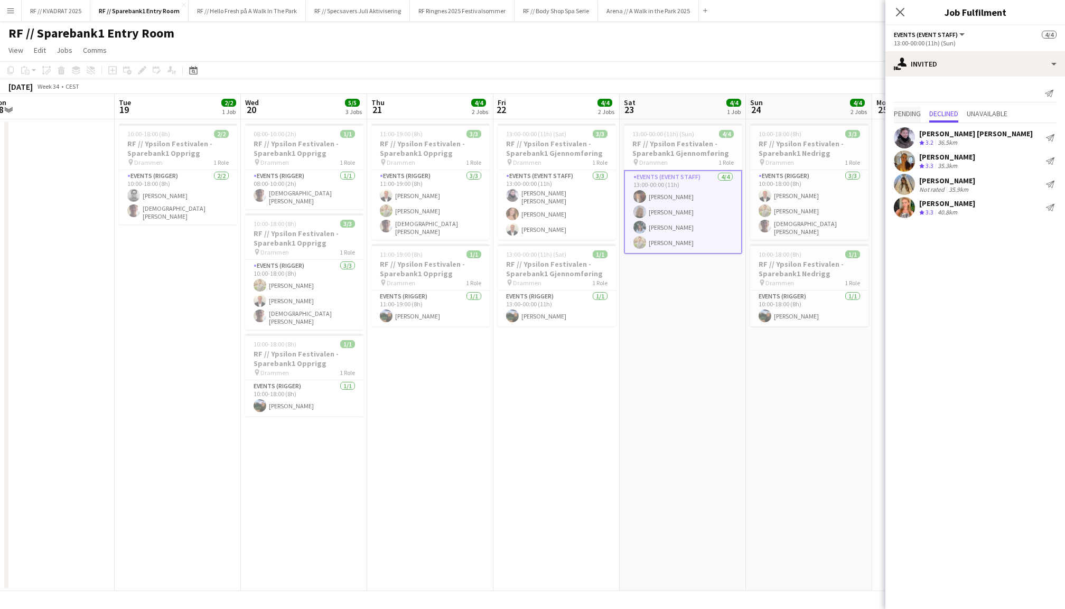
click at [918, 113] on span "Pending" at bounding box center [907, 113] width 27 height 7
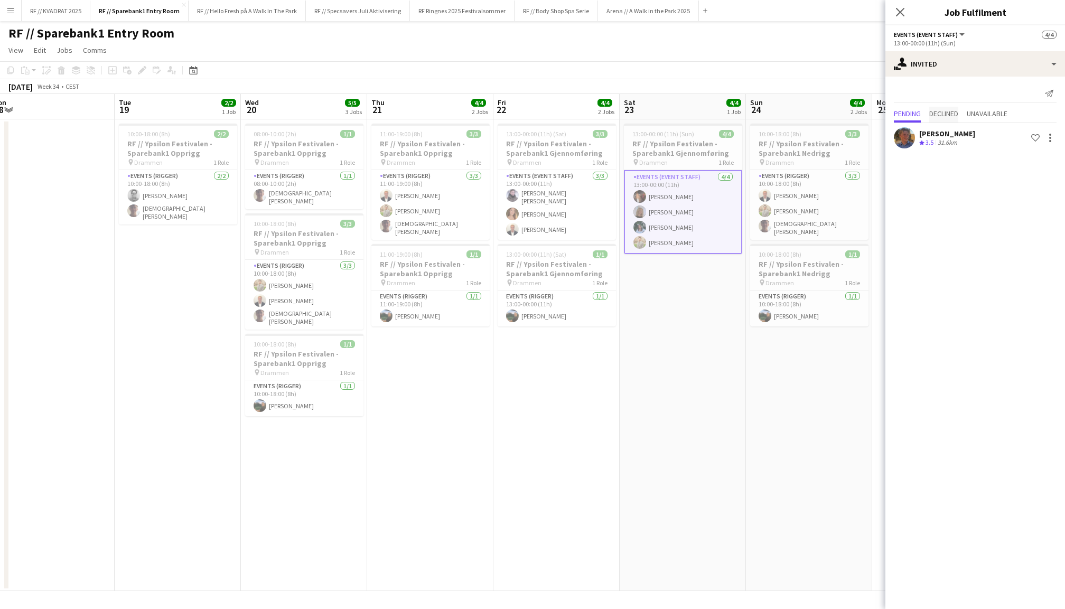
click at [944, 110] on span "Declined" at bounding box center [943, 113] width 29 height 7
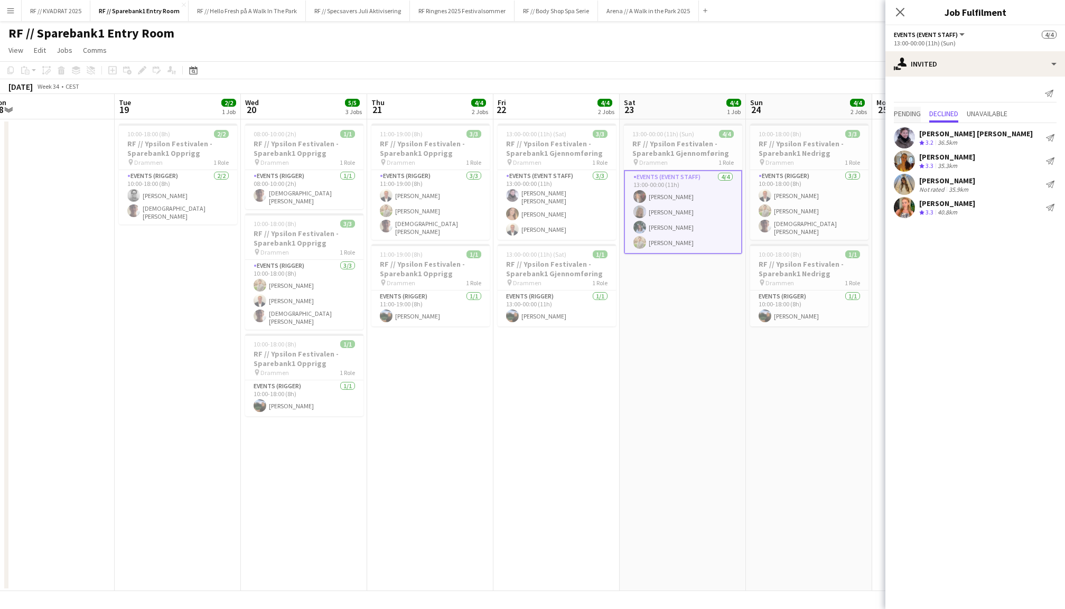
click at [913, 115] on span "Pending" at bounding box center [907, 113] width 27 height 7
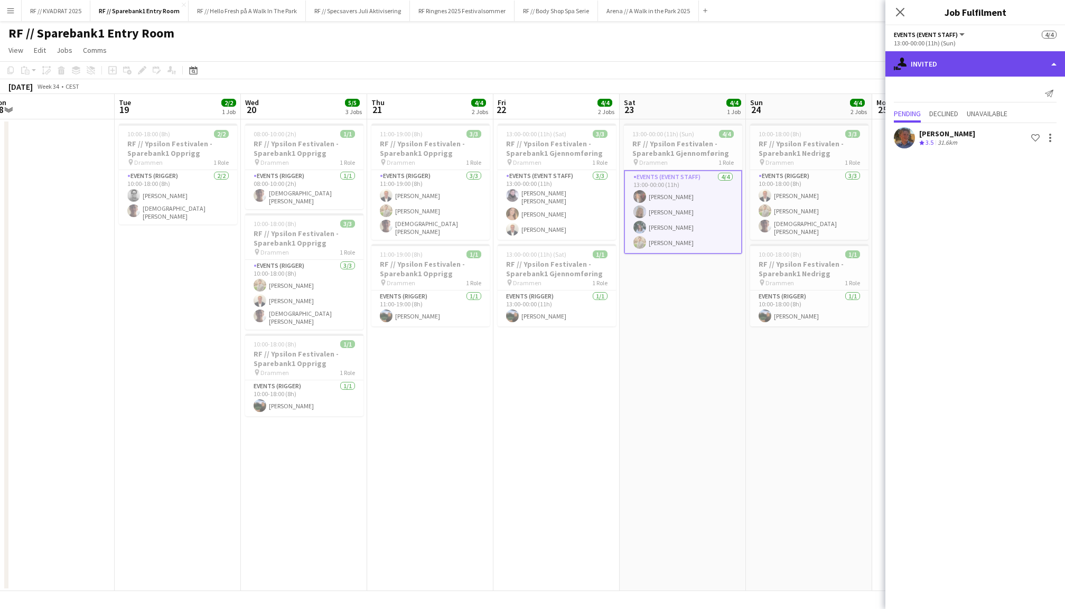
click at [971, 68] on div "single-neutral-actions-share-1 Invited" at bounding box center [975, 63] width 180 height 25
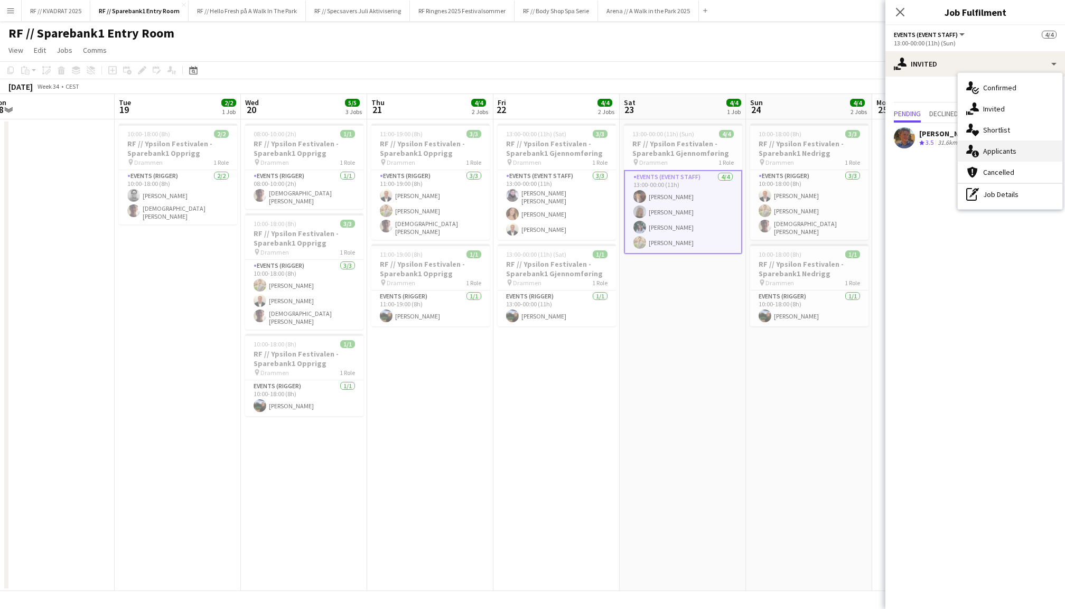
click at [983, 150] on div "single-neutral-actions-information Applicants" at bounding box center [1010, 151] width 105 height 21
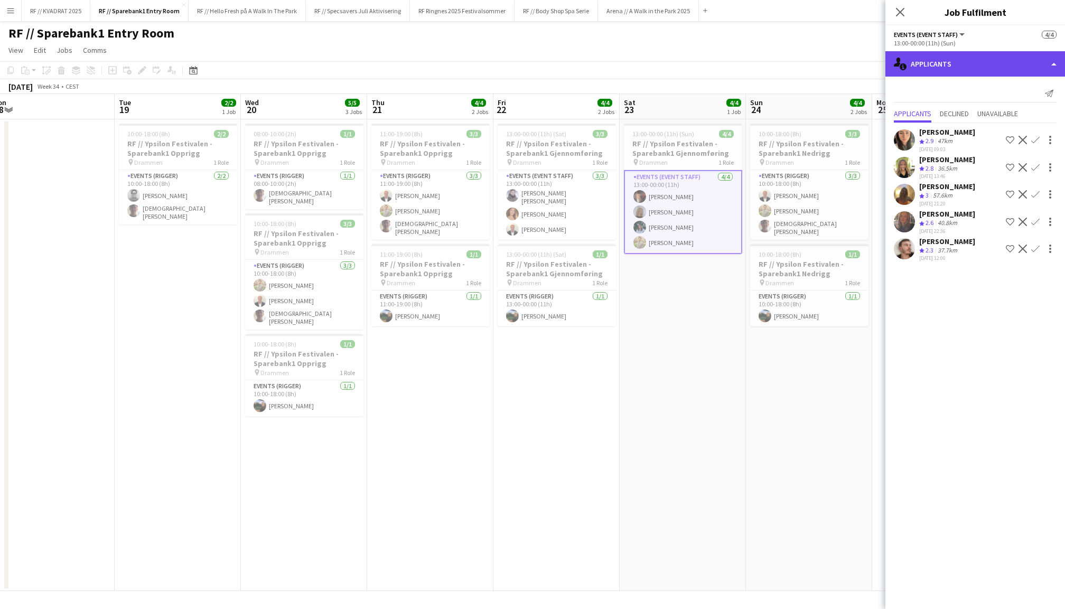
click at [971, 60] on div "single-neutral-actions-information Applicants" at bounding box center [975, 63] width 180 height 25
click at [978, 64] on div "single-neutral-actions-information Applicants" at bounding box center [975, 63] width 180 height 25
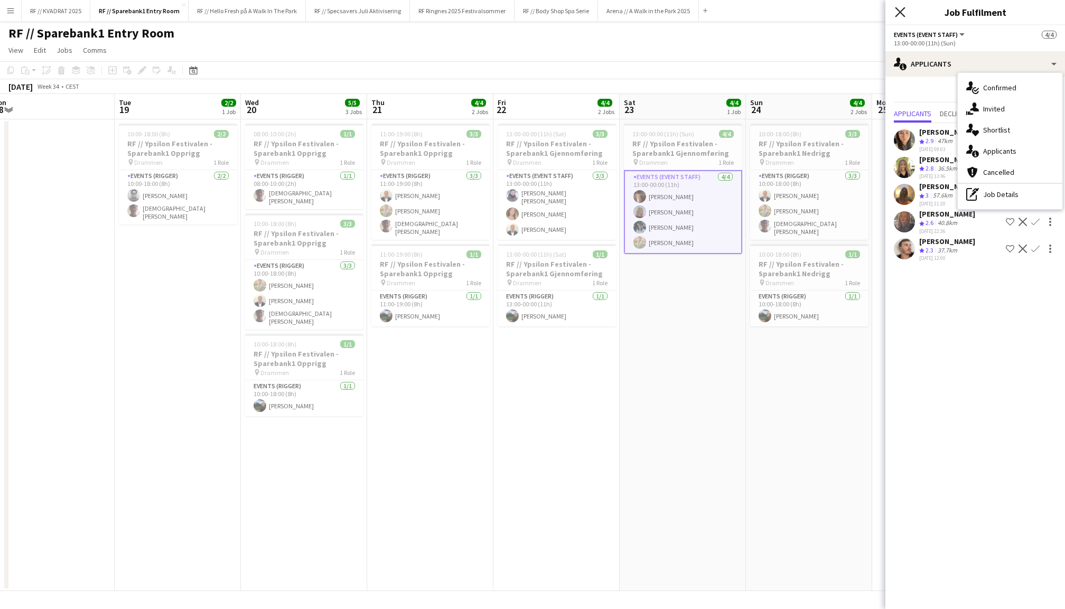
click at [901, 11] on icon at bounding box center [900, 12] width 10 height 10
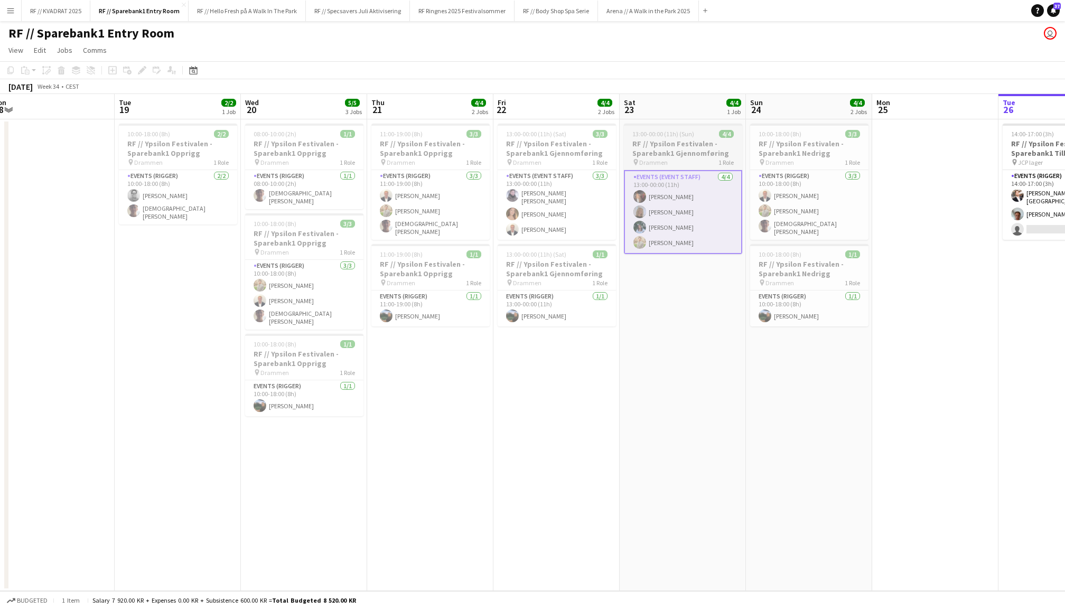
scroll to position [0, 263]
click at [680, 154] on h3 "RF // Ypsilon Festivalen - Sparebank1 Gjennomføring" at bounding box center [685, 148] width 118 height 19
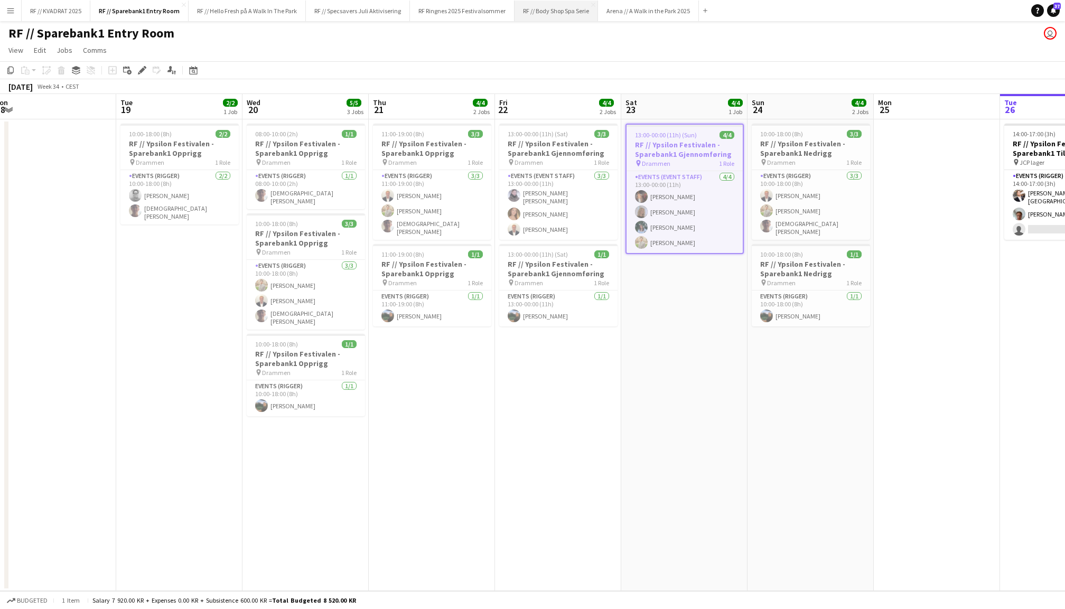
click at [556, 7] on button "RF // Body Shop Spa Serie Close" at bounding box center [556, 11] width 83 height 21
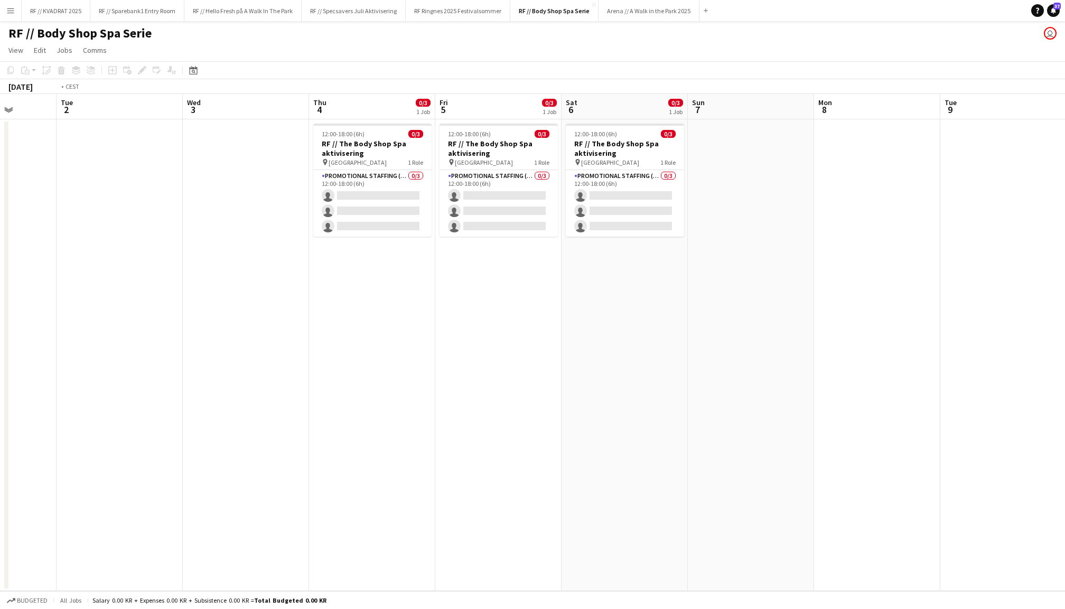
scroll to position [0, 275]
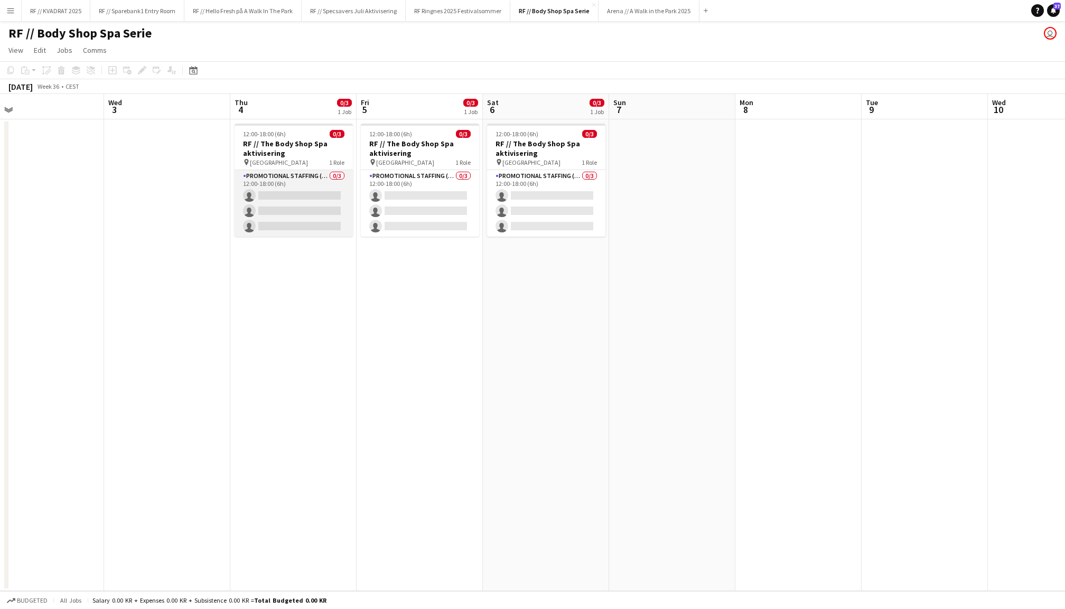
click at [299, 203] on app-card-role "Promotional Staffing (Promotional Staff) 0/3 12:00-18:00 (6h) single-neutral-ac…" at bounding box center [294, 203] width 118 height 67
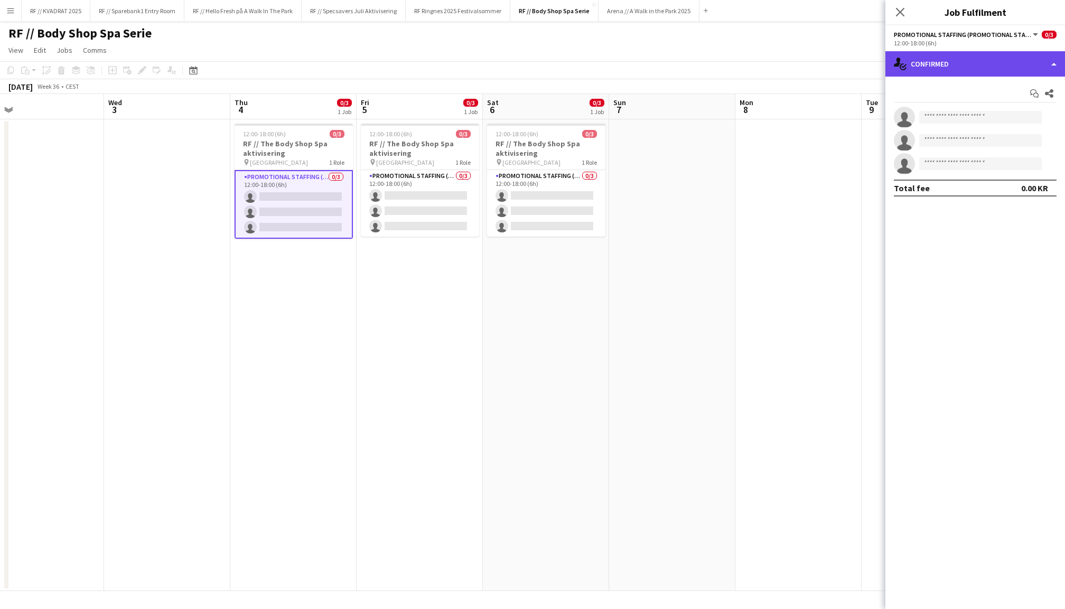
click at [966, 62] on div "single-neutral-actions-check-2 Confirmed" at bounding box center [975, 63] width 180 height 25
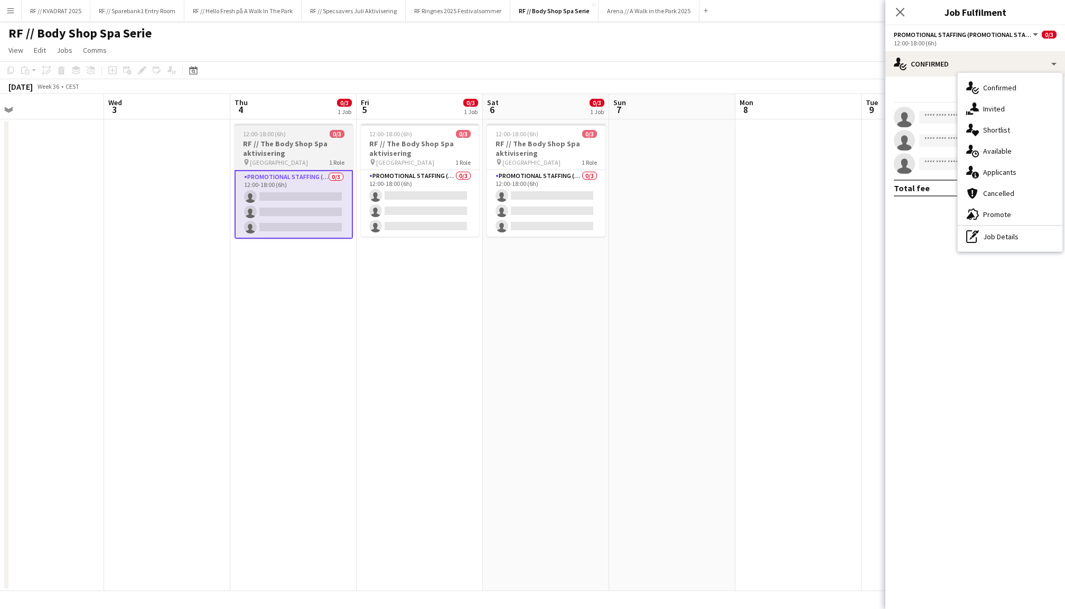
click at [303, 139] on h3 "RF // The Body Shop Spa aktivisering" at bounding box center [294, 148] width 118 height 19
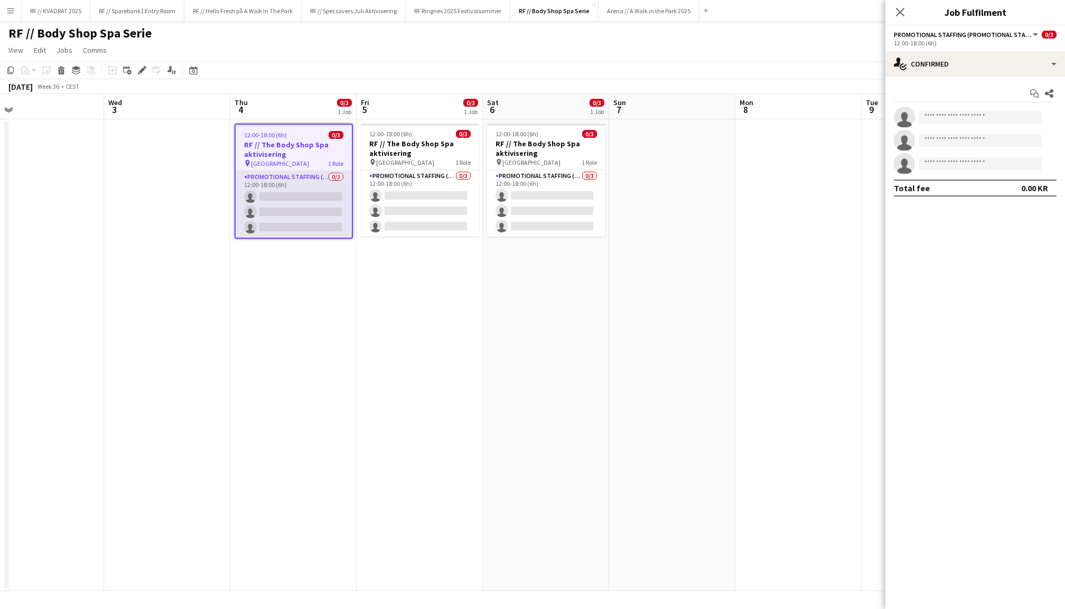
click at [292, 194] on app-card-role "Promotional Staffing (Promotional Staff) 0/3 12:00-18:00 (6h) single-neutral-ac…" at bounding box center [294, 204] width 116 height 67
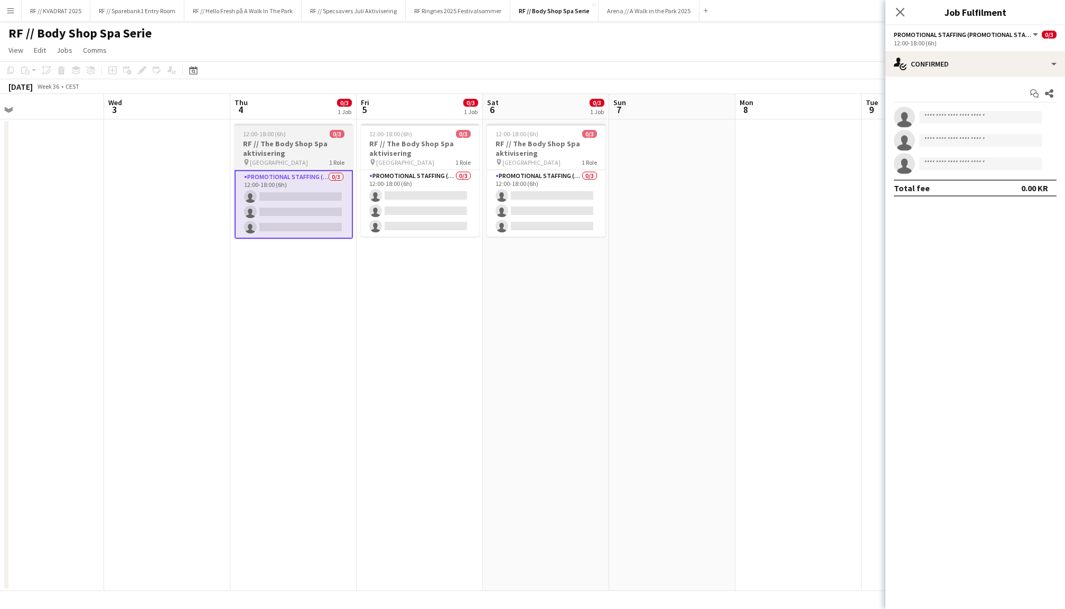
click at [286, 143] on h3 "RF // The Body Shop Spa aktivisering" at bounding box center [294, 148] width 118 height 19
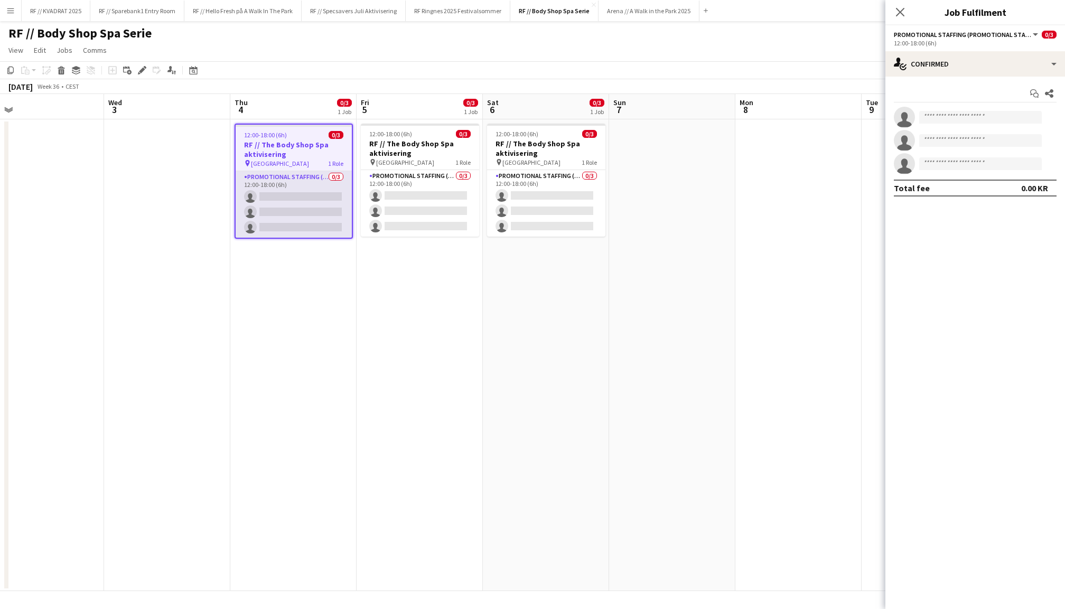
click at [290, 187] on app-card-role "Promotional Staffing (Promotional Staff) 0/3 12:00-18:00 (6h) single-neutral-ac…" at bounding box center [294, 204] width 116 height 67
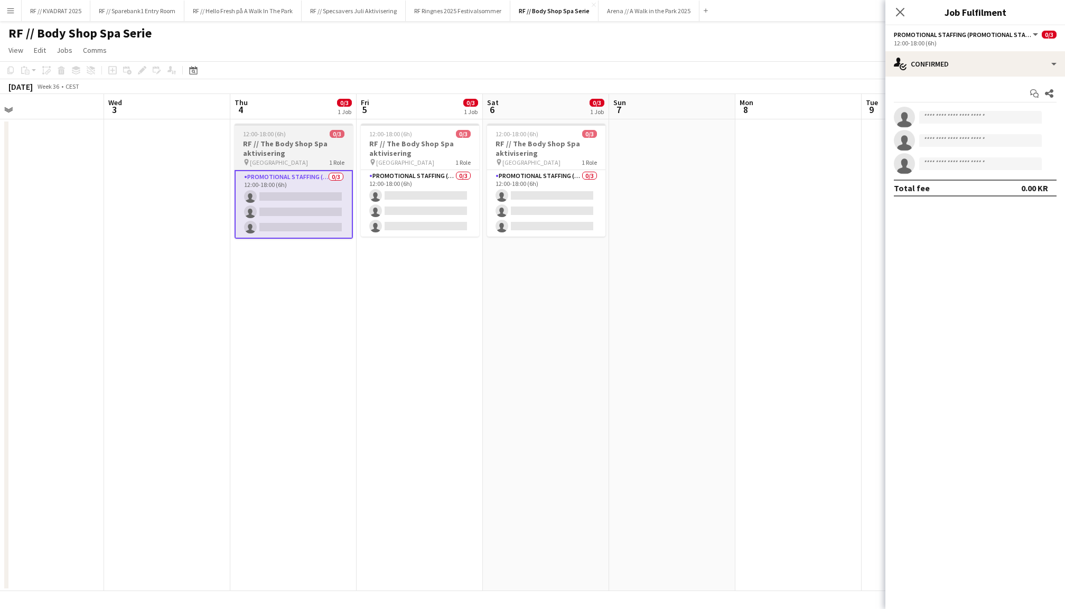
click at [297, 158] on div "pin Oslo 1 Role" at bounding box center [294, 162] width 118 height 8
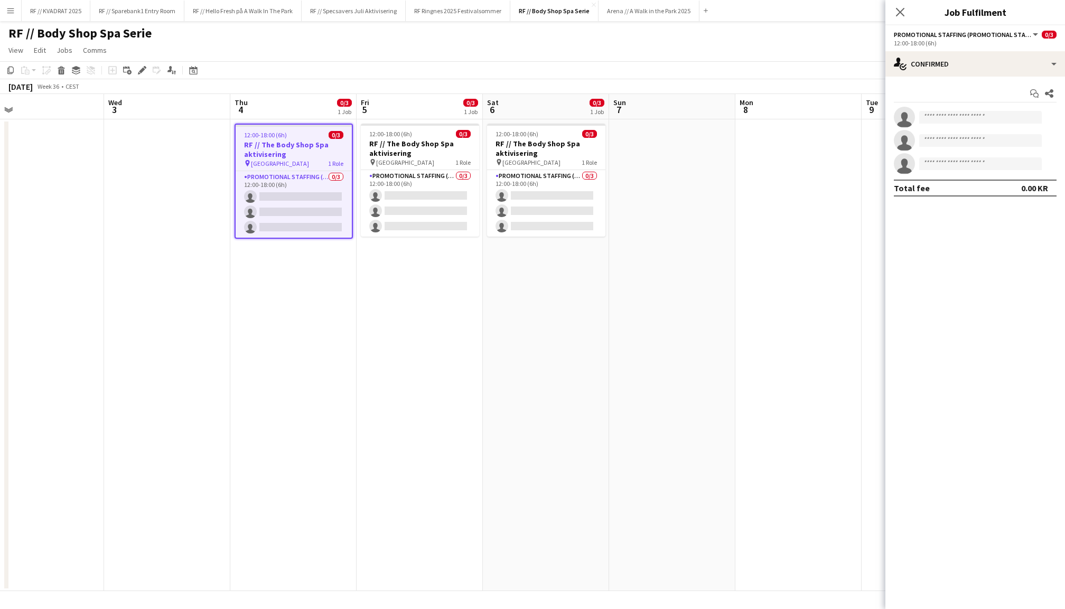
click at [309, 333] on app-date-cell "12:00-18:00 (6h) 0/3 RF // The Body Shop Spa aktivisering pin Oslo 1 Role Promo…" at bounding box center [293, 355] width 126 height 472
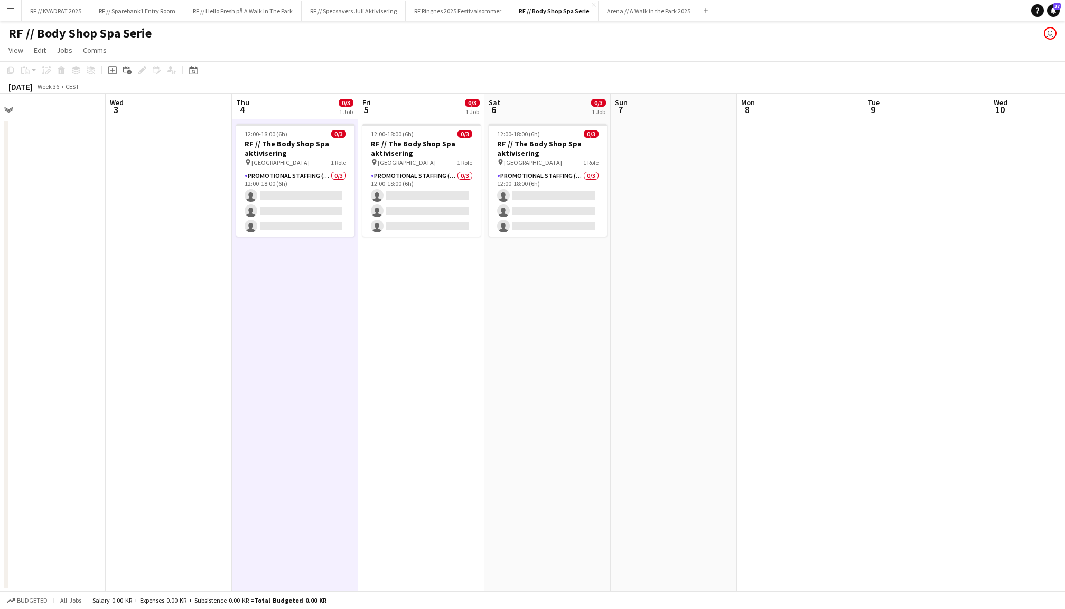
click at [138, 264] on app-date-cell at bounding box center [169, 355] width 126 height 472
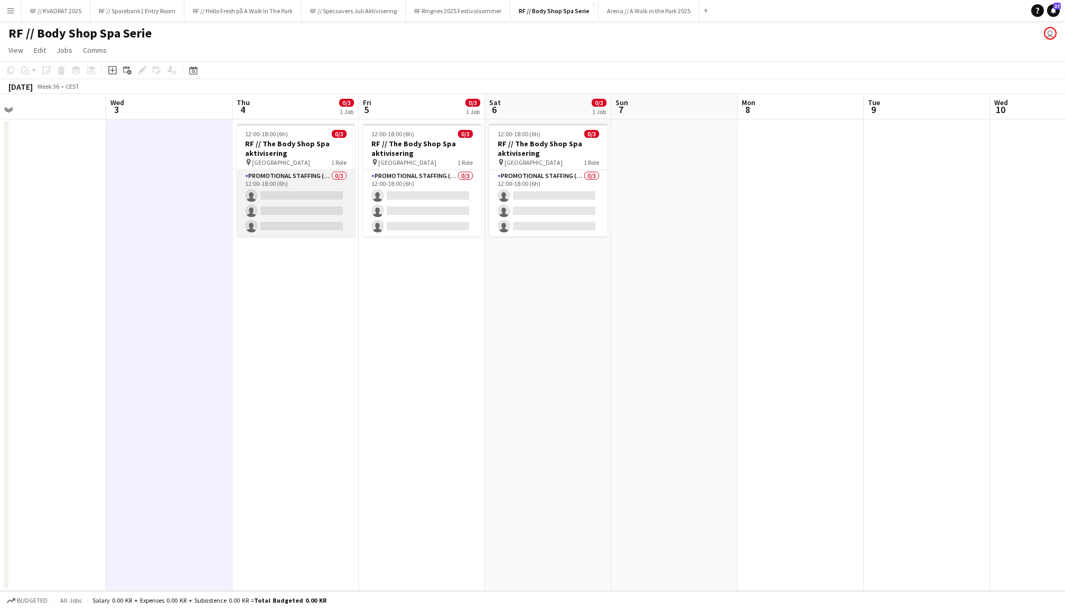
click at [307, 214] on app-card-role "Promotional Staffing (Promotional Staff) 0/3 12:00-18:00 (6h) single-neutral-ac…" at bounding box center [296, 203] width 118 height 67
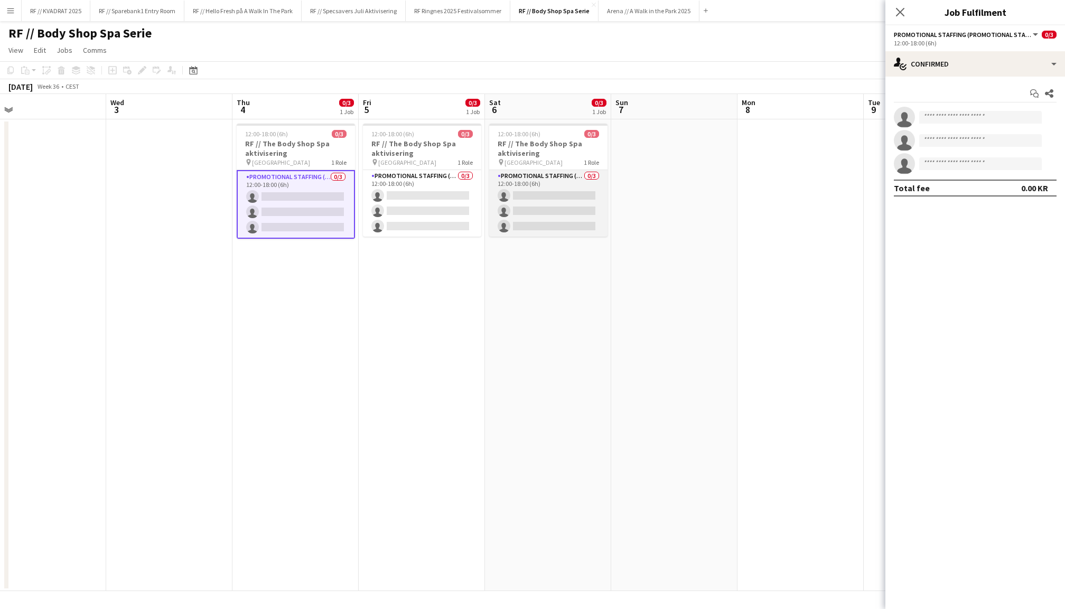
click at [516, 199] on app-card-role "Promotional Staffing (Promotional Staff) 0/3 12:00-18:00 (6h) single-neutral-ac…" at bounding box center [548, 203] width 118 height 67
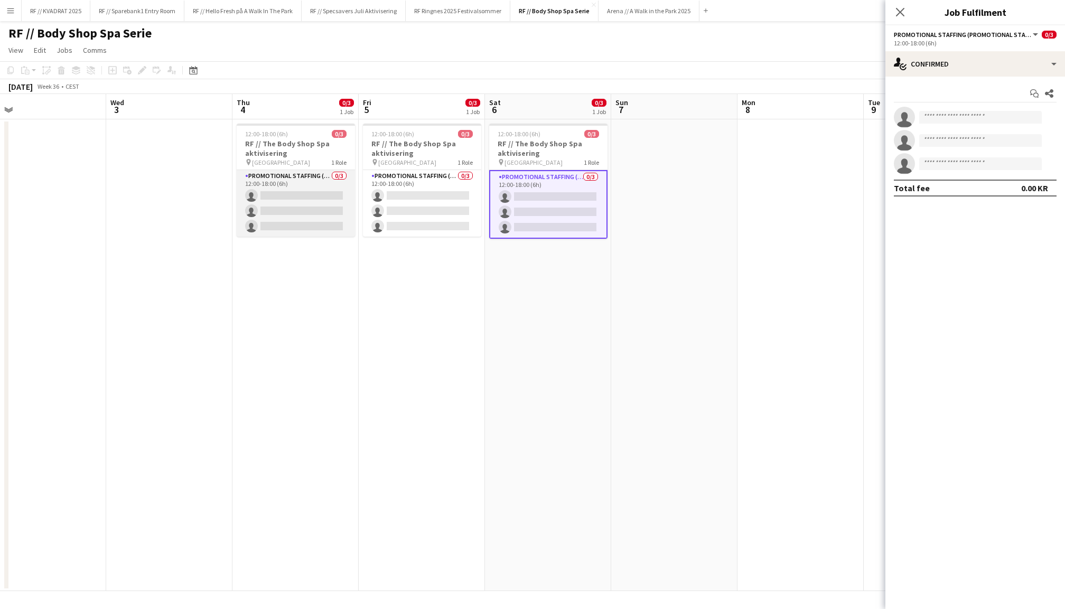
click at [323, 203] on app-card-role "Promotional Staffing (Promotional Staff) 0/3 12:00-18:00 (6h) single-neutral-ac…" at bounding box center [296, 203] width 118 height 67
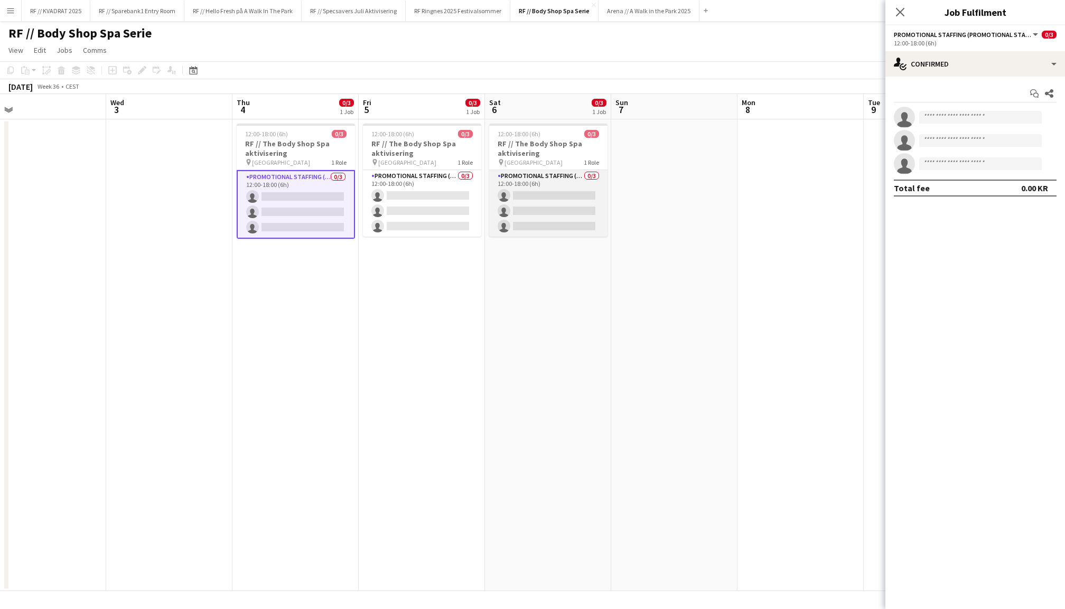
click at [528, 204] on app-card-role "Promotional Staffing (Promotional Staff) 0/3 12:00-18:00 (6h) single-neutral-ac…" at bounding box center [548, 203] width 118 height 67
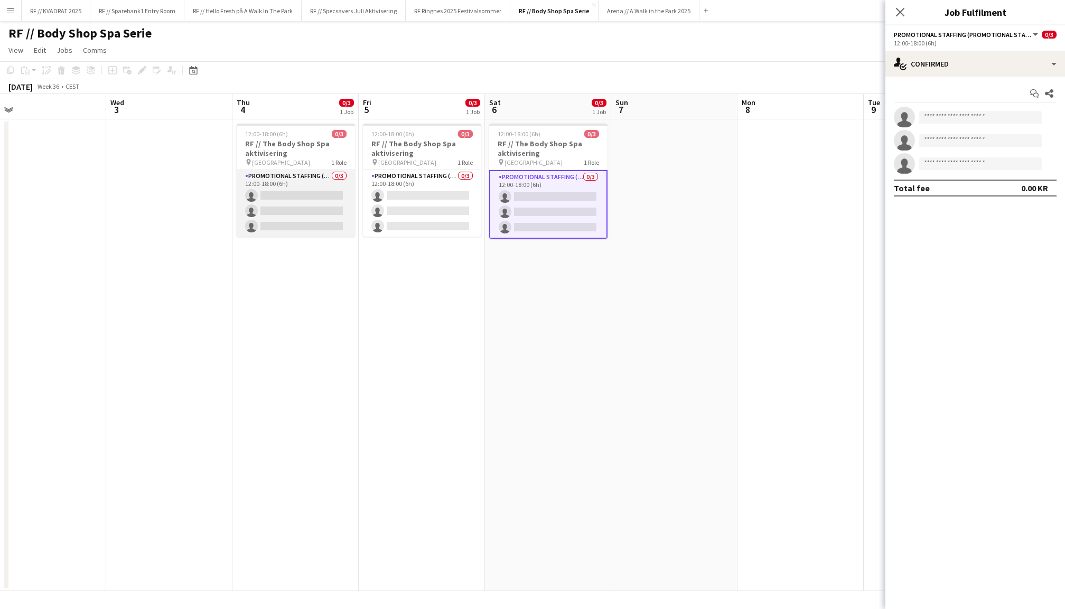
click at [296, 194] on app-card-role "Promotional Staffing (Promotional Staff) 0/3 12:00-18:00 (6h) single-neutral-ac…" at bounding box center [296, 203] width 118 height 67
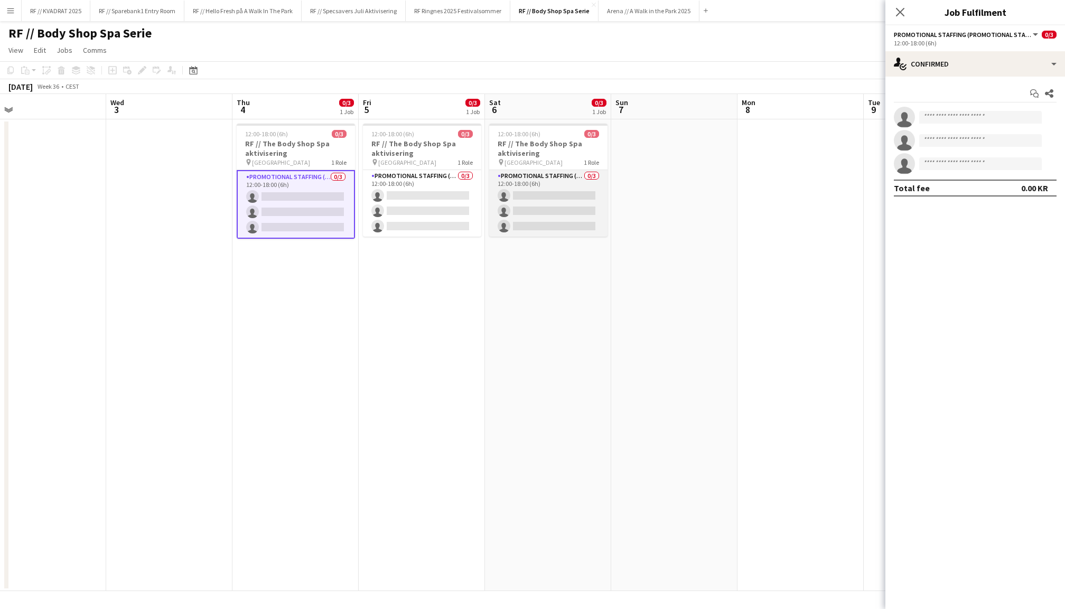
click at [529, 189] on app-card-role "Promotional Staffing (Promotional Staff) 0/3 12:00-18:00 (6h) single-neutral-ac…" at bounding box center [548, 203] width 118 height 67
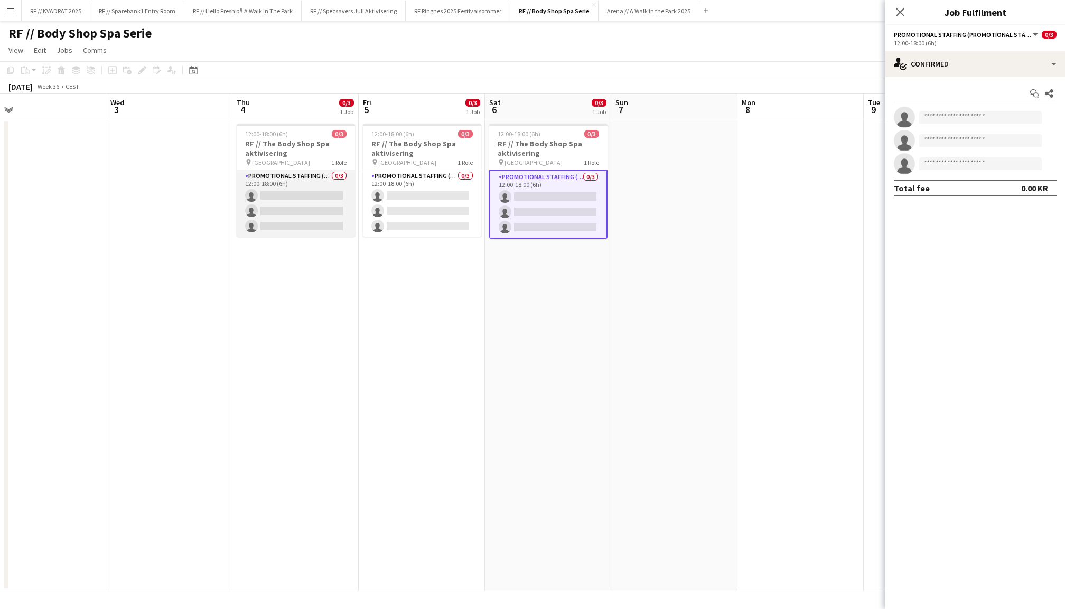
click at [301, 212] on app-card-role "Promotional Staffing (Promotional Staff) 0/3 12:00-18:00 (6h) single-neutral-ac…" at bounding box center [296, 203] width 118 height 67
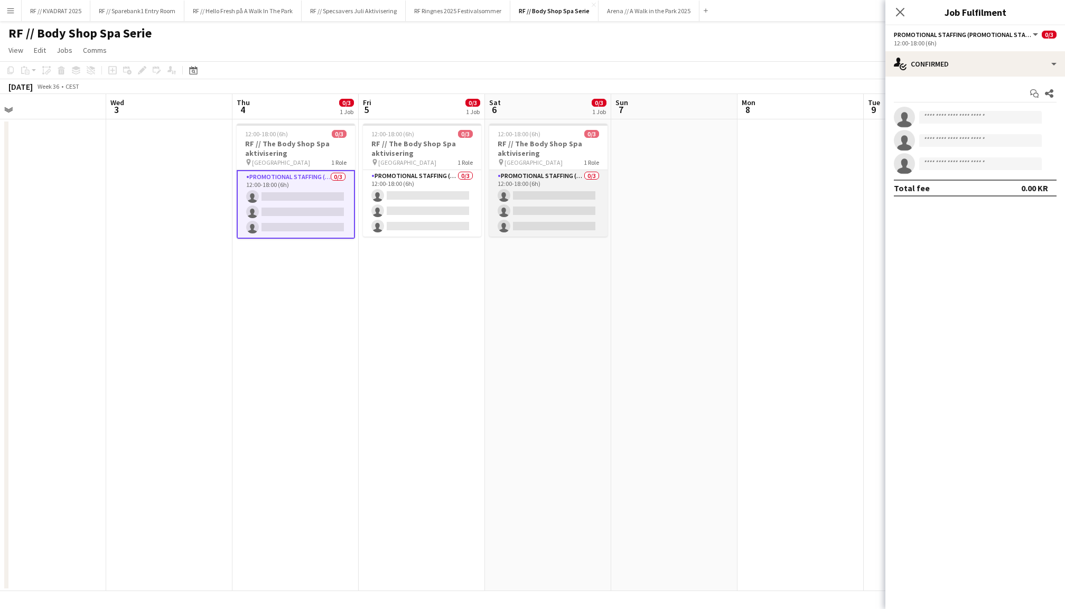
click at [573, 200] on app-card-role "Promotional Staffing (Promotional Staff) 0/3 12:00-18:00 (6h) single-neutral-ac…" at bounding box center [548, 203] width 118 height 67
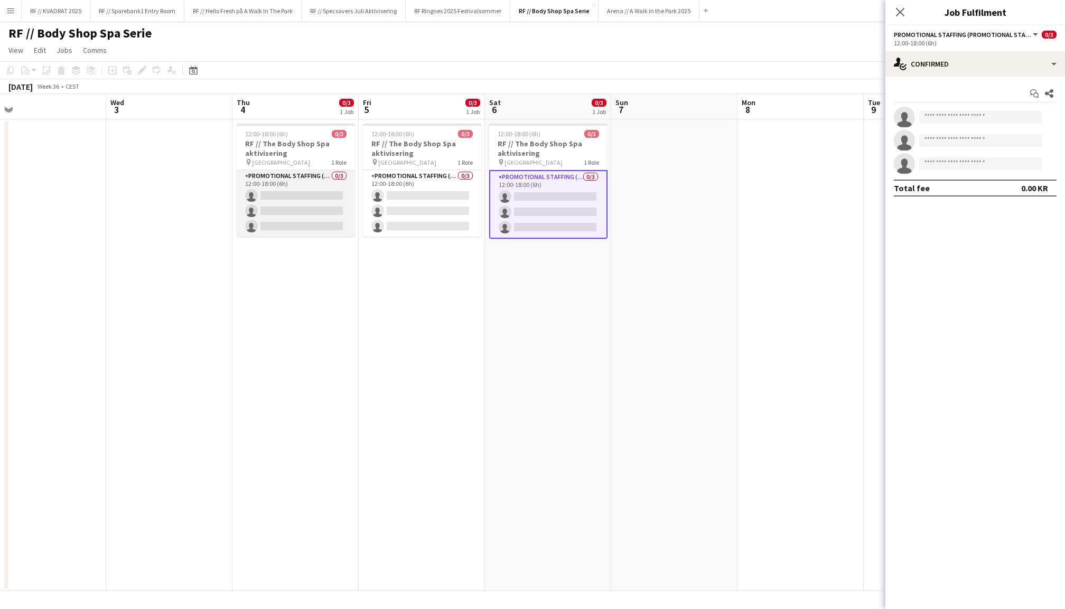
click at [330, 179] on app-card-role "Promotional Staffing (Promotional Staff) 0/3 12:00-18:00 (6h) single-neutral-ac…" at bounding box center [296, 203] width 118 height 67
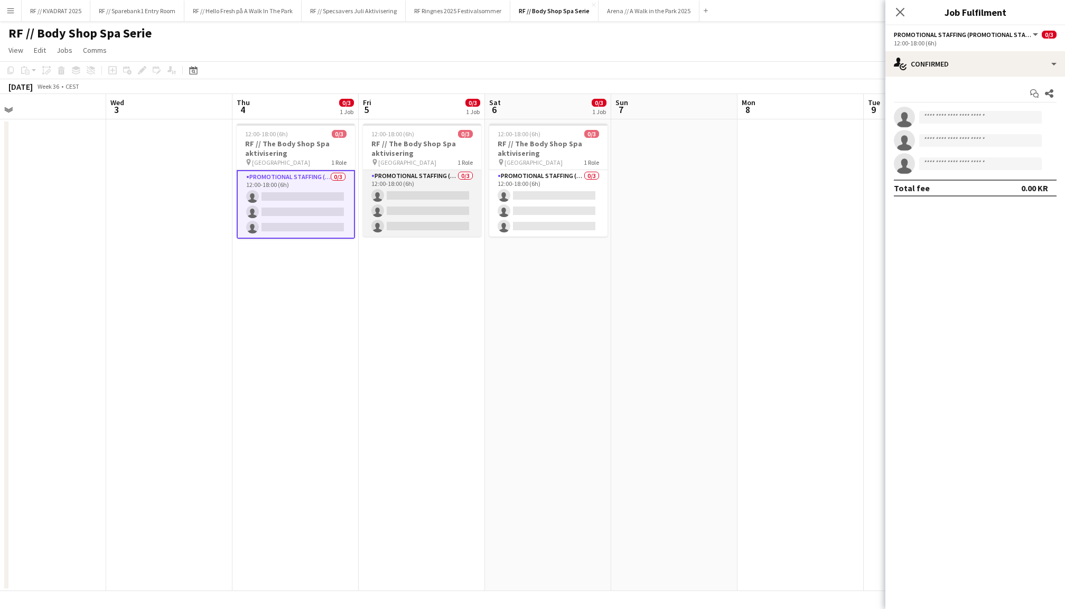
click at [445, 189] on app-card-role "Promotional Staffing (Promotional Staff) 0/3 12:00-18:00 (6h) single-neutral-ac…" at bounding box center [422, 203] width 118 height 67
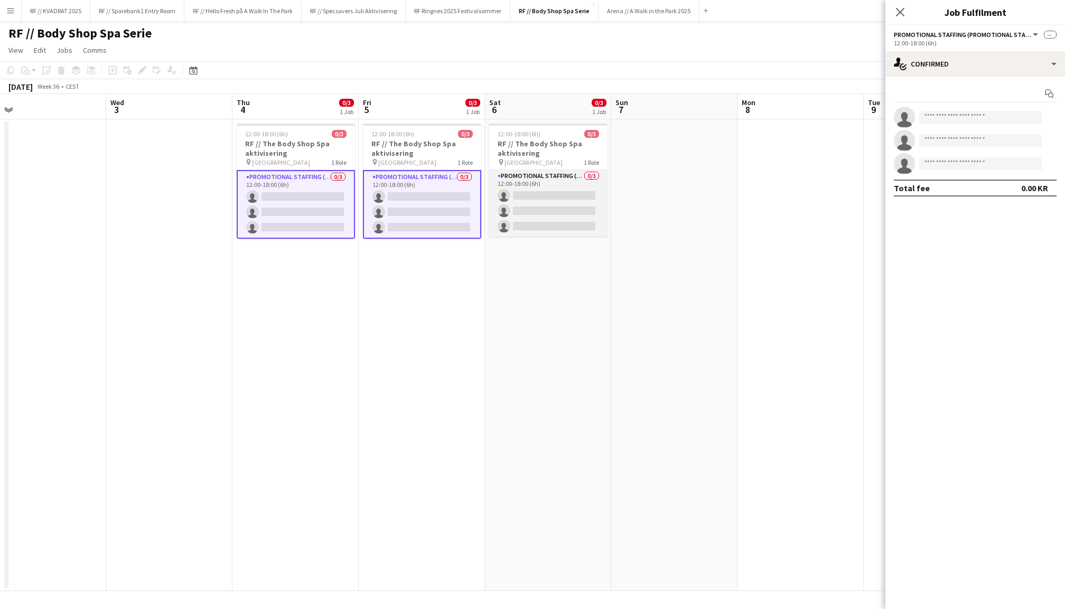
click at [559, 215] on app-card-role "Promotional Staffing (Promotional Staff) 0/3 12:00-18:00 (6h) single-neutral-ac…" at bounding box center [548, 203] width 118 height 67
click at [267, 313] on app-date-cell "12:00-18:00 (6h) 0/3 RF // The Body Shop Spa aktivisering pin Oslo 1 Role Promo…" at bounding box center [295, 355] width 126 height 472
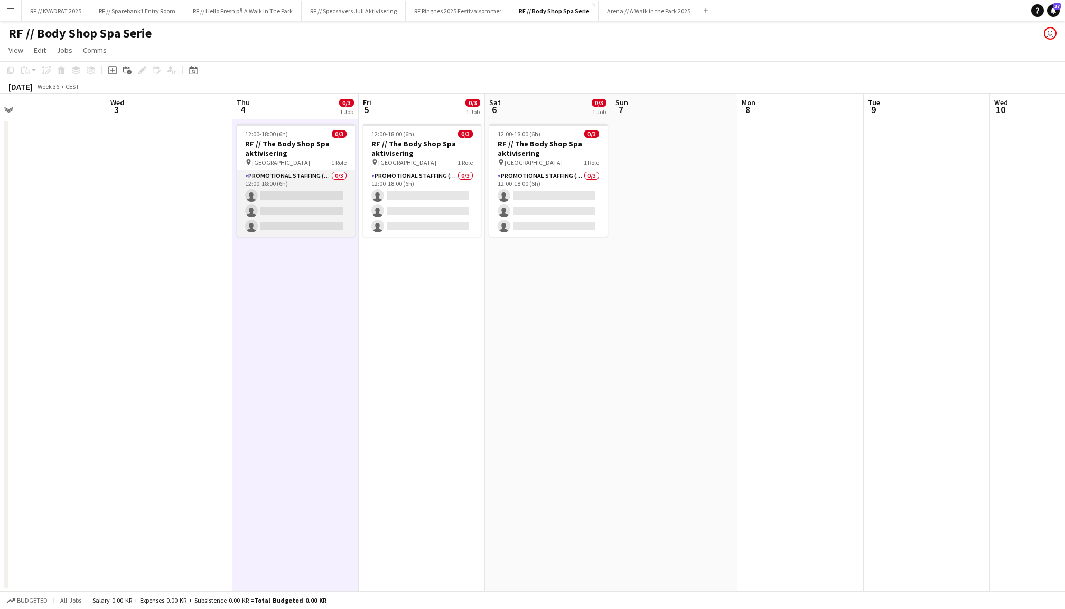
click at [304, 205] on app-card-role "Promotional Staffing (Promotional Staff) 0/3 12:00-18:00 (6h) single-neutral-ac…" at bounding box center [296, 203] width 118 height 67
click at [312, 198] on app-card-role "Promotional Staffing (Promotional Staff) 0/3 12:00-18:00 (6h) single-neutral-ac…" at bounding box center [296, 203] width 118 height 67
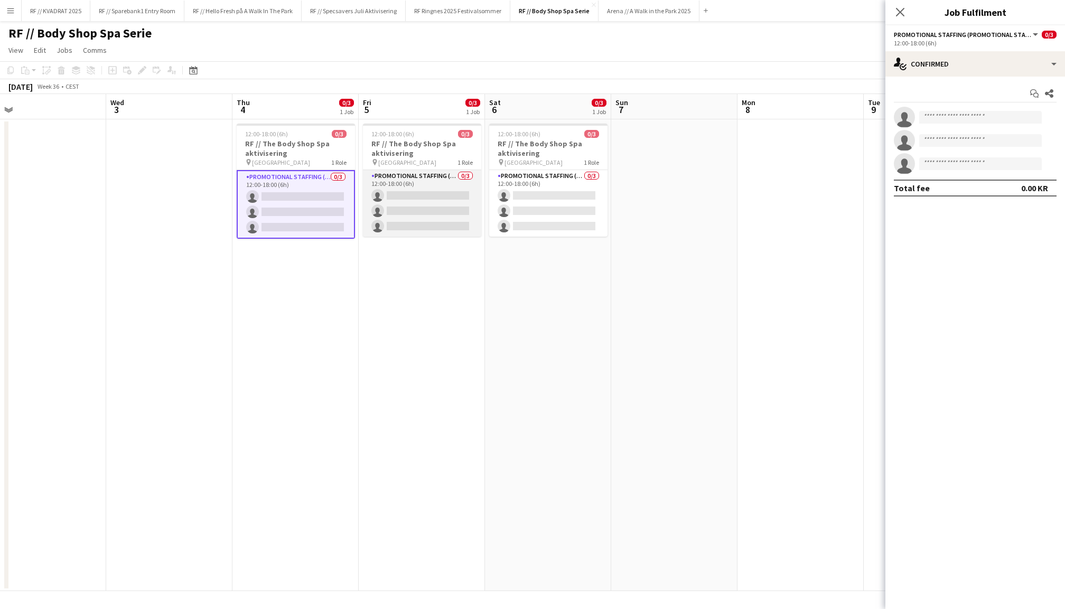
click at [391, 190] on app-card-role "Promotional Staffing (Promotional Staff) 0/3 12:00-18:00 (6h) single-neutral-ac…" at bounding box center [422, 203] width 118 height 67
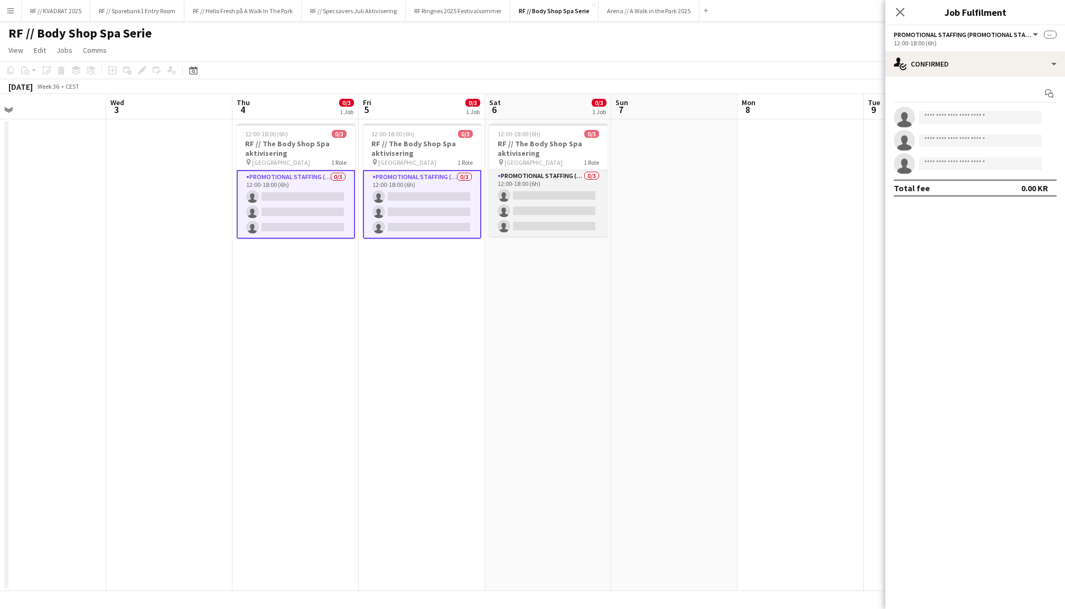
click at [539, 195] on app-card-role "Promotional Staffing (Promotional Staff) 0/3 12:00-18:00 (6h) single-neutral-ac…" at bounding box center [548, 203] width 118 height 67
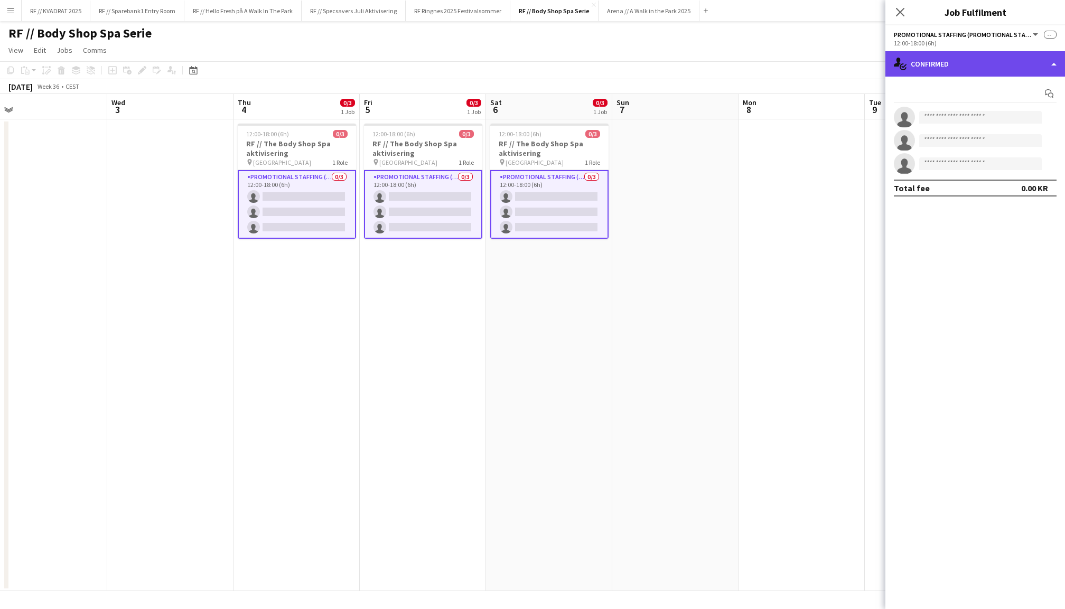
click at [946, 68] on div "single-neutral-actions-check-2 Confirmed" at bounding box center [975, 63] width 180 height 25
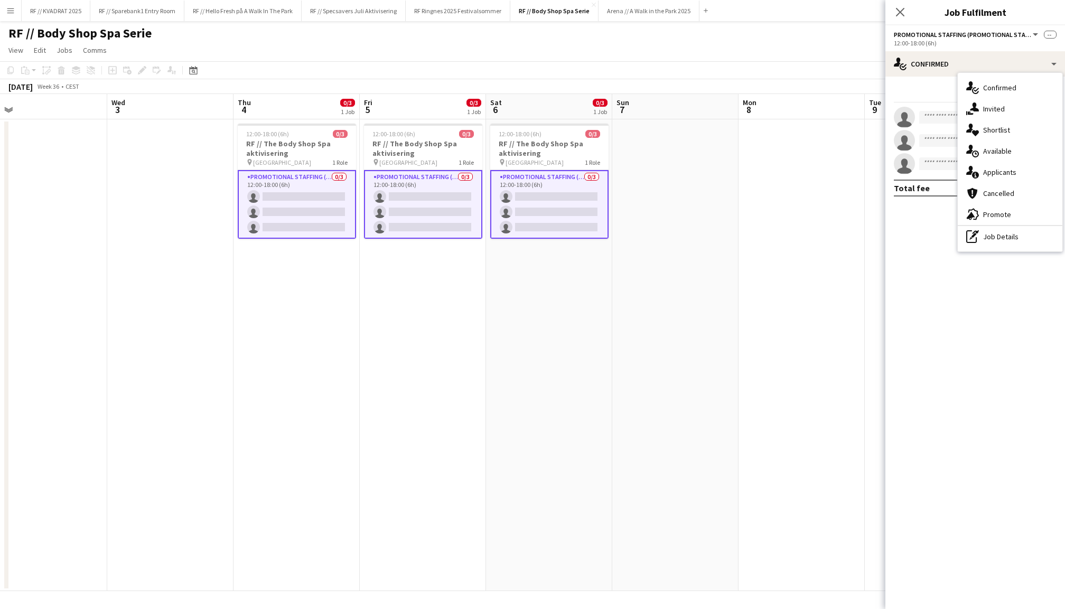
click at [938, 109] on app-invite-slot "single-neutral-actions" at bounding box center [975, 117] width 180 height 21
click at [937, 113] on input at bounding box center [980, 117] width 123 height 13
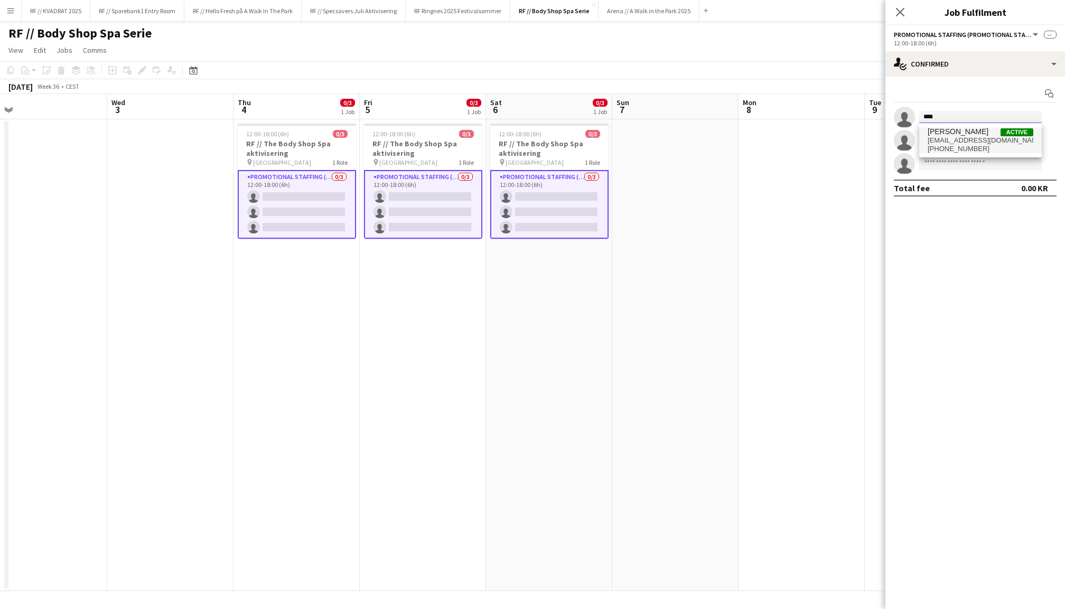
type input "****"
click at [956, 145] on span "+4799126860" at bounding box center [981, 149] width 106 height 8
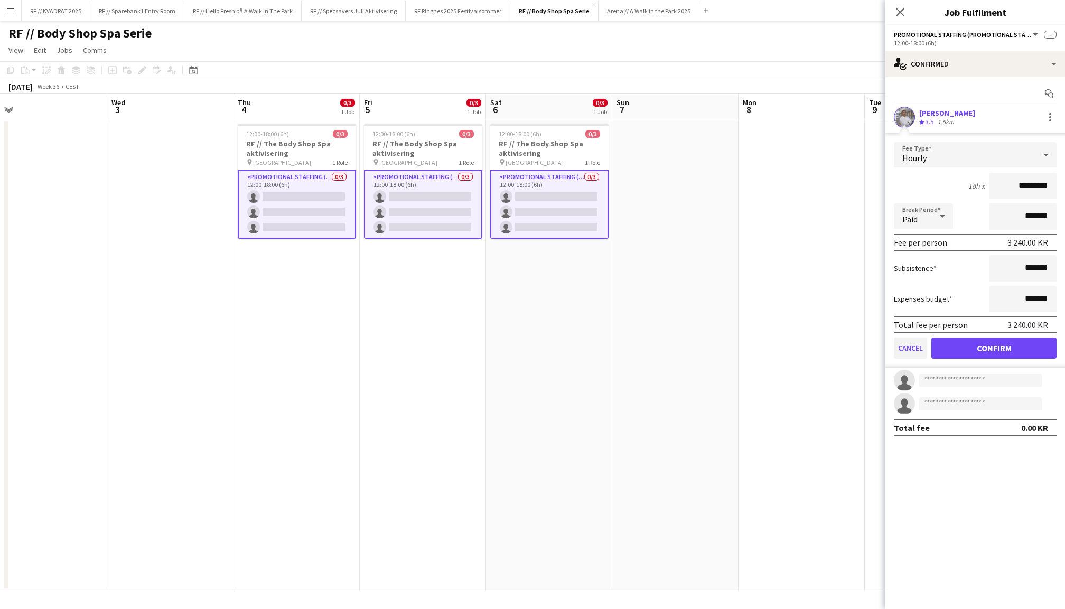
click at [905, 349] on button "Cancel" at bounding box center [910, 348] width 33 height 21
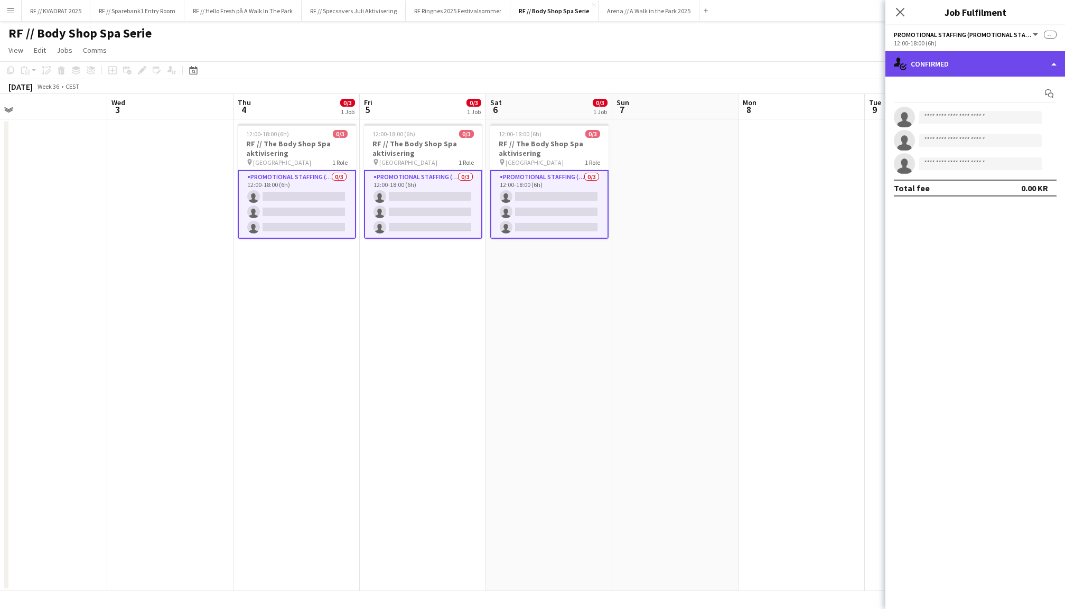
click at [956, 58] on div "single-neutral-actions-check-2 Confirmed" at bounding box center [975, 63] width 180 height 25
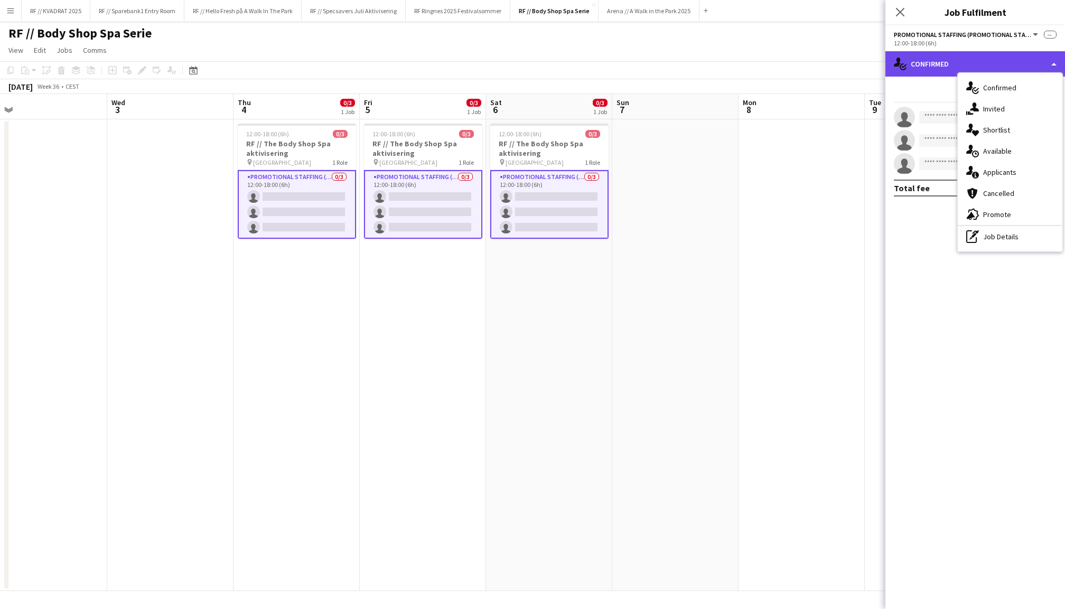
click at [937, 58] on div "single-neutral-actions-check-2 Confirmed" at bounding box center [975, 63] width 180 height 25
click at [928, 86] on div "Start chat" at bounding box center [975, 93] width 163 height 17
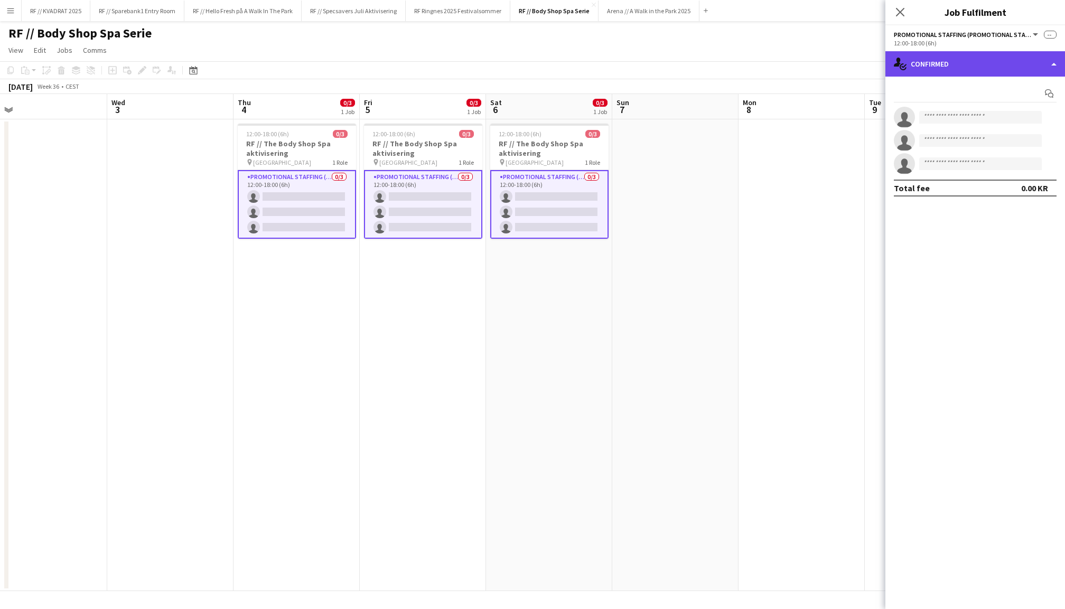
click at [954, 63] on div "single-neutral-actions-check-2 Confirmed" at bounding box center [975, 63] width 180 height 25
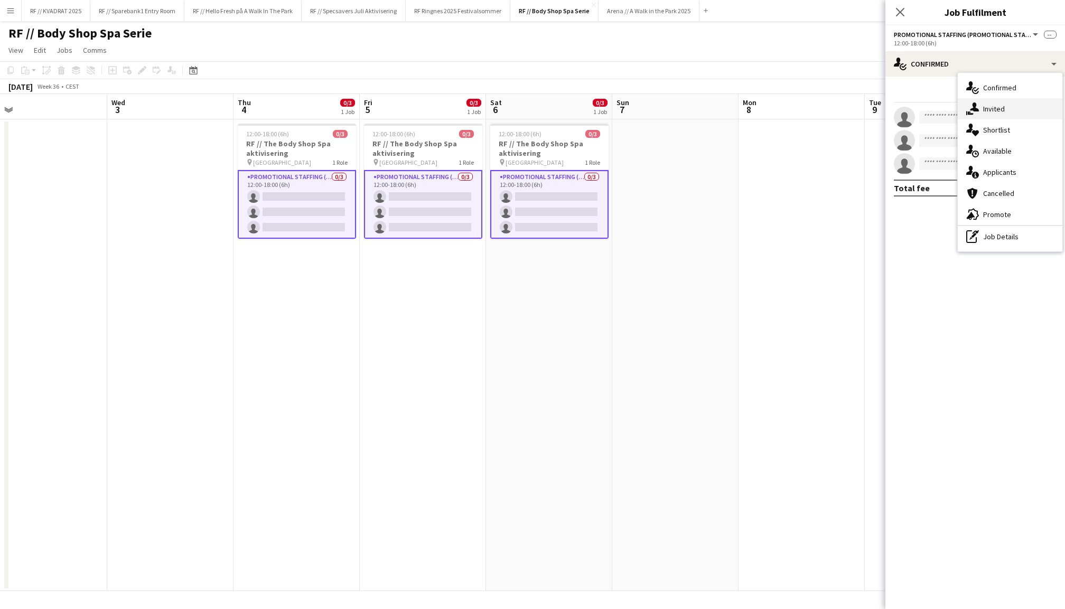
click at [973, 105] on icon at bounding box center [974, 106] width 9 height 9
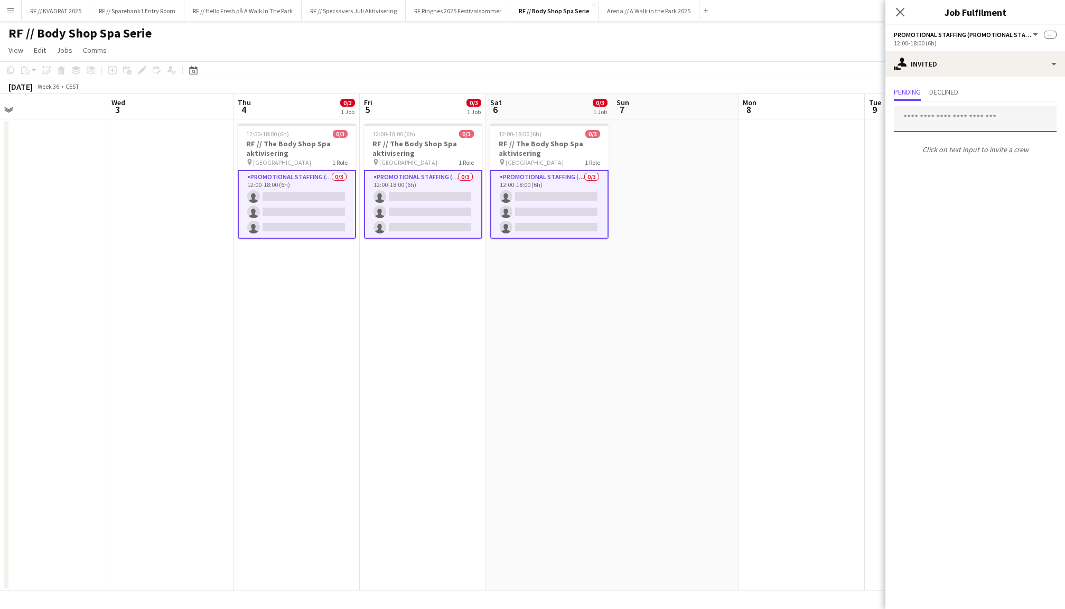
click at [943, 117] on input "text" at bounding box center [975, 119] width 163 height 26
type input "******"
click at [948, 150] on span "tinraugs@lyse.net" at bounding box center [975, 153] width 146 height 8
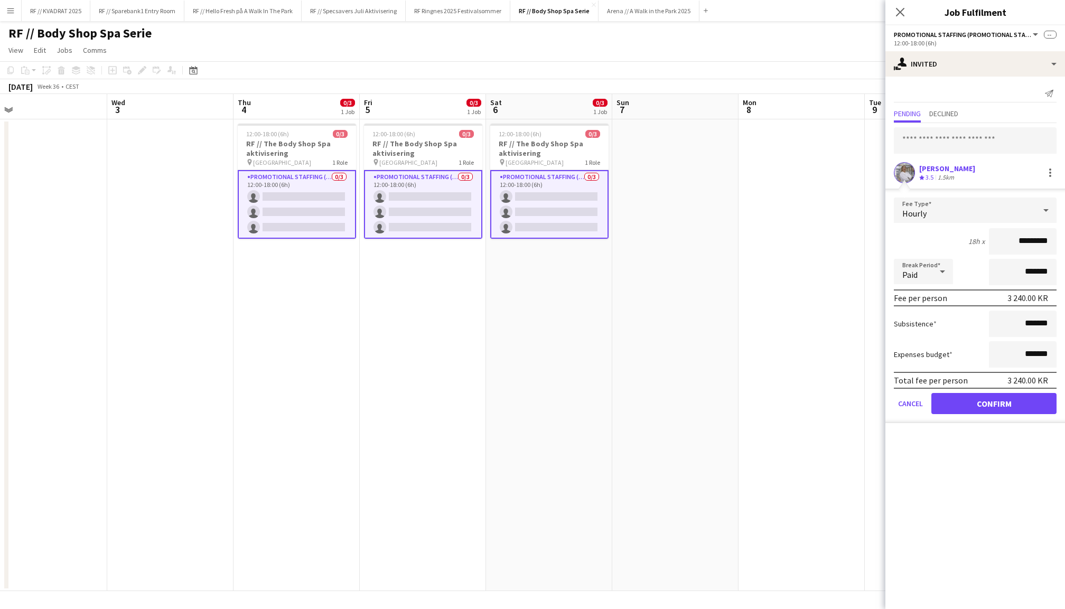
click at [998, 404] on button "Confirm" at bounding box center [993, 403] width 125 height 21
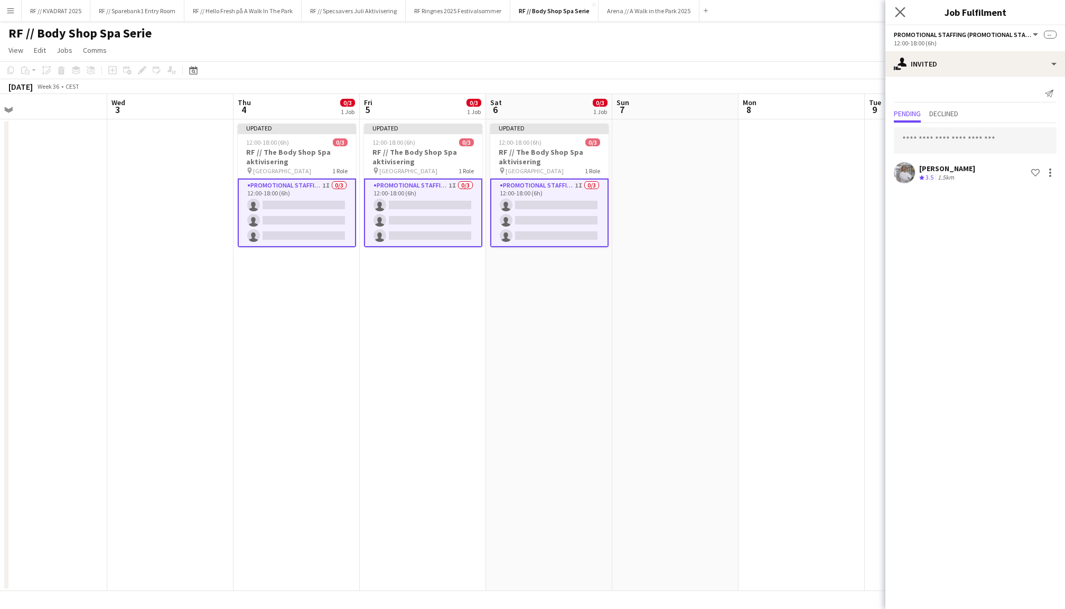
click at [894, 9] on app-icon "Close pop-in" at bounding box center [900, 12] width 15 height 15
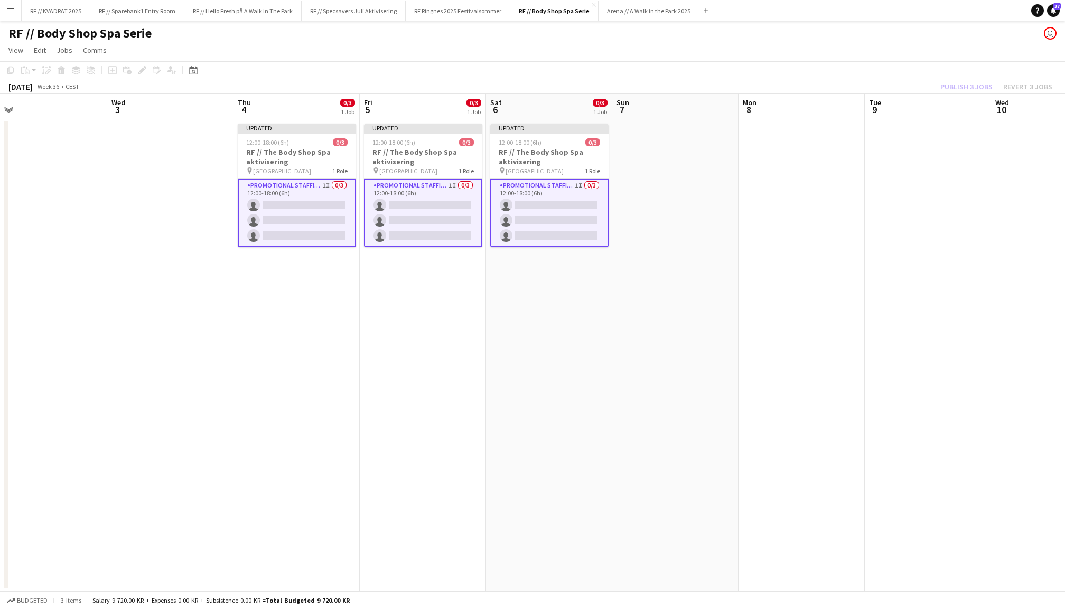
click at [968, 87] on div "Publish 3 jobs Revert 3 jobs" at bounding box center [996, 87] width 137 height 14
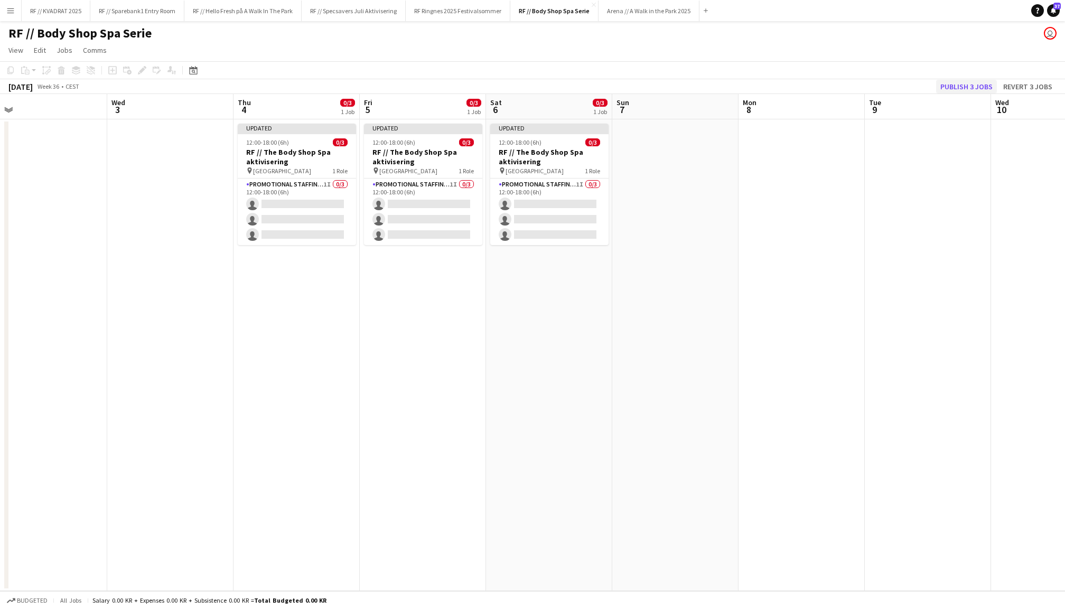
click at [964, 82] on button "Publish 3 jobs" at bounding box center [966, 87] width 61 height 14
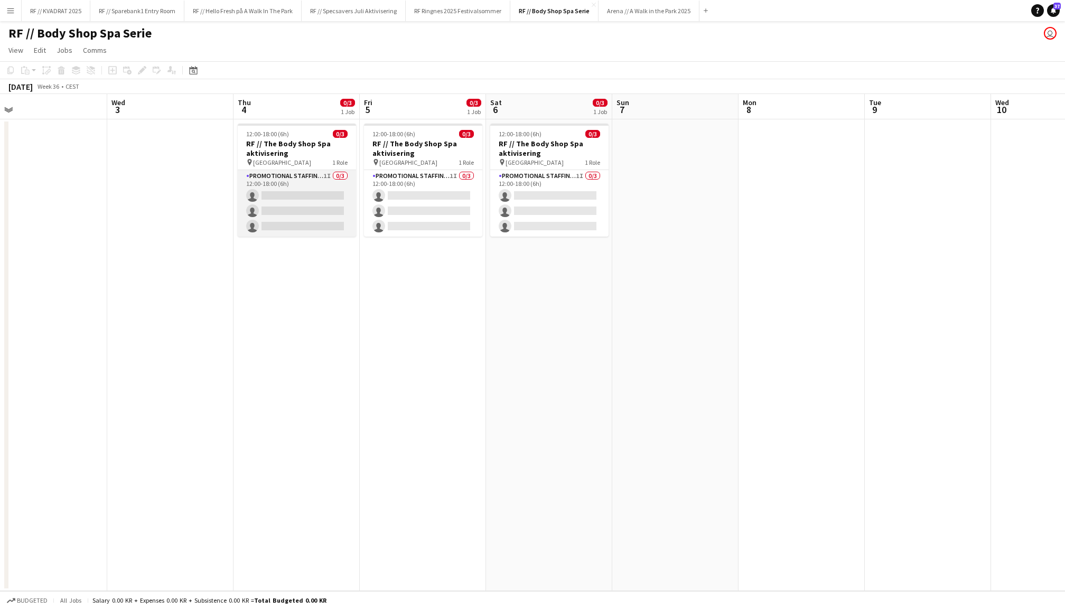
click at [302, 186] on app-card-role "Promotional Staffing (Promotional Staff) 1I 0/3 12:00-18:00 (6h) single-neutral…" at bounding box center [297, 203] width 118 height 67
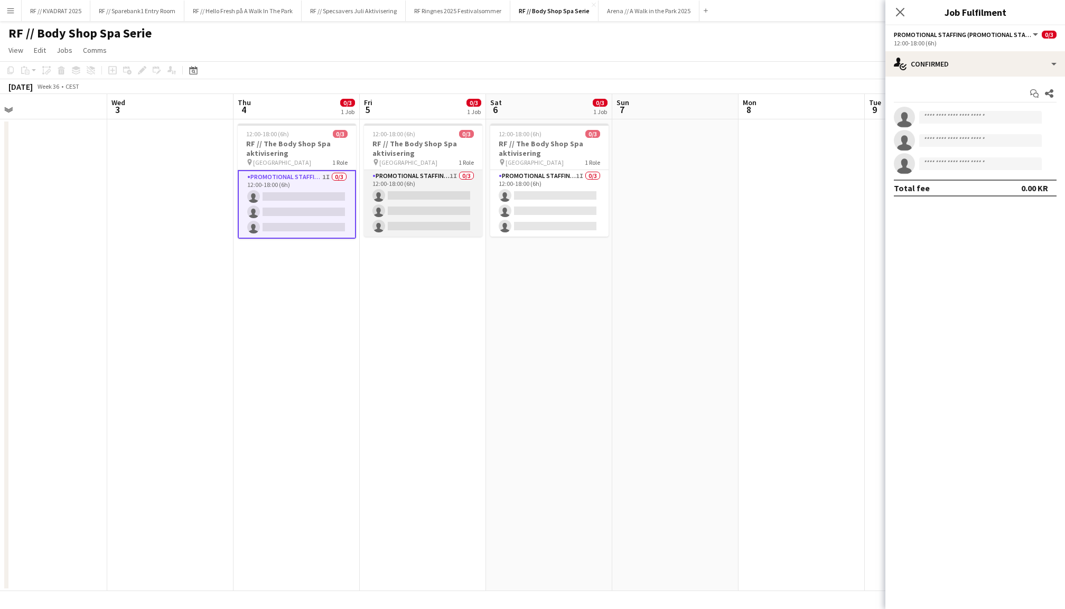
click at [405, 194] on app-card-role "Promotional Staffing (Promotional Staff) 1I 0/3 12:00-18:00 (6h) single-neutral…" at bounding box center [423, 203] width 118 height 67
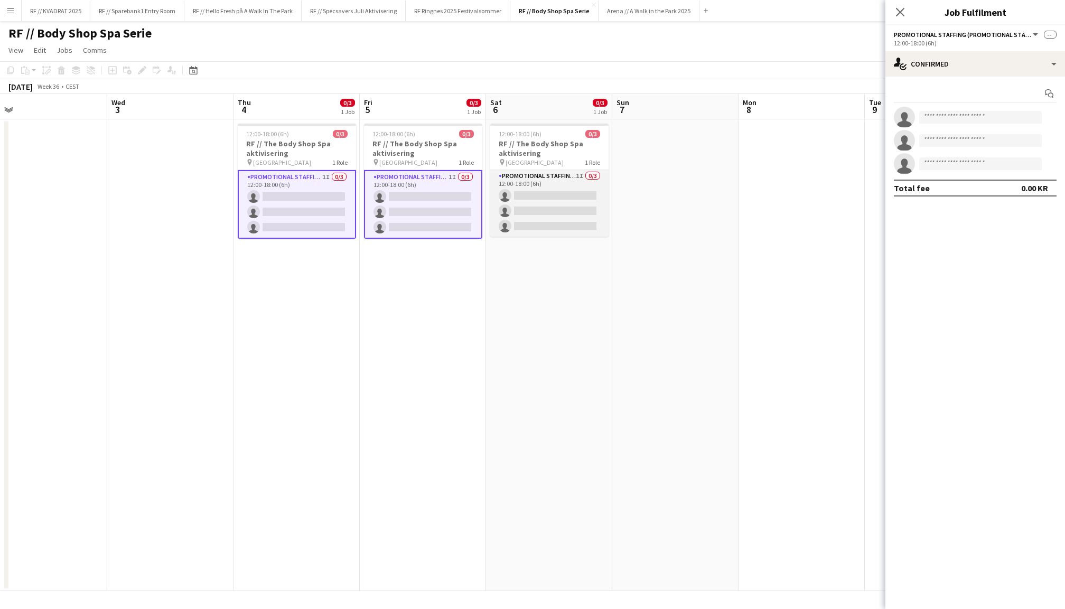
click at [527, 197] on app-card-role "Promotional Staffing (Promotional Staff) 1I 0/3 12:00-18:00 (6h) single-neutral…" at bounding box center [549, 203] width 118 height 67
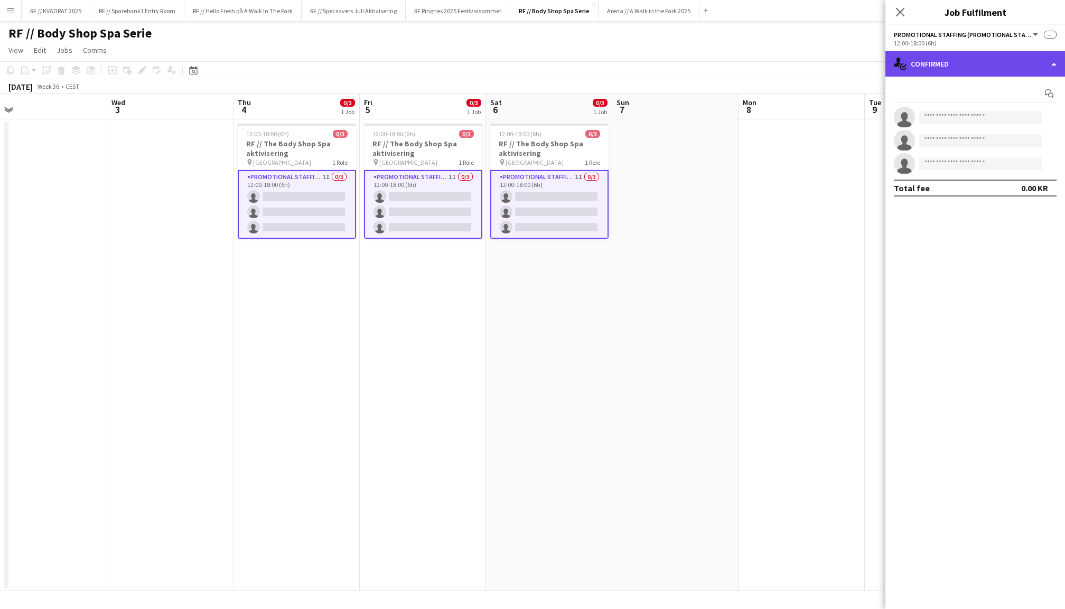
click at [916, 70] on div "single-neutral-actions-check-2 Confirmed" at bounding box center [975, 63] width 180 height 25
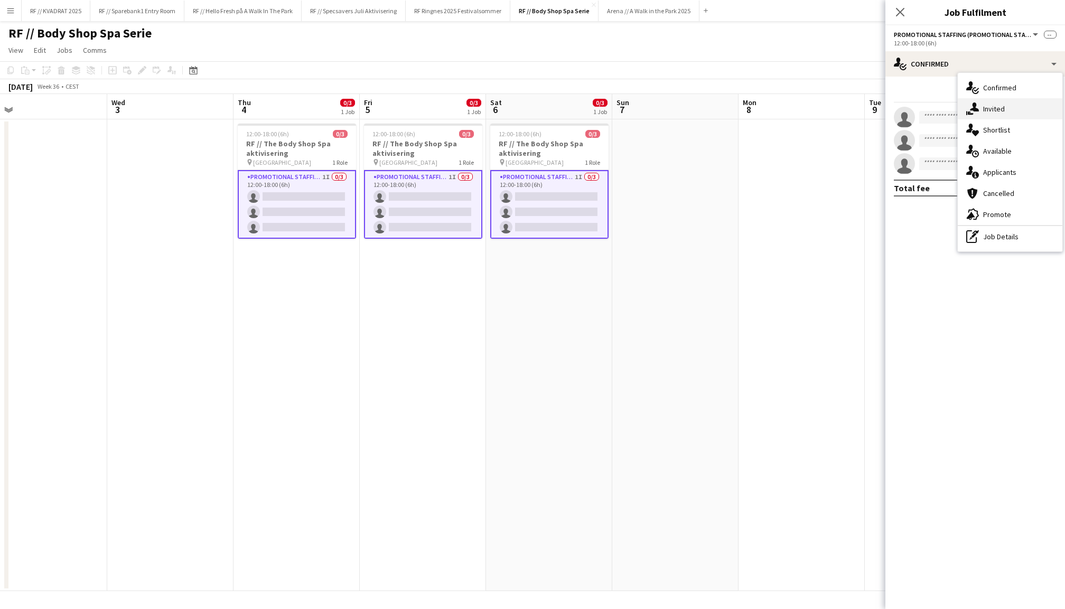
click at [980, 106] on div "single-neutral-actions-share-1 Invited" at bounding box center [1010, 108] width 105 height 21
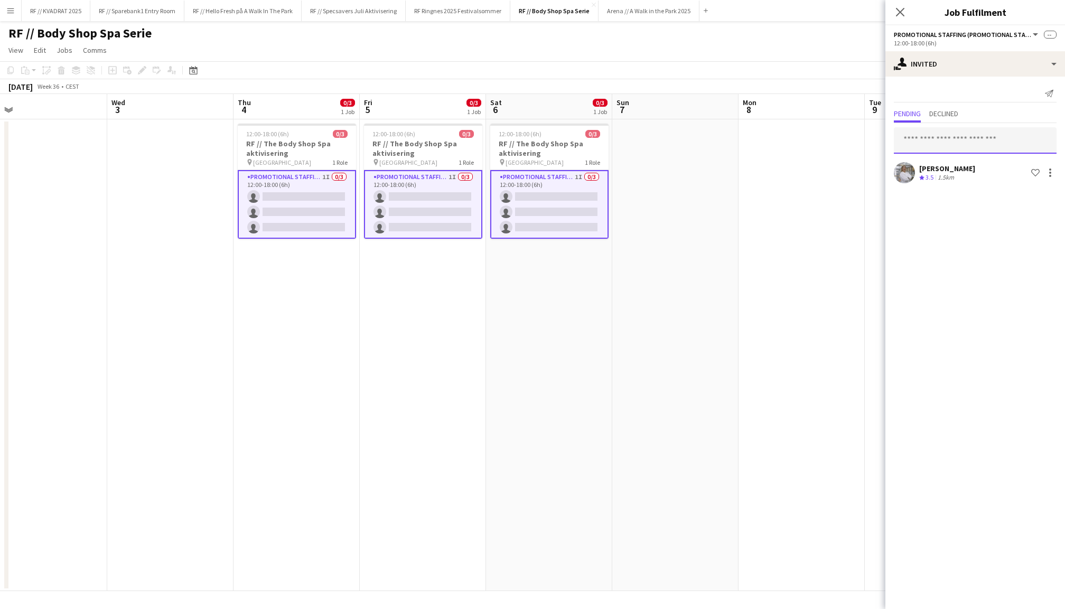
click at [938, 138] on input "text" at bounding box center [975, 140] width 163 height 26
type input "*****"
click at [980, 168] on span "Carla Broschè Active" at bounding box center [975, 166] width 146 height 9
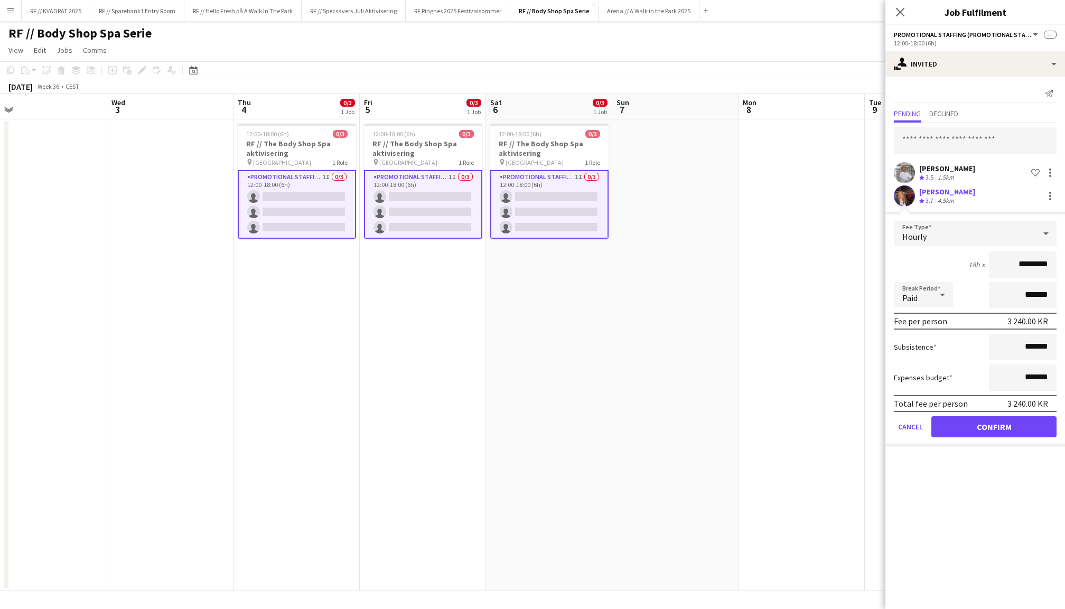
click at [1008, 427] on button "Confirm" at bounding box center [993, 426] width 125 height 21
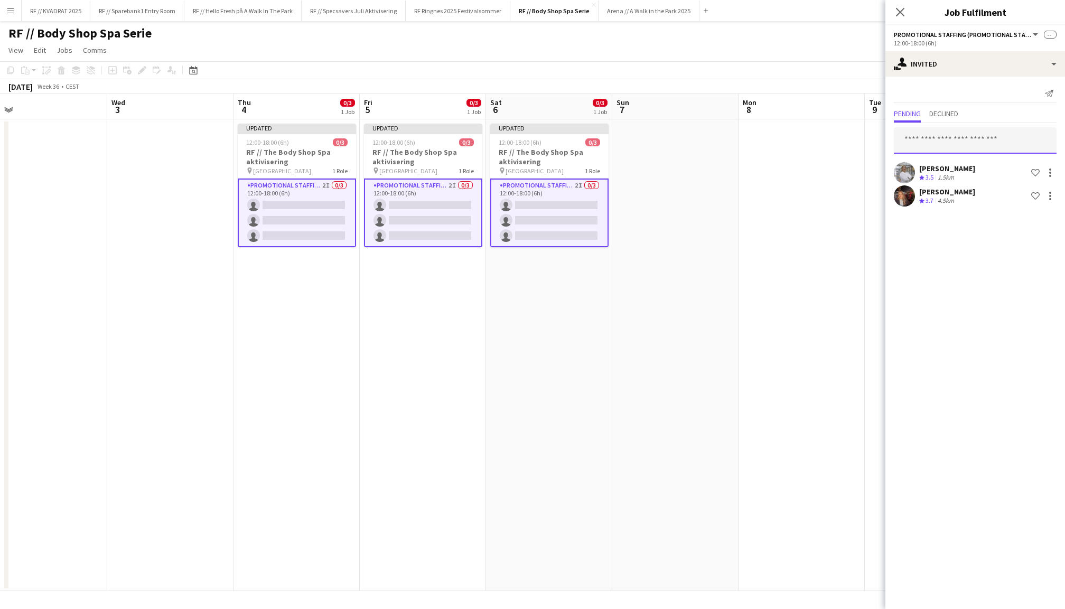
click at [938, 141] on input "text" at bounding box center [975, 140] width 163 height 26
type input "*****"
click at [929, 166] on span "[PERSON_NAME] [PERSON_NAME]" at bounding box center [958, 166] width 113 height 9
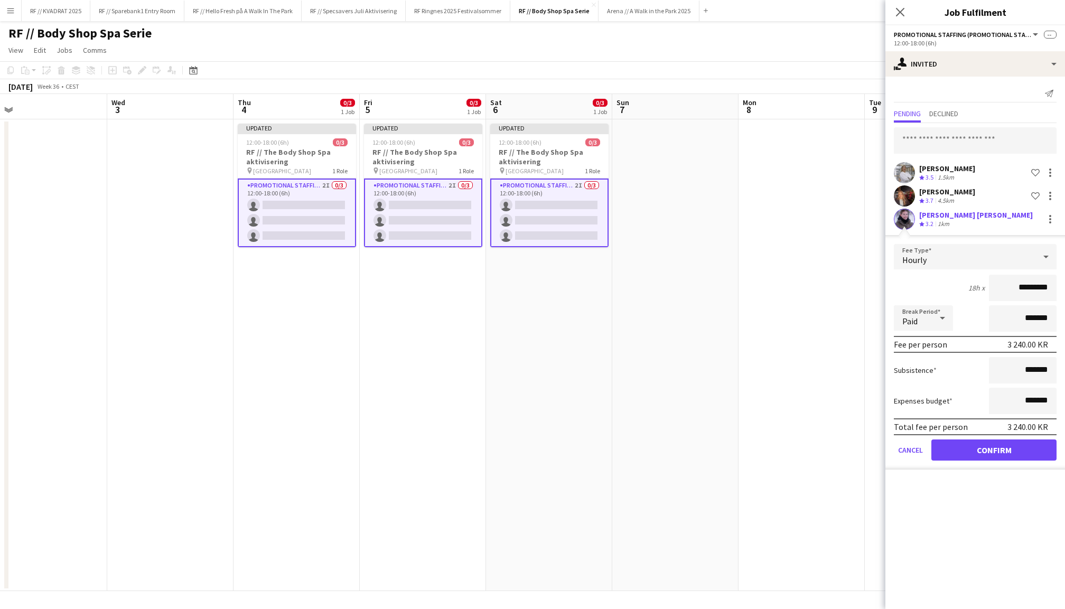
click at [983, 448] on button "Confirm" at bounding box center [993, 450] width 125 height 21
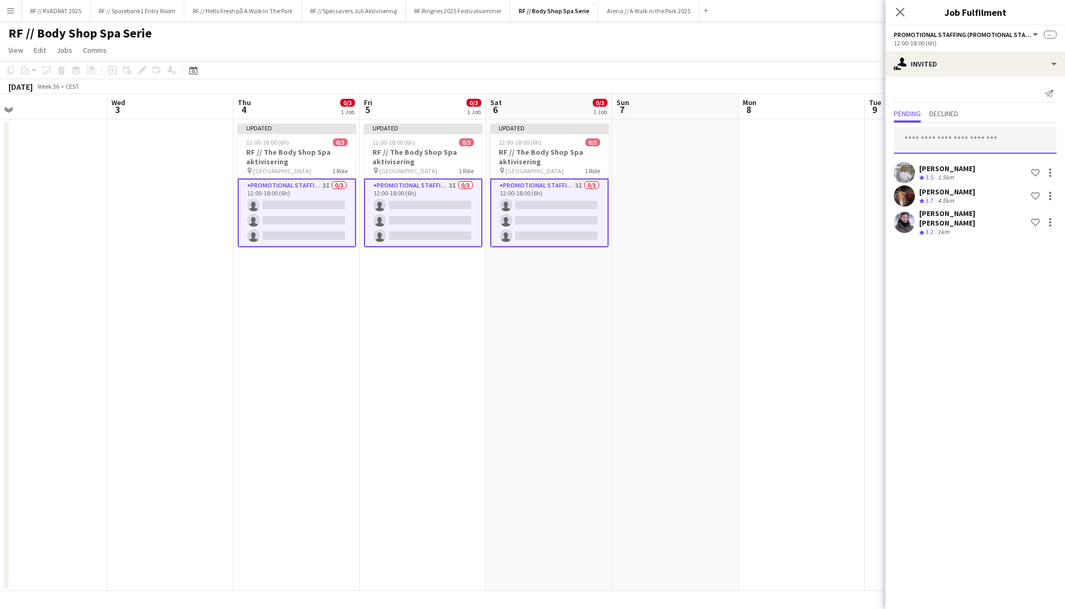
click at [932, 139] on input "text" at bounding box center [975, 140] width 163 height 26
type input "********"
click at [992, 172] on span "Can be invited on 1 of 3 positions." at bounding box center [975, 172] width 146 height 10
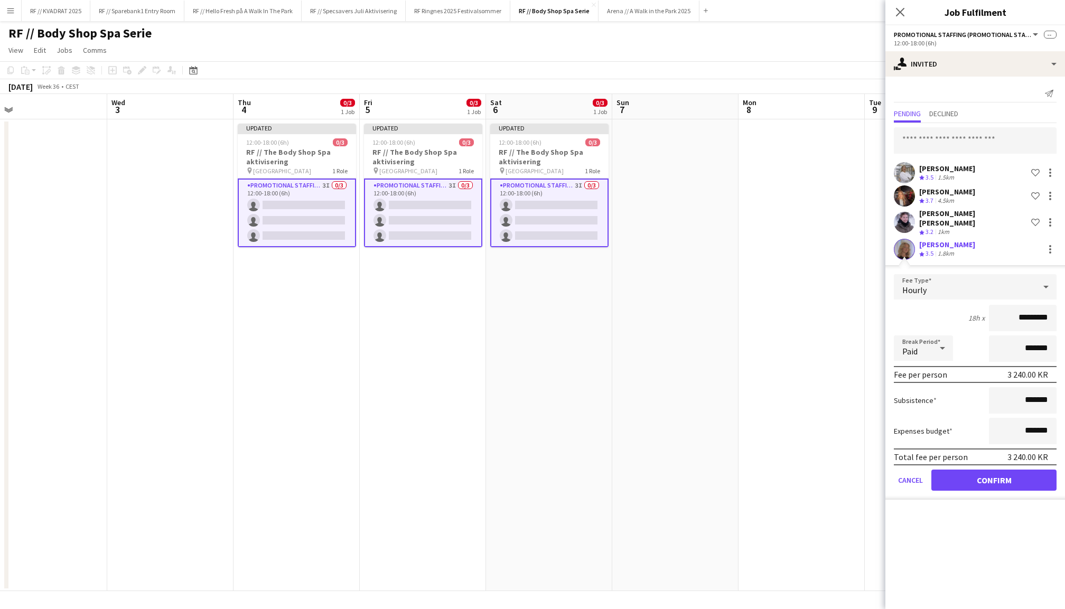
click at [1004, 475] on button "Confirm" at bounding box center [993, 480] width 125 height 21
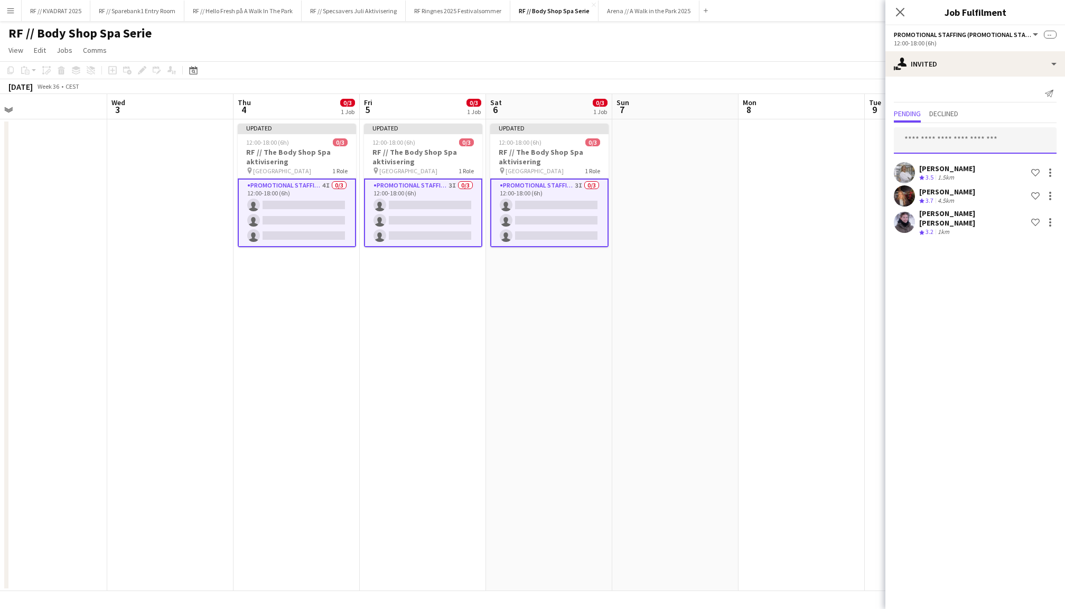
click at [945, 142] on input "text" at bounding box center [975, 140] width 163 height 26
type input "**********"
click at [952, 168] on span "[PERSON_NAME]" at bounding box center [932, 166] width 61 height 9
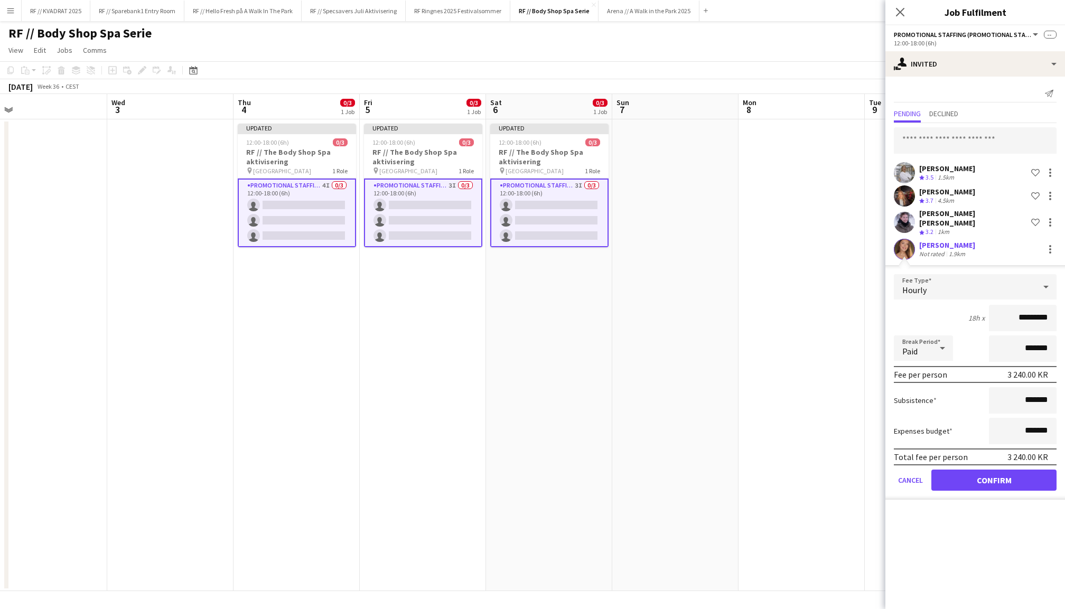
click at [1009, 470] on button "Confirm" at bounding box center [993, 480] width 125 height 21
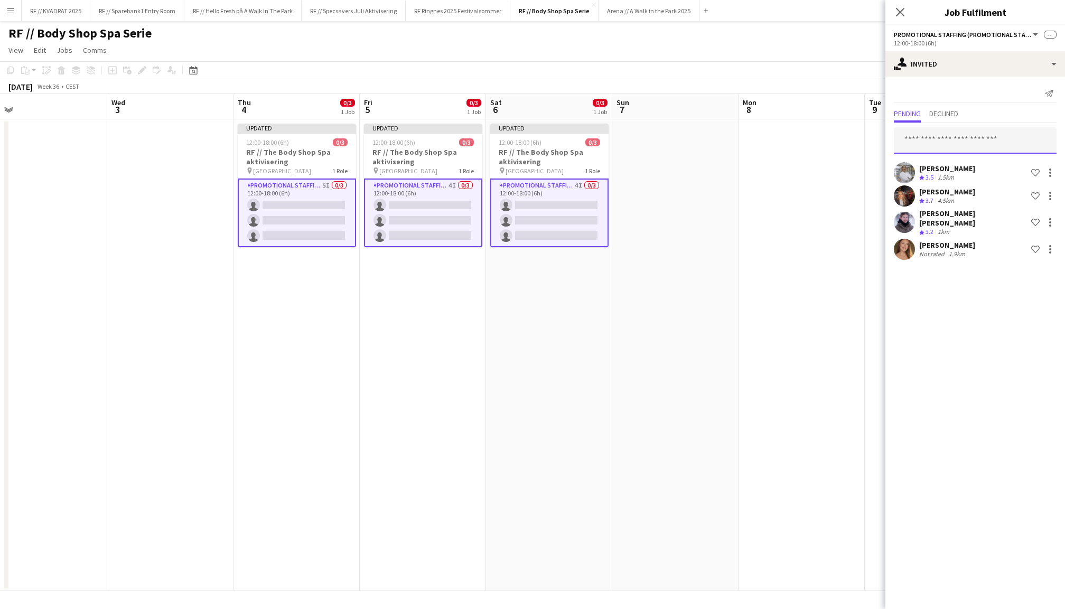
click at [932, 143] on input "text" at bounding box center [975, 140] width 163 height 26
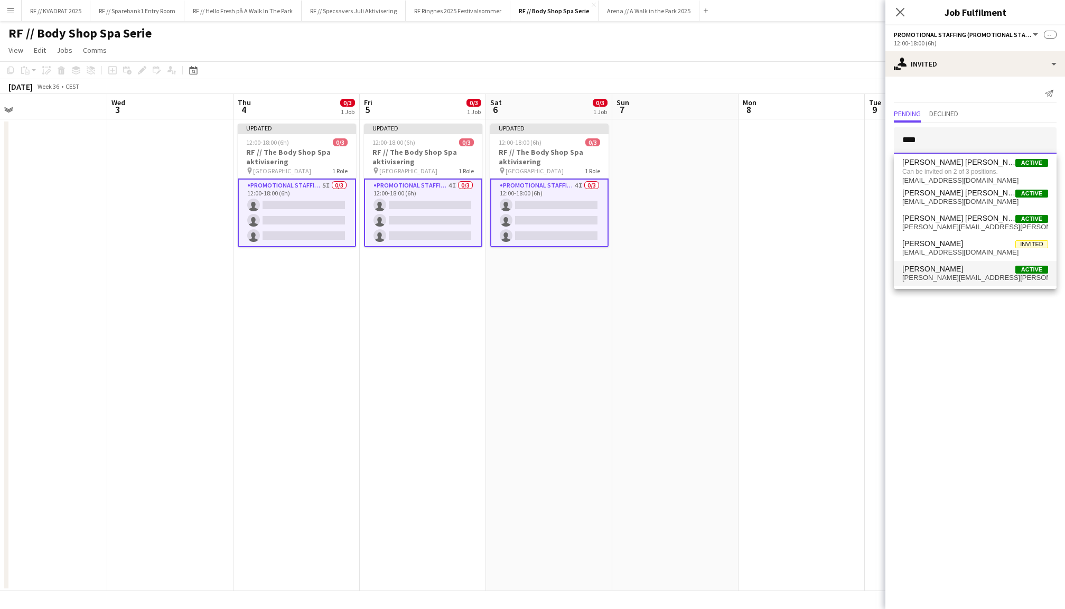
type input "****"
click at [968, 275] on span "sara.m.eggen@gmail.com" at bounding box center [975, 278] width 146 height 8
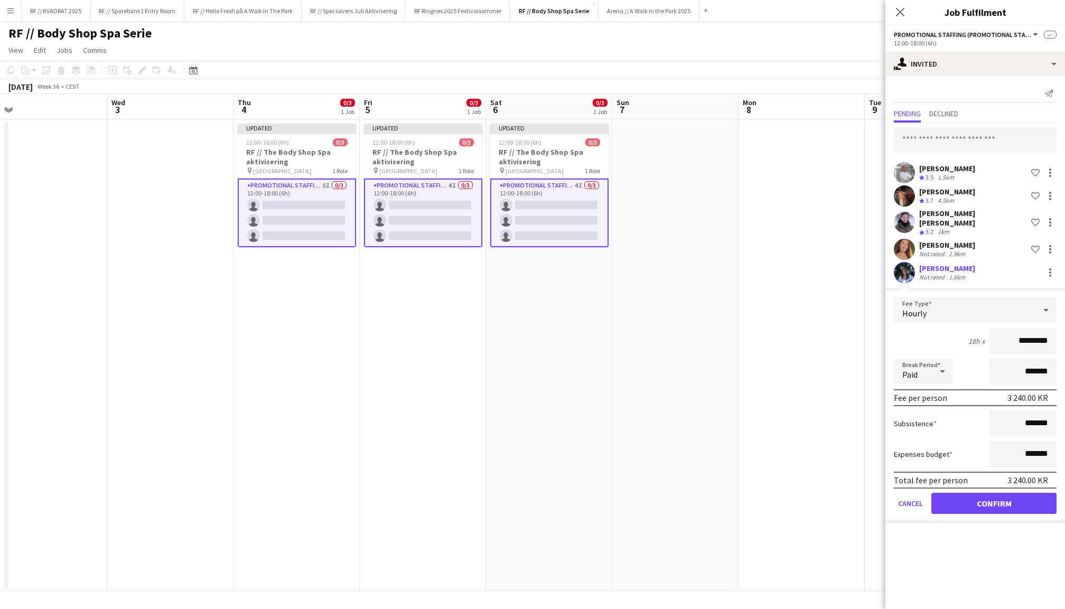
click at [998, 493] on button "Confirm" at bounding box center [993, 503] width 125 height 21
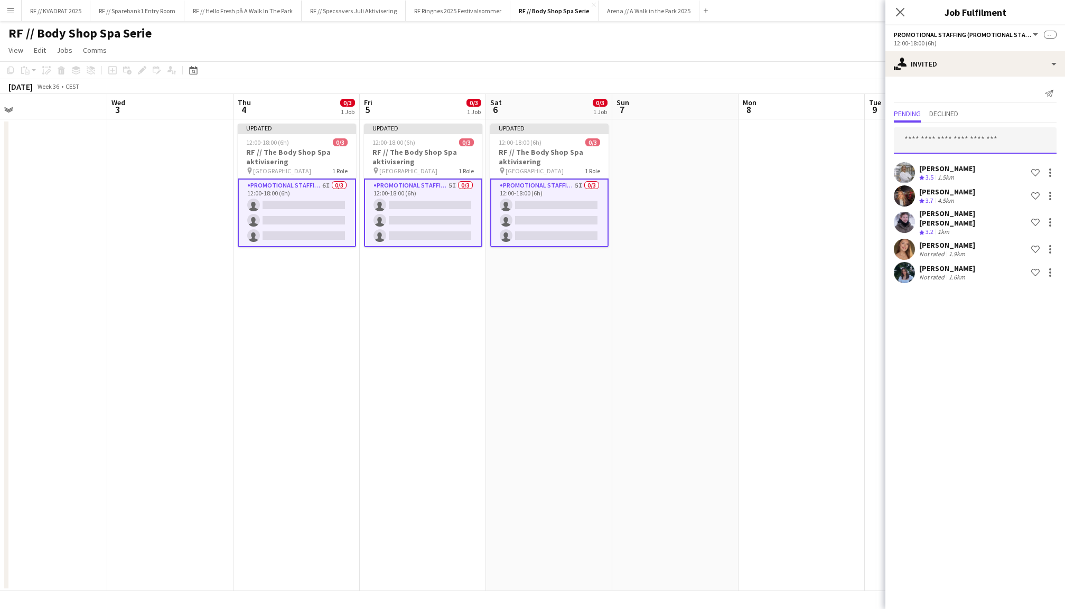
click at [940, 143] on input "text" at bounding box center [975, 140] width 163 height 26
type input "*******"
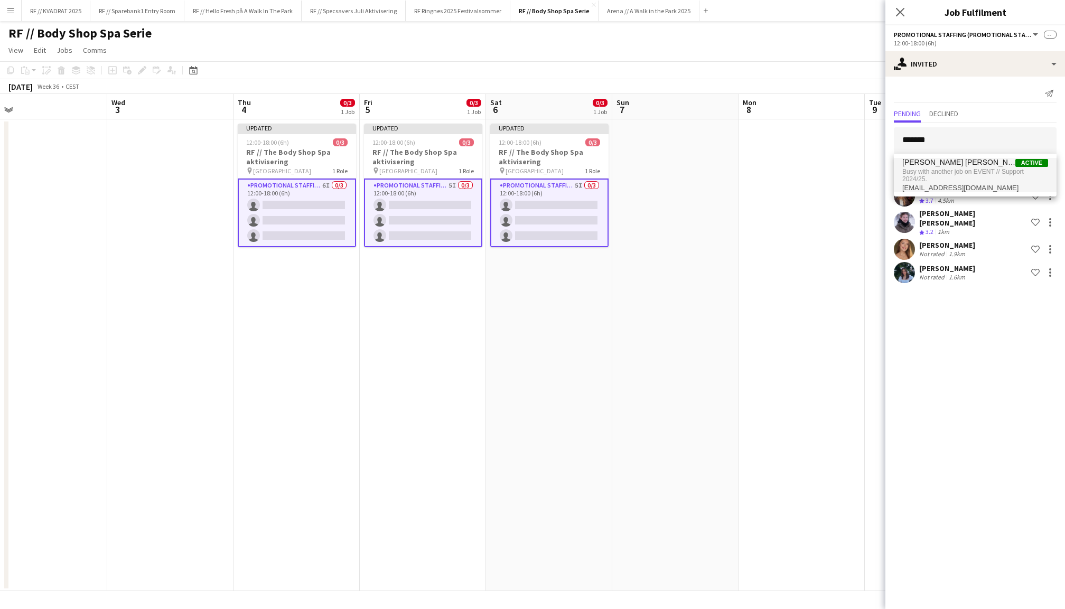
click at [948, 180] on span "Busy with another job on EVENT // Support 2024/25." at bounding box center [975, 175] width 146 height 17
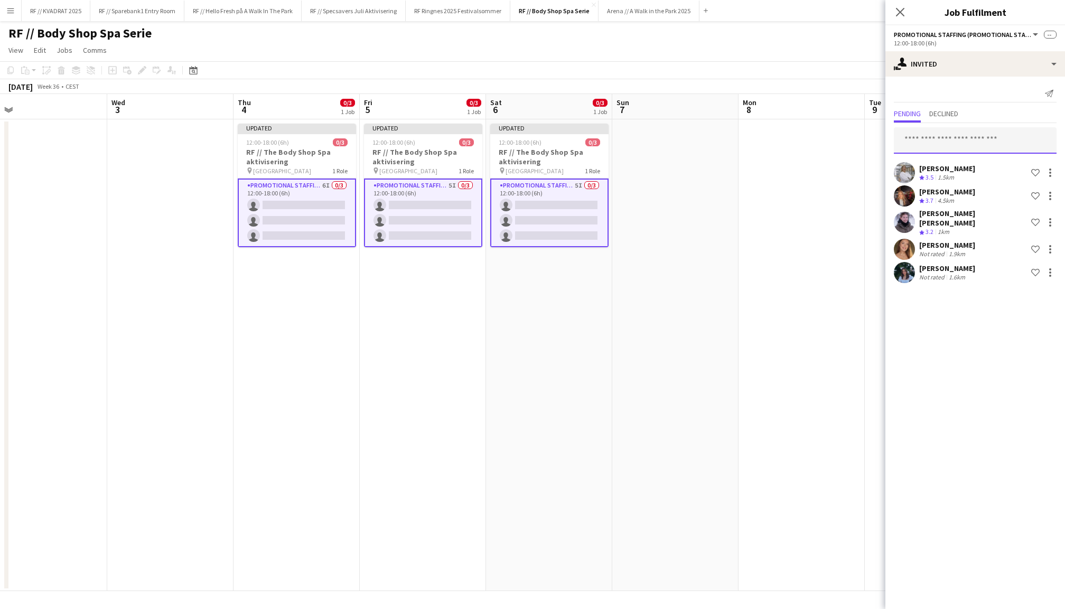
click at [951, 138] on input "text" at bounding box center [975, 140] width 163 height 26
type input "******"
click at [986, 172] on span "gloria_bizimana@yahoo.com" at bounding box center [975, 175] width 146 height 8
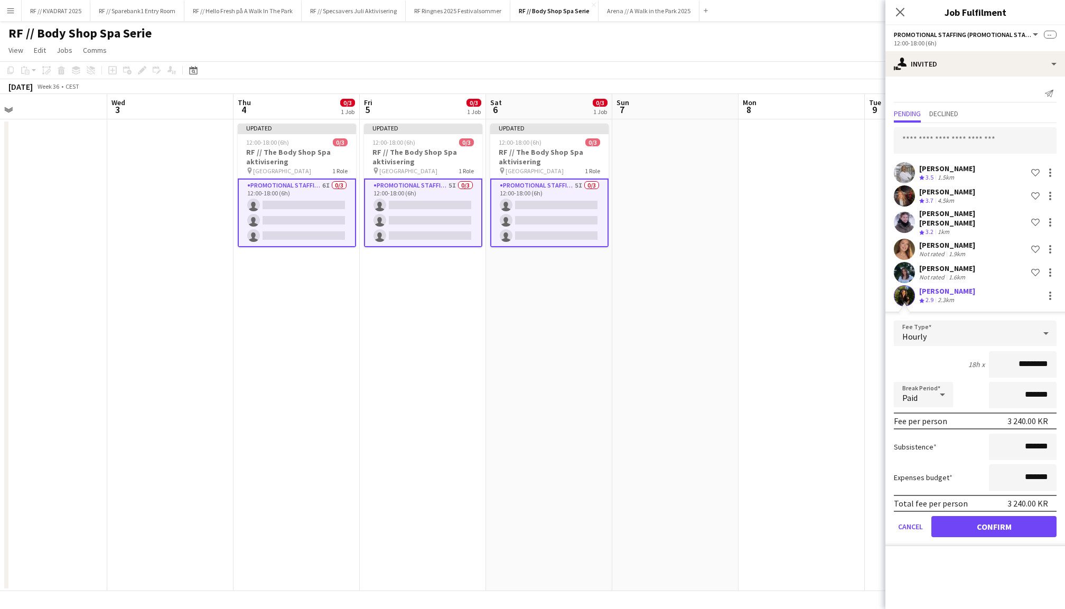
click at [1026, 520] on button "Confirm" at bounding box center [993, 526] width 125 height 21
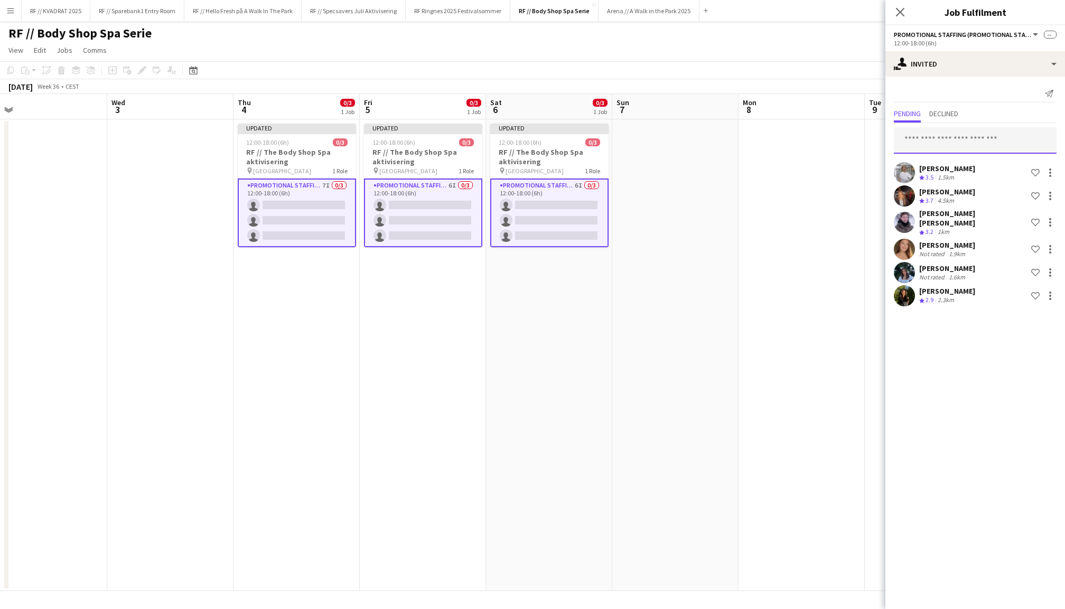
click at [945, 145] on input "text" at bounding box center [975, 140] width 163 height 26
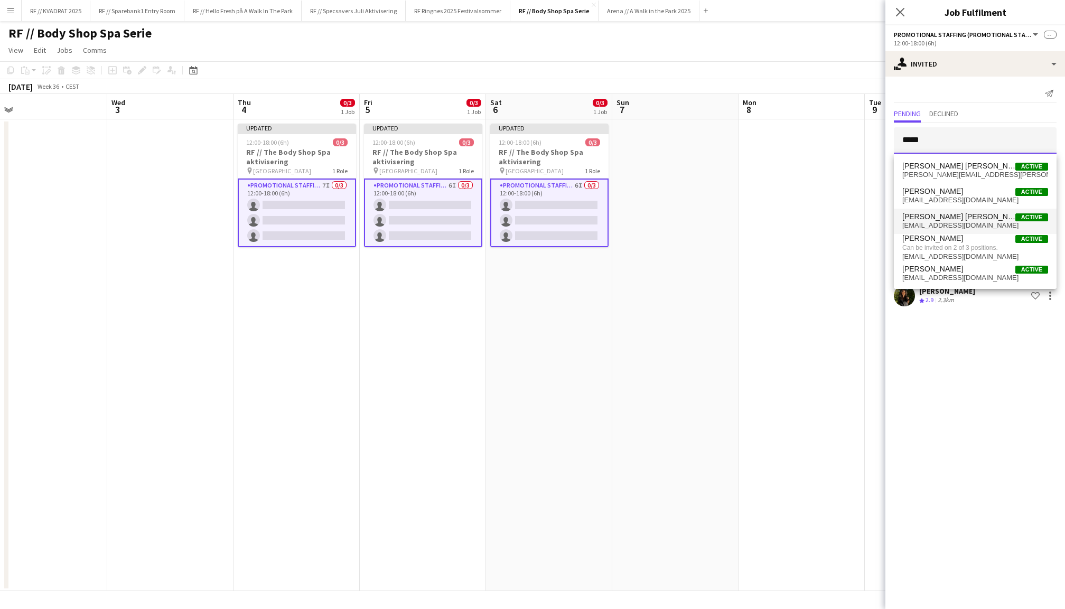
type input "*****"
click at [978, 219] on span "Selma Kheloufi Hansen" at bounding box center [958, 216] width 113 height 9
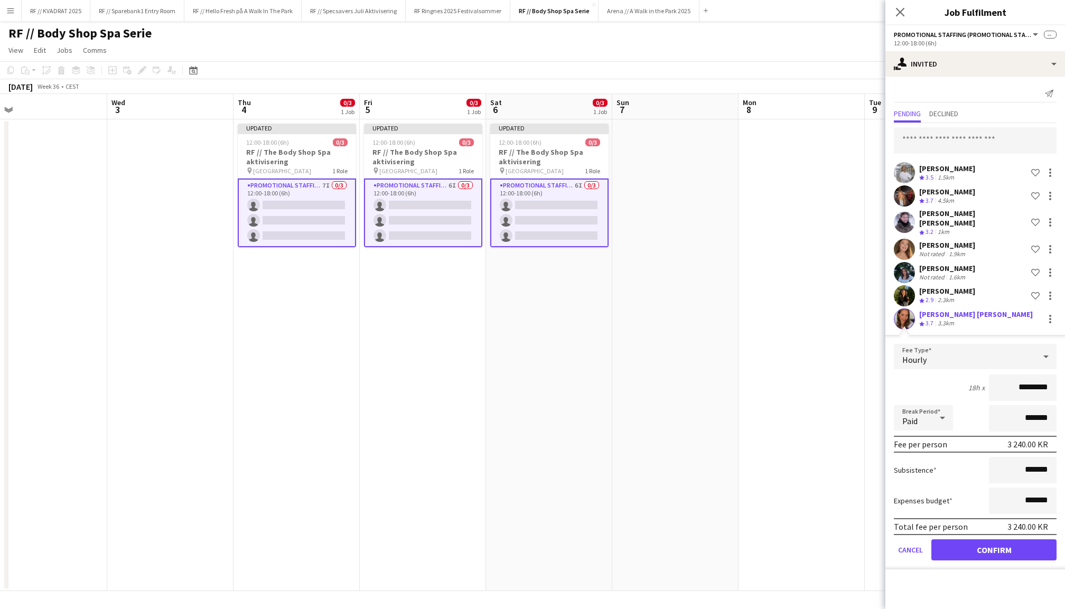
click at [998, 539] on button "Confirm" at bounding box center [993, 549] width 125 height 21
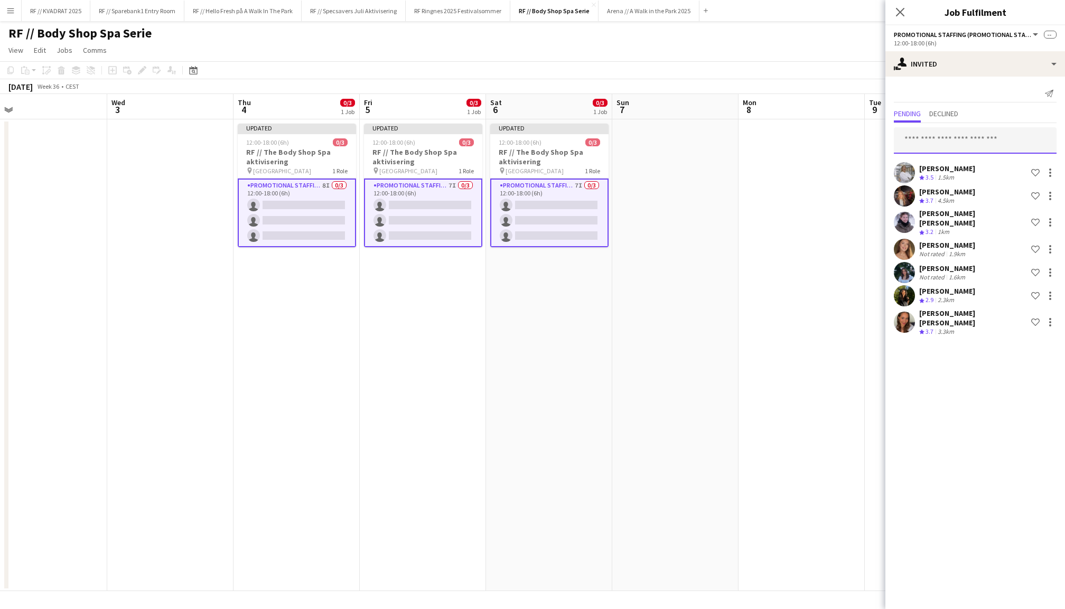
click at [947, 146] on input "text" at bounding box center [975, 140] width 163 height 26
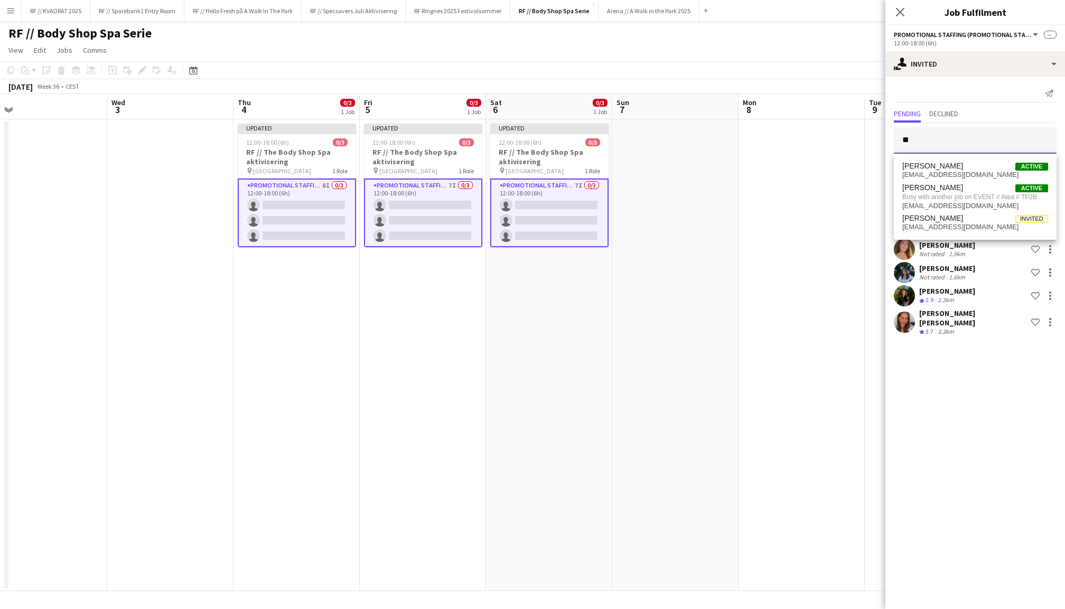
type input "*"
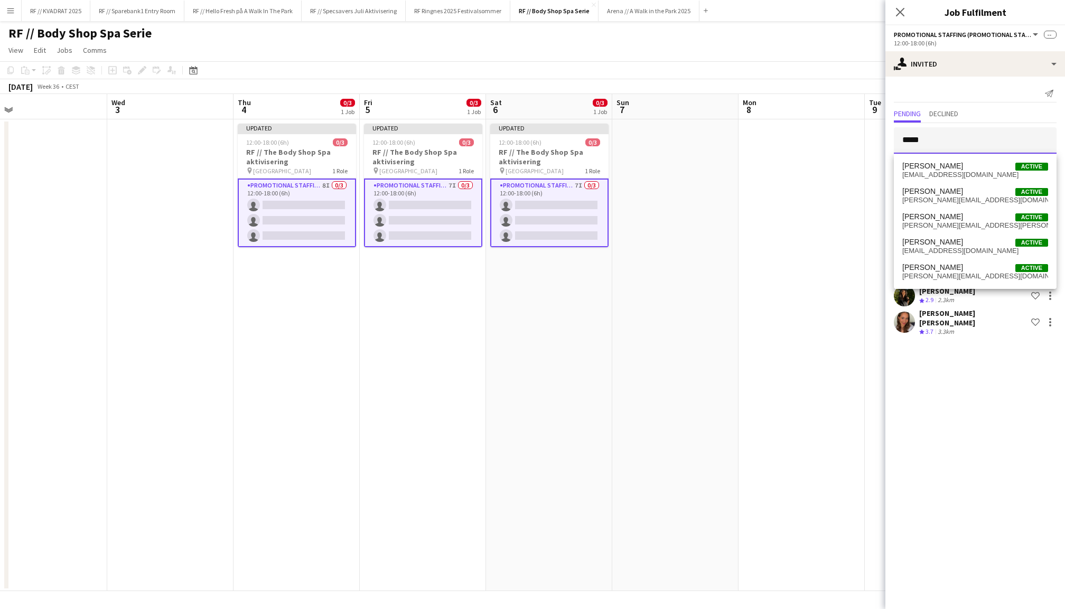
type input "*****"
drag, startPoint x: 946, startPoint y: 132, endPoint x: 952, endPoint y: 222, distance: 90.5
click at [952, 222] on span "julie.langerod@gmail.com" at bounding box center [975, 225] width 146 height 8
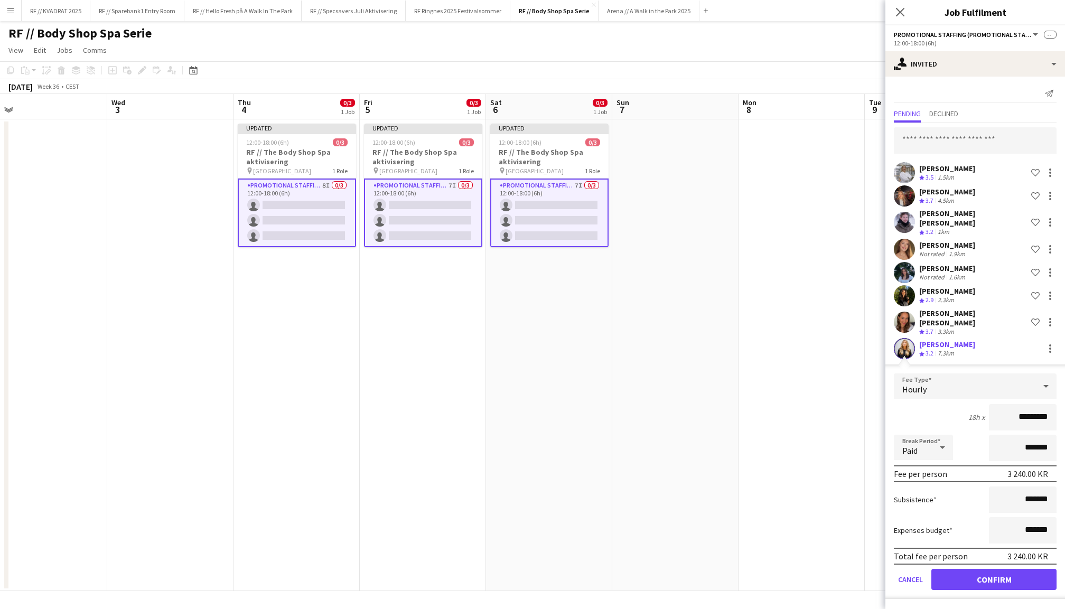
click at [1002, 569] on button "Confirm" at bounding box center [993, 579] width 125 height 21
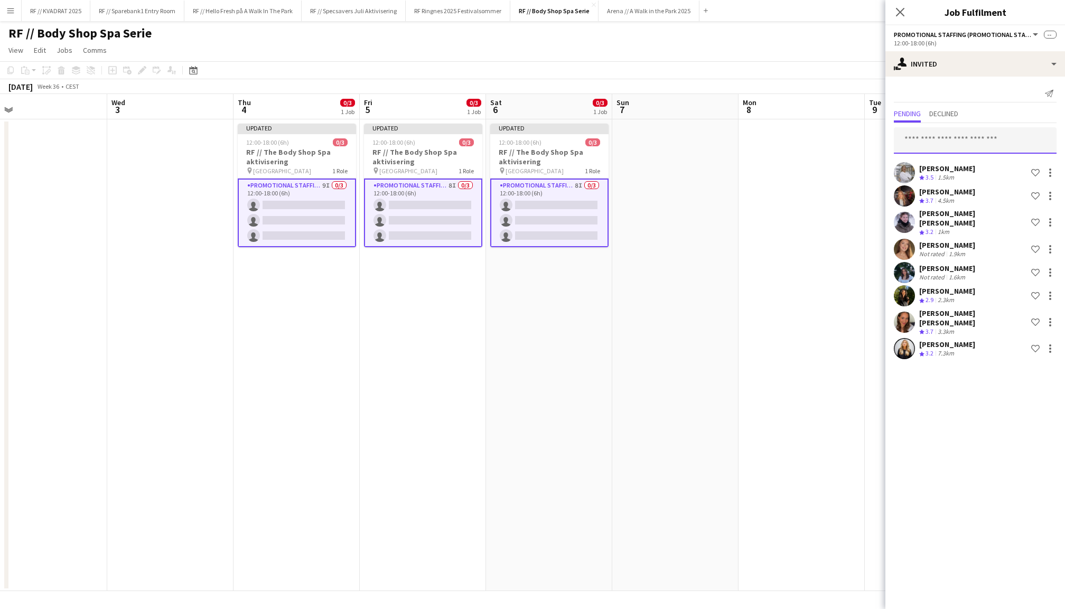
click at [935, 138] on input "text" at bounding box center [975, 140] width 163 height 26
type input "**********"
click at [935, 171] on span "helene.indrebo@gmail.com" at bounding box center [975, 175] width 146 height 8
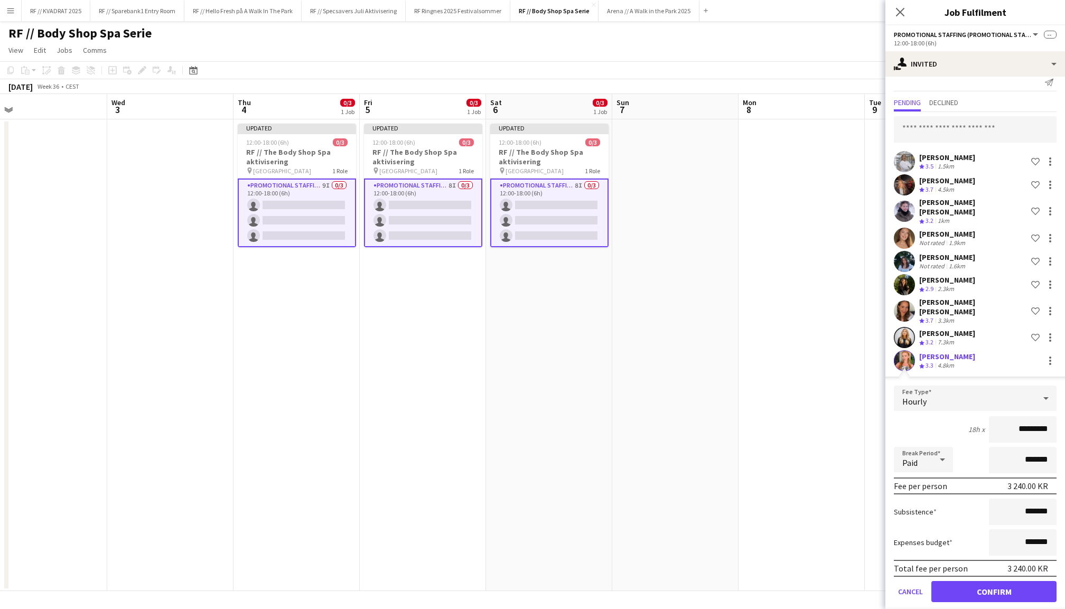
scroll to position [11, 0]
click at [1015, 582] on button "Confirm" at bounding box center [993, 592] width 125 height 21
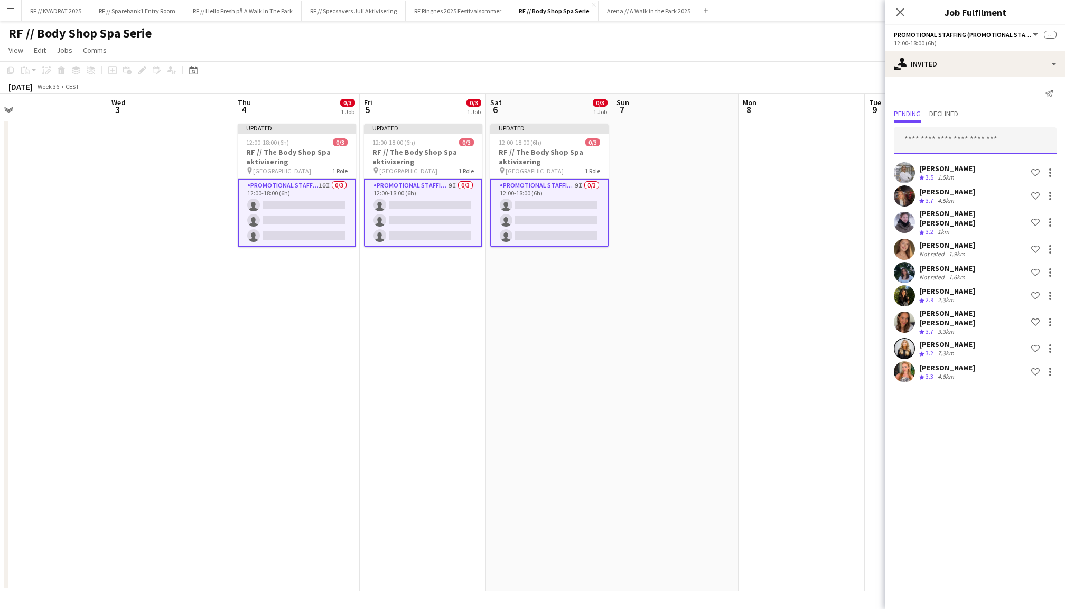
click at [949, 142] on input "text" at bounding box center [975, 140] width 163 height 26
click at [953, 87] on div "Send notification" at bounding box center [975, 93] width 163 height 17
click at [901, 13] on icon at bounding box center [900, 12] width 10 height 10
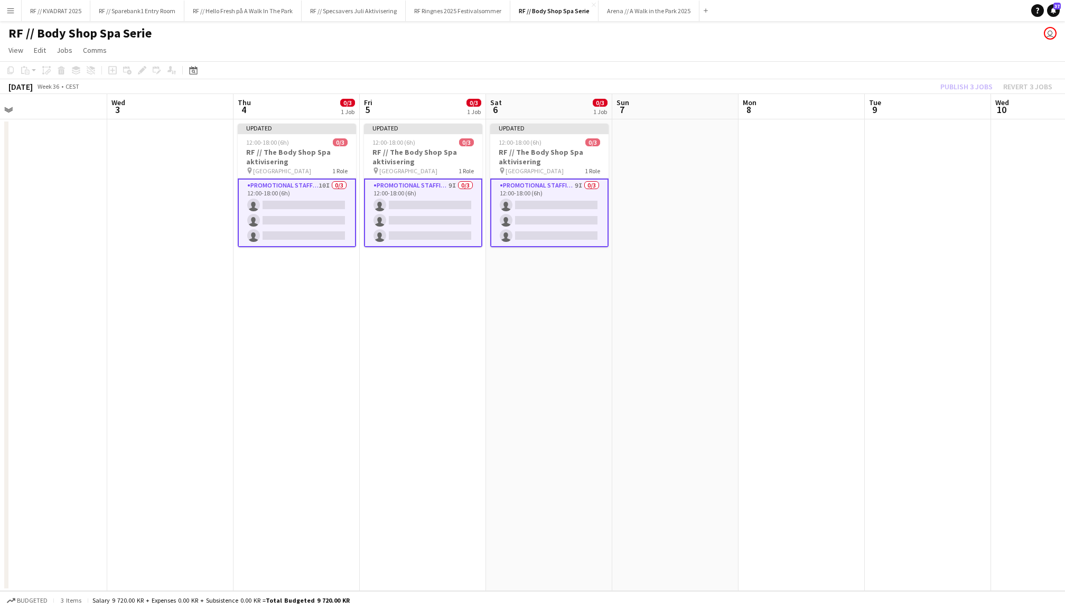
click at [965, 87] on div "Publish 3 jobs Revert 3 jobs" at bounding box center [996, 87] width 137 height 14
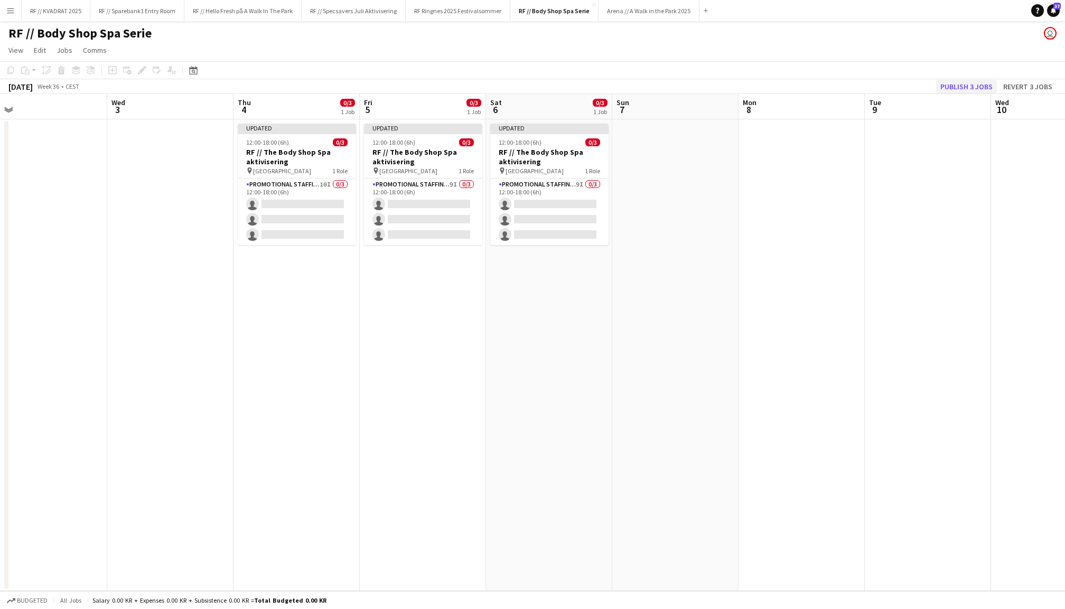
click at [966, 85] on button "Publish 3 jobs" at bounding box center [966, 87] width 61 height 14
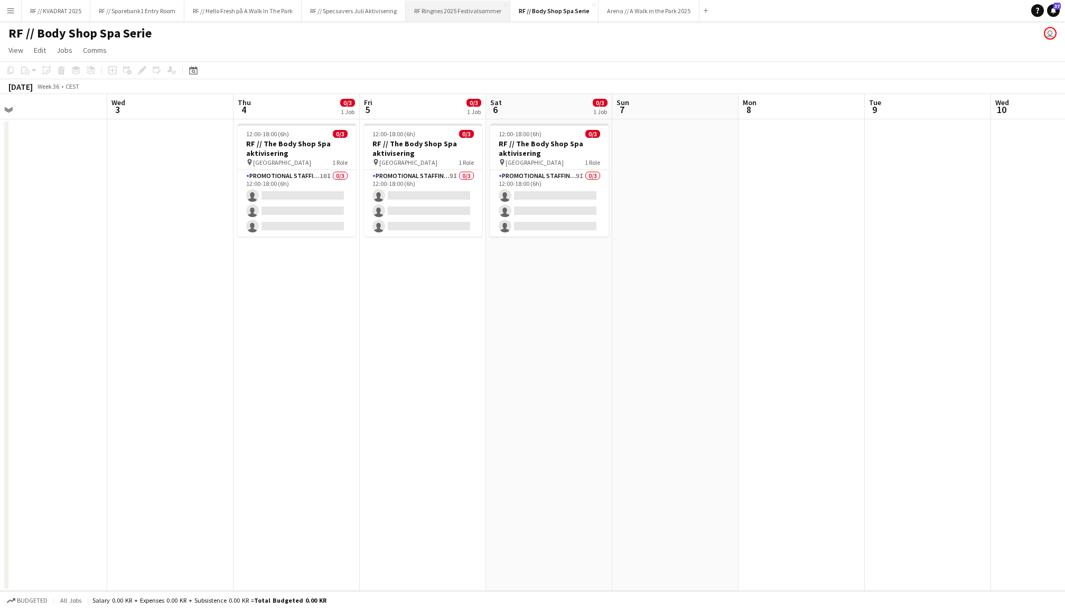
click at [472, 11] on button "RF Ringnes 2025 Festivalsommer Close" at bounding box center [458, 11] width 105 height 21
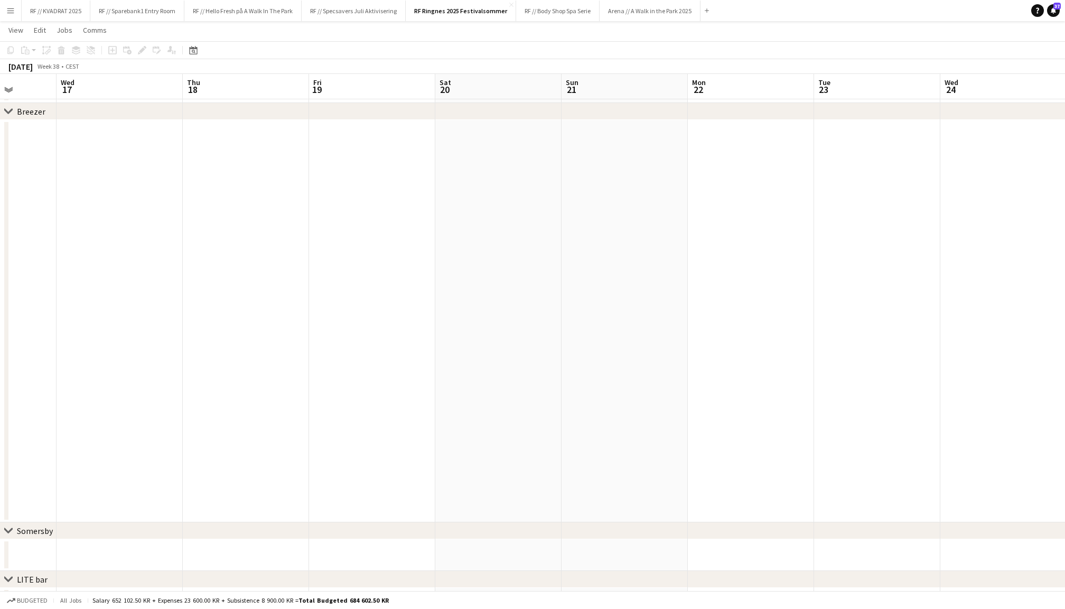
scroll to position [0, 459]
click at [254, 12] on button "RF // Hello Fresh på A Walk In The Park Close" at bounding box center [242, 11] width 117 height 21
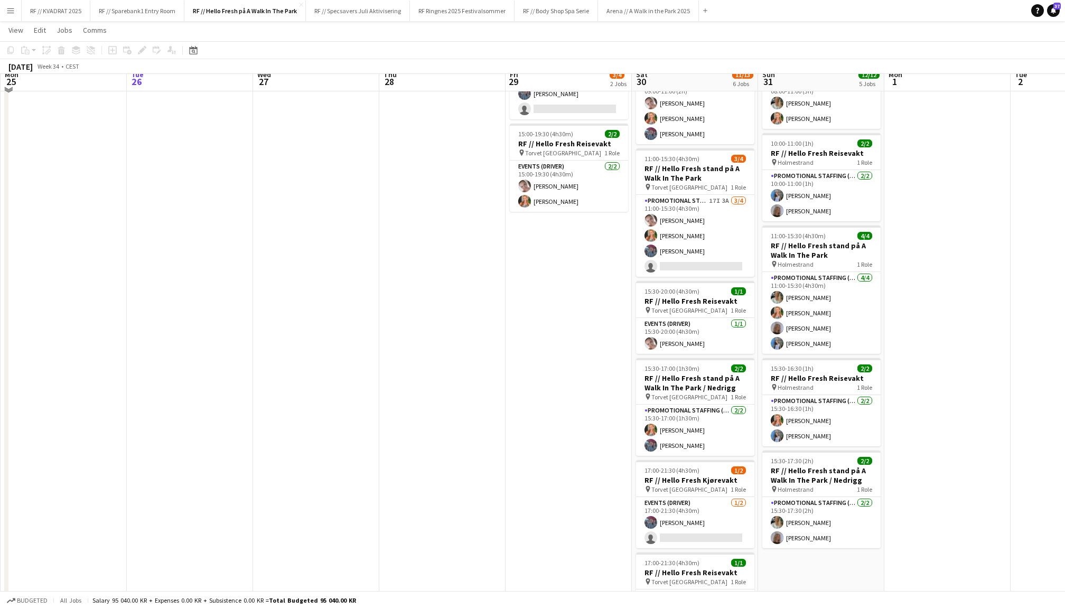
scroll to position [83, 0]
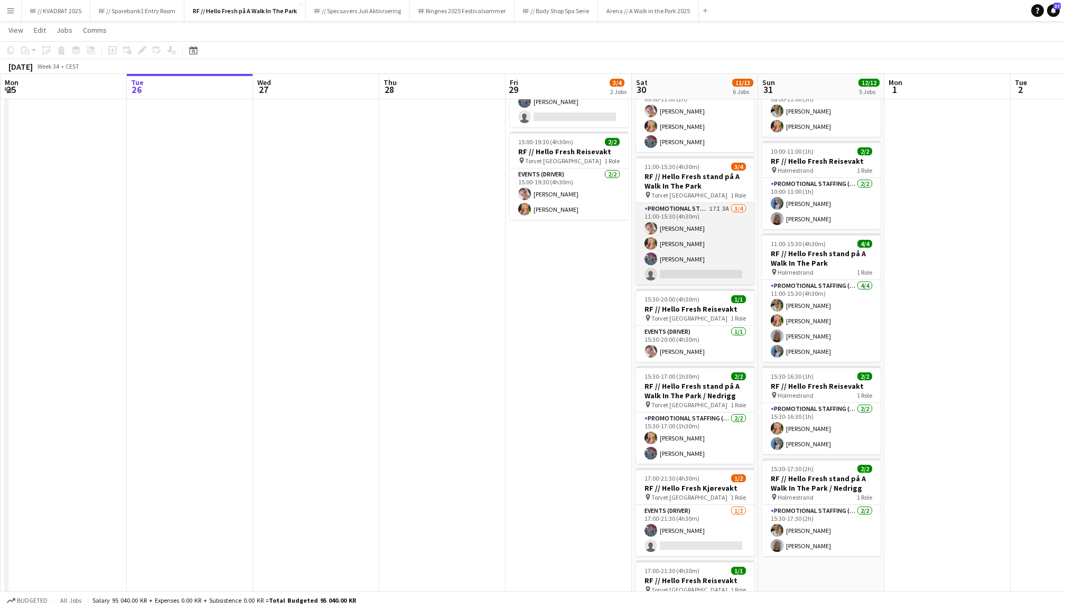
click at [727, 210] on app-card-role "Promotional Staffing (Promotional Staff) 17I 3A 3/4 11:00-15:30 (4h30m) Demi Dy…" at bounding box center [695, 244] width 118 height 82
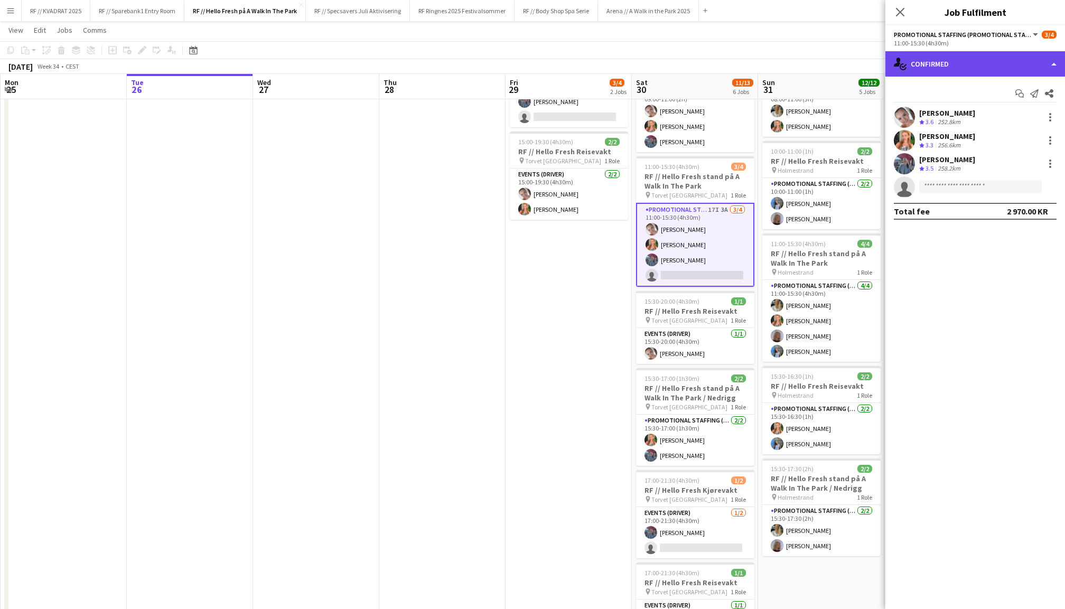
click at [971, 58] on div "single-neutral-actions-check-2 Confirmed" at bounding box center [975, 63] width 180 height 25
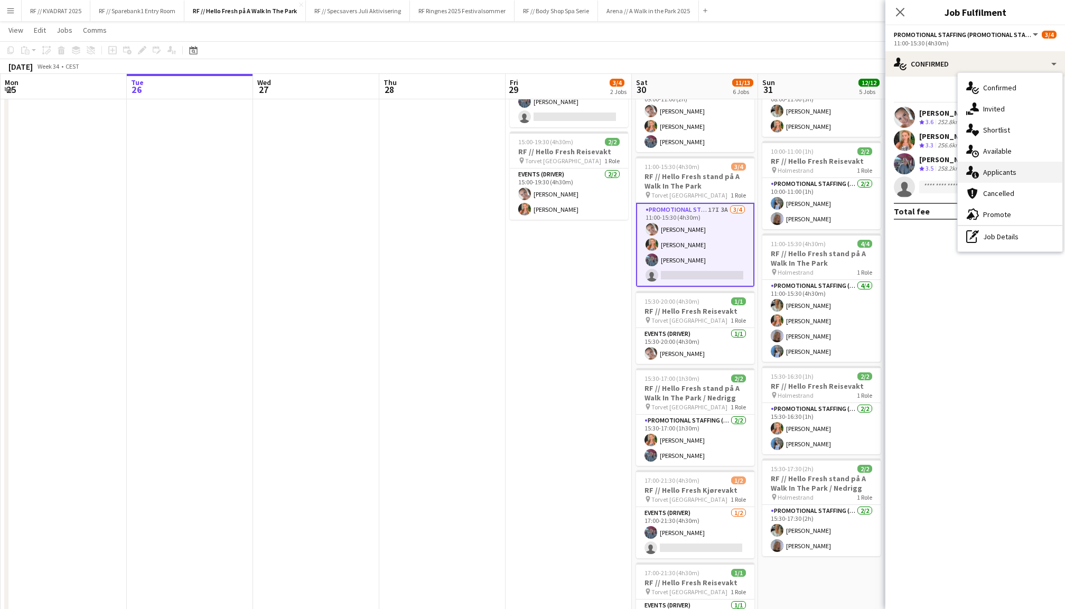
click at [985, 170] on div "single-neutral-actions-information Applicants" at bounding box center [1010, 172] width 105 height 21
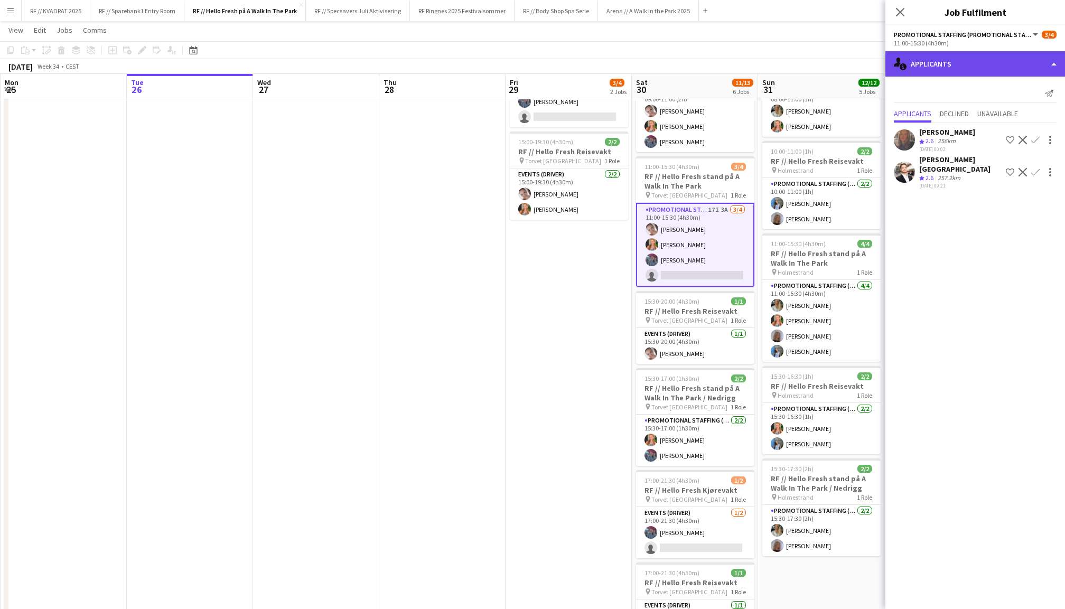
click at [951, 70] on div "single-neutral-actions-information Applicants" at bounding box center [975, 63] width 180 height 25
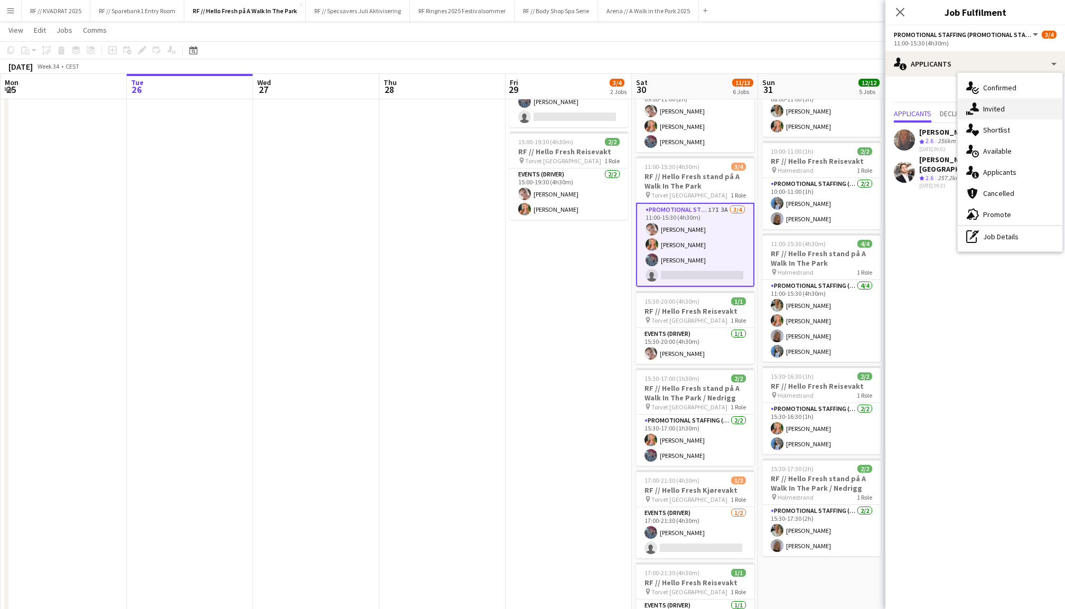
click at [990, 109] on div "single-neutral-actions-share-1 Invited" at bounding box center [1010, 108] width 105 height 21
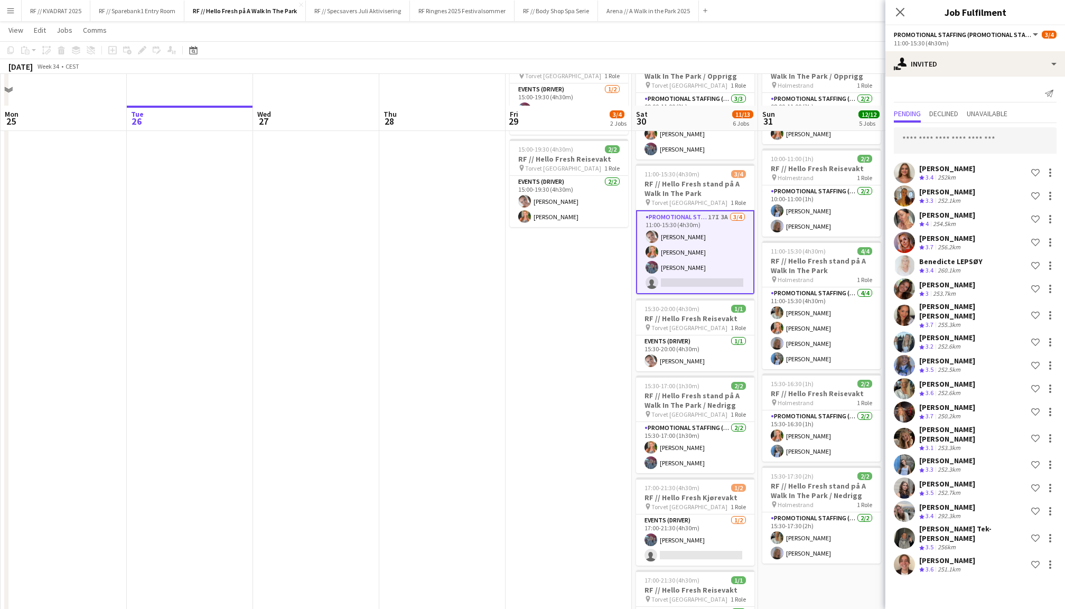
scroll to position [0, 0]
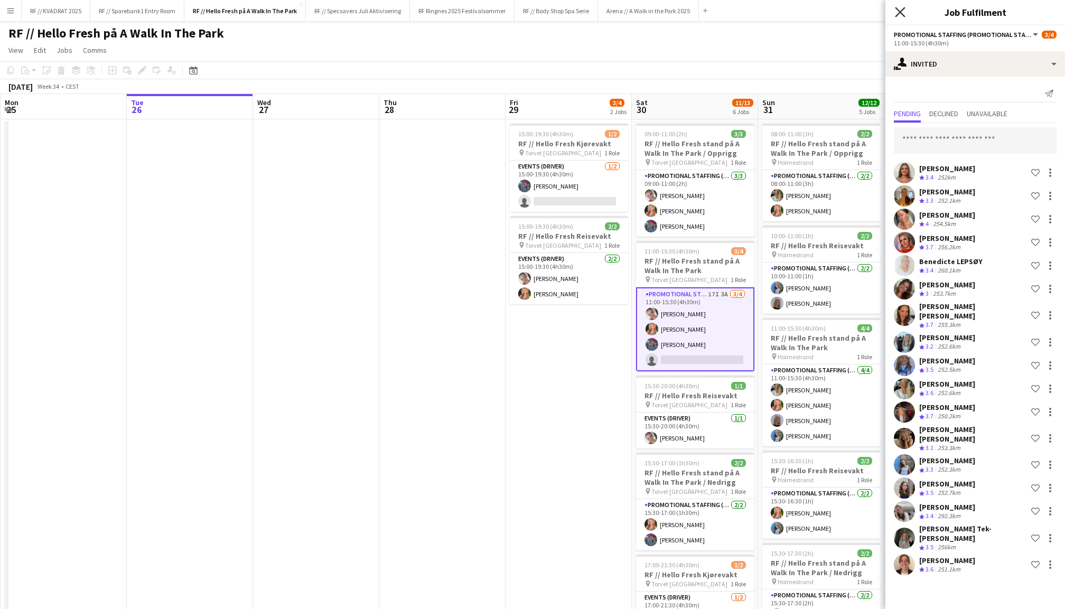
click at [897, 13] on icon "Close pop-in" at bounding box center [900, 12] width 10 height 10
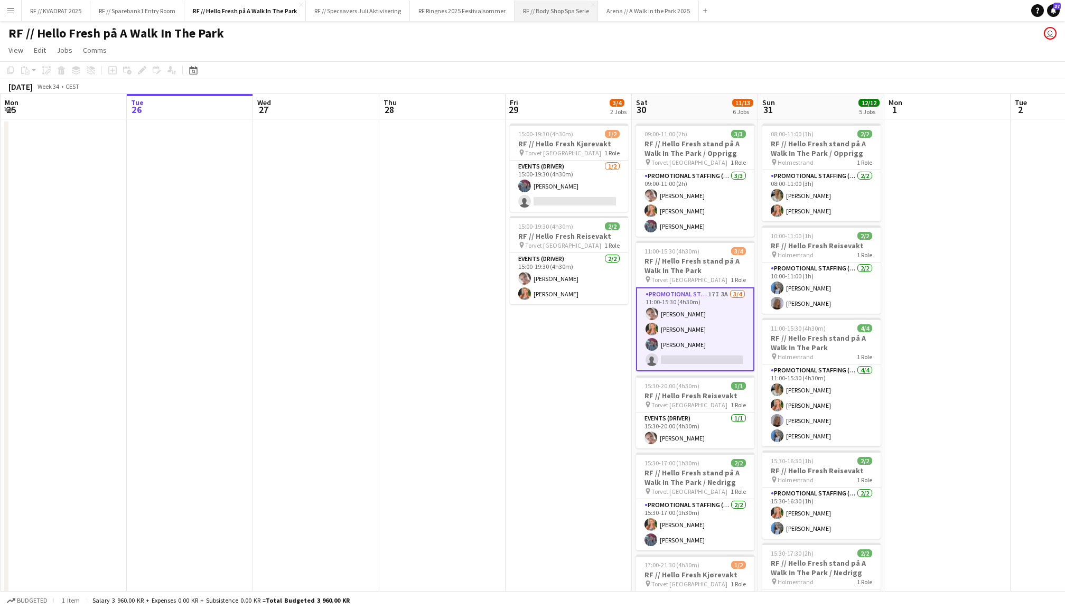
click at [559, 13] on button "RF // Body Shop Spa Serie Close" at bounding box center [556, 11] width 83 height 21
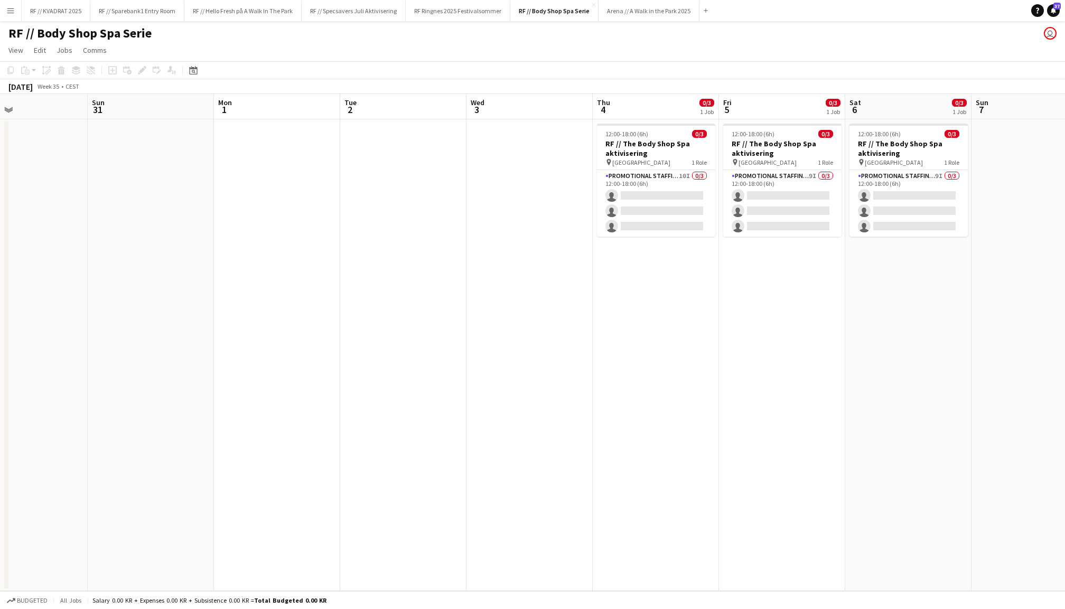
scroll to position [0, 430]
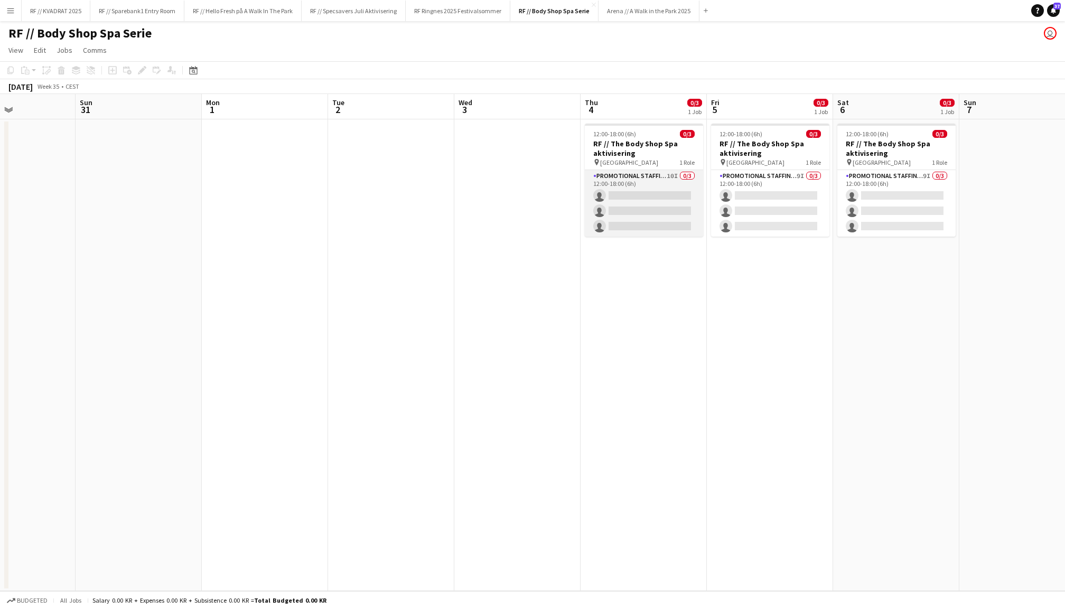
click at [651, 189] on app-card-role "Promotional Staffing (Promotional Staff) 10I 0/3 12:00-18:00 (6h) single-neutra…" at bounding box center [644, 203] width 118 height 67
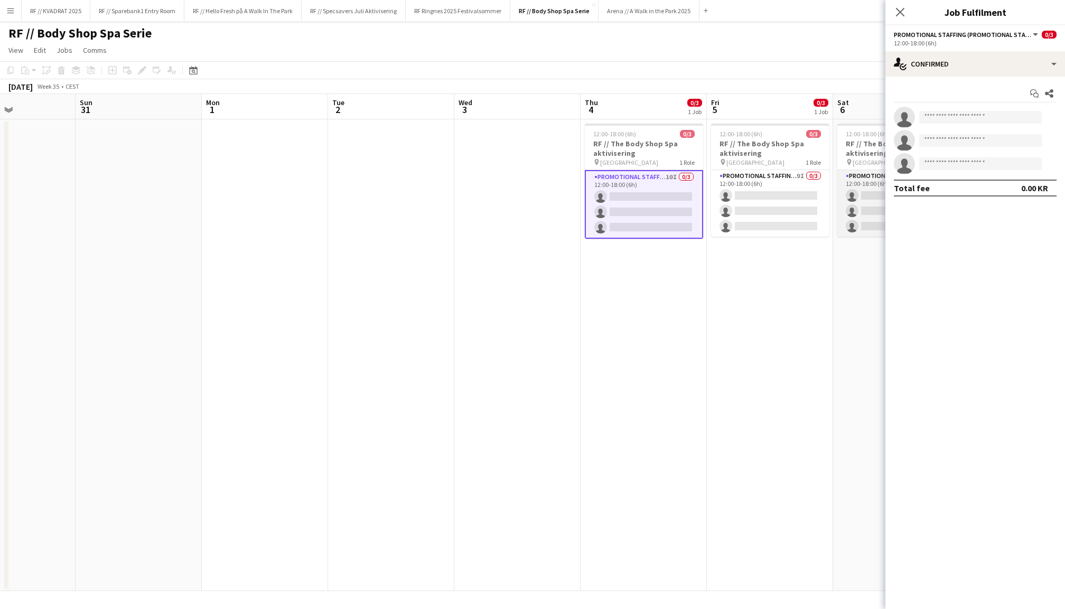
click at [875, 192] on app-card-role "Promotional Staffing (Promotional Staff) 9I 0/3 12:00-18:00 (6h) single-neutral…" at bounding box center [896, 203] width 118 height 67
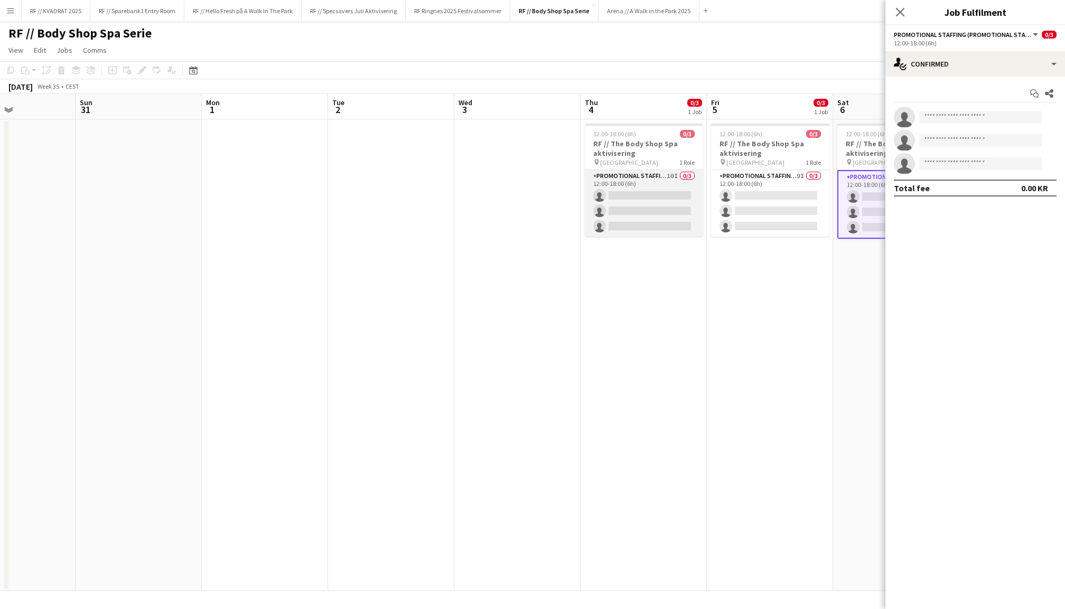
click at [649, 182] on app-card-role "Promotional Staffing (Promotional Staff) 10I 0/3 12:00-18:00 (6h) single-neutra…" at bounding box center [644, 203] width 118 height 67
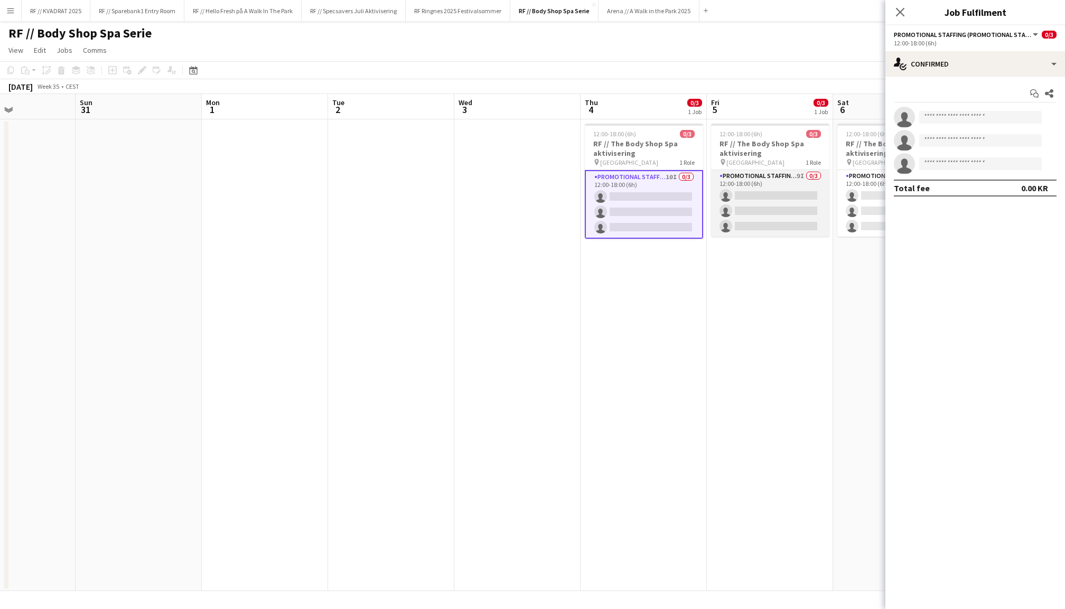
click at [742, 199] on app-card-role "Promotional Staffing (Promotional Staff) 9I 0/3 12:00-18:00 (6h) single-neutral…" at bounding box center [770, 203] width 118 height 67
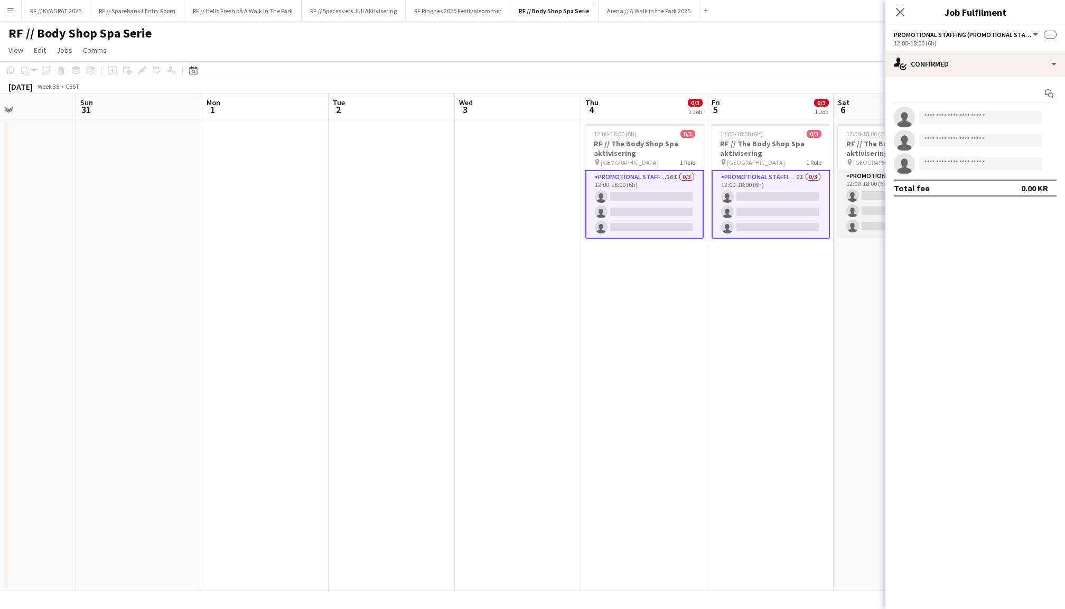
click at [865, 199] on app-card-role "Promotional Staffing (Promotional Staff) 9I 0/3 12:00-18:00 (6h) single-neutral…" at bounding box center [897, 203] width 118 height 67
click at [983, 49] on app-options-switcher "Promotional Staffing (Promotional Staff) All roles Promotional Staffing (Promot…" at bounding box center [975, 38] width 180 height 26
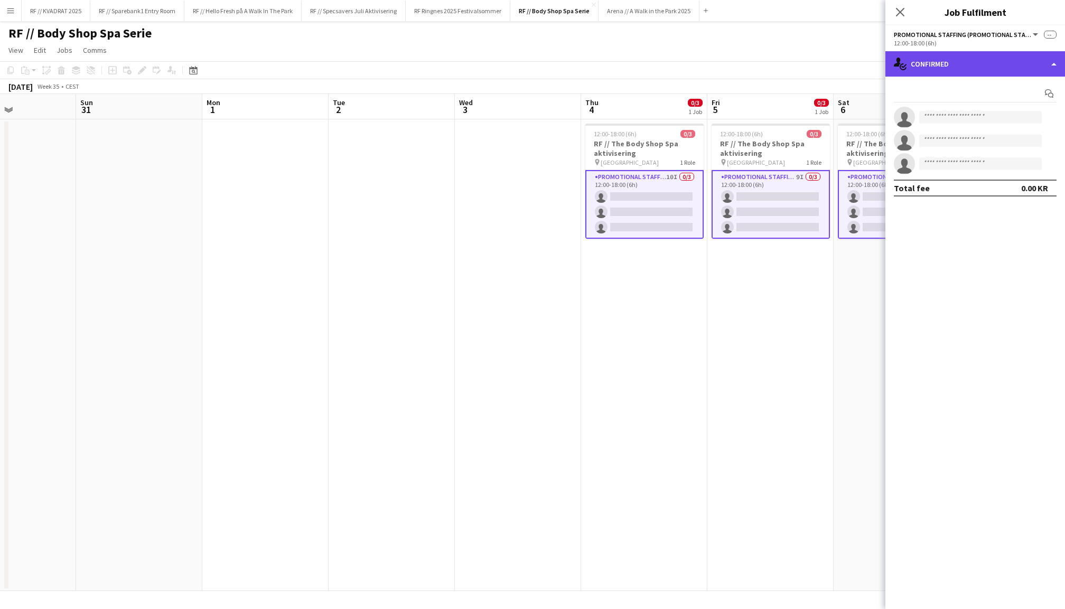
click at [973, 66] on div "single-neutral-actions-check-2 Confirmed" at bounding box center [975, 63] width 180 height 25
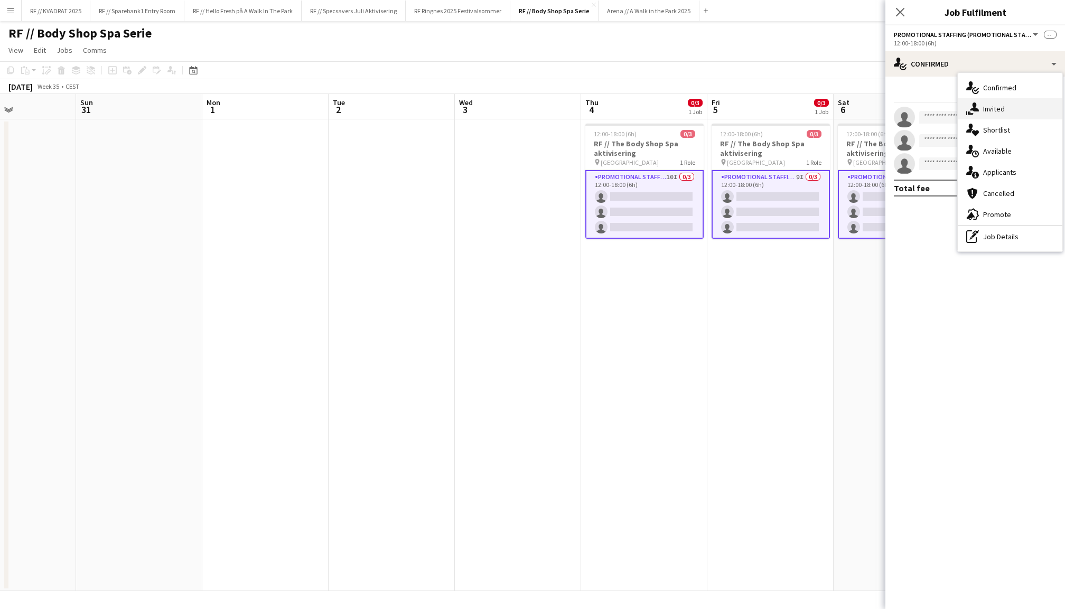
click at [997, 110] on div "single-neutral-actions-share-1 Invited" at bounding box center [1010, 108] width 105 height 21
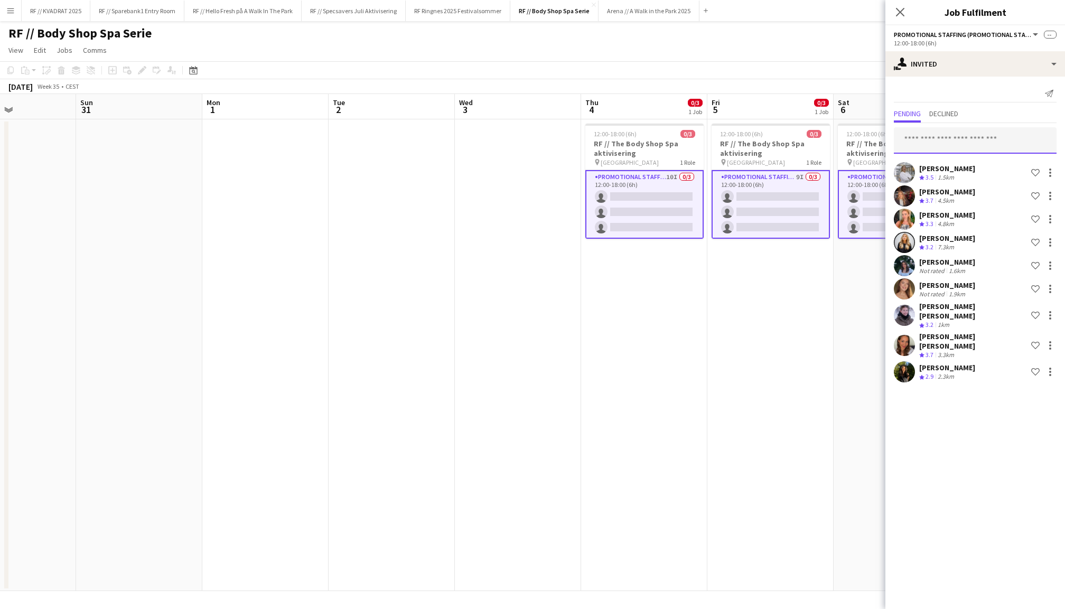
click at [955, 136] on input "text" at bounding box center [975, 140] width 163 height 26
type input "*****"
click at [962, 170] on span "Can be invited on 1 of 3 positions." at bounding box center [975, 172] width 146 height 10
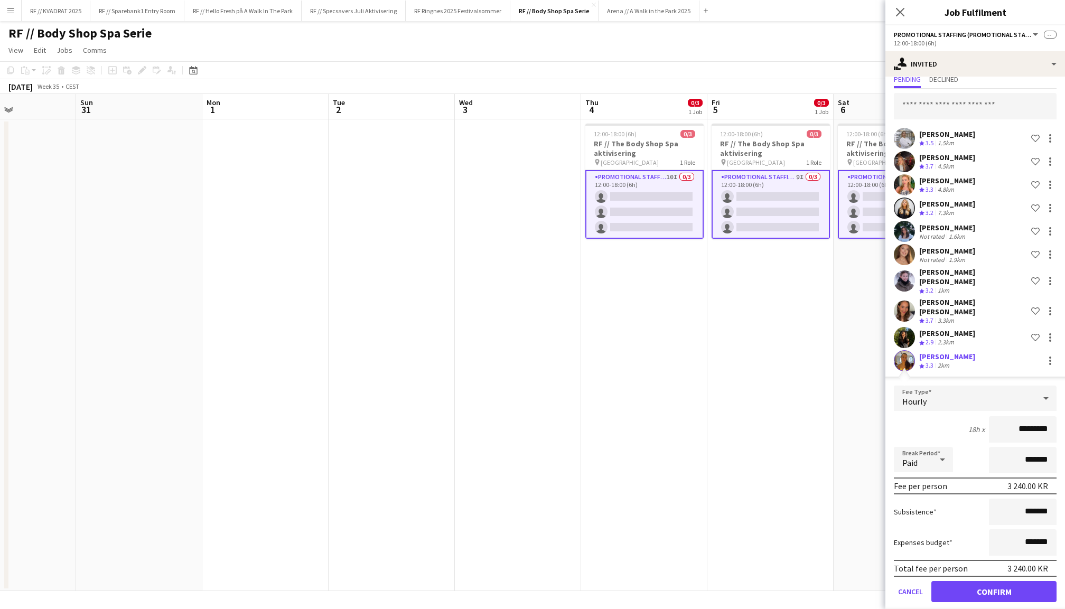
scroll to position [34, 0]
click at [1001, 582] on button "Confirm" at bounding box center [993, 592] width 125 height 21
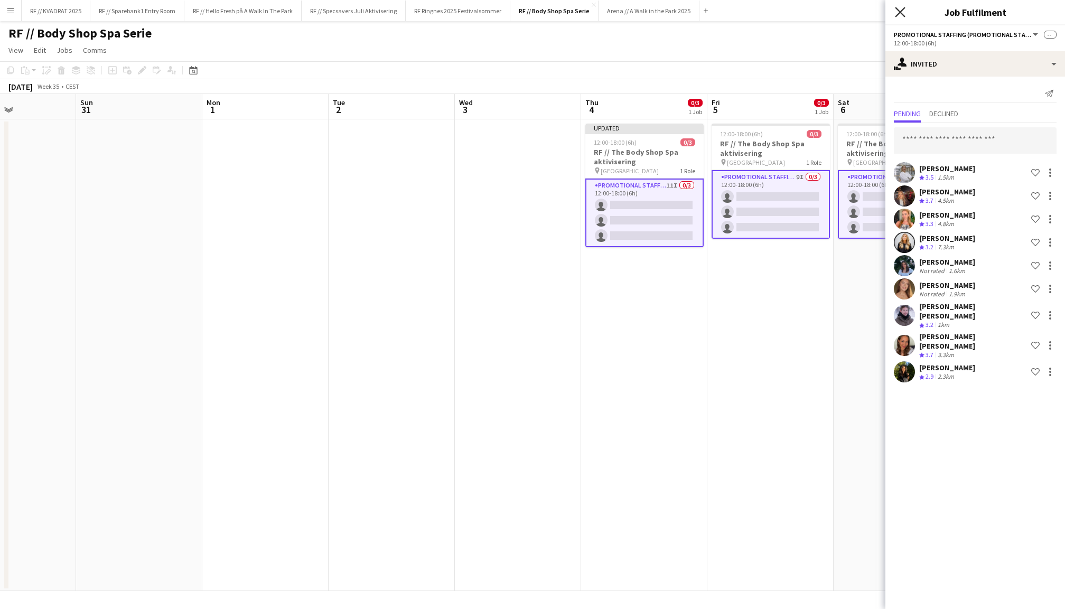
click at [903, 15] on icon "Close pop-in" at bounding box center [900, 12] width 10 height 10
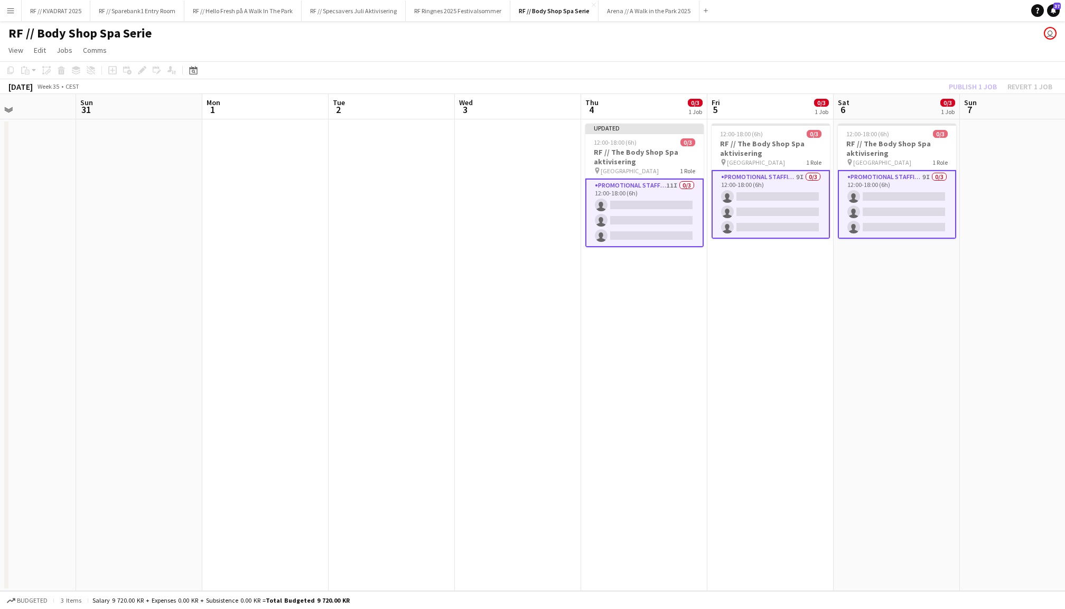
click at [966, 82] on div "Publish 1 job Revert 1 job" at bounding box center [1000, 87] width 129 height 14
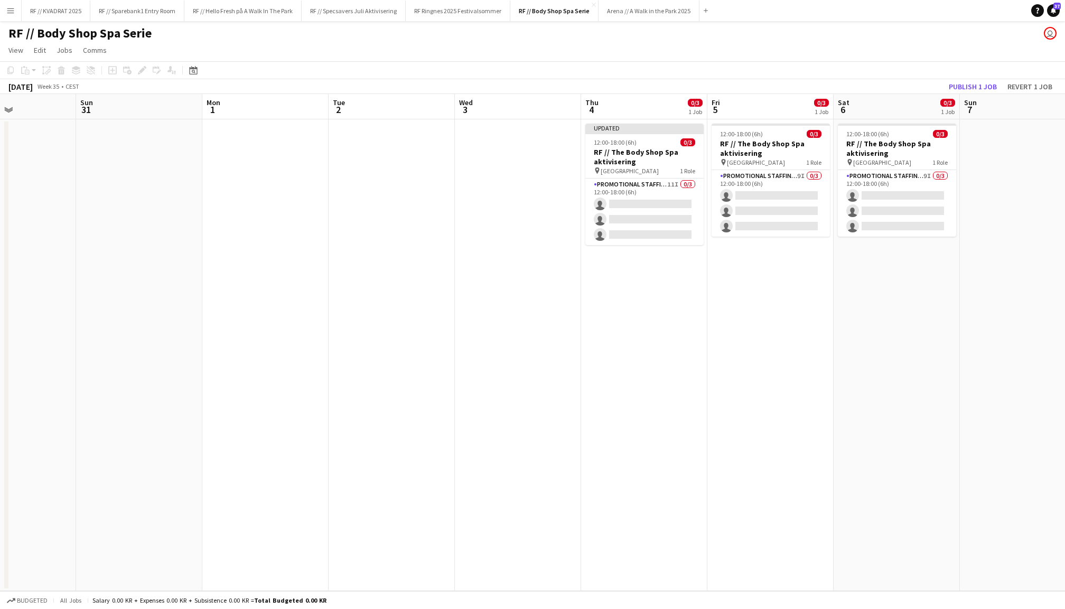
click at [966, 82] on button "Publish 1 job" at bounding box center [973, 87] width 57 height 14
click at [142, 12] on button "RF // Sparebank1 Entry Room Close" at bounding box center [137, 11] width 94 height 21
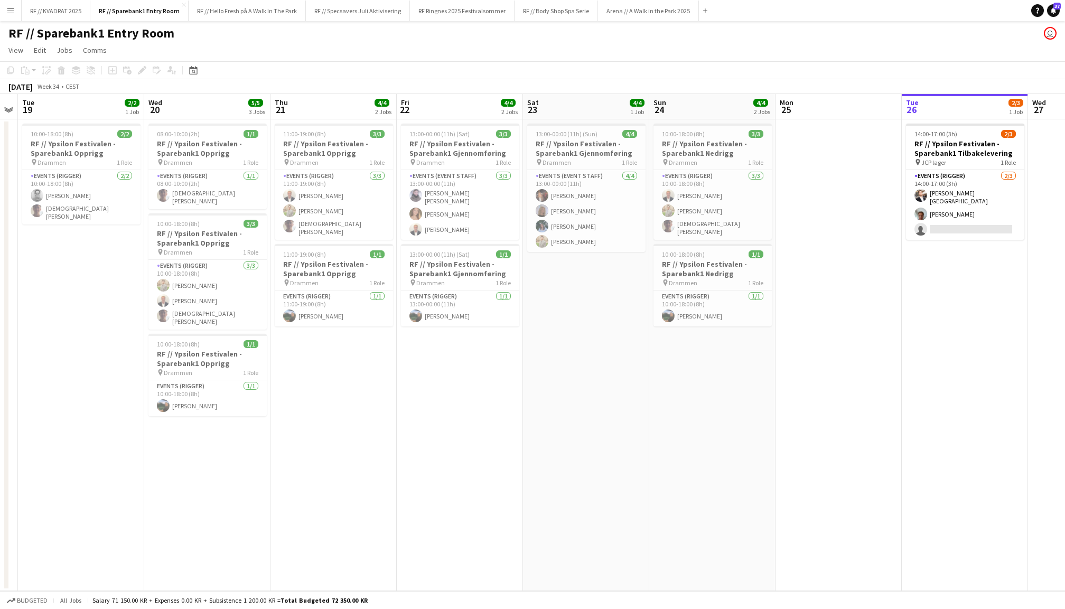
scroll to position [0, 276]
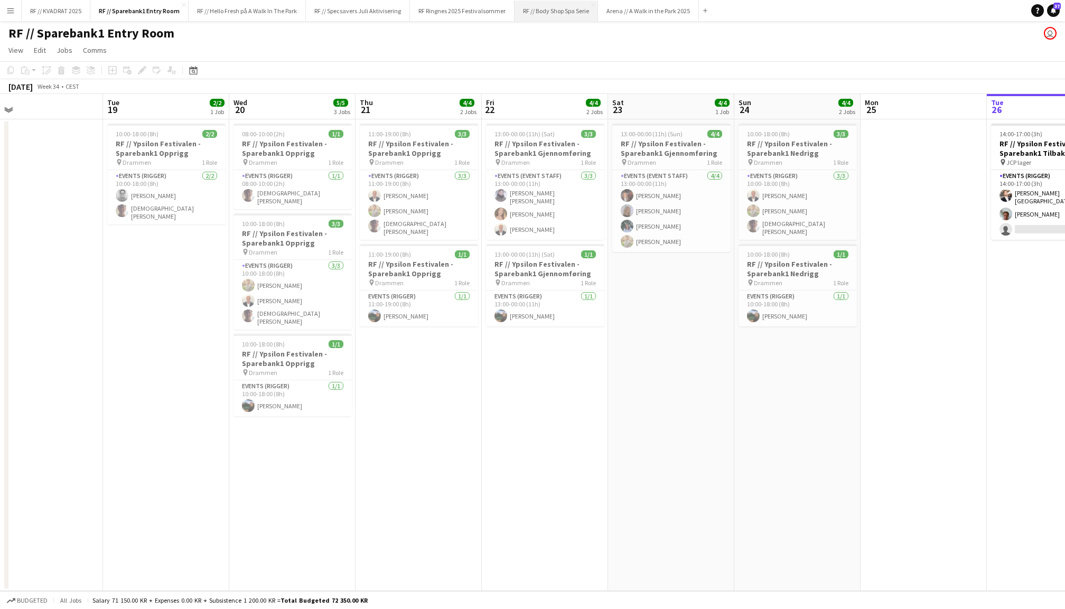
click at [556, 18] on button "RF // Body Shop Spa Serie Close" at bounding box center [556, 11] width 83 height 21
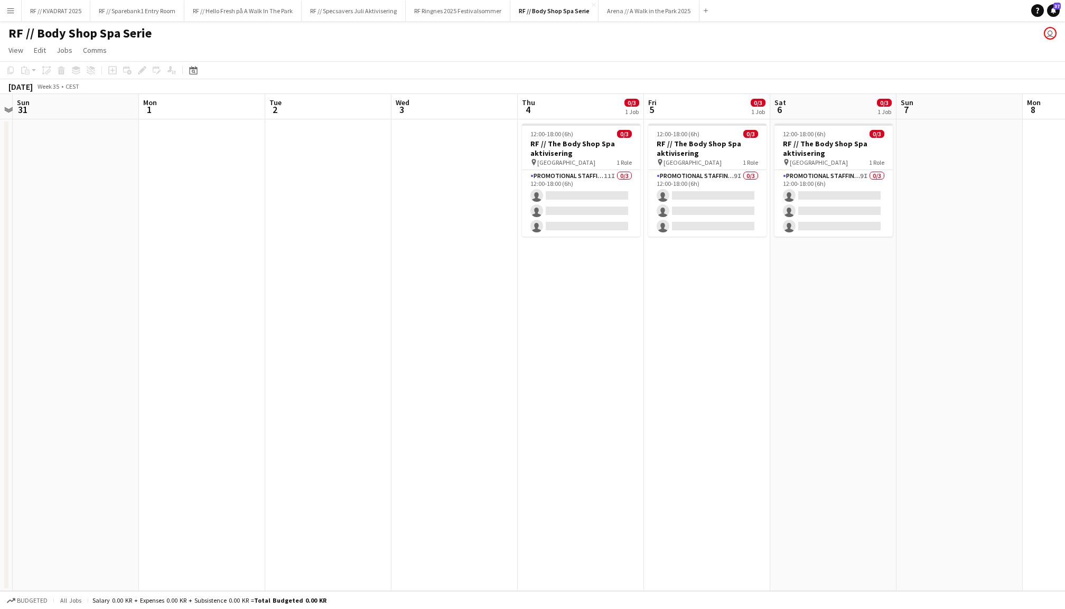
scroll to position [0, 372]
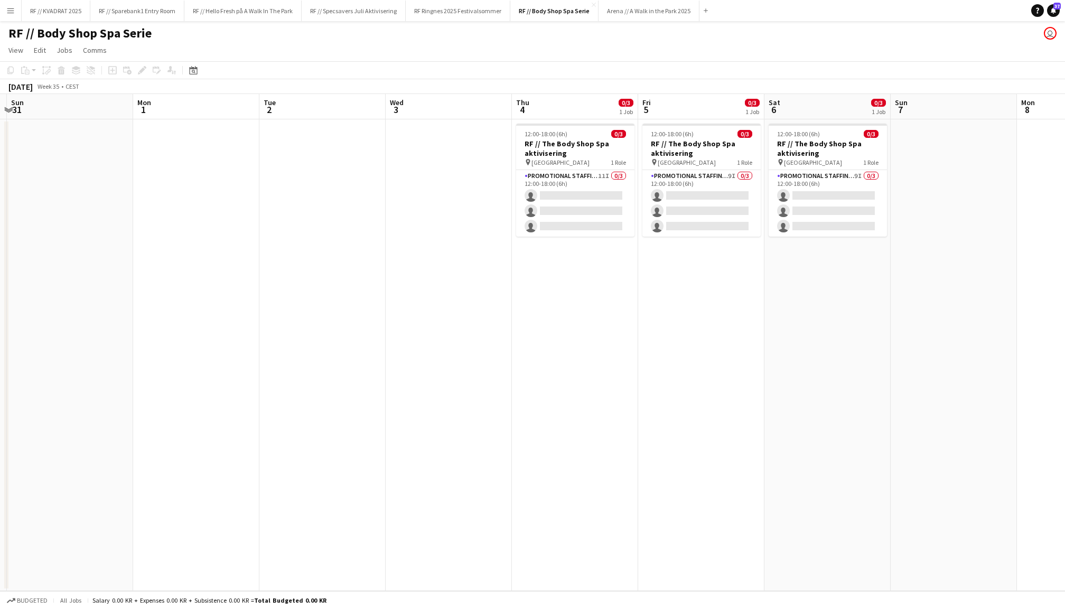
click at [943, 162] on app-date-cell at bounding box center [954, 355] width 126 height 472
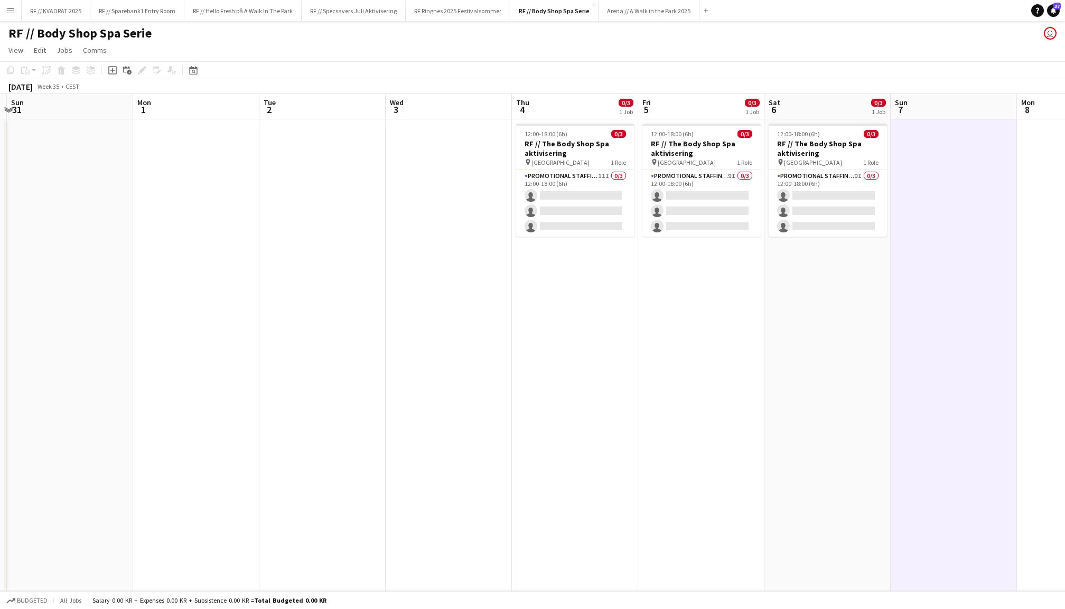
click at [676, 286] on app-date-cell "12:00-18:00 (6h) 0/3 RF // The Body Shop Spa aktivisering pin Oslo 1 Role Promo…" at bounding box center [701, 355] width 126 height 472
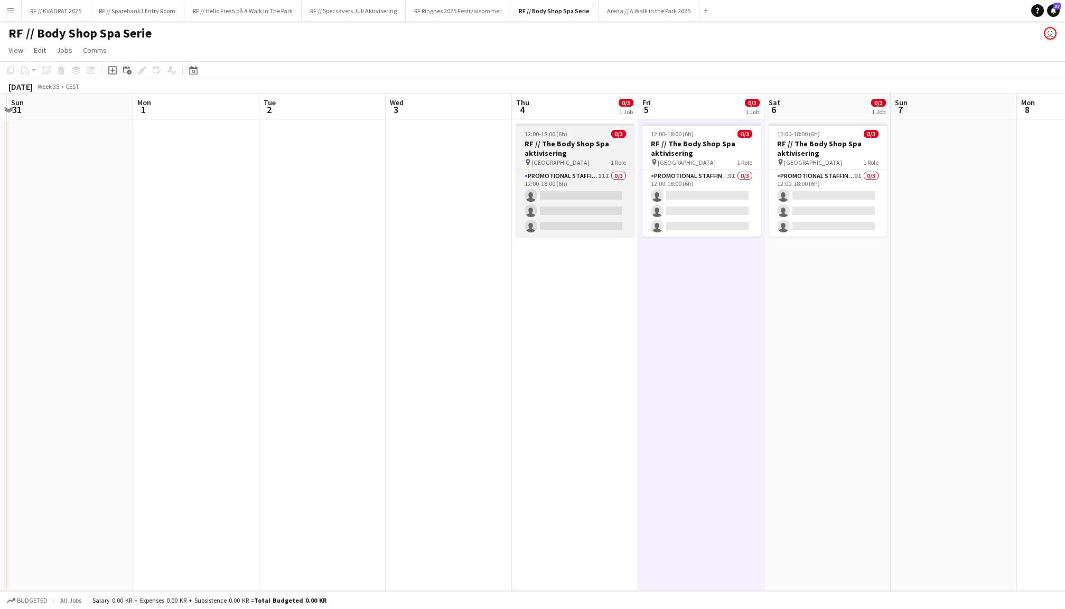
click at [596, 158] on div "pin Oslo 1 Role" at bounding box center [575, 162] width 118 height 8
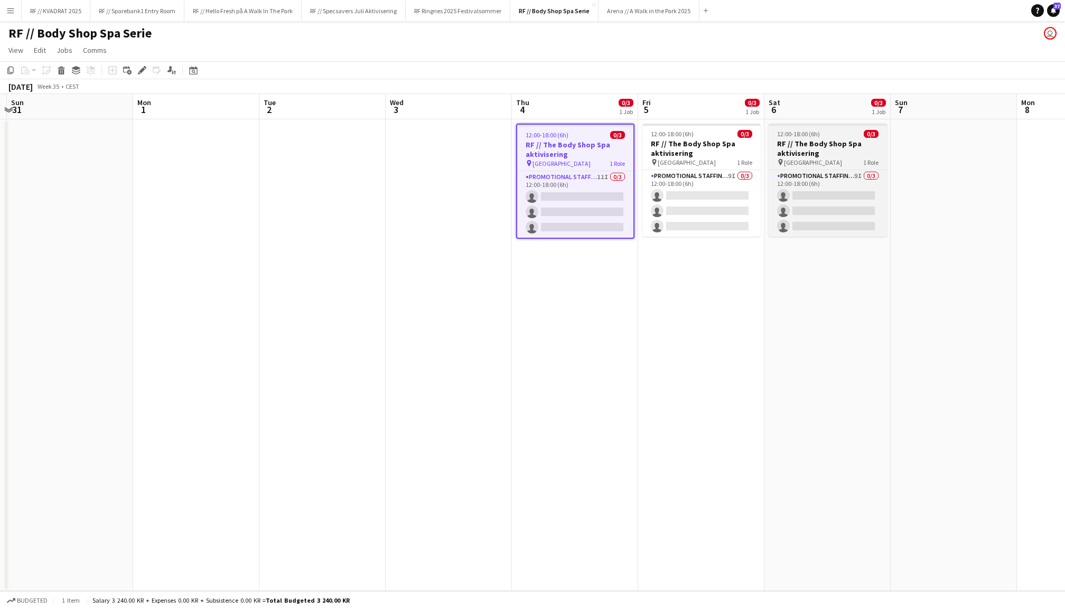
click at [851, 153] on h3 "RF // The Body Shop Spa aktivisering" at bounding box center [828, 148] width 118 height 19
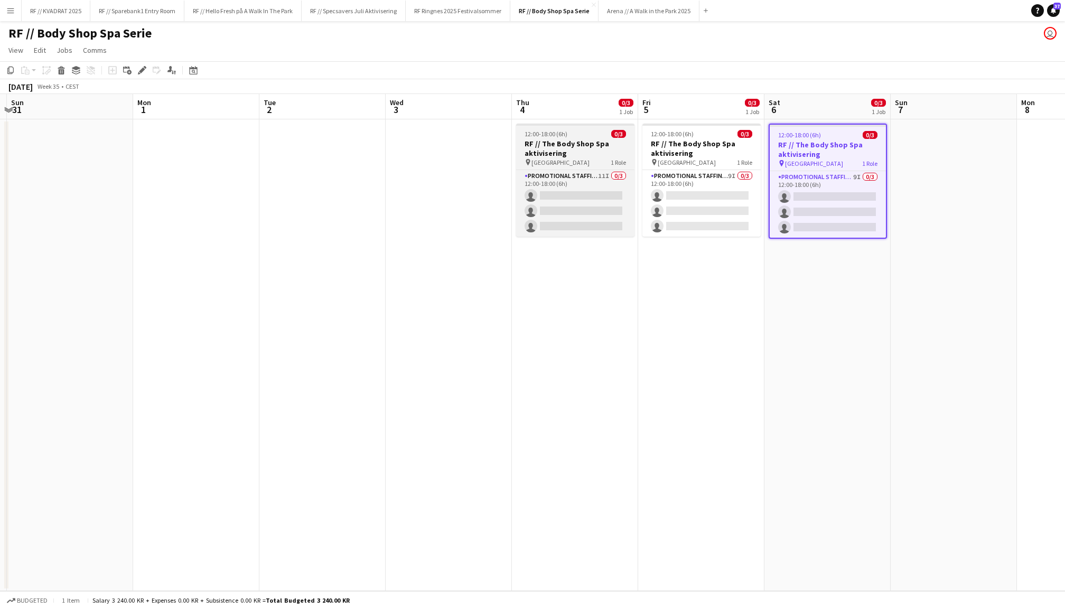
click at [590, 149] on h3 "RF // The Body Shop Spa aktivisering" at bounding box center [575, 148] width 118 height 19
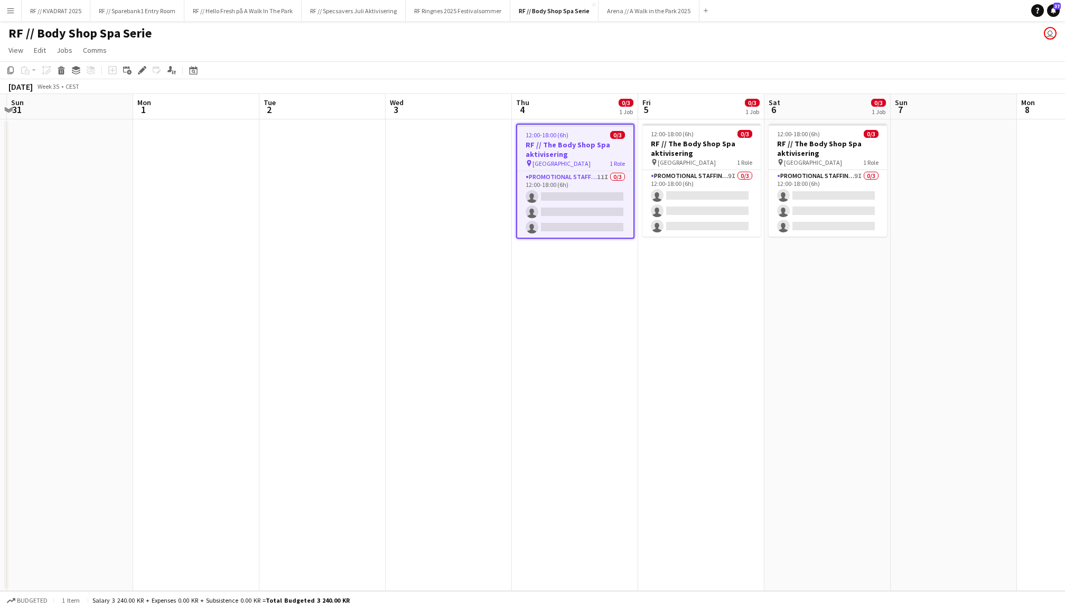
click at [949, 211] on app-date-cell at bounding box center [954, 355] width 126 height 472
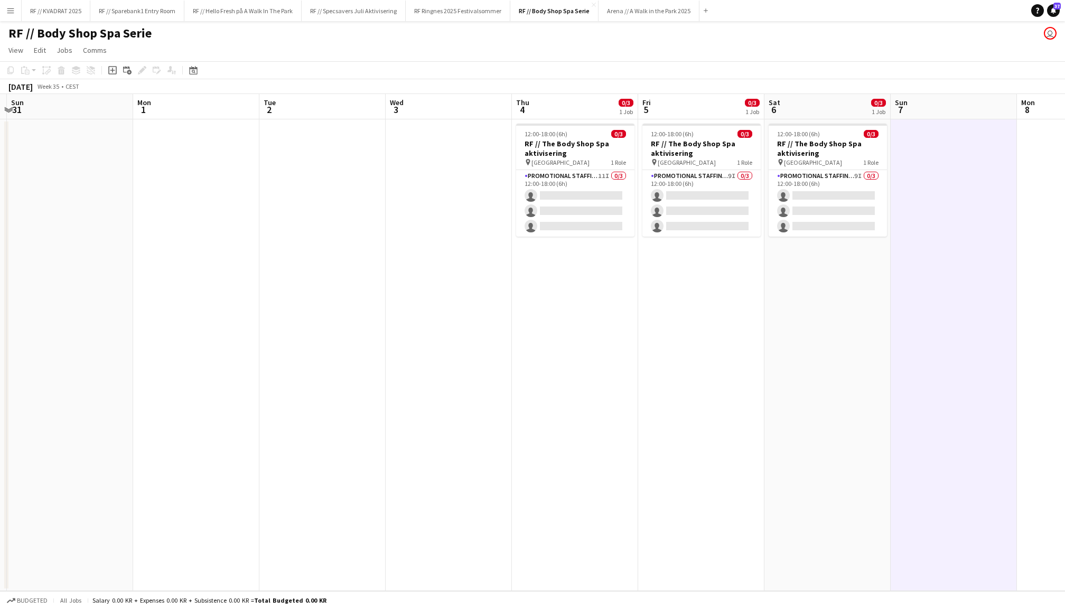
click at [459, 161] on app-date-cell at bounding box center [449, 355] width 126 height 472
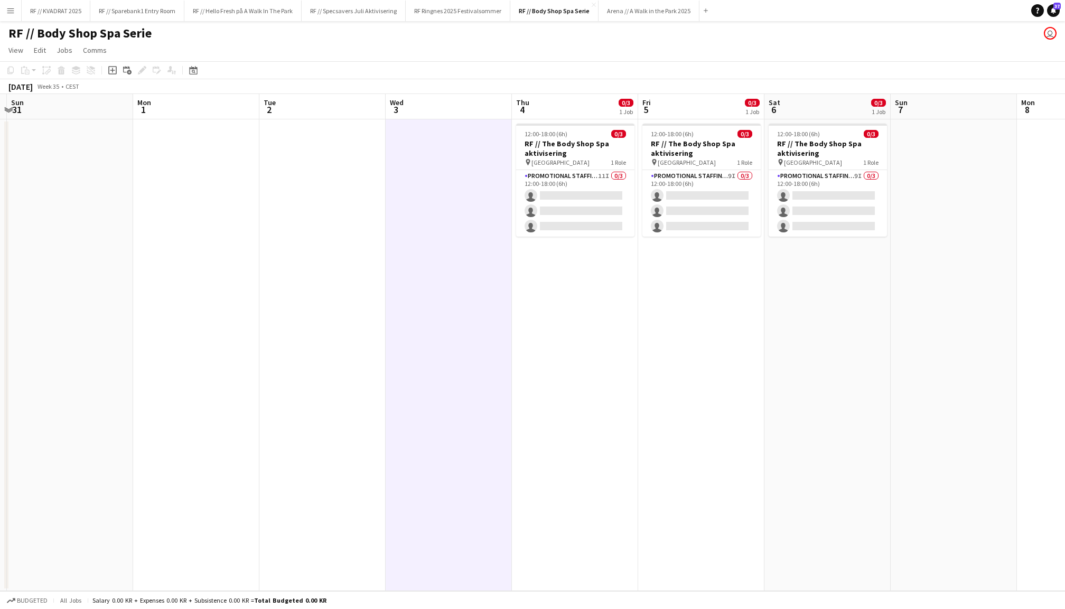
click at [939, 167] on app-date-cell at bounding box center [954, 355] width 126 height 472
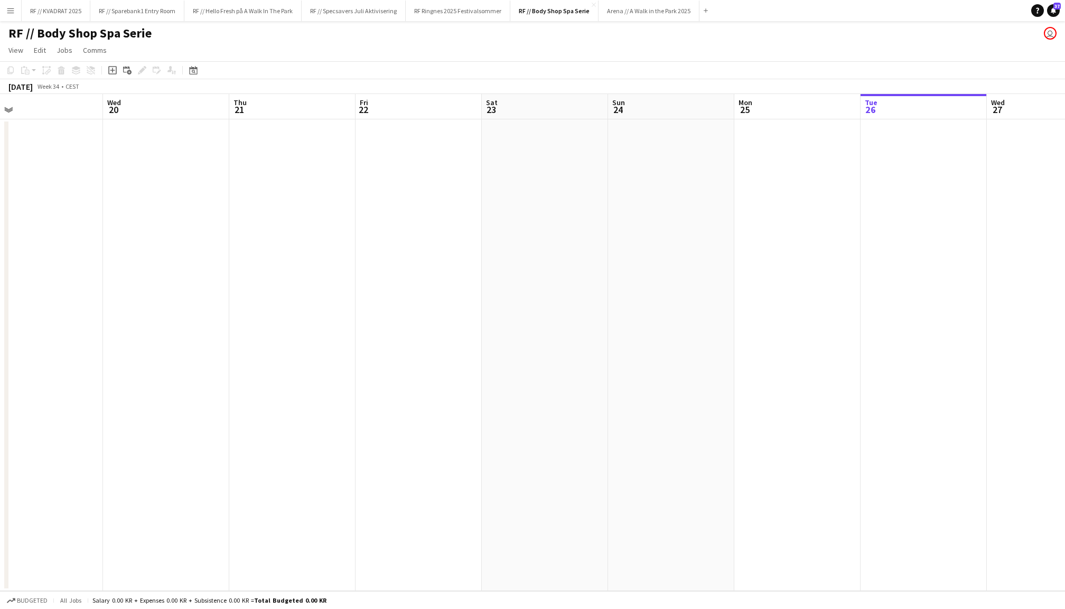
scroll to position [0, 415]
